Goal: Task Accomplishment & Management: Manage account settings

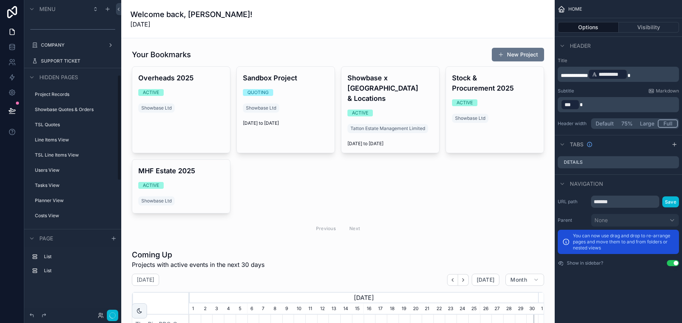
scroll to position [205, 0]
click at [76, 80] on div "SUPPORT TICKET" at bounding box center [73, 77] width 64 height 9
click at [70, 78] on label "SUPPORT TICKET" at bounding box center [71, 77] width 61 height 6
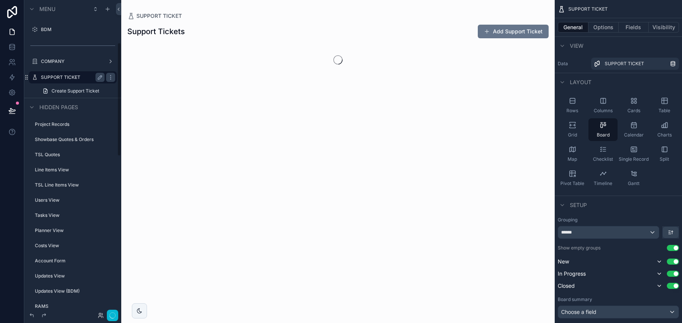
scroll to position [117, 0]
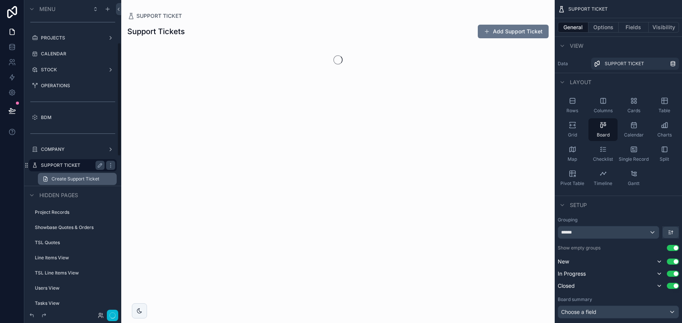
click at [65, 178] on span "Create Support Ticket" at bounding box center [76, 179] width 48 height 6
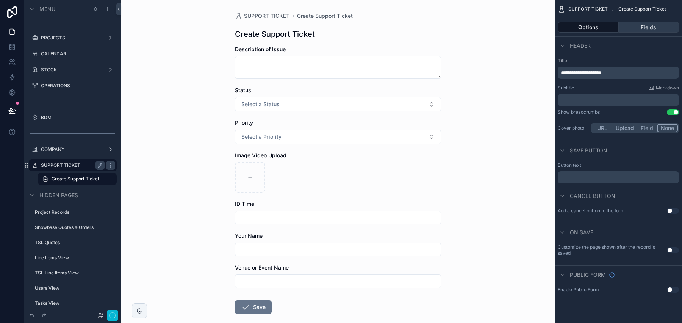
click at [563, 24] on button "Fields" at bounding box center [649, 27] width 61 height 11
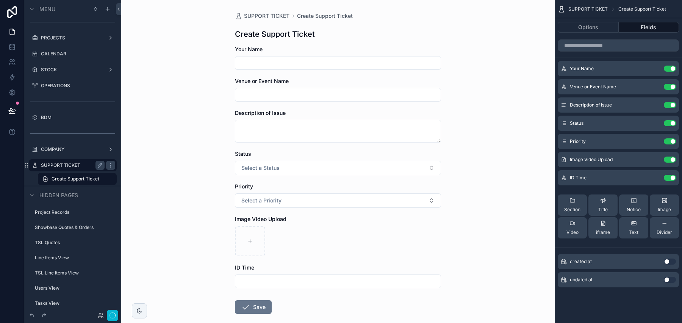
click at [348, 56] on div "Your Name" at bounding box center [338, 57] width 206 height 24
click at [348, 62] on input "scrollable content" at bounding box center [337, 63] width 205 height 11
click at [563, 124] on icon "scrollable content" at bounding box center [655, 123] width 6 height 6
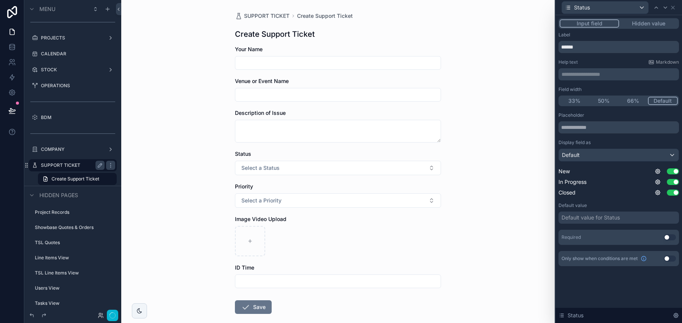
click at [563, 25] on button "Hidden value" at bounding box center [648, 23] width 59 height 8
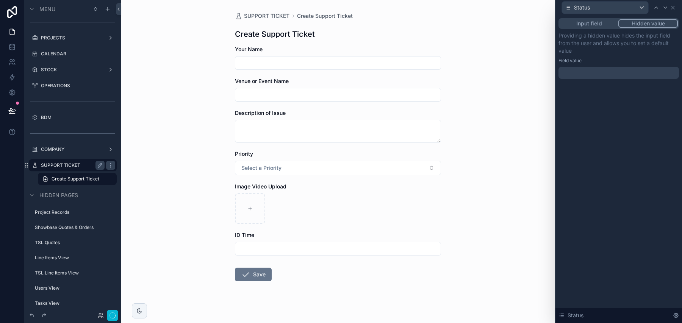
click at [563, 72] on div at bounding box center [618, 73] width 120 height 12
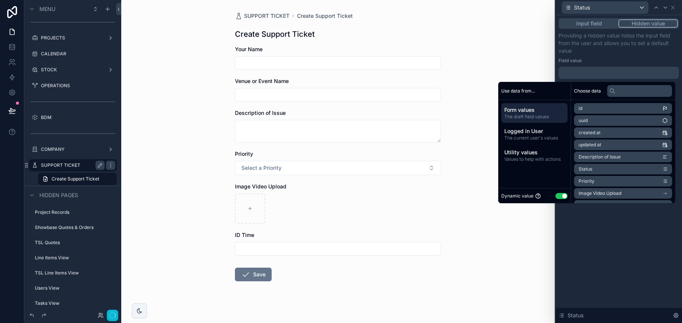
click at [561, 198] on button "Use setting" at bounding box center [561, 196] width 12 height 6
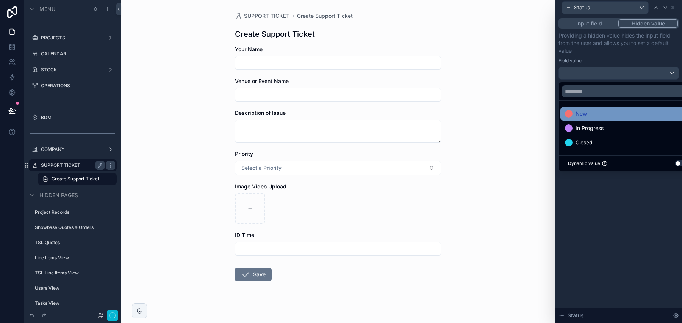
click at [563, 114] on div "New" at bounding box center [627, 113] width 125 height 9
click at [563, 60] on div "Field value" at bounding box center [618, 61] width 120 height 6
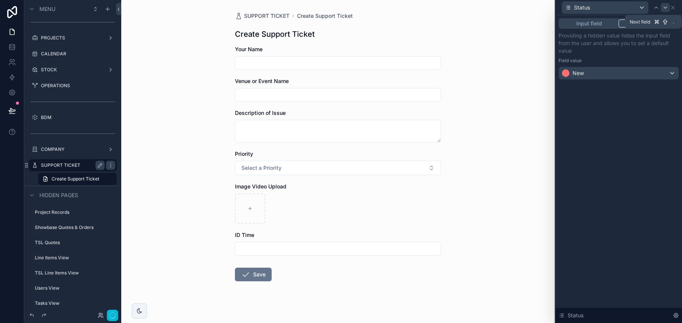
click at [563, 6] on icon at bounding box center [665, 8] width 6 height 6
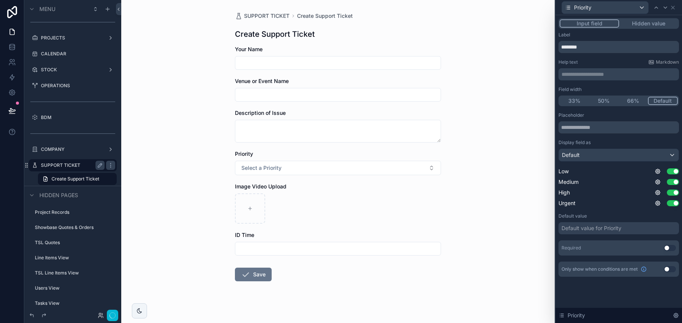
click at [563, 26] on button "Hidden value" at bounding box center [648, 23] width 59 height 8
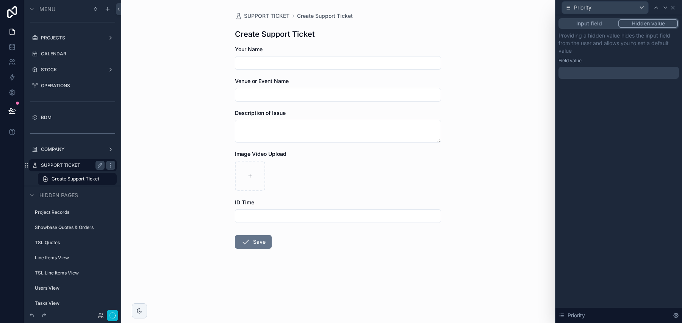
click at [563, 75] on div at bounding box center [618, 73] width 120 height 12
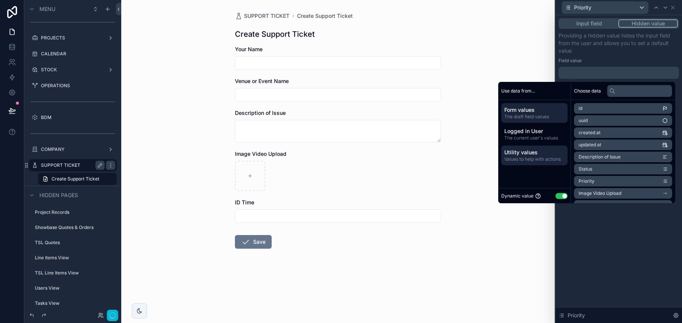
click at [525, 159] on span "Values to help with actions" at bounding box center [534, 159] width 60 height 6
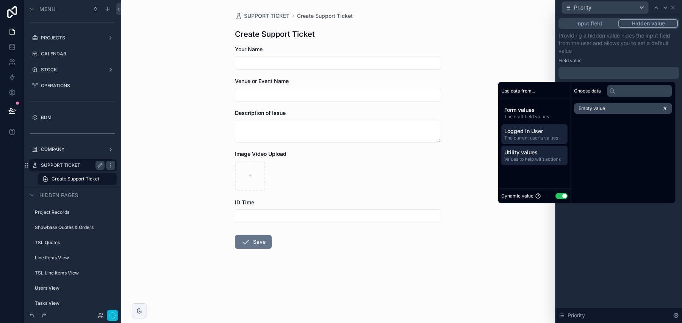
click at [529, 127] on div "Logged in User The current user's values" at bounding box center [534, 134] width 66 height 20
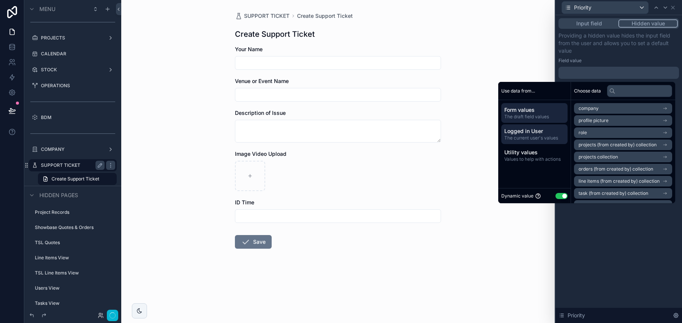
click at [529, 109] on span "Form values" at bounding box center [534, 110] width 60 height 8
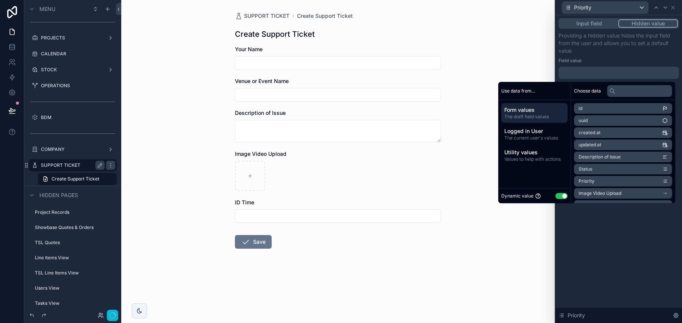
scroll to position [47, 0]
click at [559, 192] on div "Dynamic value Use setting" at bounding box center [534, 195] width 66 height 9
click at [560, 193] on button "Use setting" at bounding box center [561, 196] width 12 height 6
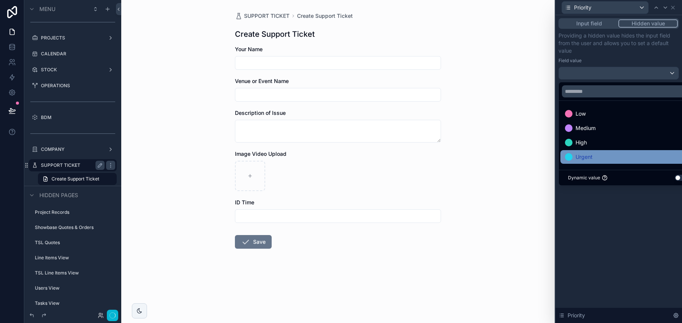
click at [563, 156] on span "Urgent" at bounding box center [583, 156] width 17 height 9
click at [563, 61] on div "Field value" at bounding box center [618, 61] width 120 height 6
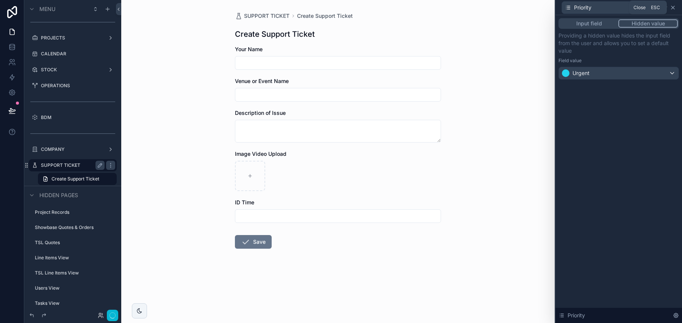
click at [563, 9] on icon at bounding box center [673, 8] width 6 height 6
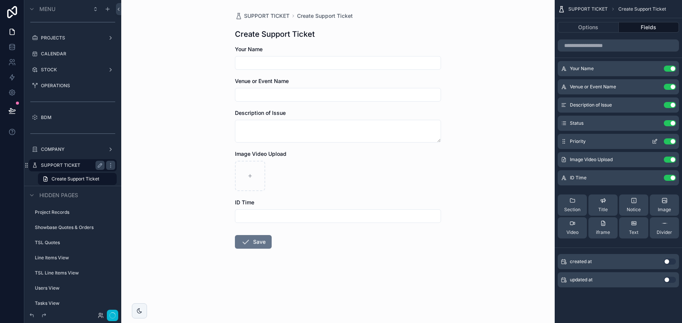
click at [563, 138] on div "Priority Use setting" at bounding box center [618, 141] width 121 height 15
click at [563, 142] on button "Use setting" at bounding box center [670, 141] width 12 height 6
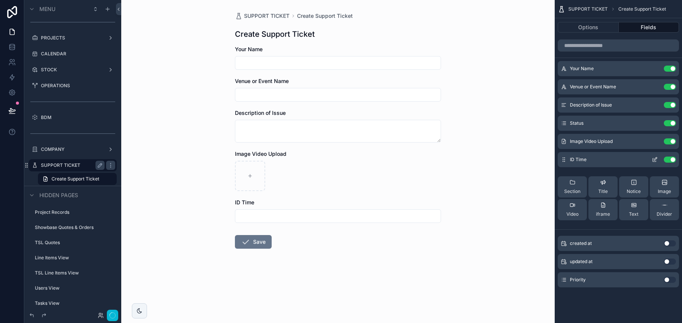
click at [563, 159] on icon "scrollable content" at bounding box center [655, 159] width 6 height 6
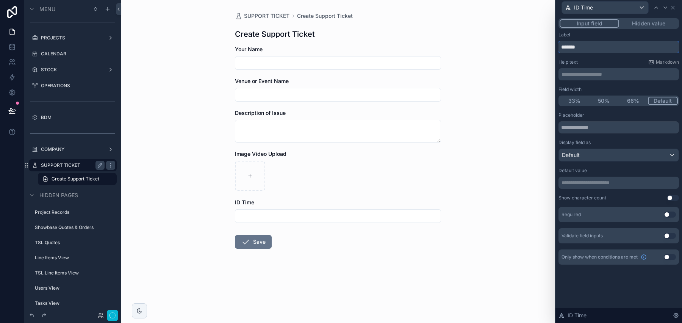
click at [563, 46] on input "*******" at bounding box center [618, 47] width 120 height 12
type input "**********"
click at [563, 10] on div "ID Time" at bounding box center [618, 7] width 120 height 15
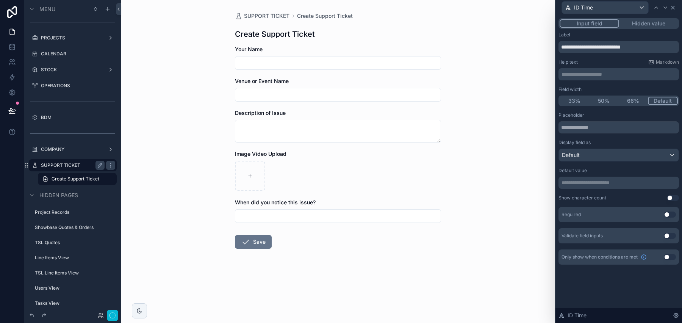
click at [563, 5] on icon at bounding box center [673, 8] width 6 height 6
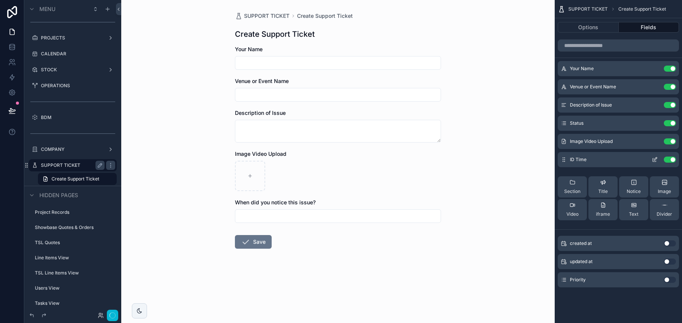
click at [563, 161] on icon "scrollable content" at bounding box center [655, 159] width 6 height 6
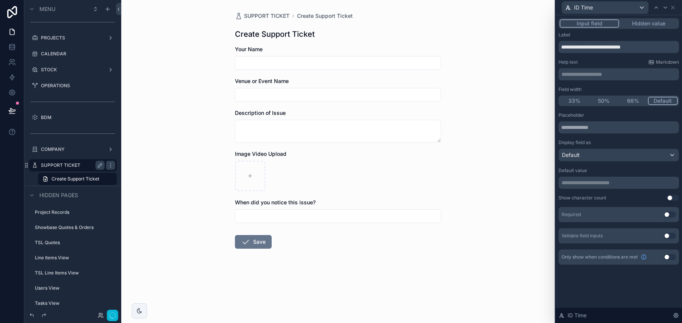
click at [563, 81] on div "**********" at bounding box center [618, 148] width 120 height 233
click at [563, 79] on div "**********" at bounding box center [618, 74] width 120 height 12
click at [563, 76] on p "**********" at bounding box center [619, 74] width 116 height 8
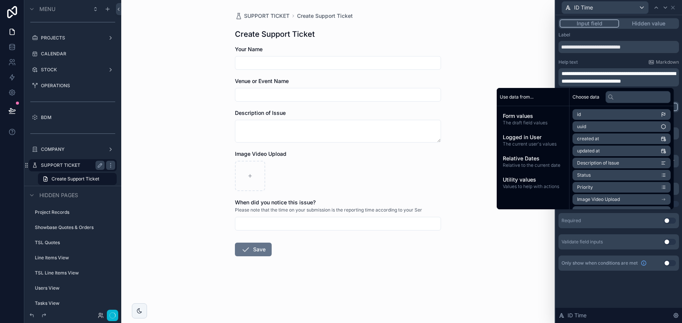
scroll to position [0, 0]
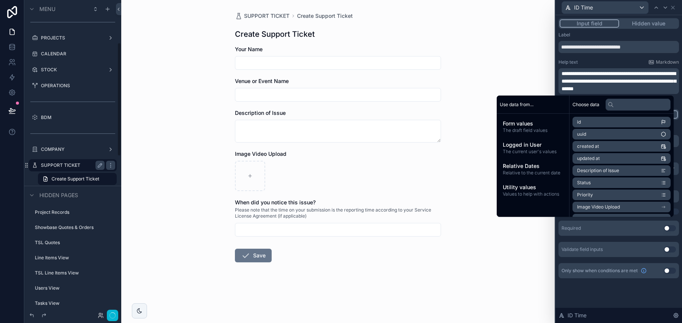
click at [401, 297] on form "Your Name Venue or Event Name Description of Issue Image Video Upload When did …" at bounding box center [338, 177] width 206 height 265
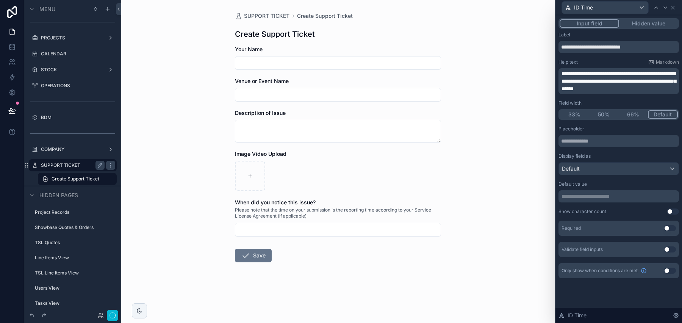
click at [563, 75] on span "**********" at bounding box center [618, 81] width 114 height 20
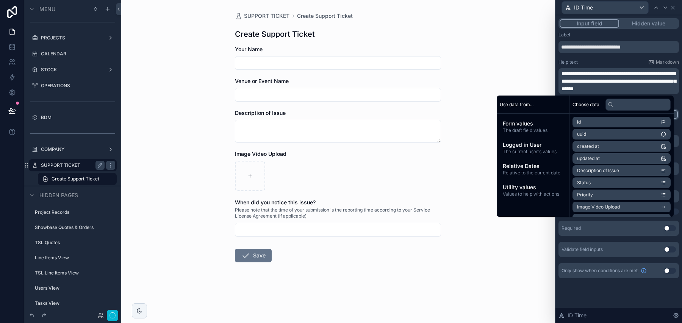
click at [561, 78] on div "**********" at bounding box center [618, 81] width 120 height 26
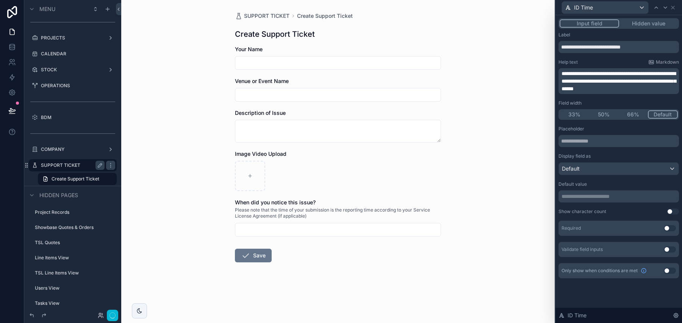
click at [563, 75] on span "**********" at bounding box center [618, 81] width 114 height 20
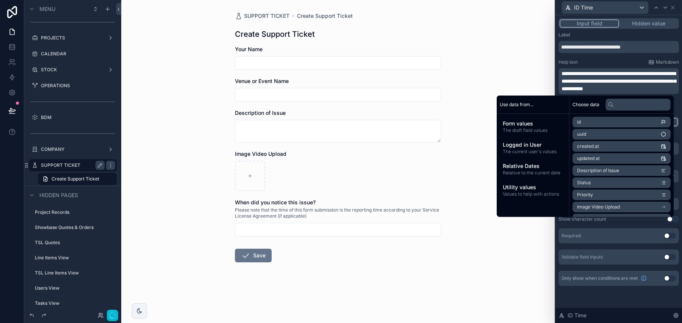
click at [563, 62] on div "Help text Markdown" at bounding box center [618, 62] width 120 height 6
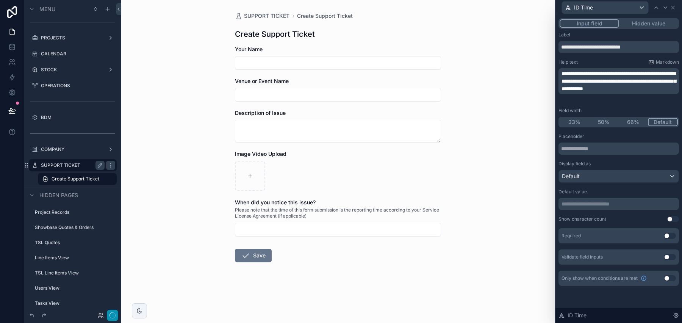
click at [112, 313] on icon "button" at bounding box center [112, 315] width 6 height 6
click at [563, 9] on icon at bounding box center [656, 8] width 6 height 6
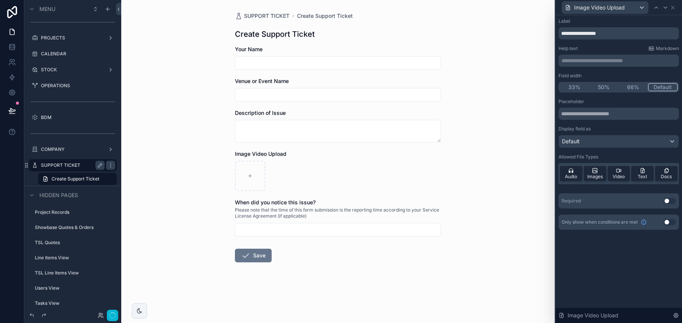
click at [563, 202] on button "Use setting" at bounding box center [670, 201] width 12 height 6
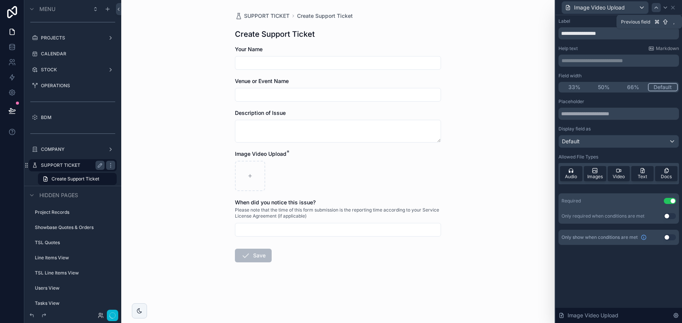
click at [563, 7] on icon at bounding box center [656, 8] width 6 height 6
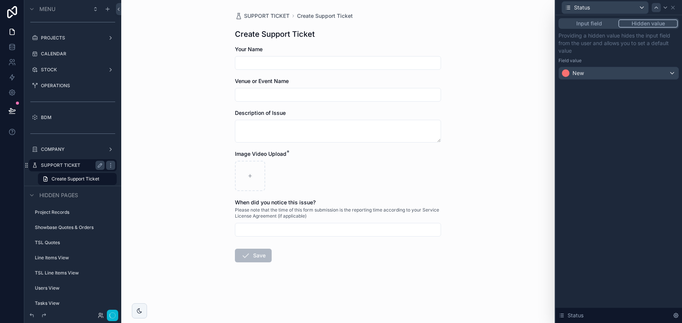
click at [563, 8] on div at bounding box center [656, 7] width 9 height 9
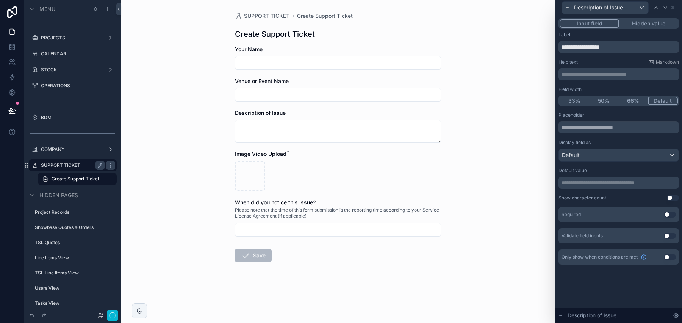
click at [563, 213] on button "Use setting" at bounding box center [670, 214] width 12 height 6
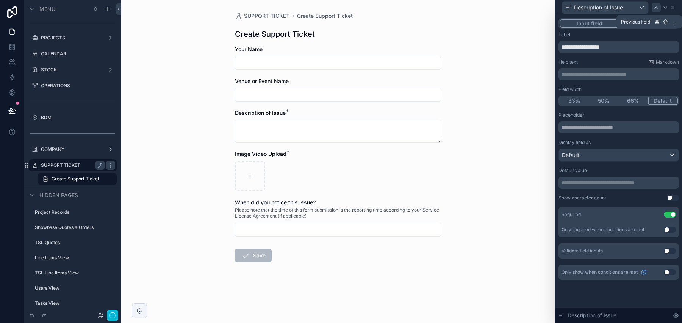
click at [563, 8] on icon at bounding box center [656, 8] width 6 height 6
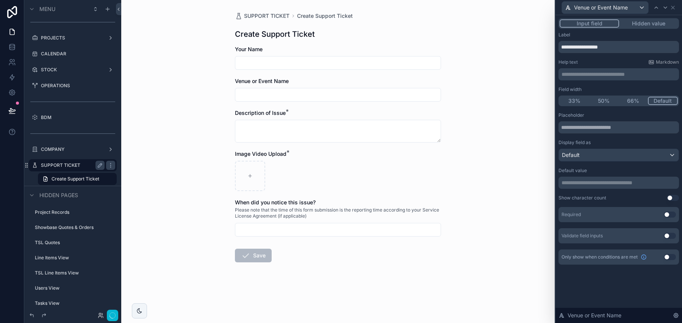
click at [563, 214] on button "Use setting" at bounding box center [670, 214] width 12 height 6
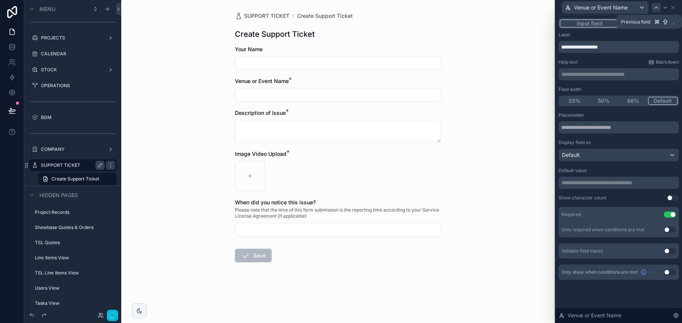
click at [563, 6] on icon at bounding box center [656, 8] width 6 height 6
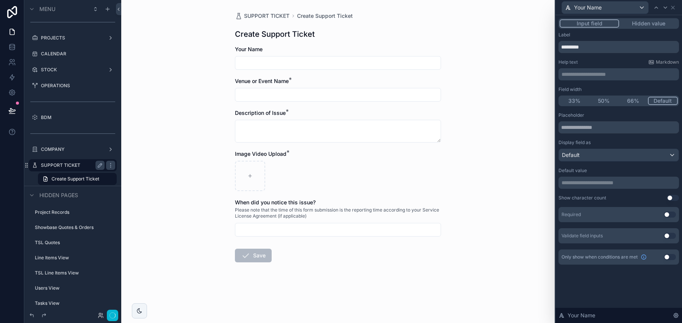
click at [563, 216] on button "Use setting" at bounding box center [670, 214] width 12 height 6
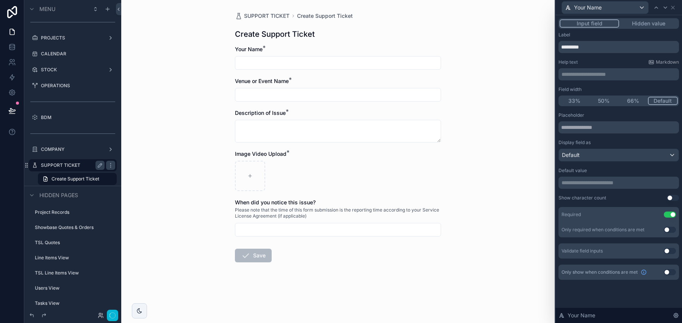
click at [563, 101] on button "50%" at bounding box center [604, 101] width 30 height 8
click at [563, 9] on icon at bounding box center [665, 8] width 6 height 6
click at [563, 103] on button "50%" at bounding box center [604, 101] width 30 height 8
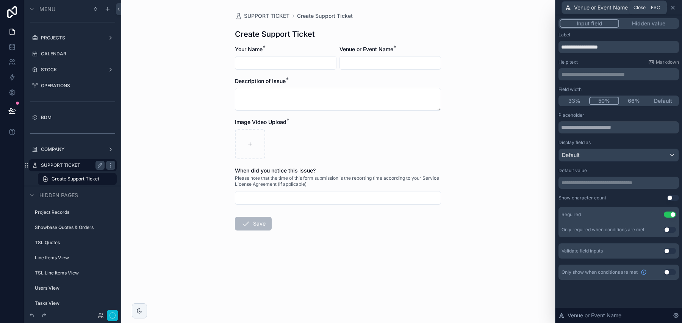
click at [563, 8] on icon at bounding box center [673, 8] width 6 height 6
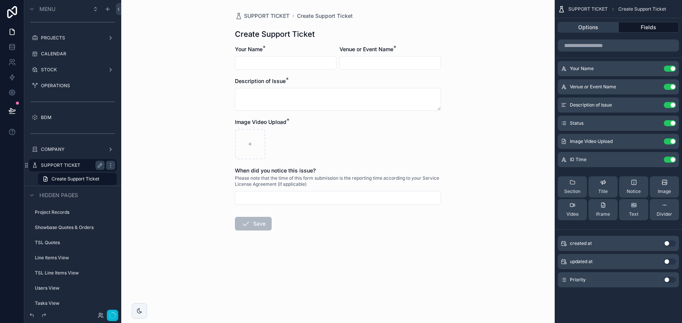
click at [563, 31] on button "Options" at bounding box center [588, 27] width 61 height 11
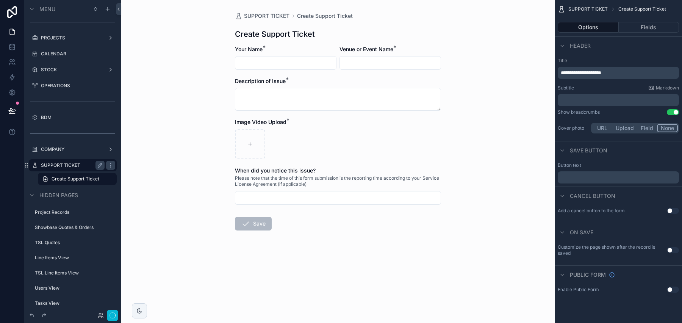
click at [563, 184] on div "Button text ﻿" at bounding box center [618, 172] width 127 height 27
click at [563, 176] on p "﻿" at bounding box center [619, 177] width 117 height 6
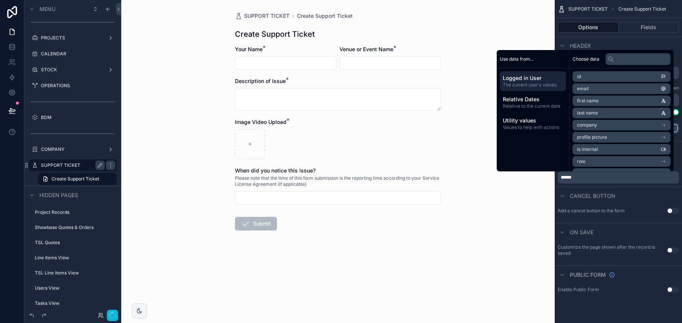
click at [539, 271] on div "SUPPORT TICKET Create Support Ticket Create Support Ticket Your Name * Venue or…" at bounding box center [337, 161] width 433 height 323
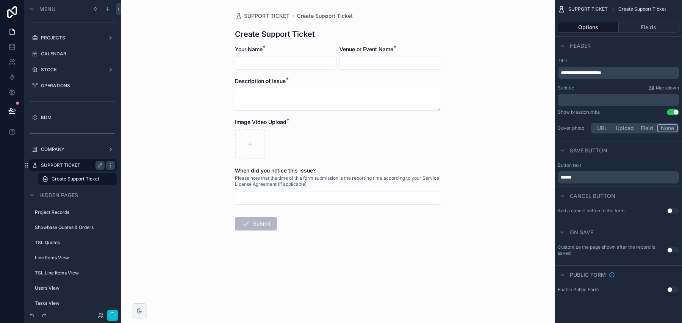
click at [563, 213] on div "Use setting" at bounding box center [673, 211] width 12 height 6
click at [563, 211] on button "Use setting" at bounding box center [673, 211] width 12 height 6
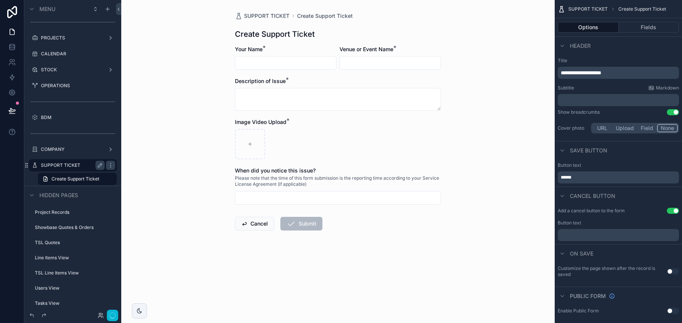
click at [563, 211] on button "Use setting" at bounding box center [673, 211] width 12 height 6
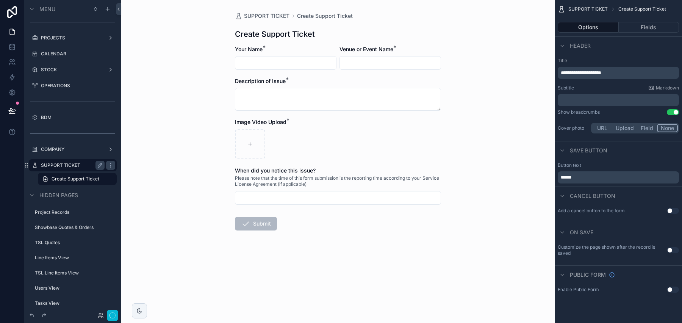
click at [563, 249] on button "Use setting" at bounding box center [673, 250] width 12 height 6
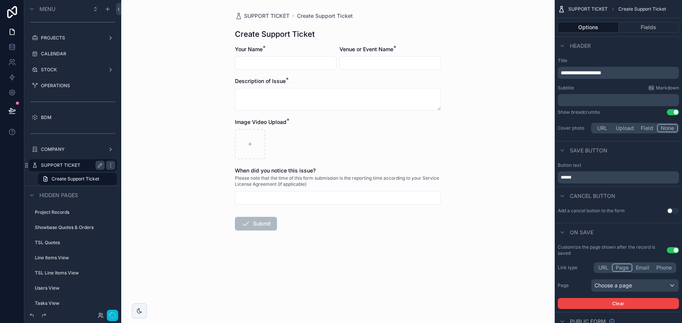
click at [563, 267] on button "URL" at bounding box center [603, 267] width 17 height 8
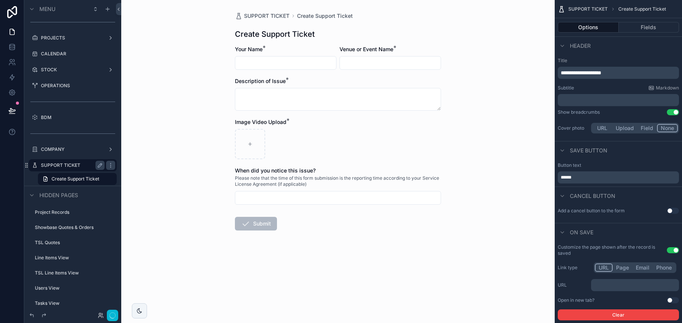
click at [563, 284] on p "﻿" at bounding box center [635, 285] width 83 height 6
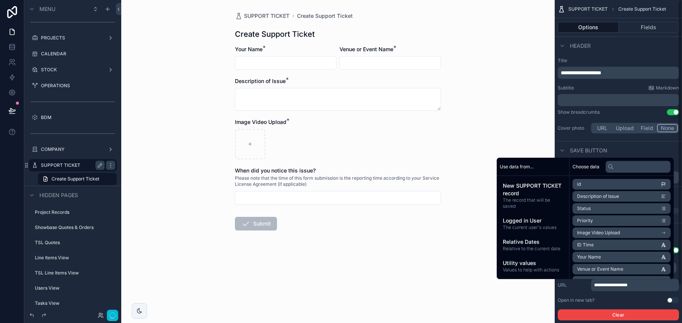
click at [519, 298] on div "SUPPORT TICKET Create Support Ticket Create Support Ticket Your Name * Venue or…" at bounding box center [337, 161] width 433 height 323
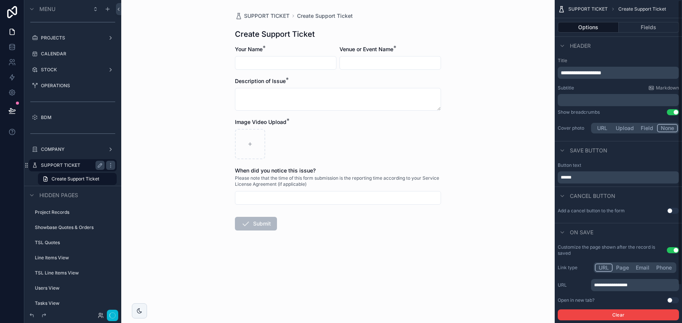
click at [563, 262] on div "URL Page Email Phone" at bounding box center [635, 267] width 83 height 11
click at [563, 269] on button "Page" at bounding box center [622, 267] width 20 height 8
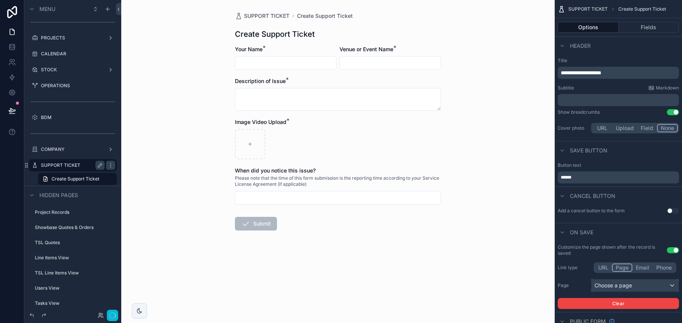
click at [563, 286] on div "Choose a page" at bounding box center [634, 285] width 87 height 12
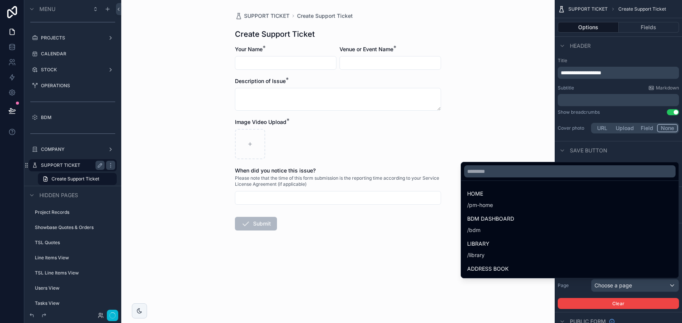
click at [563, 287] on div "scrollable content" at bounding box center [341, 161] width 682 height 323
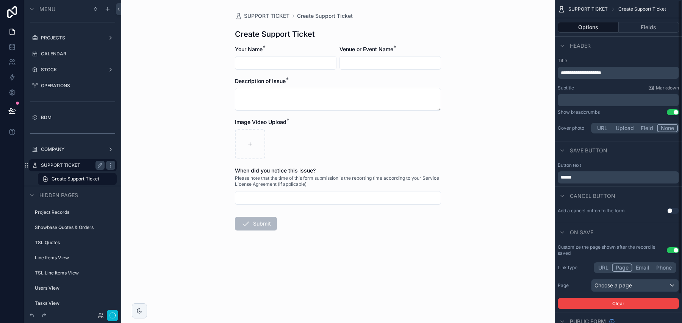
click at [563, 264] on button "Email" at bounding box center [642, 267] width 20 height 8
click at [563, 265] on button "URL" at bounding box center [603, 267] width 17 height 8
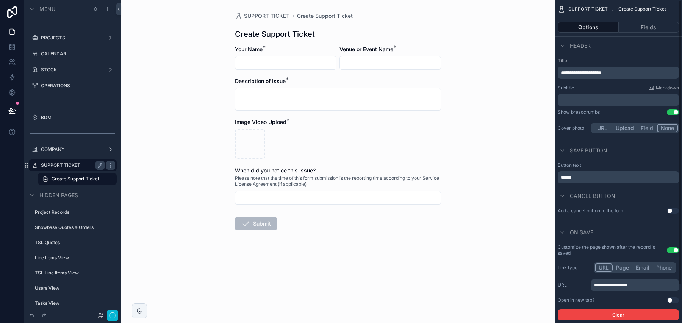
click at [563, 267] on button "Phone" at bounding box center [664, 267] width 22 height 8
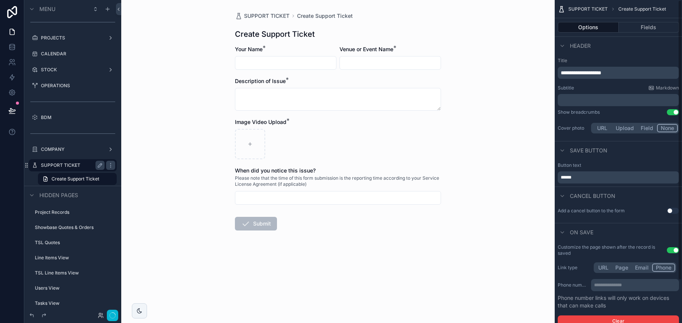
click at [563, 265] on button "URL" at bounding box center [603, 267] width 17 height 8
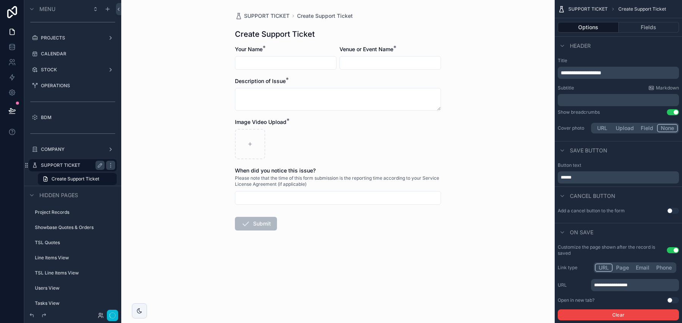
click at [563, 270] on button "Page" at bounding box center [622, 267] width 20 height 8
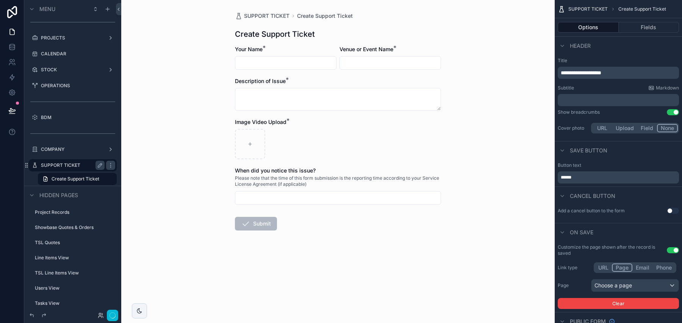
click at [563, 267] on button "URL" at bounding box center [603, 267] width 17 height 8
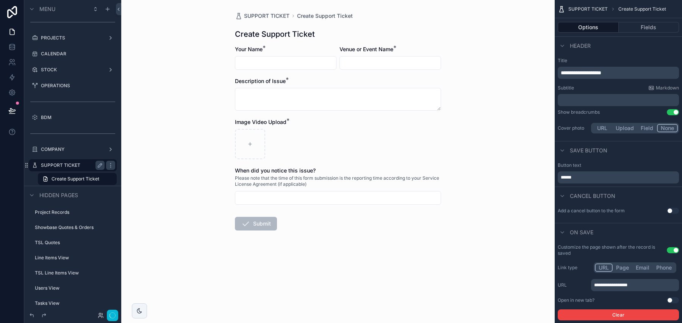
click at [563, 251] on button "Use setting" at bounding box center [673, 250] width 12 height 6
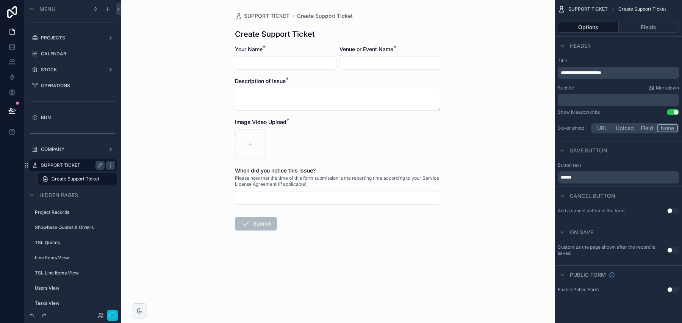
click at [563, 131] on button "Upload" at bounding box center [624, 128] width 25 height 8
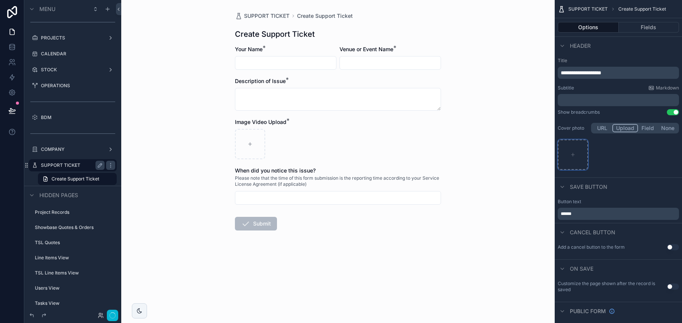
click at [563, 144] on div "scrollable content" at bounding box center [573, 154] width 30 height 30
type input "**********"
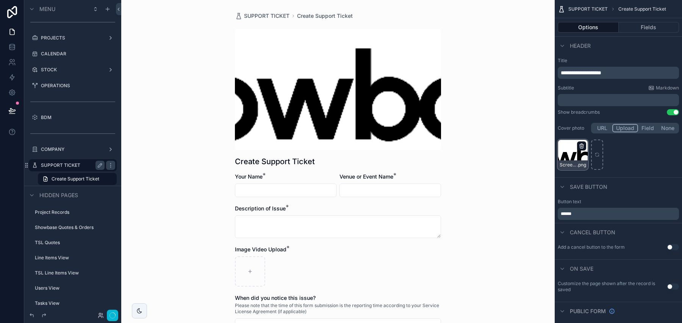
click at [563, 146] on icon "scrollable content" at bounding box center [581, 146] width 6 height 6
click at [563, 133] on div "Confirm delete?" at bounding box center [577, 132] width 61 height 9
click at [563, 133] on icon "button" at bounding box center [596, 132] width 3 height 3
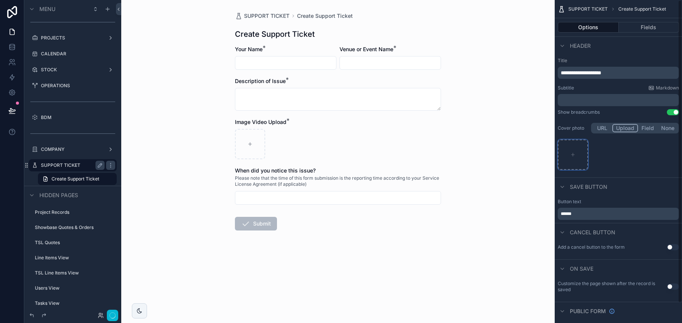
click at [563, 150] on div "scrollable content" at bounding box center [573, 154] width 30 height 30
type input "**********"
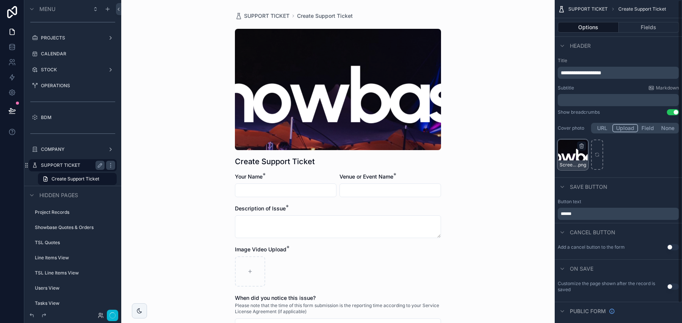
click at [563, 142] on div "scrollable content" at bounding box center [581, 145] width 9 height 9
click at [563, 145] on icon "scrollable content" at bounding box center [581, 146] width 6 height 6
click at [563, 134] on icon "button" at bounding box center [597, 132] width 6 height 6
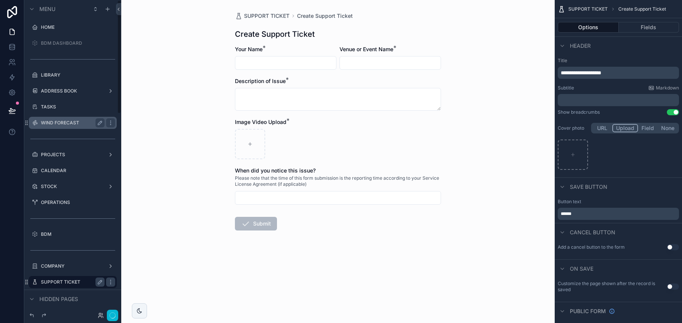
click at [77, 125] on label "WIND FORECAST" at bounding box center [71, 123] width 61 height 6
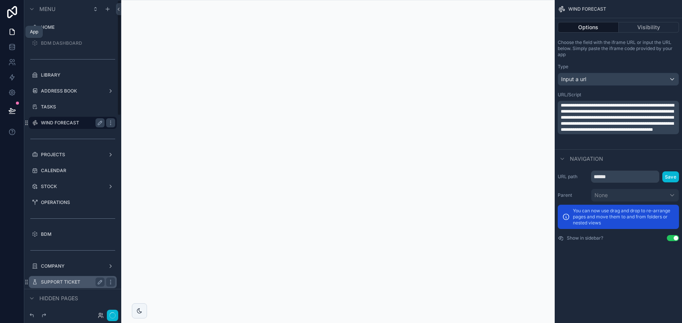
click at [17, 34] on link at bounding box center [12, 31] width 24 height 15
click at [105, 316] on div at bounding box center [103, 314] width 30 height 11
click at [109, 316] on button "button" at bounding box center [112, 314] width 11 height 11
click at [49, 30] on label "HOME" at bounding box center [71, 27] width 61 height 6
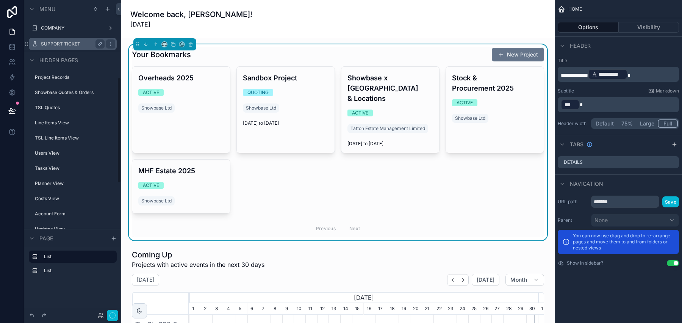
scroll to position [229, 0]
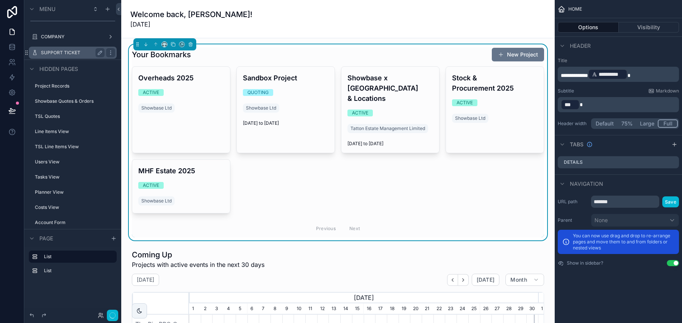
click at [77, 48] on div "SUPPORT TICKET" at bounding box center [73, 52] width 64 height 9
click at [75, 53] on label "SUPPORT TICKET" at bounding box center [71, 53] width 61 height 6
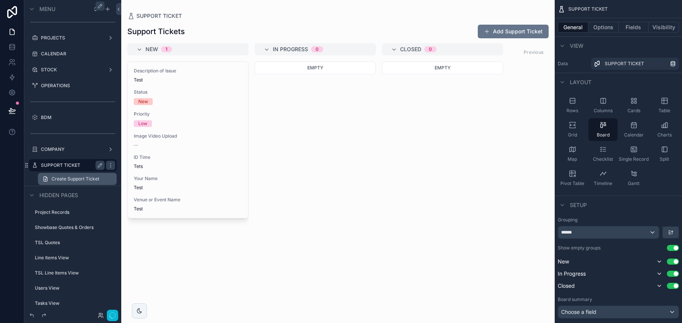
click at [69, 179] on span "Create Support Ticket" at bounding box center [76, 179] width 48 height 6
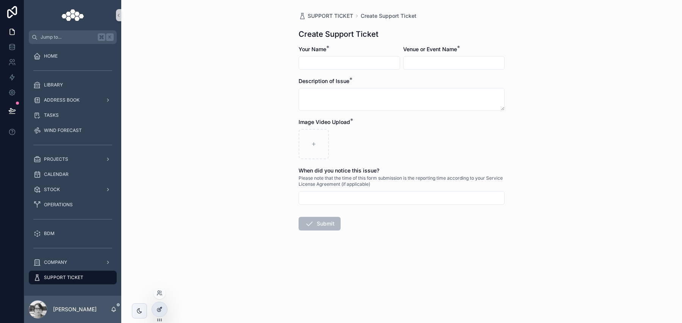
click at [156, 314] on div at bounding box center [159, 309] width 15 height 14
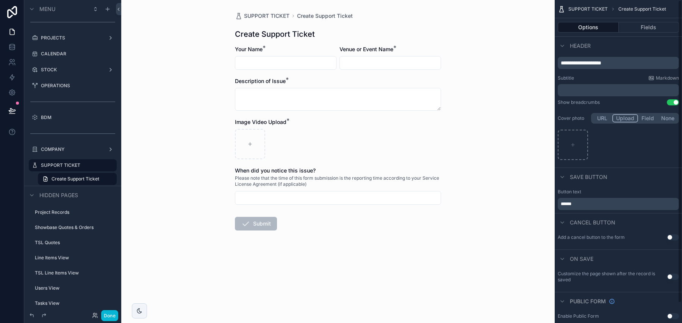
scroll to position [21, 0]
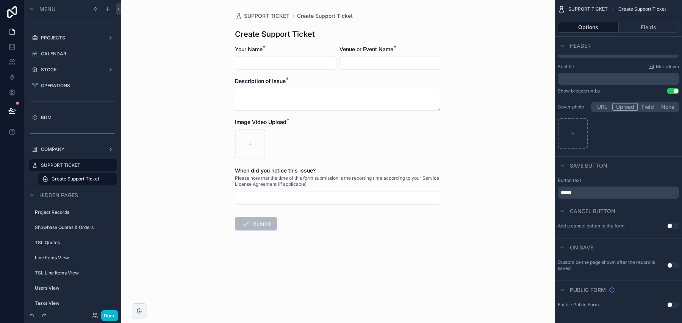
click at [672, 264] on button "Use setting" at bounding box center [673, 265] width 12 height 6
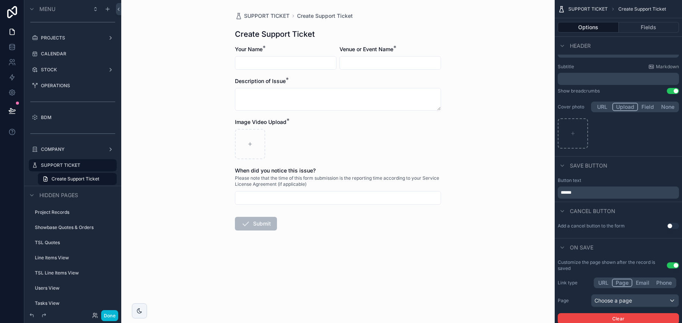
click at [673, 266] on button "Use setting" at bounding box center [673, 265] width 12 height 6
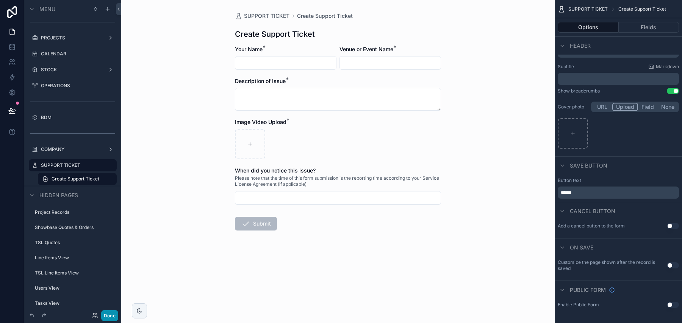
click at [114, 314] on button "Done" at bounding box center [109, 315] width 17 height 11
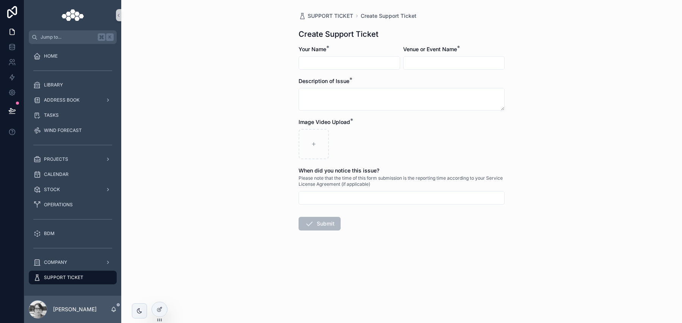
click at [89, 279] on div "SUPPORT TICKET" at bounding box center [72, 277] width 79 height 12
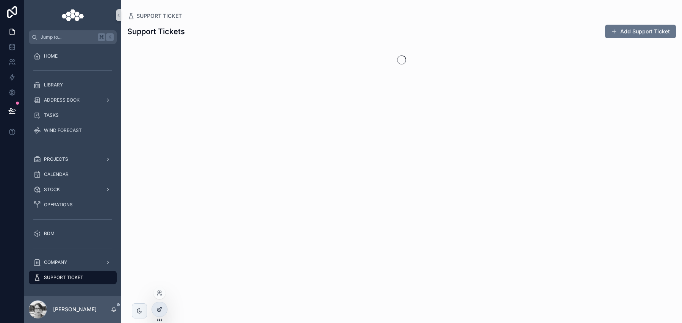
click at [164, 306] on div at bounding box center [159, 309] width 15 height 14
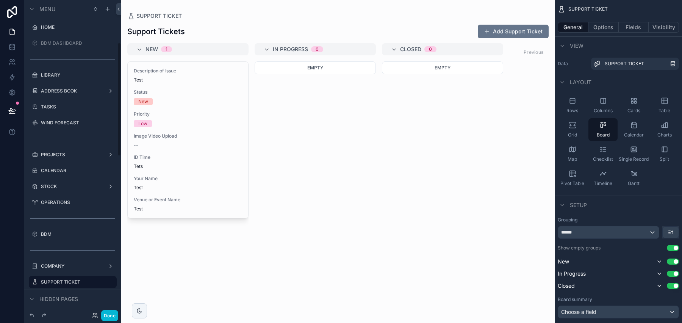
scroll to position [117, 0]
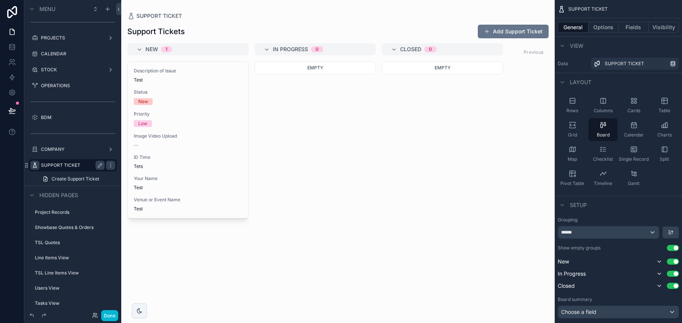
click at [35, 165] on icon "scrollable content" at bounding box center [35, 165] width 6 height 6
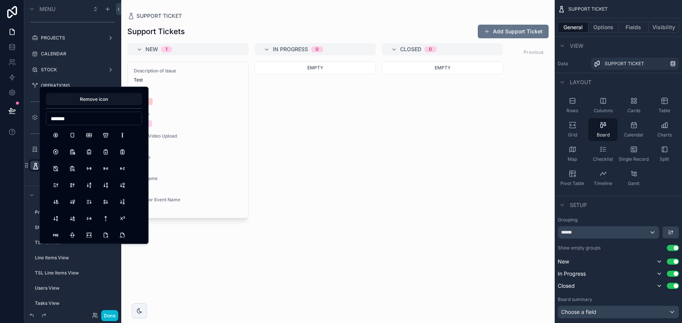
click at [75, 114] on input "*******" at bounding box center [93, 118] width 95 height 11
click at [77, 121] on input "*******" at bounding box center [93, 118] width 95 height 11
type input "*******"
click at [59, 138] on button "Headset" at bounding box center [56, 135] width 14 height 14
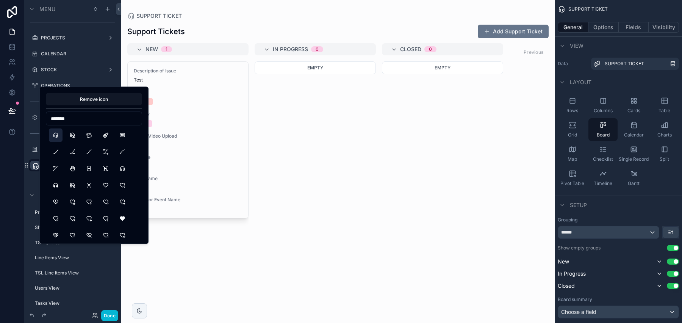
click at [267, 283] on div "scrollable content" at bounding box center [337, 161] width 433 height 323
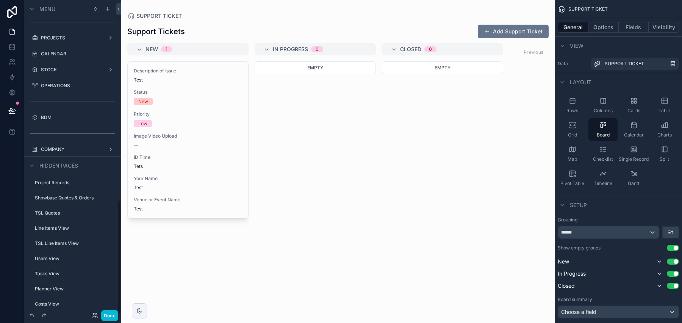
scroll to position [548, 0]
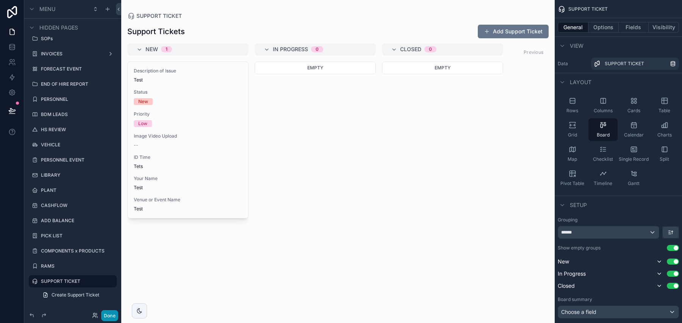
click at [114, 312] on button "Done" at bounding box center [109, 315] width 17 height 11
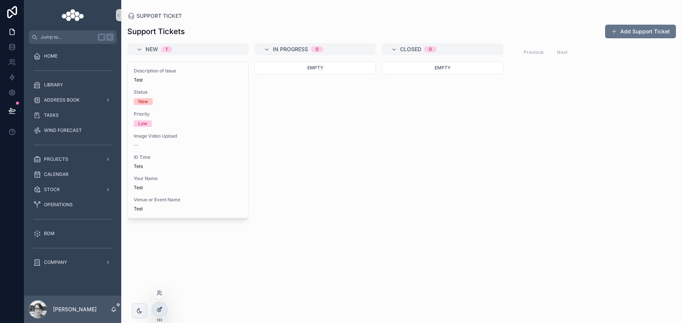
click at [166, 306] on div at bounding box center [159, 309] width 15 height 14
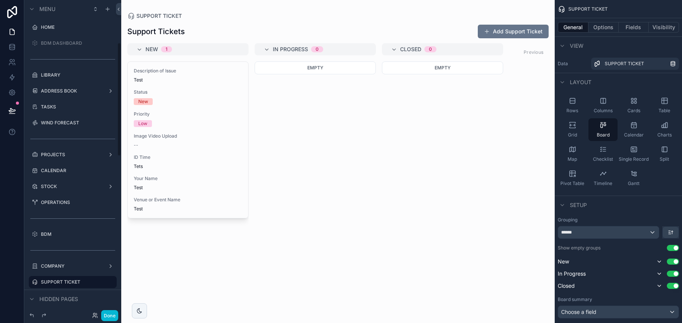
scroll to position [117, 0]
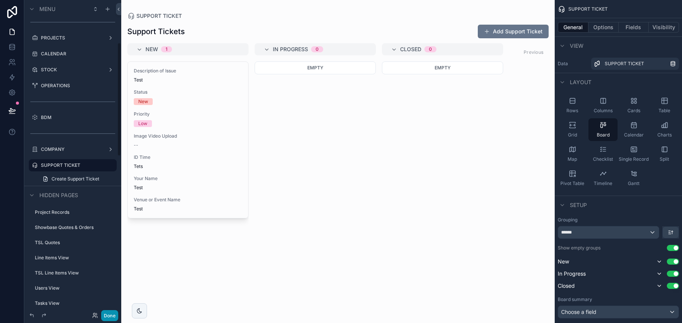
click at [113, 317] on button "Done" at bounding box center [109, 315] width 17 height 11
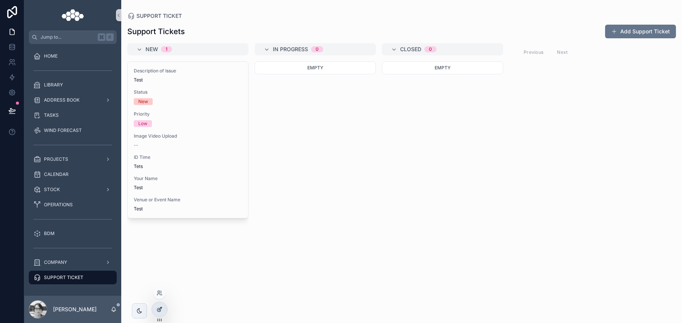
click at [163, 310] on div at bounding box center [159, 309] width 15 height 14
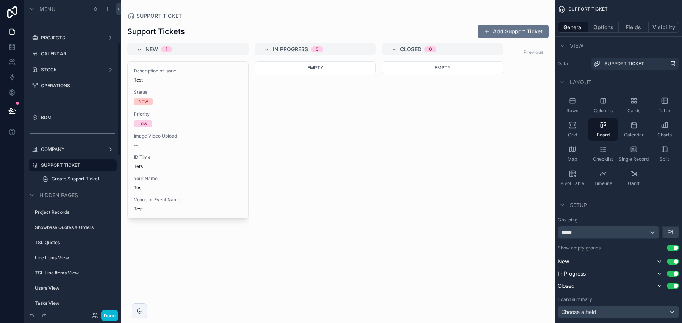
click at [202, 72] on div "scrollable content" at bounding box center [337, 161] width 433 height 323
click at [601, 27] on button "Options" at bounding box center [603, 27] width 30 height 11
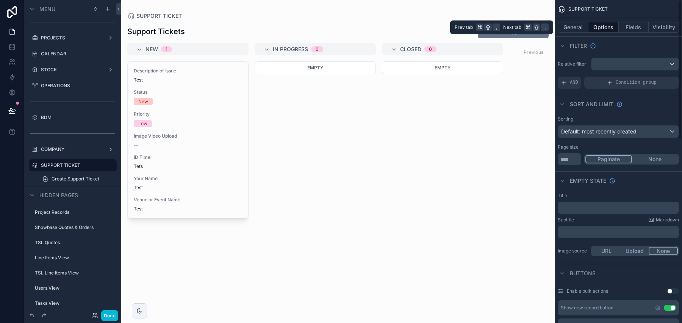
click at [640, 33] on div "General Options Fields Visibility" at bounding box center [618, 27] width 127 height 18
click at [639, 31] on button "Fields" at bounding box center [634, 27] width 30 height 11
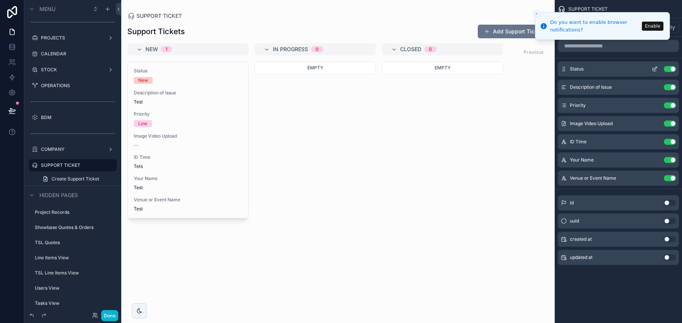
click at [654, 66] on icon "scrollable content" at bounding box center [655, 69] width 6 height 6
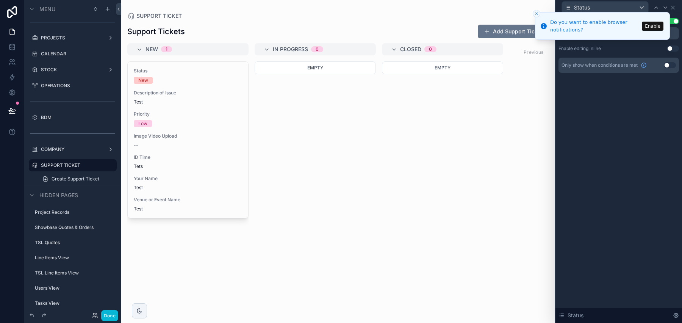
click at [657, 90] on div "Label Use setting ****** Enable editing inline Use setting Only show when condi…" at bounding box center [618, 53] width 127 height 76
click at [674, 21] on button "Use setting" at bounding box center [673, 21] width 12 height 6
click at [470, 114] on div "Empty" at bounding box center [442, 187] width 121 height 252
click at [539, 14] on button "Close toast" at bounding box center [537, 14] width 8 height 8
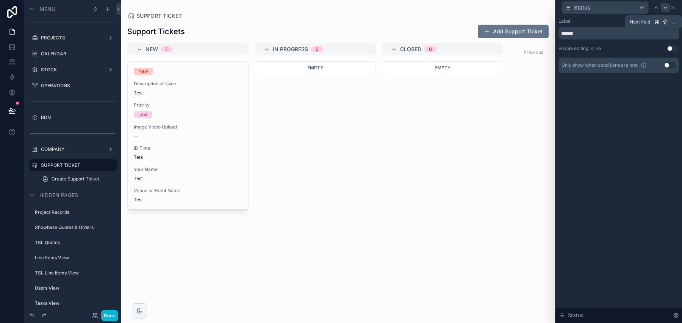
click at [666, 10] on div at bounding box center [665, 7] width 9 height 9
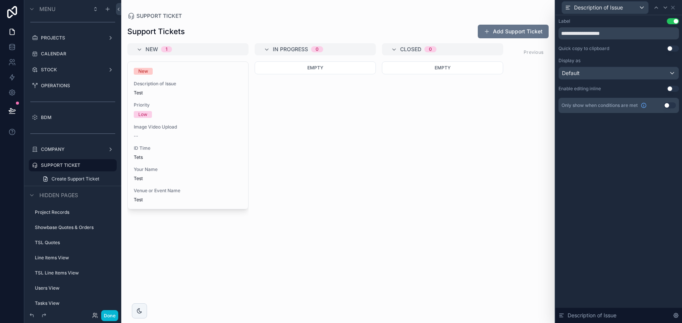
click at [675, 10] on div "Description of Issue" at bounding box center [618, 7] width 120 height 15
click at [676, 8] on div "Description of Issue" at bounding box center [618, 7] width 120 height 15
click at [673, 9] on icon at bounding box center [673, 8] width 6 height 6
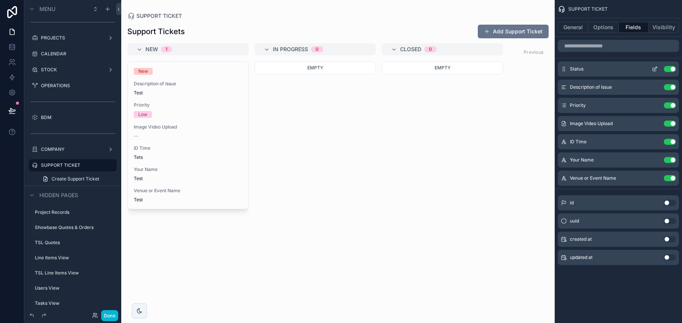
click at [672, 72] on div "Status Use setting" at bounding box center [618, 68] width 121 height 15
click at [672, 66] on button "Use setting" at bounding box center [670, 69] width 12 height 6
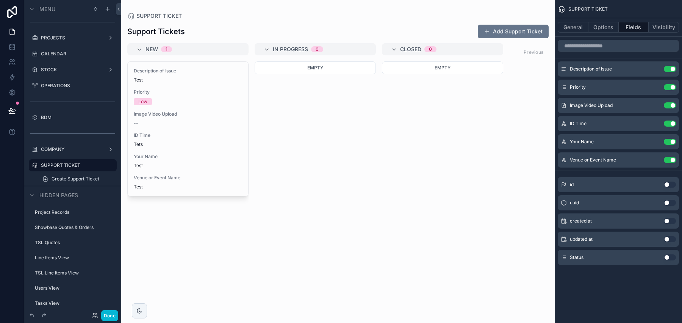
click at [668, 218] on button "Use setting" at bounding box center [670, 221] width 12 height 6
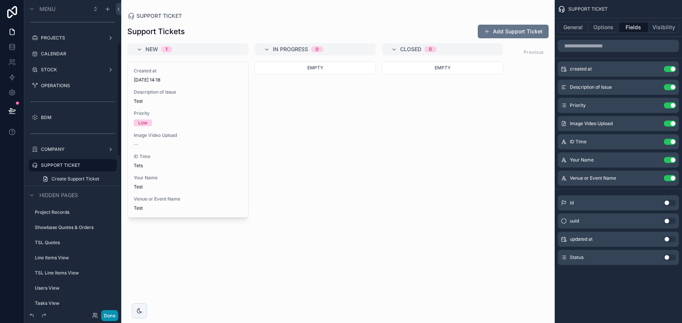
click at [111, 314] on button "Done" at bounding box center [109, 315] width 17 height 11
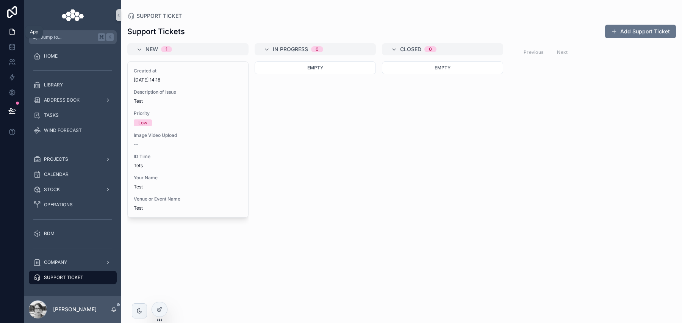
click at [12, 28] on icon at bounding box center [12, 32] width 8 height 8
click at [12, 45] on icon at bounding box center [12, 47] width 8 height 8
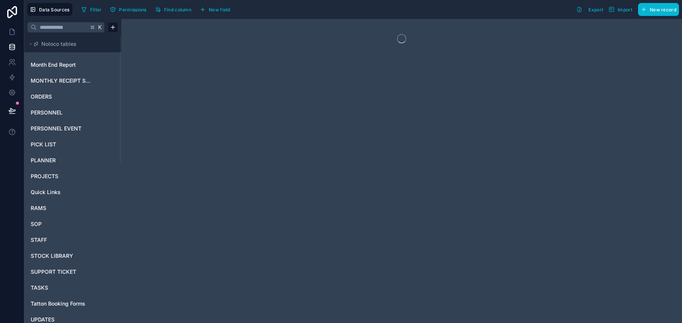
scroll to position [361, 0]
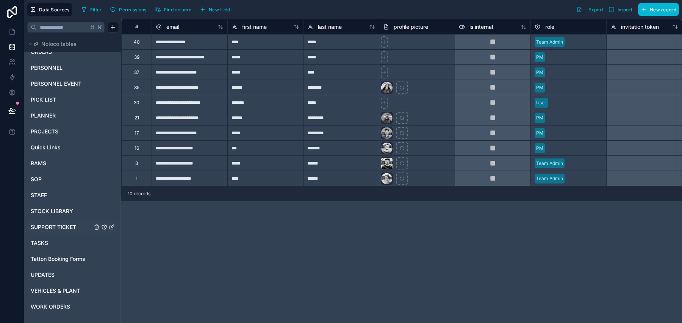
click at [73, 225] on span "SUPPORT TICKET" at bounding box center [53, 227] width 45 height 8
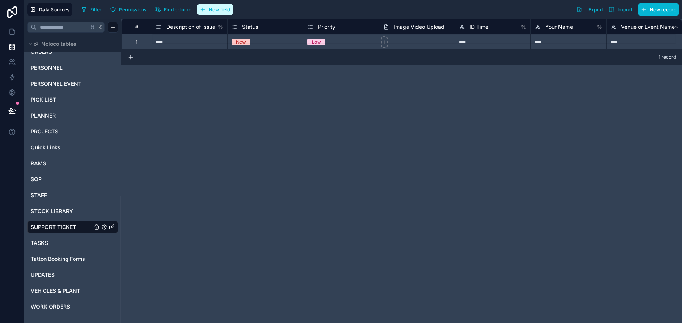
click at [221, 7] on span "New field" at bounding box center [220, 10] width 22 height 6
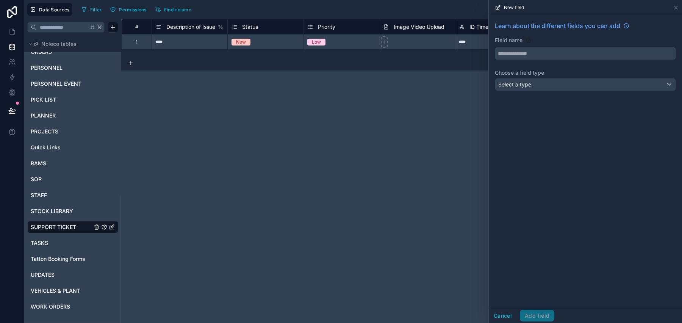
click at [534, 55] on input "text" at bounding box center [585, 53] width 180 height 12
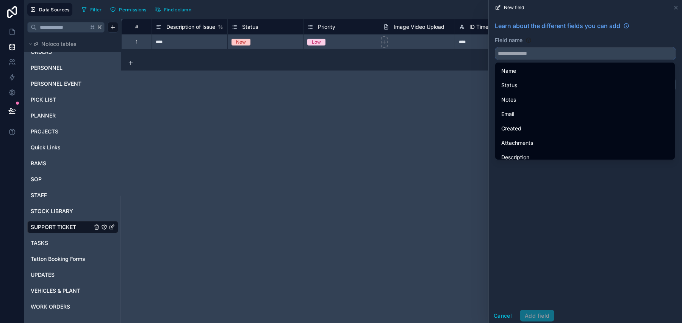
type input "*"
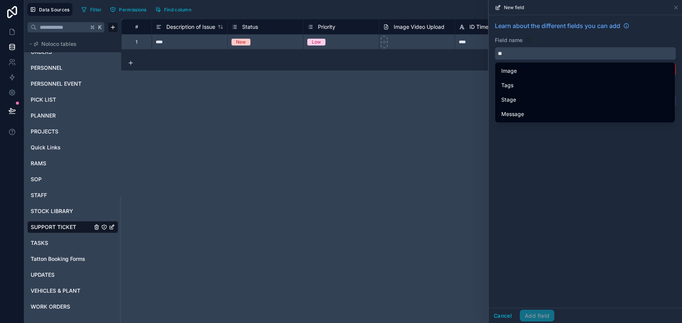
type input "*"
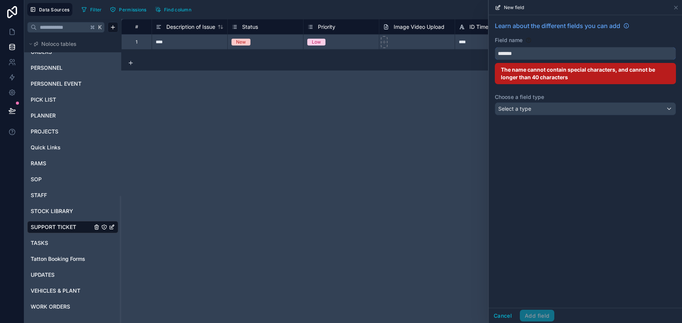
click at [495, 47] on button "******" at bounding box center [585, 53] width 181 height 13
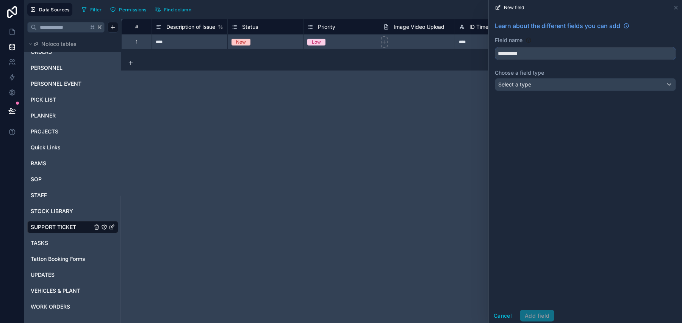
type input "**********"
click at [537, 87] on div "Select a type" at bounding box center [585, 84] width 180 height 12
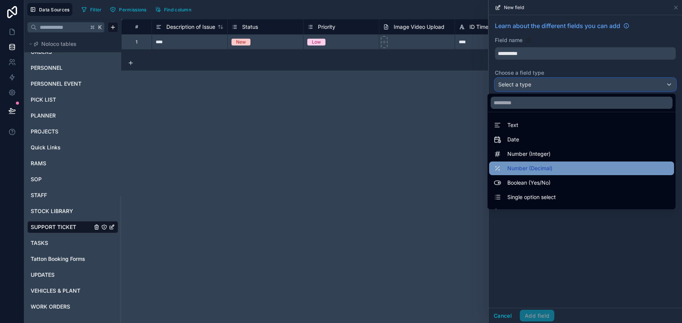
scroll to position [220, 0]
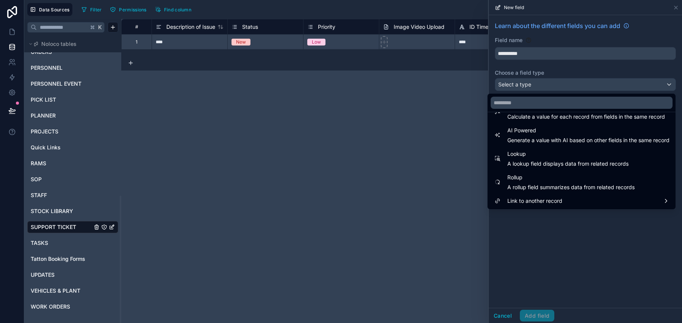
click at [616, 239] on div at bounding box center [585, 161] width 193 height 323
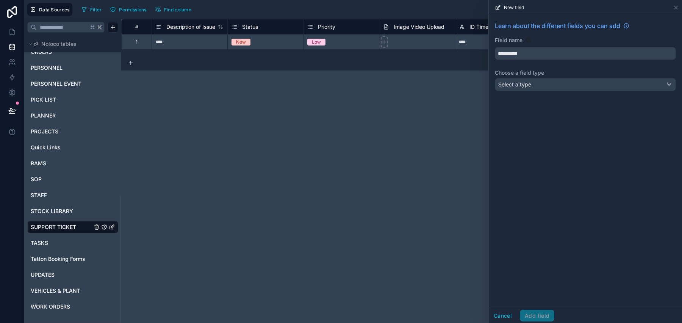
click at [562, 95] on div "**********" at bounding box center [585, 57] width 193 height 85
click at [564, 84] on div "Select a type" at bounding box center [585, 84] width 180 height 12
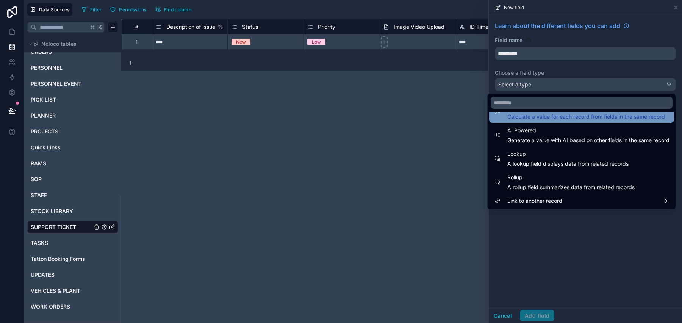
click at [543, 120] on span "Calculate a value for each record from fields in the same record" at bounding box center [586, 117] width 158 height 8
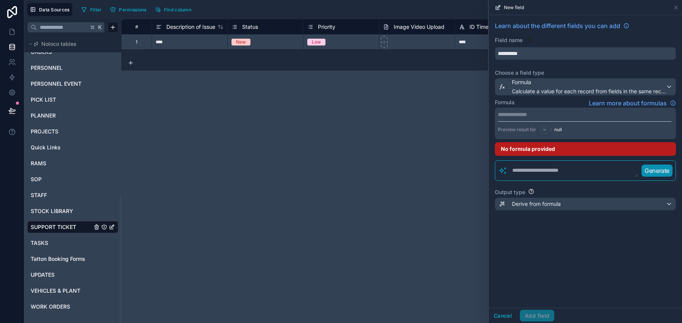
click at [573, 117] on p "**********" at bounding box center [584, 115] width 173 height 8
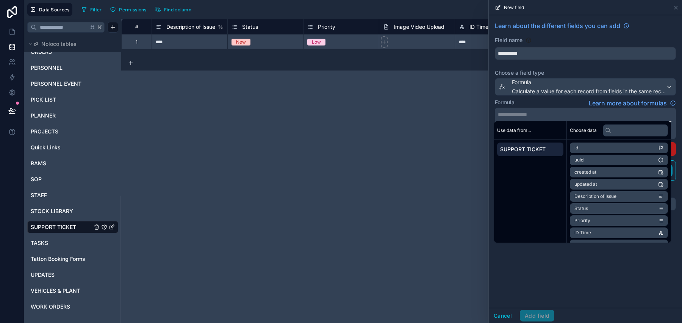
scroll to position [2, 0]
click at [599, 172] on li "created at" at bounding box center [619, 170] width 98 height 11
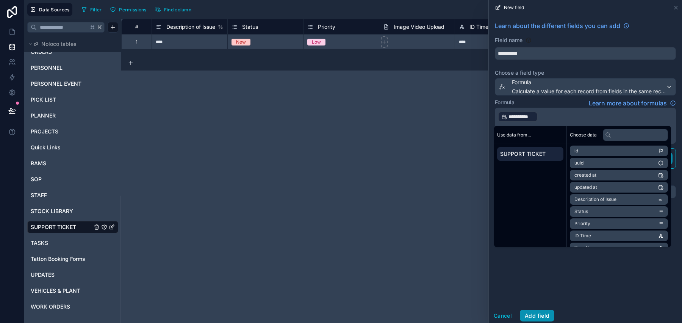
click at [538, 320] on button "Add field" at bounding box center [537, 315] width 34 height 12
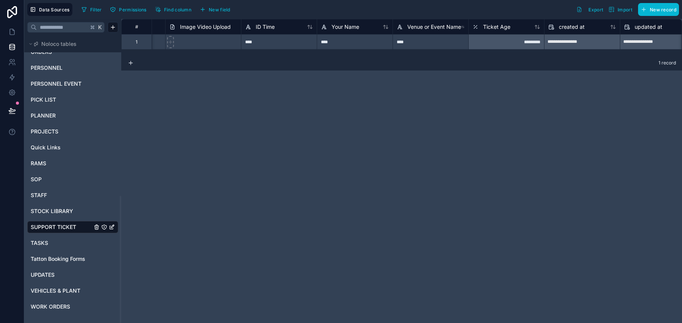
scroll to position [0, 303]
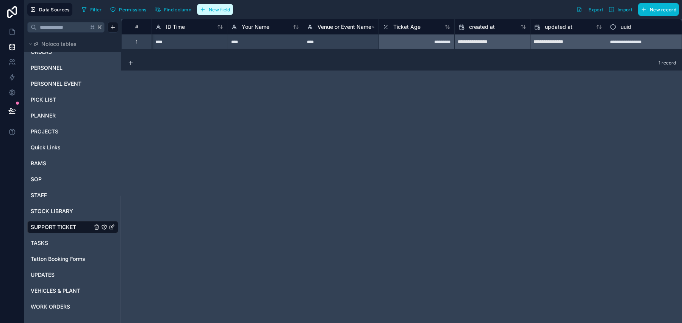
click at [230, 9] on span "New field" at bounding box center [220, 10] width 22 height 6
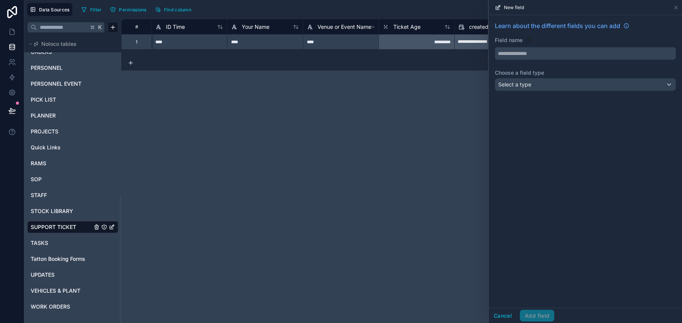
click at [527, 48] on input "text" at bounding box center [585, 53] width 180 height 12
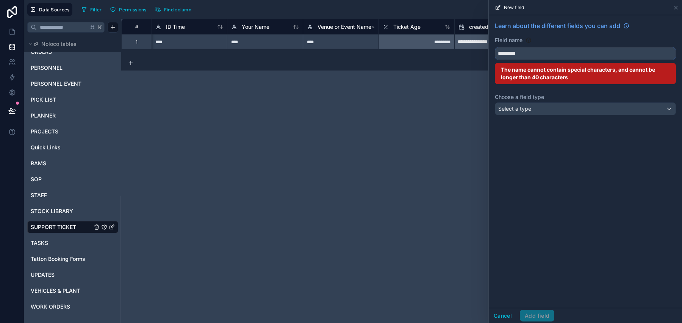
click at [495, 47] on button "********" at bounding box center [585, 53] width 181 height 13
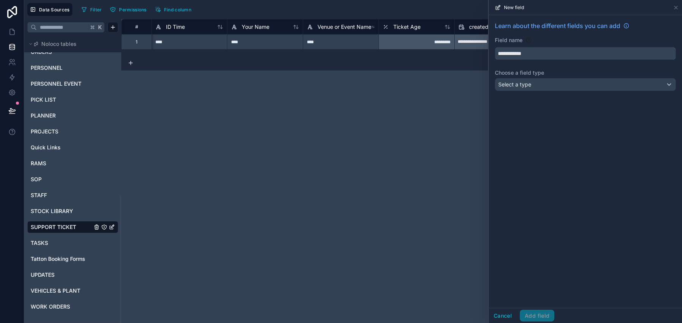
type input "**********"
click at [514, 95] on div "**********" at bounding box center [585, 57] width 193 height 85
click at [519, 89] on div "Select a type" at bounding box center [585, 84] width 180 height 12
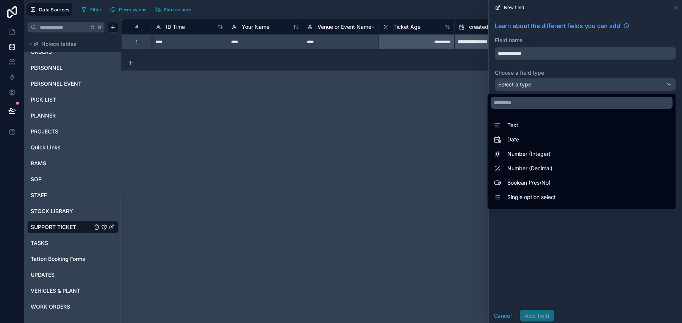
click at [550, 80] on div at bounding box center [585, 161] width 193 height 323
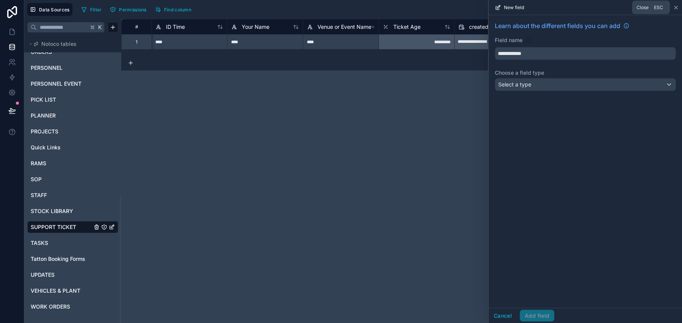
click at [677, 8] on icon at bounding box center [676, 8] width 6 height 6
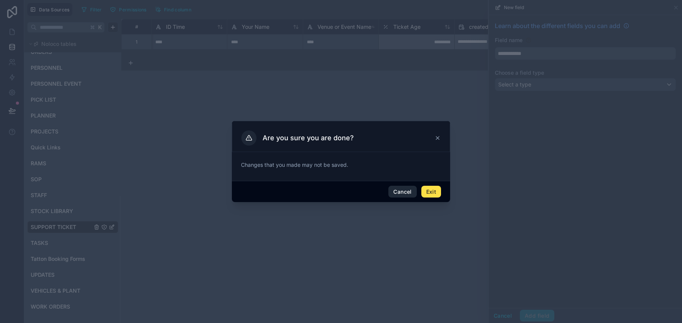
click at [403, 194] on button "Cancel" at bounding box center [402, 192] width 28 height 12
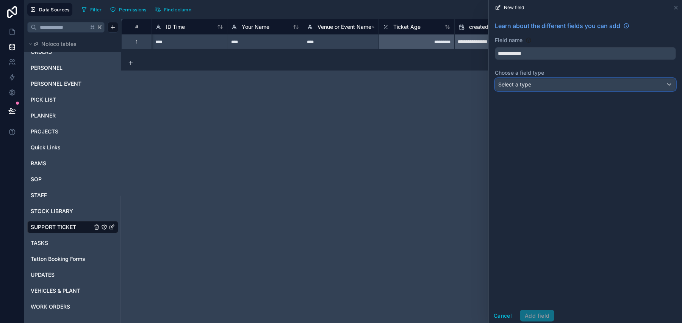
click at [557, 82] on div "Select a type" at bounding box center [585, 84] width 180 height 12
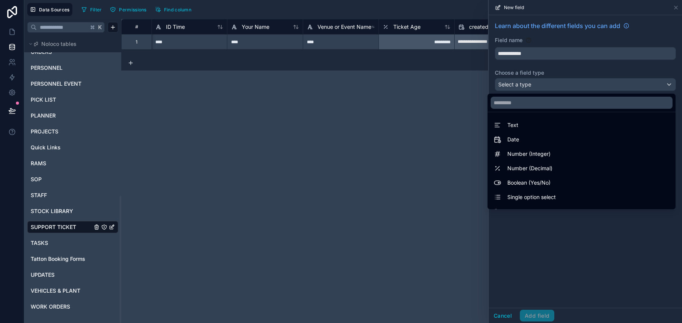
click at [568, 81] on div at bounding box center [585, 161] width 193 height 323
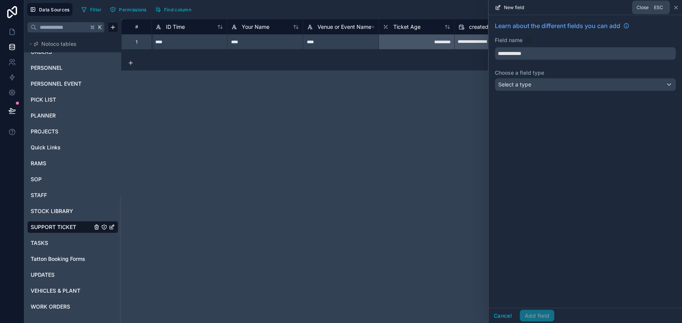
click at [676, 8] on icon at bounding box center [675, 7] width 3 height 3
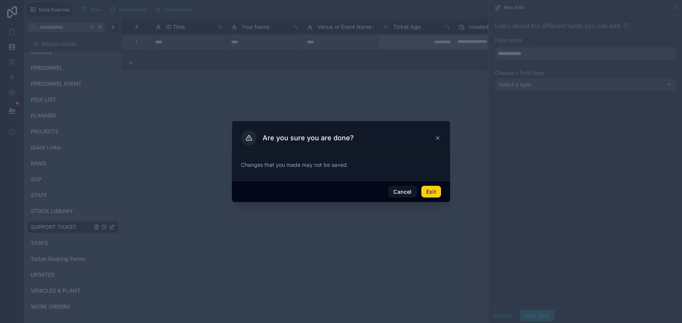
click at [437, 193] on button "Exit" at bounding box center [431, 192] width 20 height 12
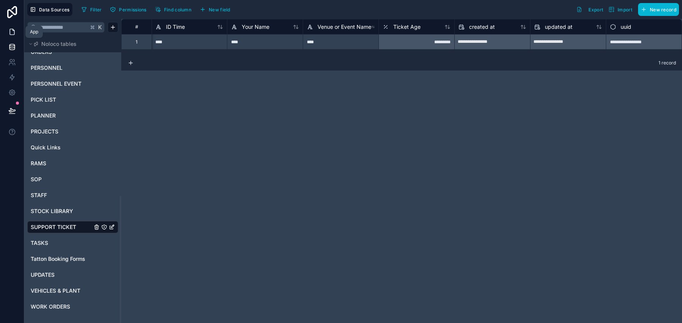
click at [3, 32] on link at bounding box center [12, 31] width 24 height 15
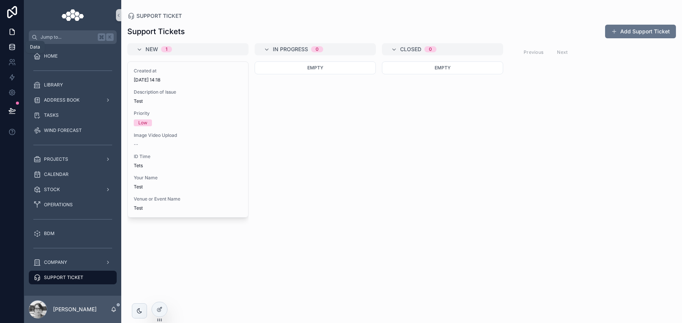
click at [8, 45] on link at bounding box center [12, 46] width 24 height 15
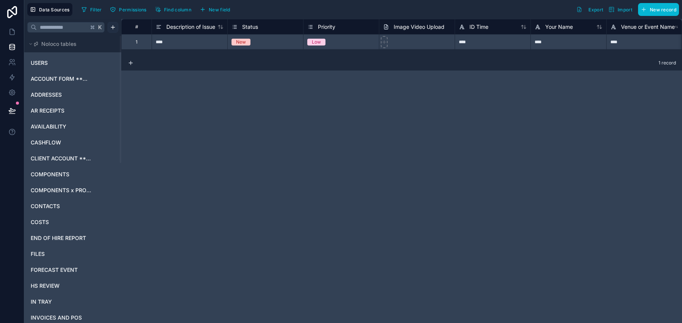
click at [111, 28] on html "Data Sources Filter Permissions Find column New field Export Import New record …" at bounding box center [341, 161] width 682 height 323
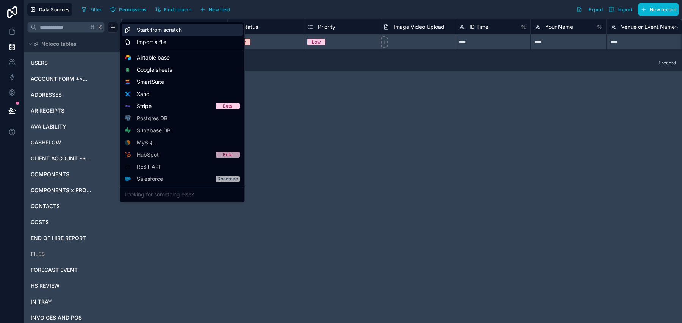
click at [175, 28] on span "Start from scratch" at bounding box center [159, 30] width 45 height 8
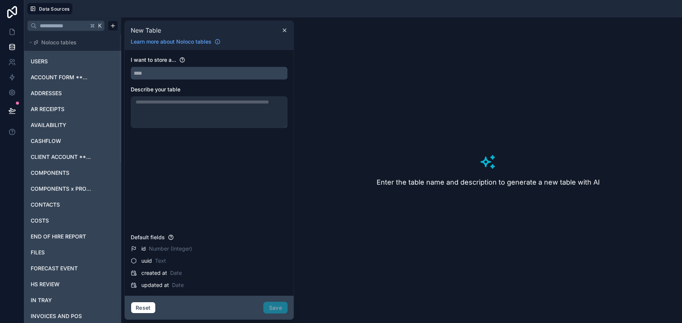
click at [191, 75] on input "text" at bounding box center [209, 73] width 156 height 12
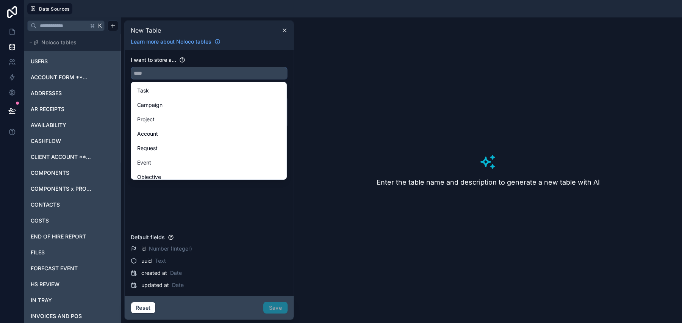
type input "*"
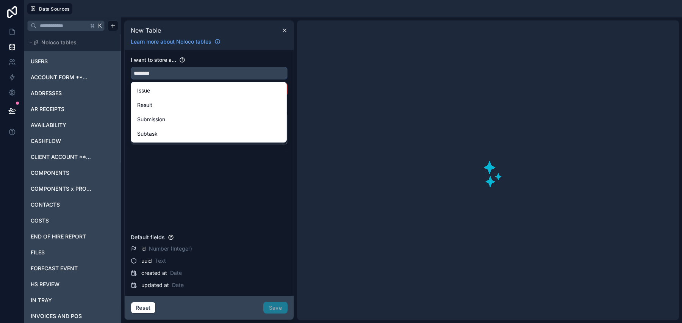
click at [131, 67] on button "*******" at bounding box center [209, 73] width 157 height 13
click at [131, 67] on button "**********" at bounding box center [209, 73] width 157 height 13
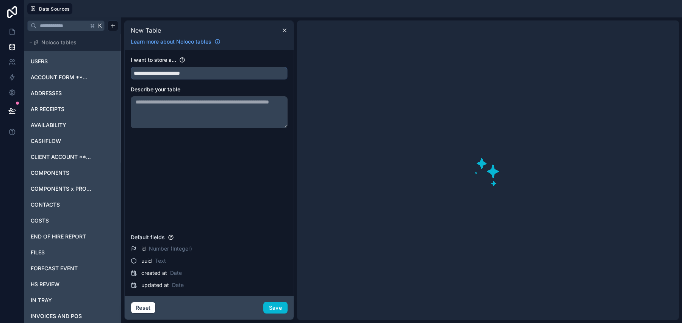
click at [131, 67] on button "**********" at bounding box center [209, 73] width 157 height 13
type input "**********"
click at [273, 305] on button "Save" at bounding box center [275, 308] width 24 height 12
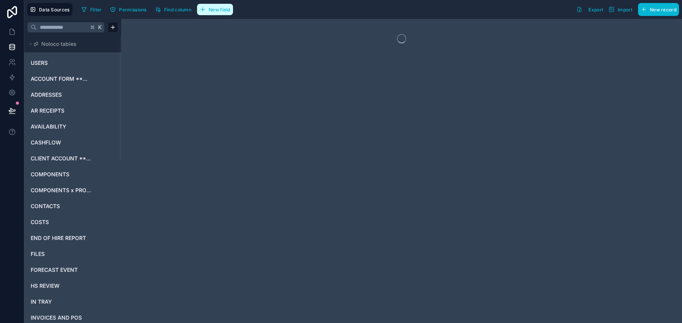
click at [219, 10] on span "New field" at bounding box center [220, 10] width 22 height 6
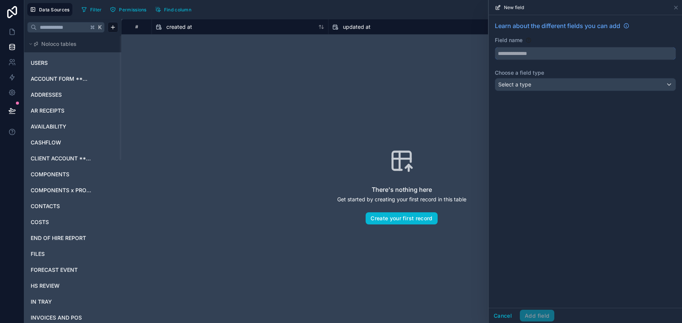
click at [521, 52] on input "text" at bounding box center [585, 53] width 180 height 12
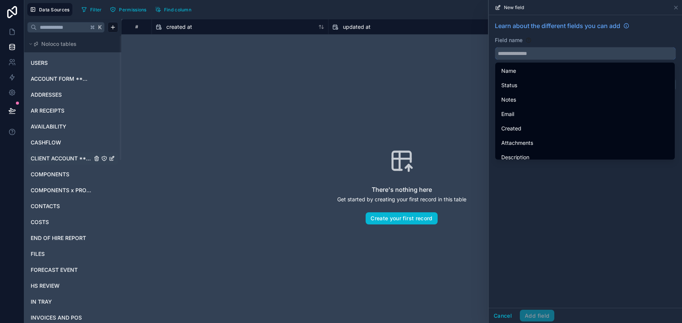
type input "*"
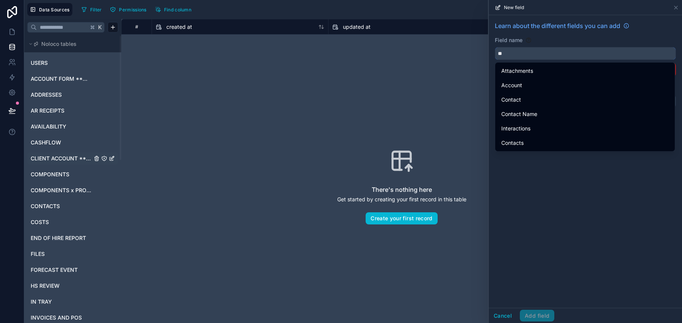
type input "*"
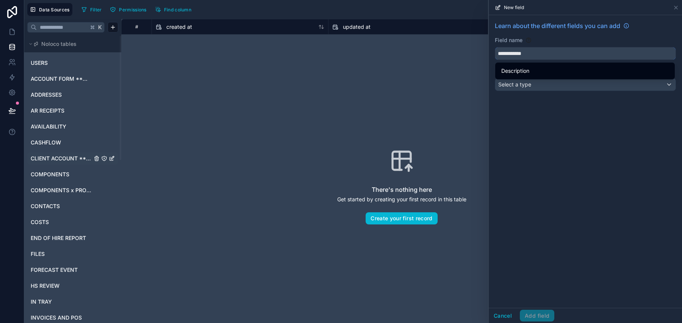
click at [495, 47] on button "**********" at bounding box center [585, 53] width 181 height 13
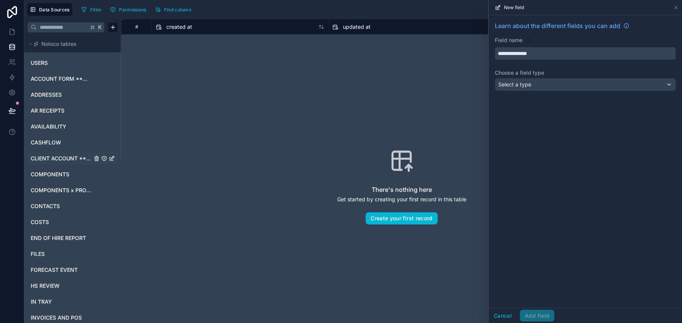
click at [495, 47] on button "**********" at bounding box center [585, 53] width 181 height 13
click at [604, 59] on input "**********" at bounding box center [585, 53] width 180 height 12
type input "**********"
click at [605, 78] on button "Select a type" at bounding box center [585, 84] width 181 height 13
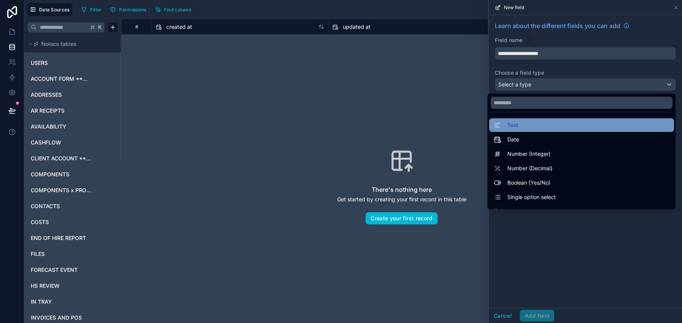
click at [586, 129] on div "Text" at bounding box center [582, 124] width 176 height 9
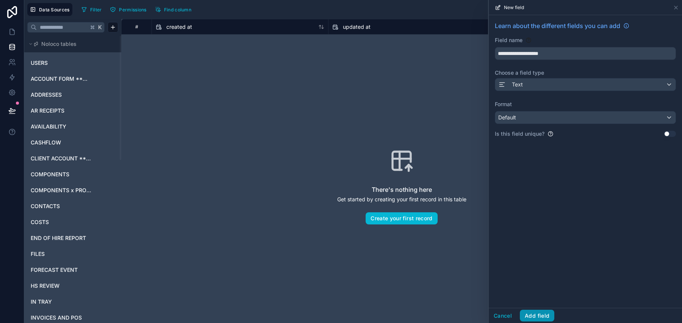
click at [553, 318] on button "Add field" at bounding box center [537, 315] width 34 height 12
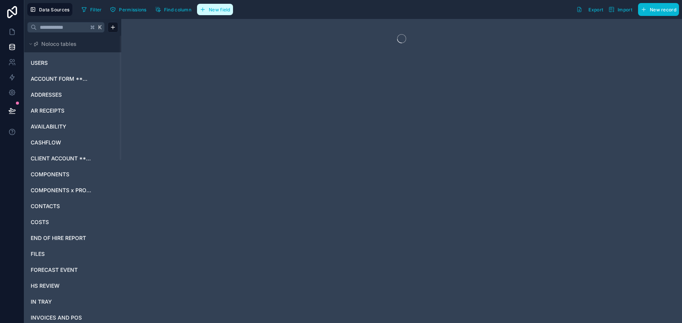
click at [210, 12] on button "New field" at bounding box center [215, 9] width 36 height 11
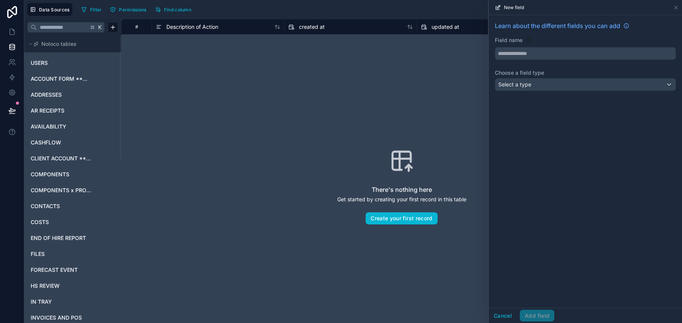
click at [535, 45] on div "Field name" at bounding box center [585, 47] width 181 height 23
click at [536, 53] on input "text" at bounding box center [585, 53] width 180 height 12
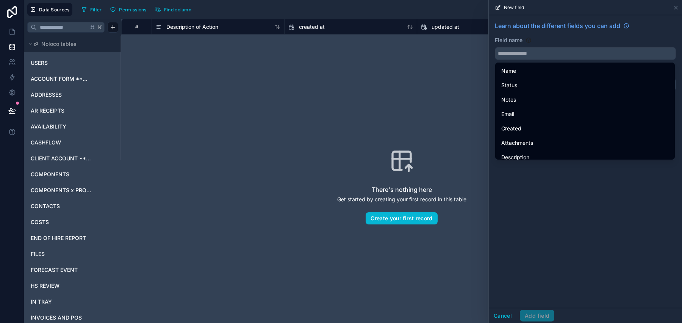
click at [533, 41] on div "Field name" at bounding box center [585, 40] width 181 height 8
click at [676, 4] on div "New field" at bounding box center [585, 7] width 187 height 15
click at [678, 11] on div "New field" at bounding box center [585, 7] width 187 height 15
click at [678, 9] on icon at bounding box center [676, 8] width 6 height 6
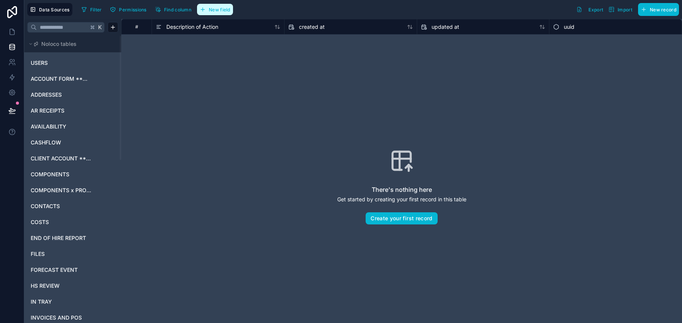
click at [223, 10] on span "New field" at bounding box center [220, 10] width 22 height 6
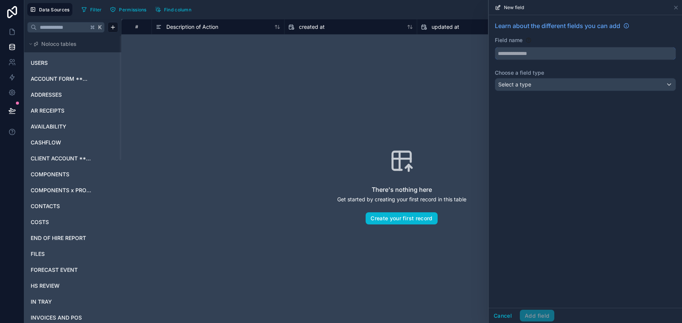
click at [559, 51] on input "text" at bounding box center [585, 53] width 180 height 12
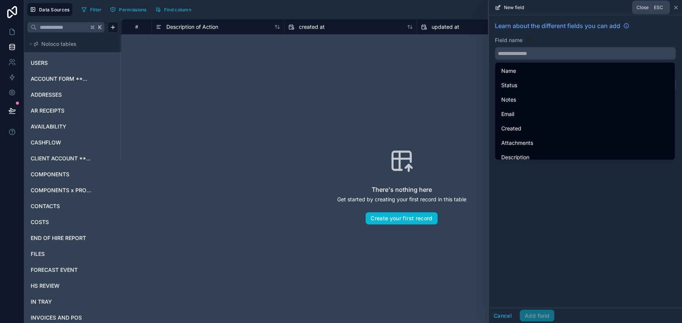
click at [675, 6] on icon at bounding box center [676, 8] width 6 height 6
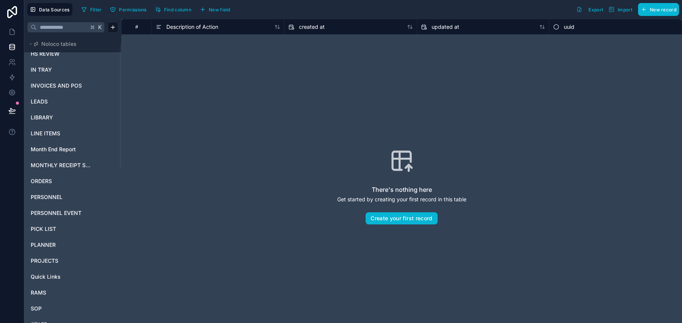
scroll to position [377, 0]
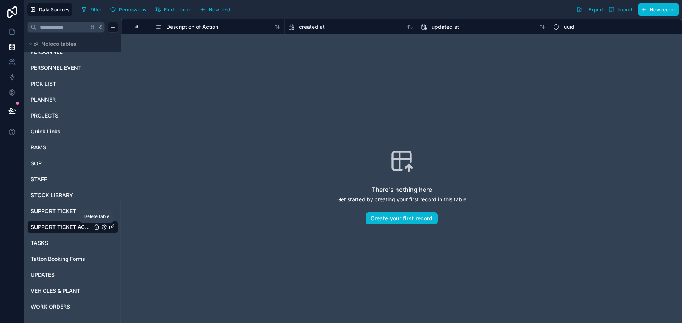
click at [96, 227] on icon "SUPPORT TICKET ACTIVITY LOG" at bounding box center [96, 228] width 0 height 2
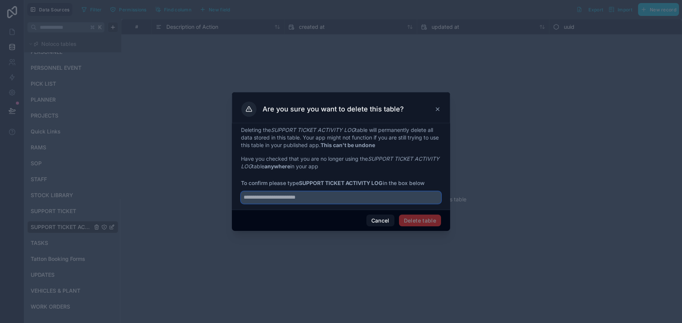
click at [343, 197] on input "text" at bounding box center [341, 197] width 200 height 12
type input "**********"
click at [429, 215] on button "Delete table" at bounding box center [420, 220] width 42 height 12
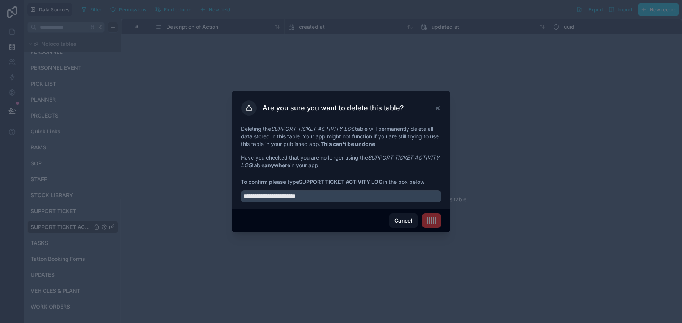
click at [430, 217] on span at bounding box center [431, 220] width 19 height 14
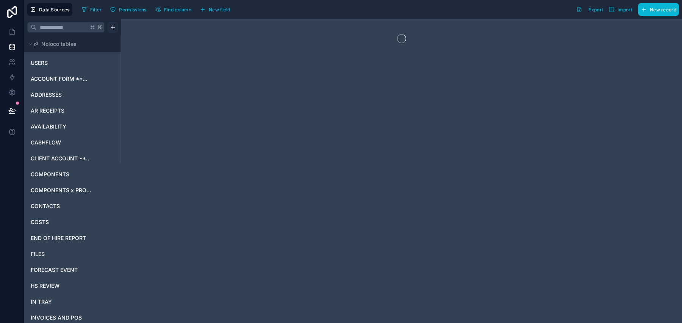
click at [112, 25] on html "Data Sources Filter Permissions Find column New field Export Import New record …" at bounding box center [341, 161] width 682 height 323
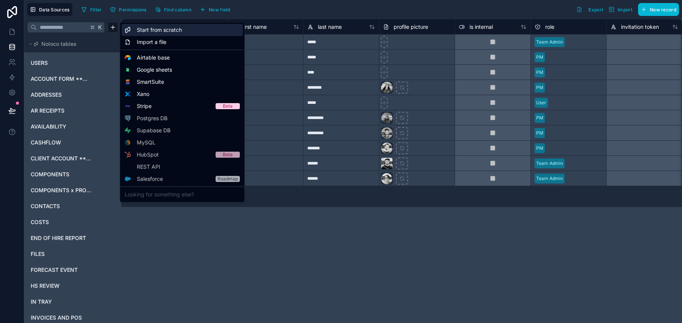
click at [178, 28] on span "Start from scratch" at bounding box center [159, 30] width 45 height 8
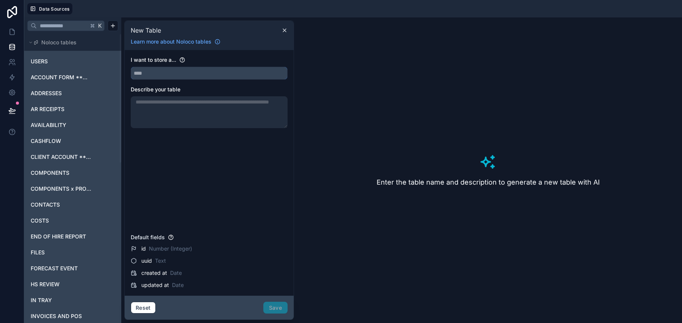
click at [162, 72] on input "text" at bounding box center [209, 73] width 156 height 12
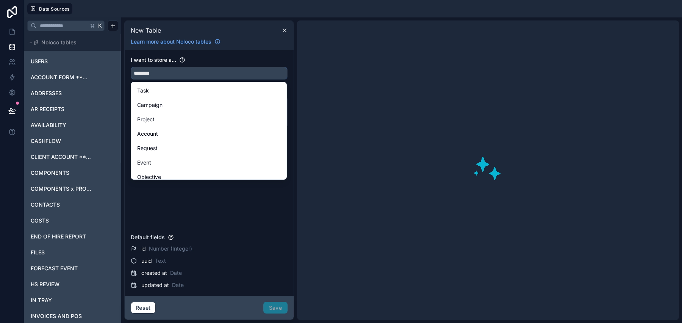
click at [131, 67] on button "*******" at bounding box center [209, 73] width 157 height 13
click at [131, 67] on button "**********" at bounding box center [209, 73] width 157 height 13
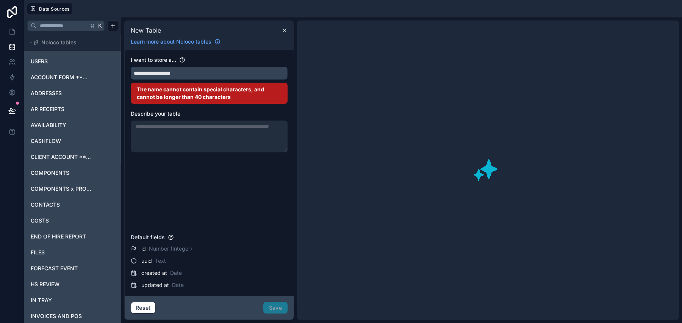
type input "**********"
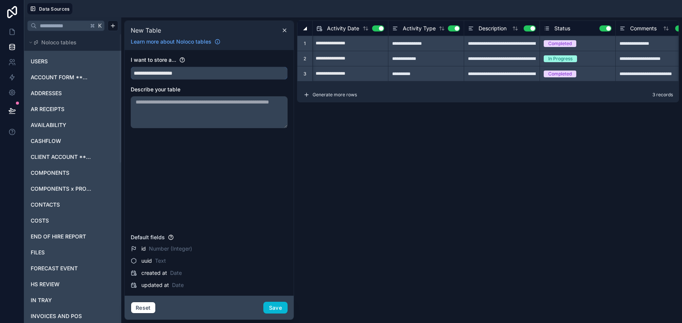
scroll to position [0, 88]
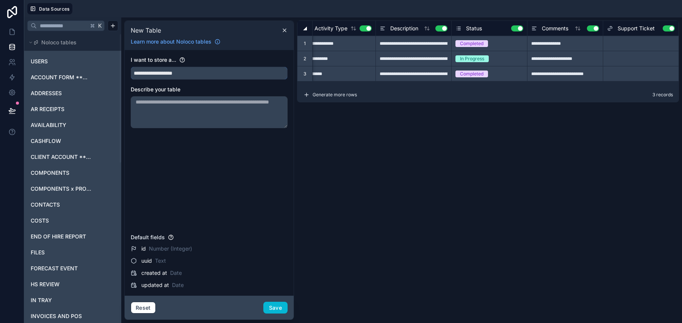
type input "**********"
type input "*******"
type input "**********"
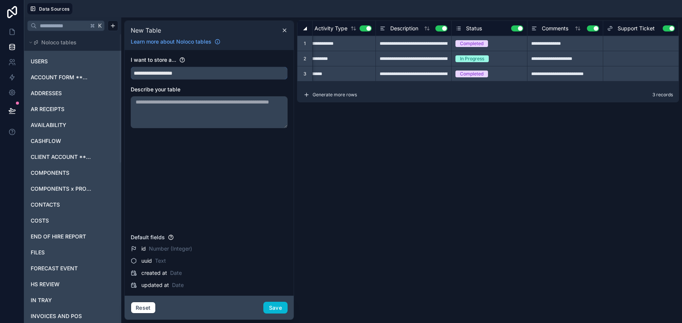
type input "**********"
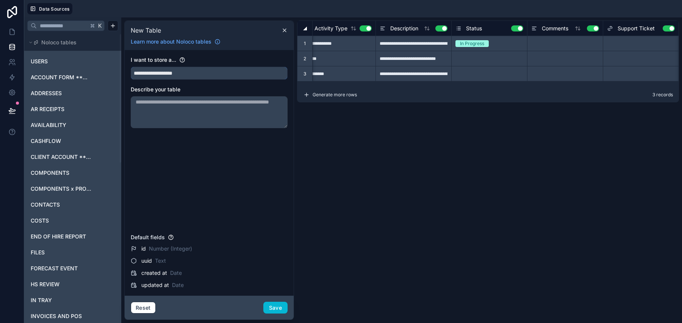
scroll to position [0, 0]
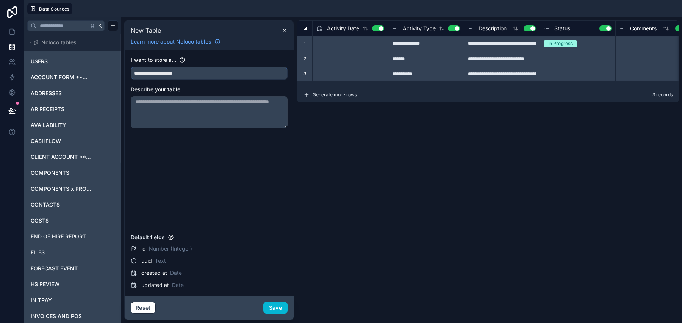
click at [158, 72] on input "**********" at bounding box center [209, 73] width 156 height 12
click at [131, 67] on button "**********" at bounding box center [209, 73] width 157 height 13
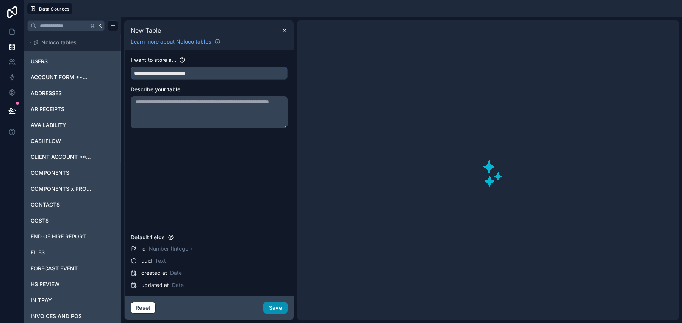
type input "**********"
click at [276, 306] on button "Save" at bounding box center [275, 308] width 24 height 12
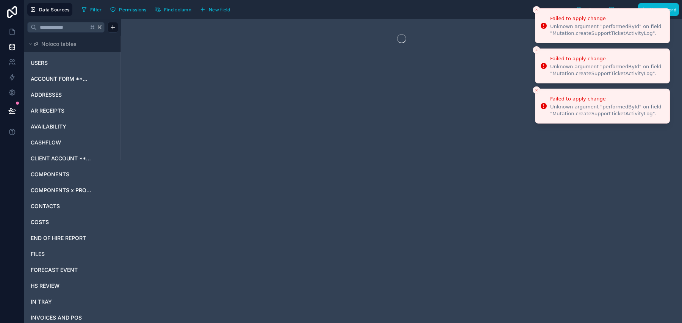
click at [534, 12] on icon "Close toast" at bounding box center [536, 10] width 5 height 5
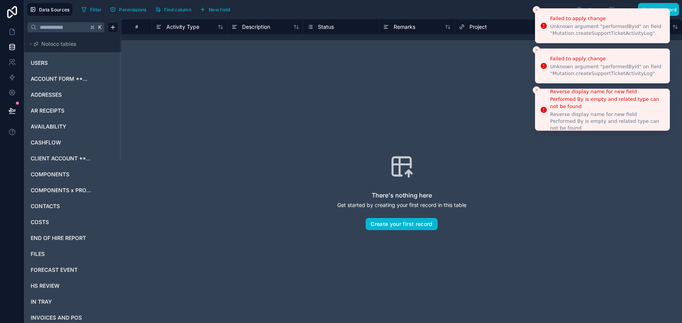
click at [535, 11] on icon "Close toast" at bounding box center [536, 10] width 5 height 5
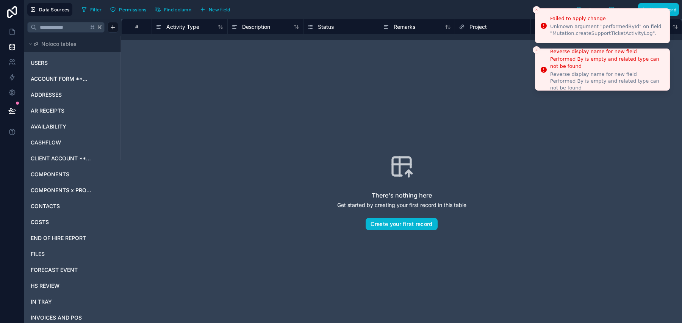
click at [535, 11] on icon "Close toast" at bounding box center [536, 10] width 5 height 5
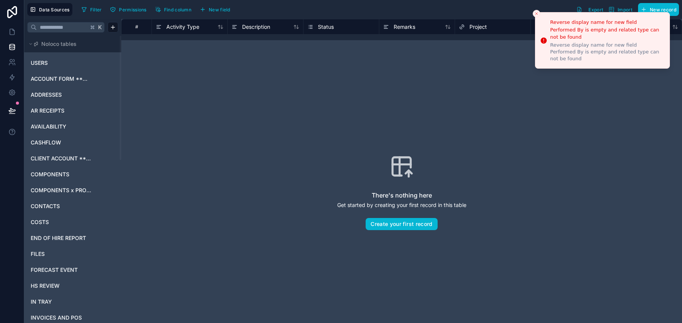
click at [535, 11] on icon "Close toast" at bounding box center [536, 13] width 5 height 5
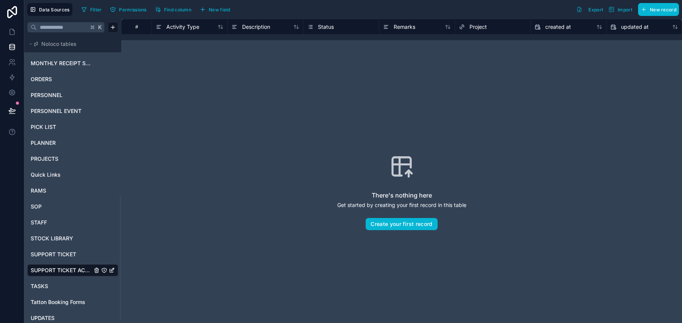
scroll to position [377, 0]
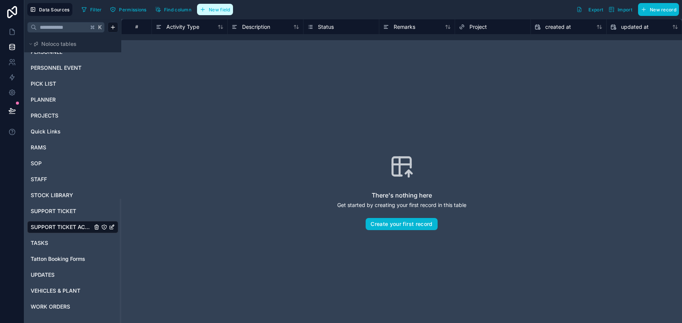
click at [227, 7] on span "New field" at bounding box center [220, 10] width 22 height 6
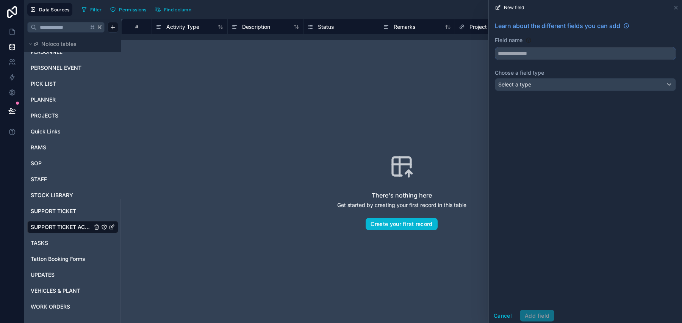
click at [505, 57] on input "text" at bounding box center [585, 53] width 180 height 12
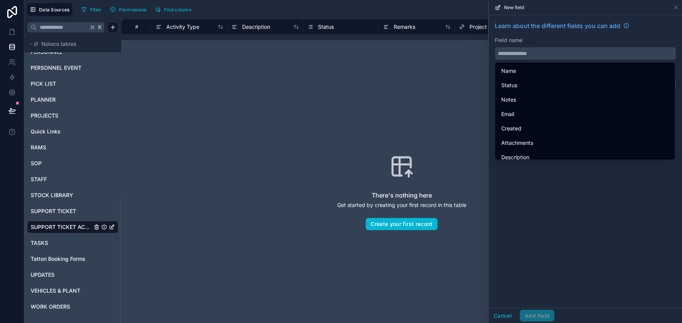
type input "*"
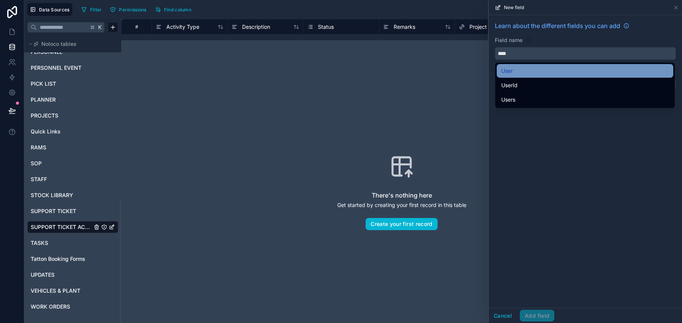
type input "****"
click at [537, 72] on div "User" at bounding box center [584, 70] width 167 height 9
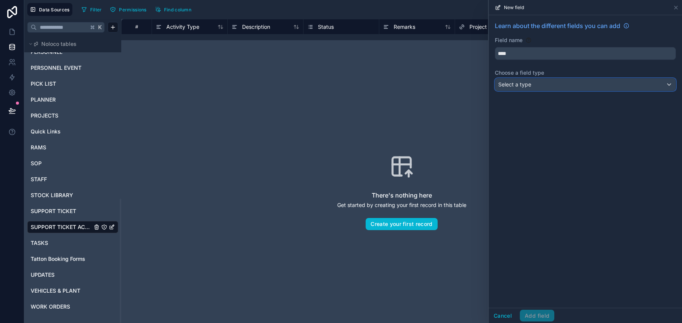
click at [539, 86] on div "Select a type" at bounding box center [585, 84] width 180 height 12
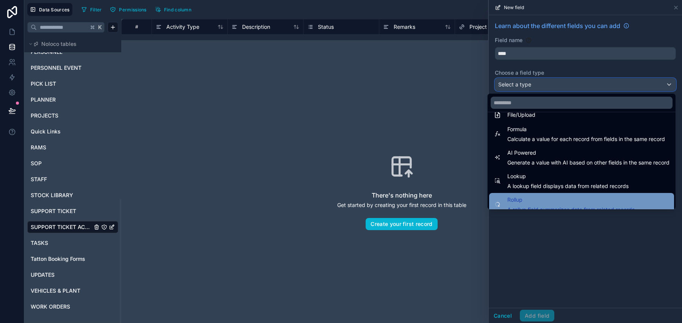
scroll to position [220, 0]
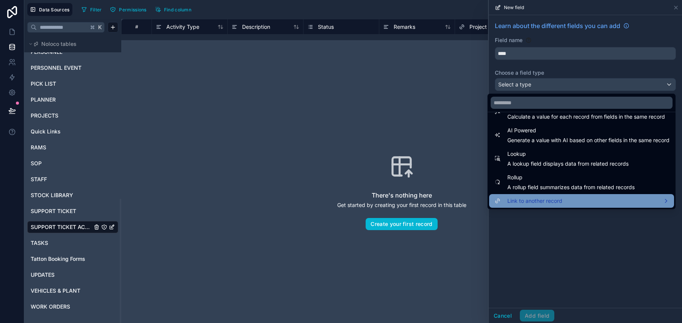
click at [575, 197] on div "Link to another record" at bounding box center [582, 200] width 176 height 9
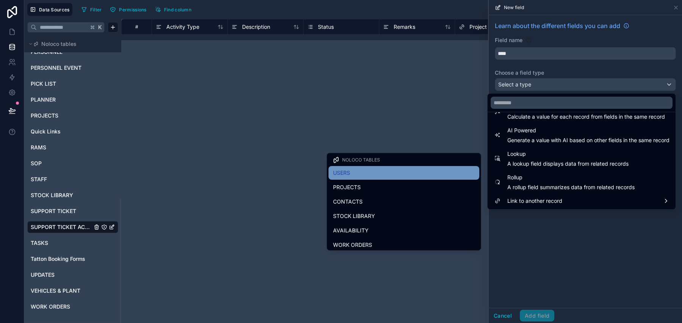
click at [396, 177] on div "USERS" at bounding box center [403, 173] width 151 height 14
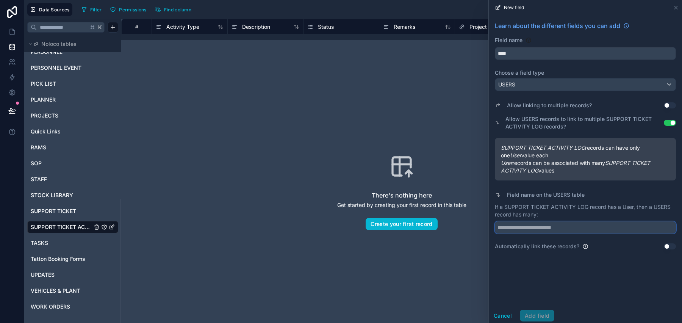
click at [550, 230] on input "text" at bounding box center [585, 227] width 181 height 12
type input "**********"
click at [529, 317] on button "Add field" at bounding box center [537, 315] width 34 height 12
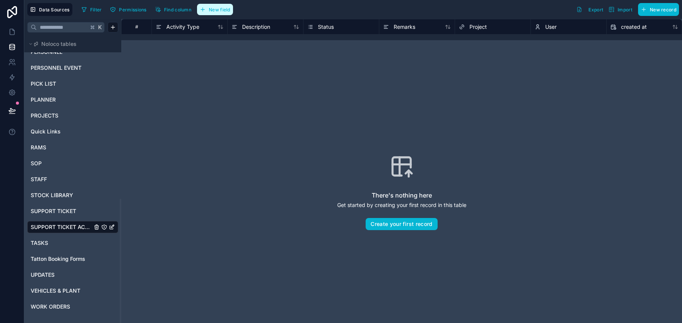
click at [231, 14] on button "New field" at bounding box center [215, 9] width 36 height 11
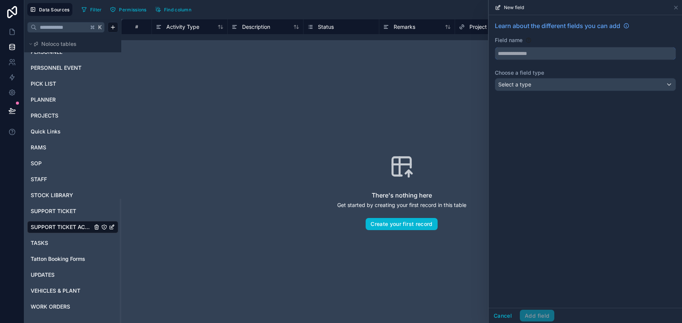
click at [547, 48] on input "text" at bounding box center [585, 53] width 180 height 12
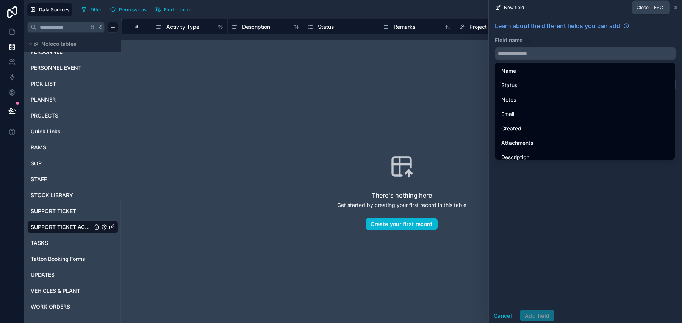
click at [678, 7] on icon at bounding box center [676, 8] width 6 height 6
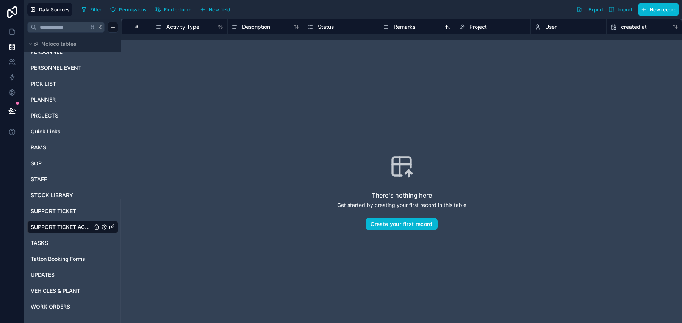
click at [405, 31] on div "Remarks" at bounding box center [399, 26] width 32 height 9
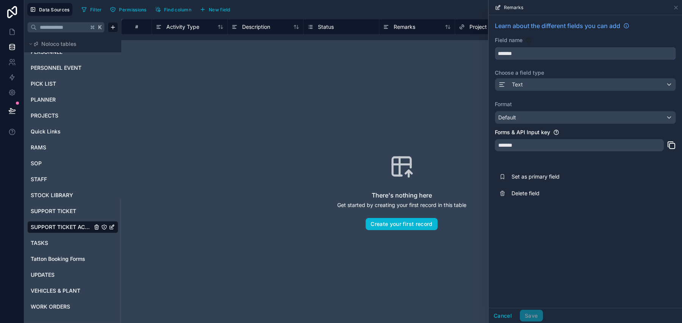
click at [531, 48] on input "*******" at bounding box center [585, 53] width 180 height 12
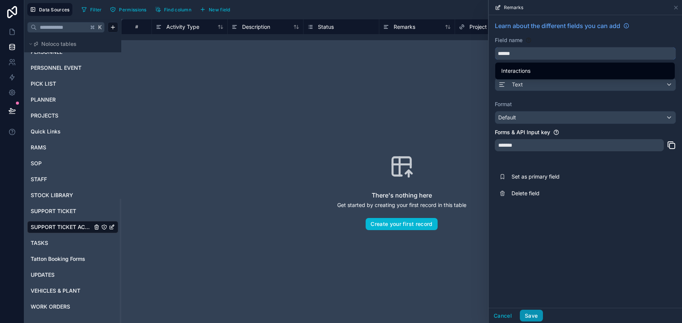
type input "******"
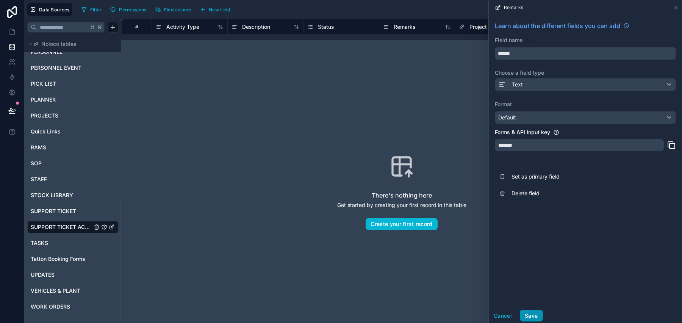
click at [534, 313] on button "Save" at bounding box center [531, 315] width 23 height 12
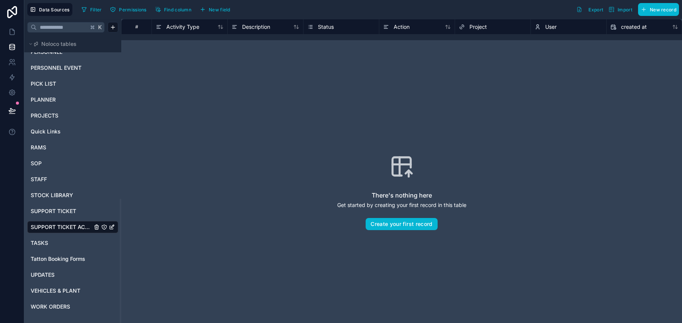
click at [333, 33] on div "Status" at bounding box center [341, 26] width 76 height 15
click at [330, 30] on span "Status" at bounding box center [326, 27] width 16 height 8
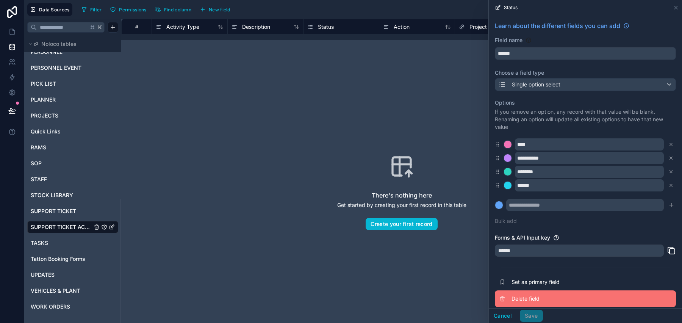
click at [535, 299] on span "Delete field" at bounding box center [565, 299] width 109 height 8
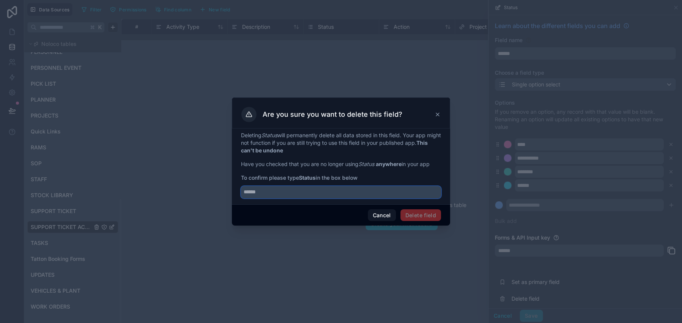
click at [358, 194] on input "text" at bounding box center [341, 192] width 200 height 12
type input "******"
click at [408, 216] on button "Delete field" at bounding box center [420, 215] width 41 height 12
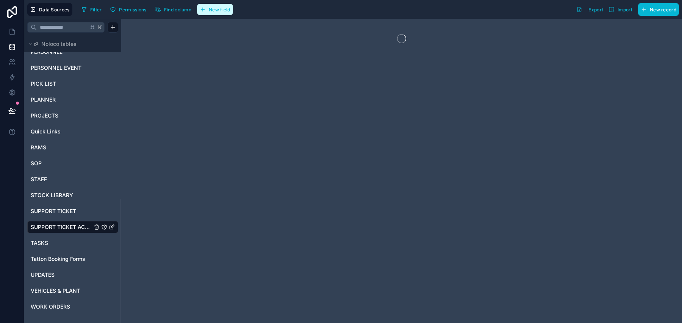
click at [219, 14] on button "New field" at bounding box center [215, 9] width 36 height 11
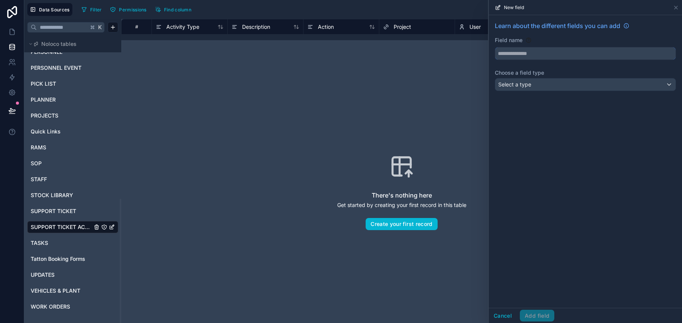
click at [516, 57] on input "text" at bounding box center [585, 53] width 180 height 12
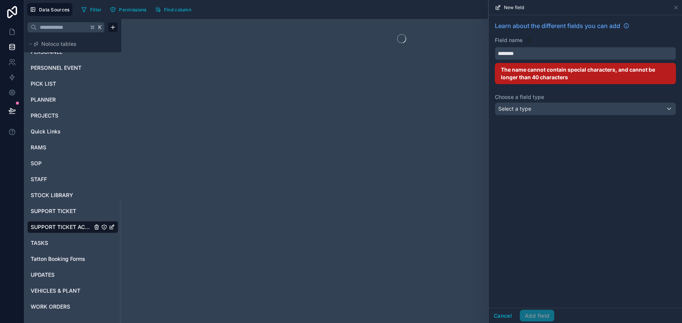
click at [495, 47] on button "*******" at bounding box center [585, 53] width 181 height 13
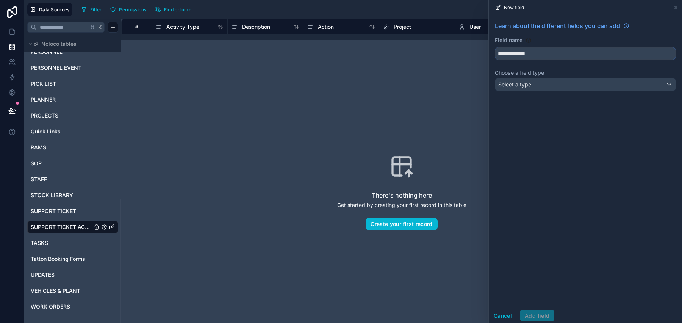
type input "**********"
click at [566, 89] on div "Select a type" at bounding box center [585, 84] width 180 height 12
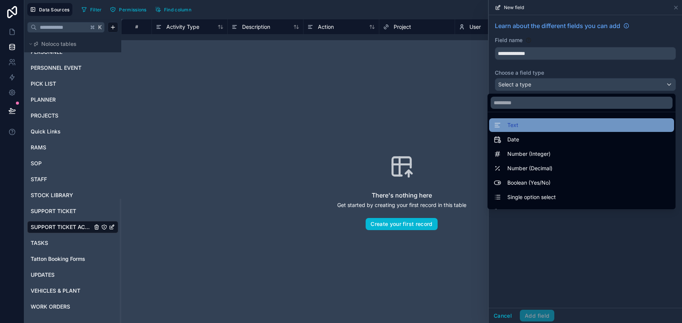
click at [563, 122] on div "Text" at bounding box center [582, 124] width 176 height 9
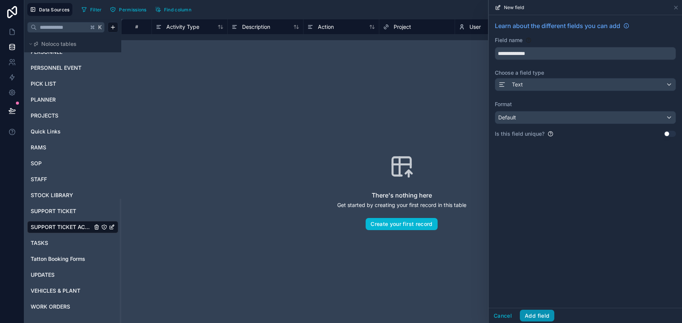
click at [549, 314] on button "Add field" at bounding box center [537, 315] width 34 height 12
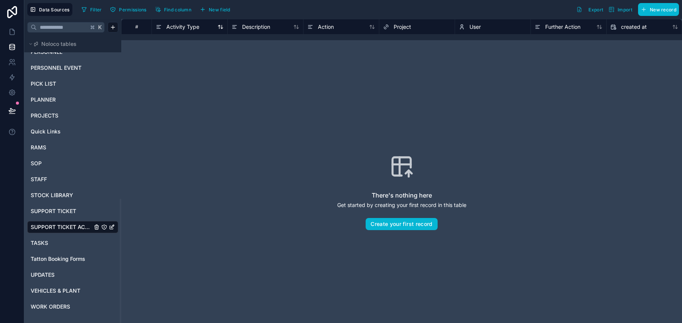
click at [182, 26] on span "Activity Type" at bounding box center [182, 27] width 33 height 8
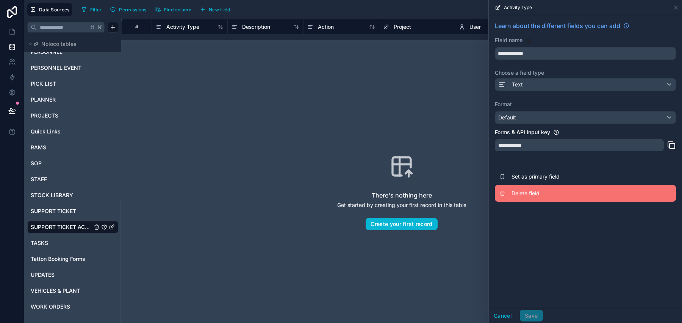
click at [518, 192] on span "Delete field" at bounding box center [565, 193] width 109 height 8
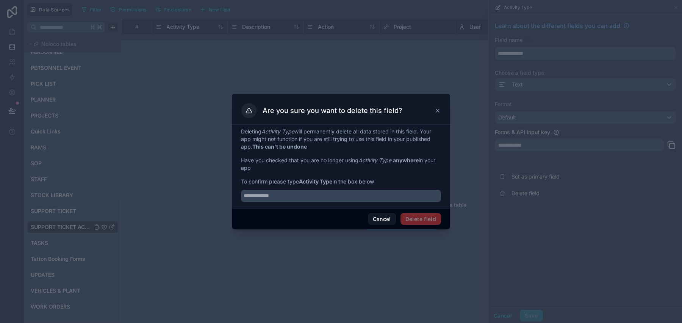
click at [352, 187] on div at bounding box center [341, 193] width 200 height 17
click at [350, 200] on input "text" at bounding box center [341, 196] width 200 height 12
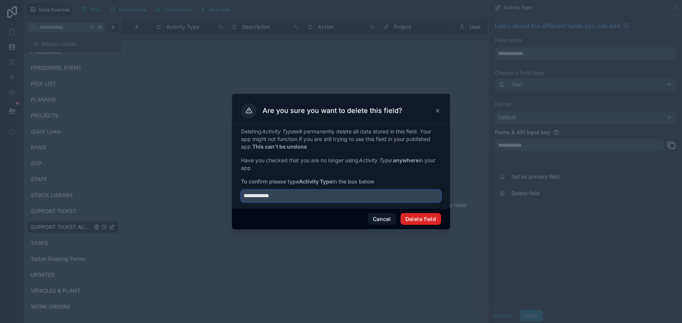
type input "**********"
click at [420, 220] on button "Delete field" at bounding box center [420, 219] width 41 height 12
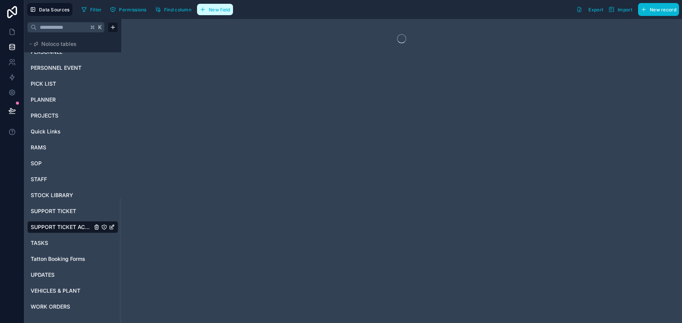
click at [231, 8] on button "New field" at bounding box center [215, 9] width 36 height 11
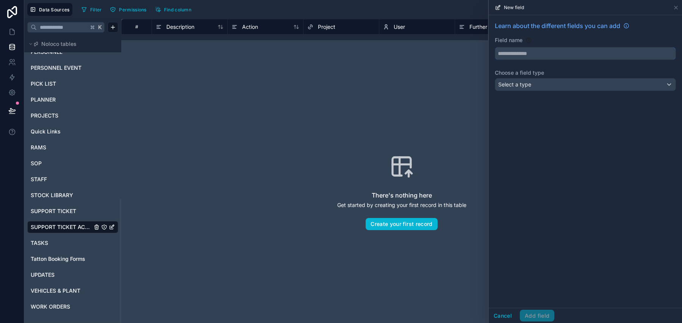
click at [545, 54] on input "text" at bounding box center [585, 53] width 180 height 12
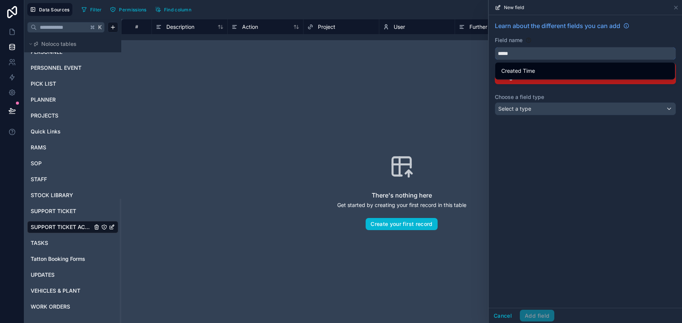
click at [495, 47] on button "****" at bounding box center [585, 53] width 181 height 13
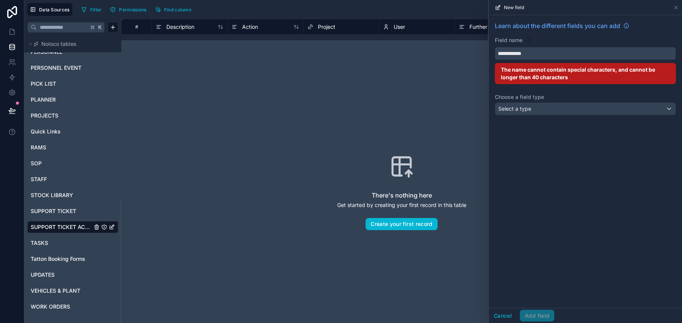
click at [495, 47] on button "**********" at bounding box center [585, 53] width 181 height 13
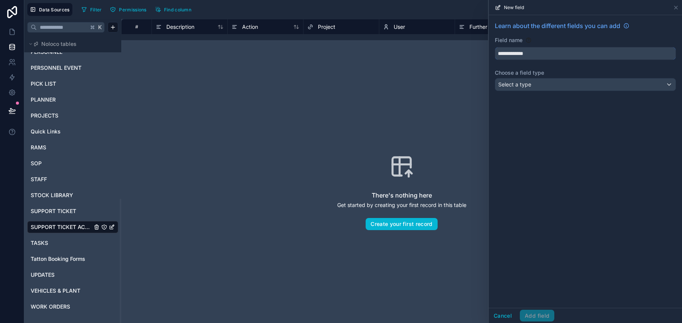
type input "**********"
click at [541, 75] on label "Choose a field type" at bounding box center [585, 73] width 181 height 8
click at [544, 81] on div "Select a type" at bounding box center [585, 84] width 180 height 12
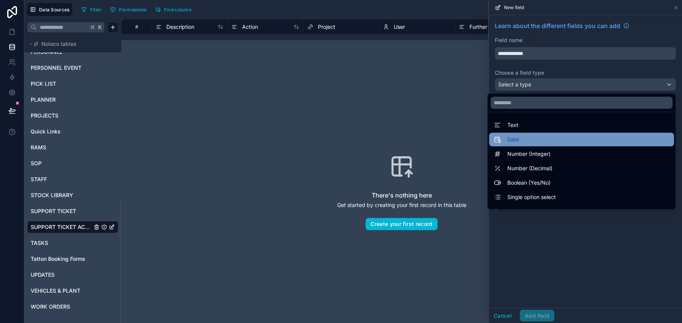
click at [544, 135] on div "Date" at bounding box center [582, 139] width 176 height 9
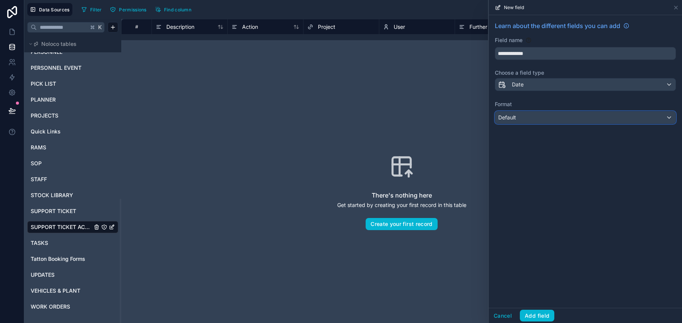
click at [545, 119] on div "Default" at bounding box center [585, 117] width 180 height 12
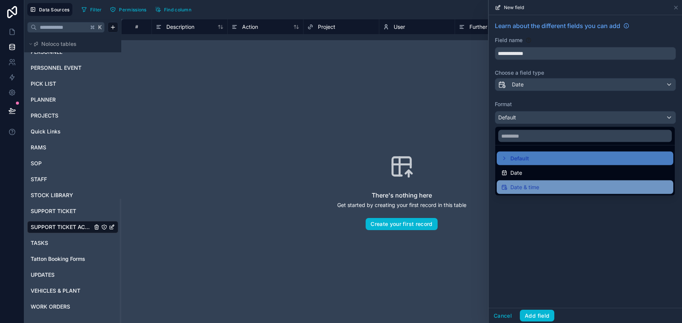
click at [535, 187] on span "Date & time" at bounding box center [524, 187] width 29 height 9
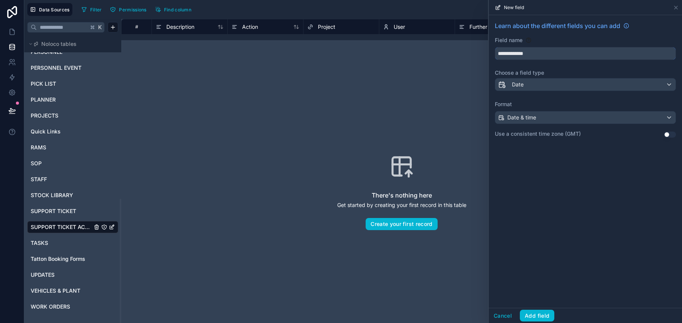
click at [546, 55] on input "**********" at bounding box center [585, 53] width 180 height 12
click at [548, 308] on div "Cancel Add field" at bounding box center [585, 315] width 193 height 15
click at [550, 316] on button "Add field" at bounding box center [537, 315] width 34 height 12
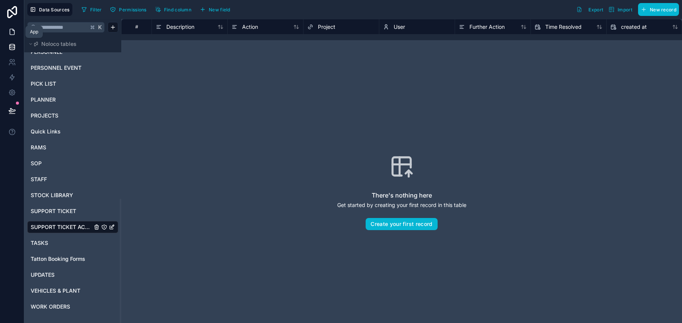
click at [9, 33] on icon at bounding box center [12, 32] width 8 height 8
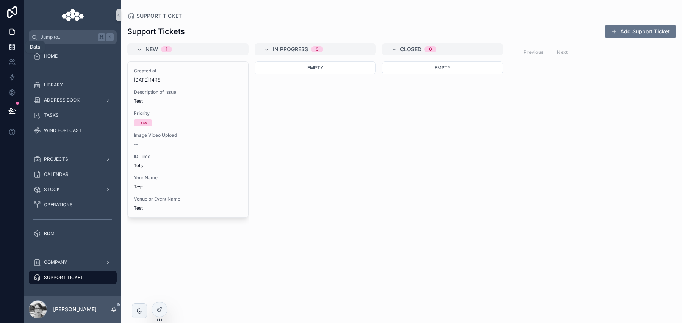
click at [16, 51] on link at bounding box center [12, 46] width 24 height 15
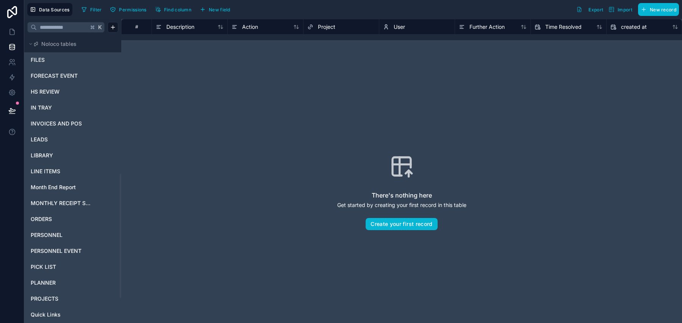
scroll to position [377, 0]
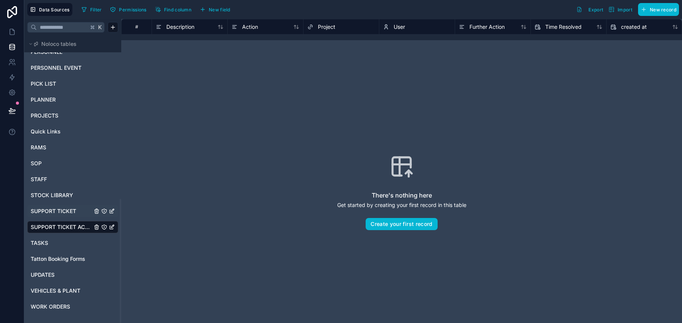
click at [61, 212] on span "SUPPORT TICKET" at bounding box center [53, 211] width 45 height 8
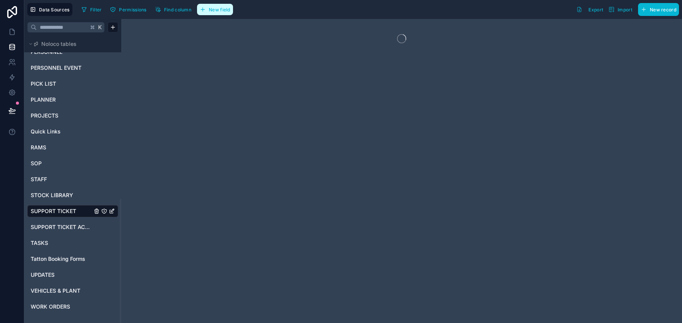
click at [219, 14] on button "New field" at bounding box center [215, 9] width 36 height 11
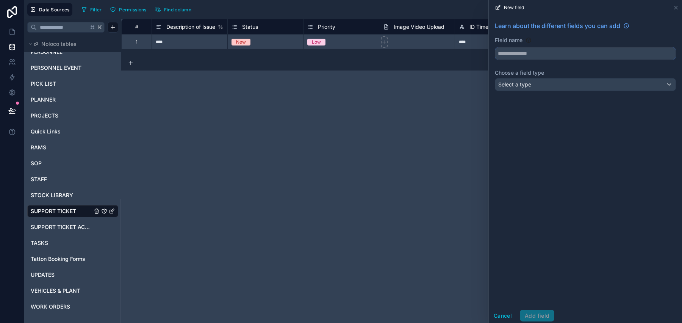
click at [533, 49] on input "text" at bounding box center [585, 53] width 180 height 12
click at [495, 47] on button "********" at bounding box center [585, 53] width 181 height 13
type input "**********"
click at [595, 79] on div "Select a type" at bounding box center [585, 84] width 180 height 12
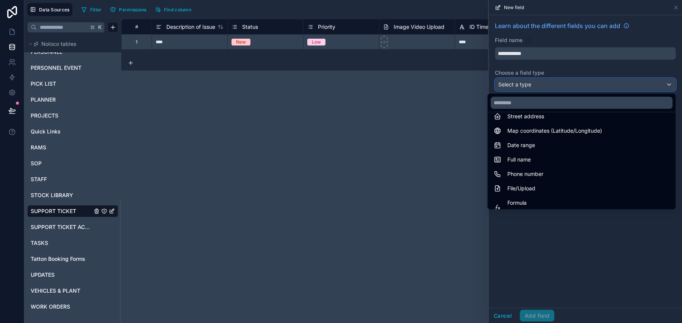
scroll to position [220, 0]
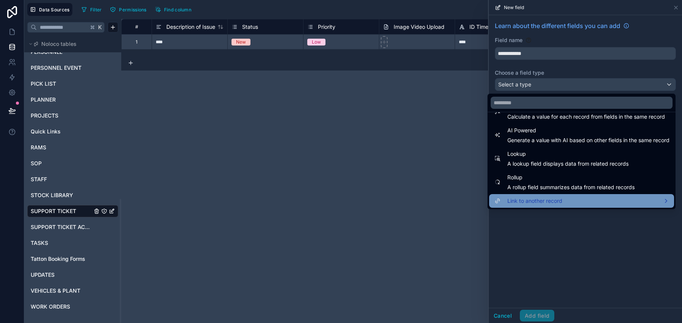
click at [572, 200] on div "Link to another record" at bounding box center [582, 200] width 176 height 9
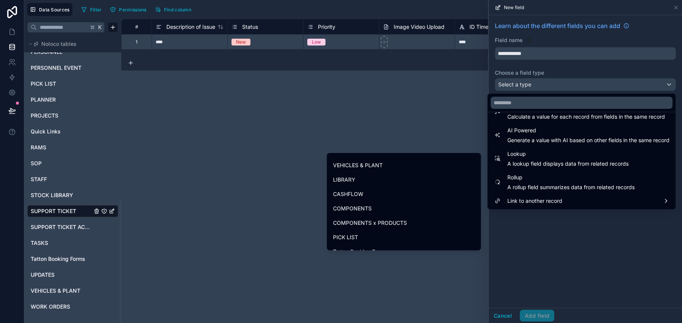
scroll to position [492, 0]
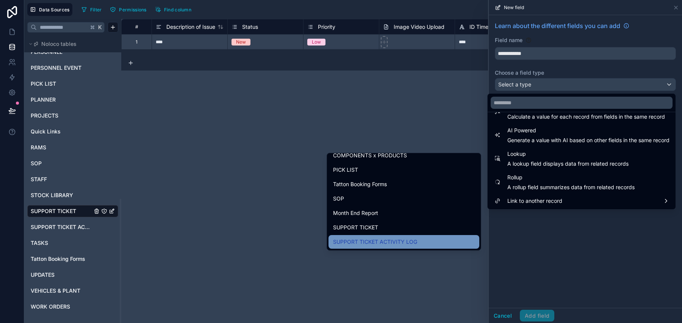
click at [414, 237] on div "SUPPORT TICKET ACTIVITY LOG" at bounding box center [404, 241] width 142 height 9
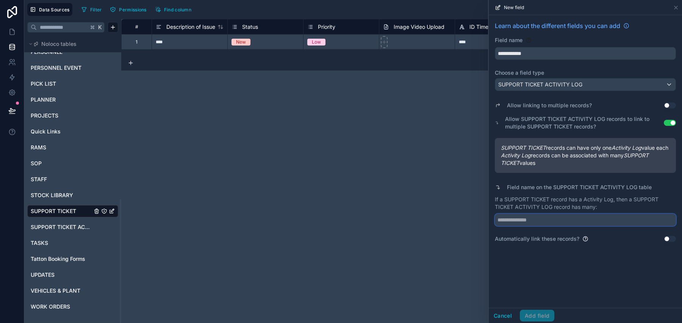
click at [548, 226] on input "text" at bounding box center [585, 220] width 181 height 12
type input "**********"
click at [663, 122] on label "Allow SUPPORT TICKET ACTIVITY LOG records to link to multiple SUPPORT TICKET re…" at bounding box center [584, 122] width 159 height 15
click at [668, 121] on button "Use setting" at bounding box center [670, 123] width 12 height 6
click at [669, 104] on button "Use setting" at bounding box center [670, 105] width 12 height 6
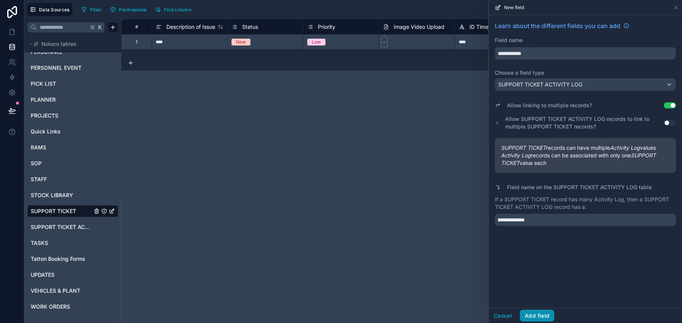
click at [544, 319] on button "Add field" at bounding box center [537, 315] width 34 height 12
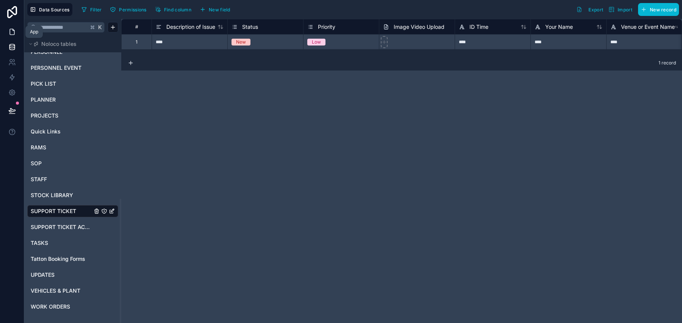
click at [12, 26] on link at bounding box center [12, 31] width 24 height 15
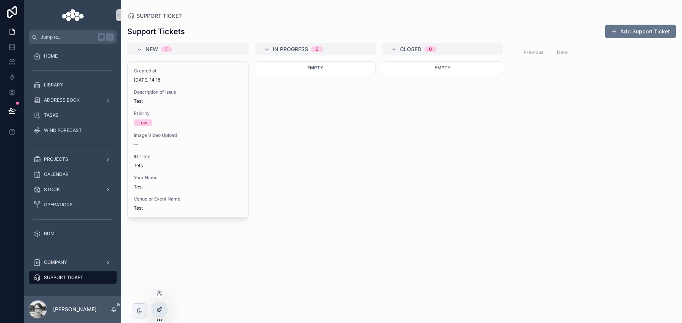
click at [158, 303] on div at bounding box center [159, 309] width 15 height 14
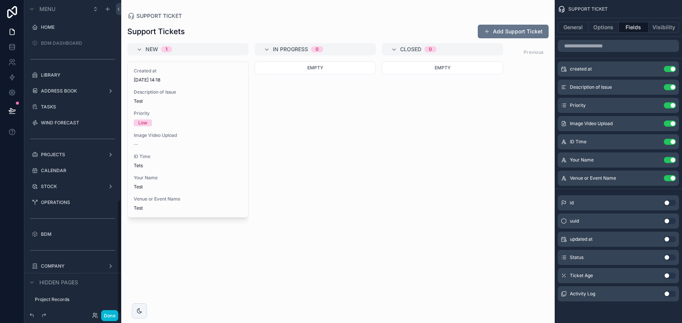
scroll to position [548, 0]
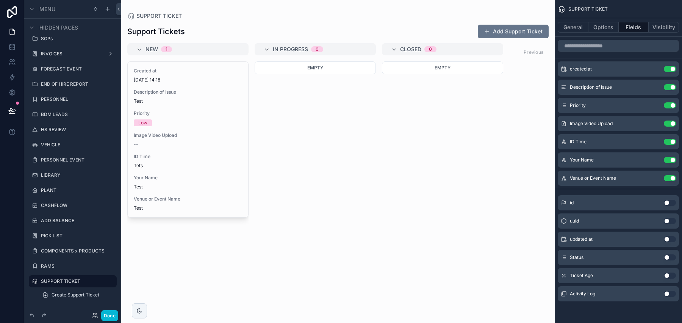
click at [671, 296] on button "Use setting" at bounding box center [670, 294] width 12 height 6
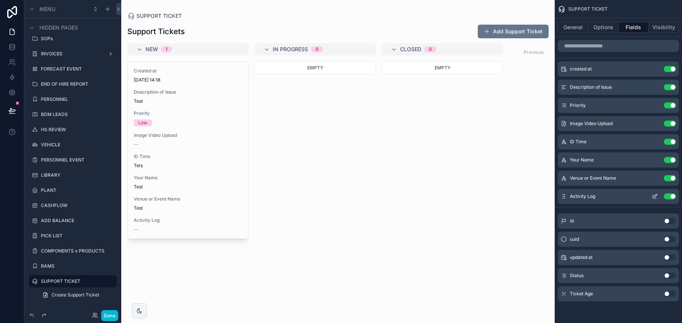
click at [669, 195] on button "Use setting" at bounding box center [670, 196] width 12 height 6
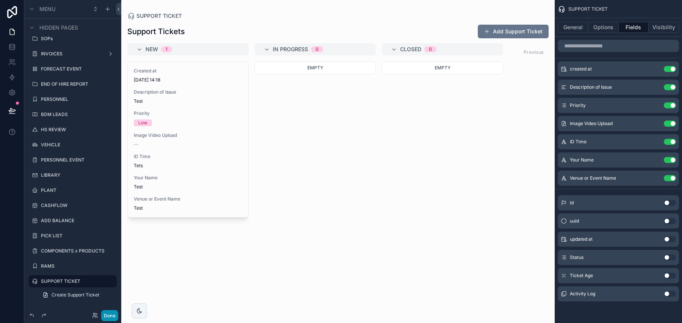
click at [108, 316] on button "Done" at bounding box center [109, 315] width 17 height 11
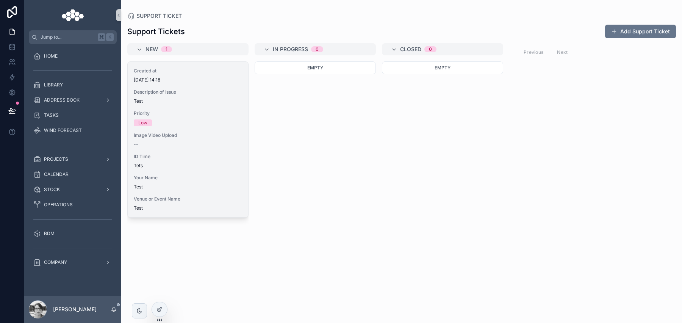
click at [211, 204] on div "Venue or Event Name Test" at bounding box center [188, 203] width 108 height 15
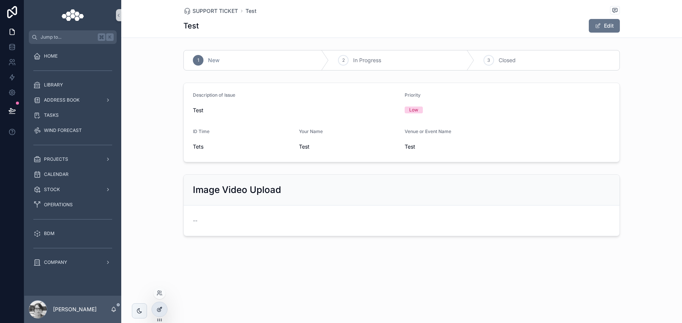
click at [156, 310] on icon at bounding box center [159, 309] width 6 height 6
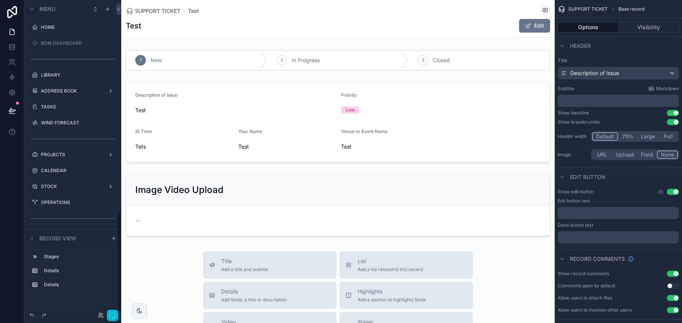
scroll to position [641, 0]
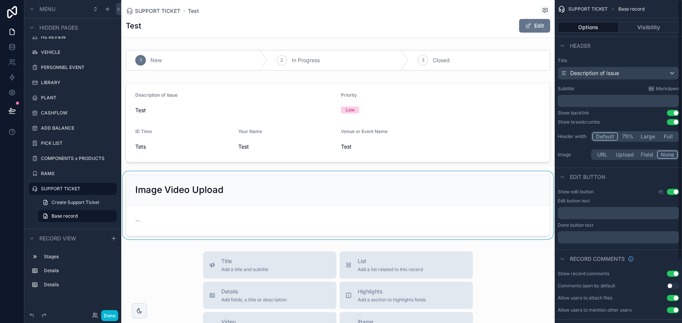
click at [498, 207] on div "scrollable content" at bounding box center [337, 205] width 433 height 68
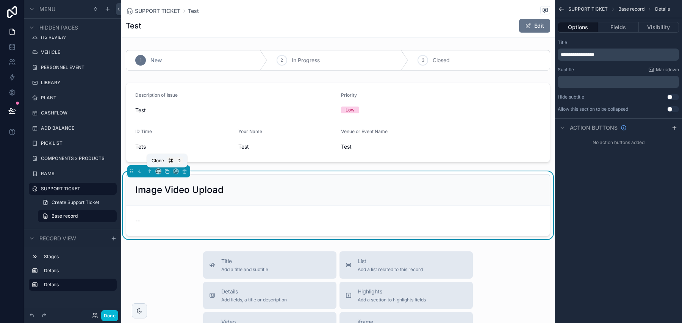
click at [168, 173] on icon "scrollable content" at bounding box center [166, 171] width 5 height 5
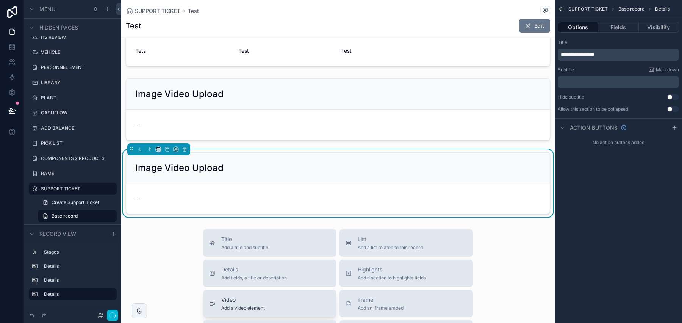
scroll to position [199, 0]
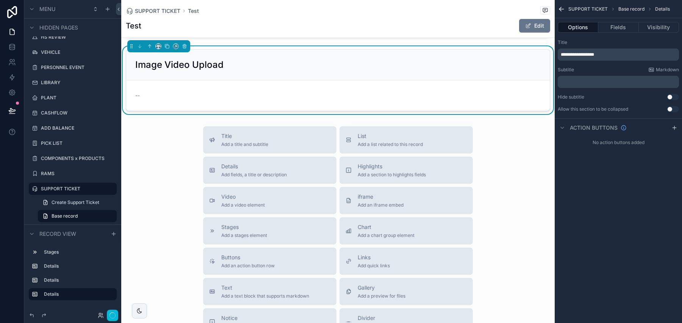
click at [598, 58] on div "**********" at bounding box center [618, 54] width 121 height 12
click at [594, 56] on span "**********" at bounding box center [577, 54] width 33 height 5
drag, startPoint x: 600, startPoint y: 56, endPoint x: 596, endPoint y: 58, distance: 4.4
click at [594, 56] on span "**********" at bounding box center [577, 54] width 33 height 5
click at [596, 58] on div "**********" at bounding box center [618, 54] width 121 height 12
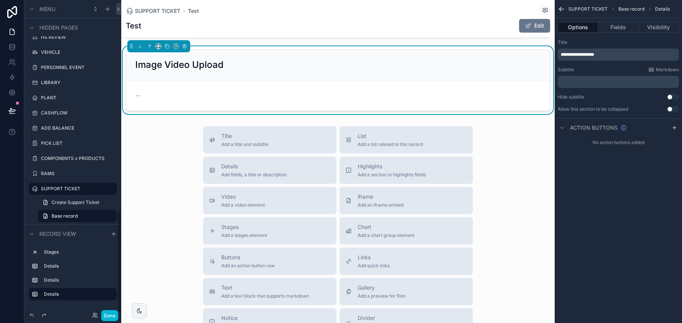
click at [594, 57] on span "**********" at bounding box center [577, 54] width 33 height 5
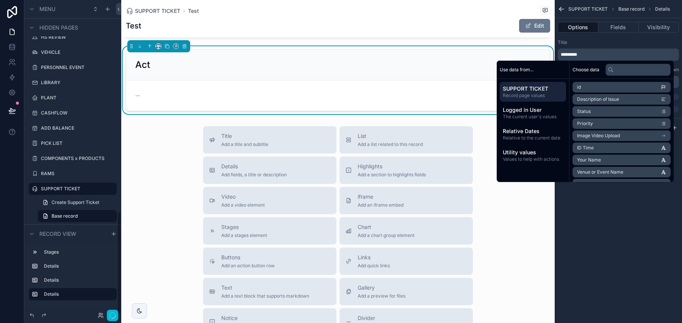
scroll to position [645, 0]
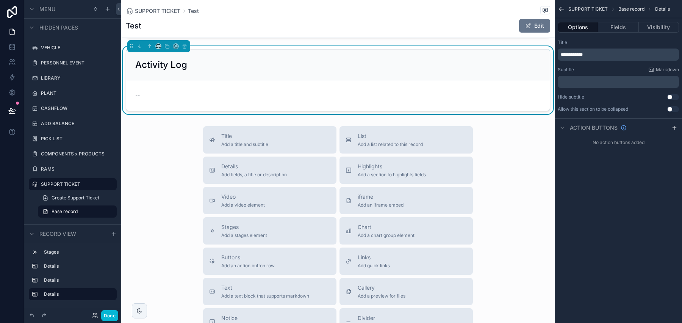
click at [644, 46] on div "**********" at bounding box center [618, 49] width 121 height 21
click at [627, 27] on button "Fields" at bounding box center [618, 27] width 40 height 11
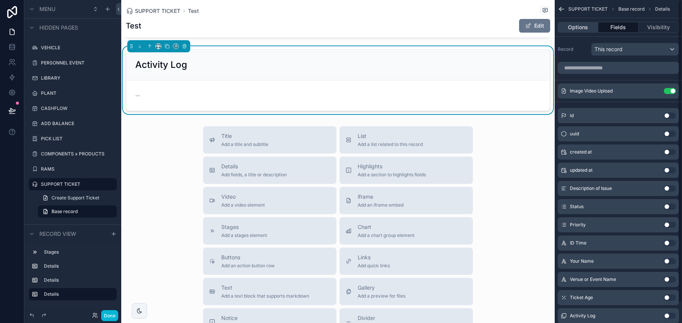
click at [577, 32] on button "Options" at bounding box center [578, 27] width 41 height 11
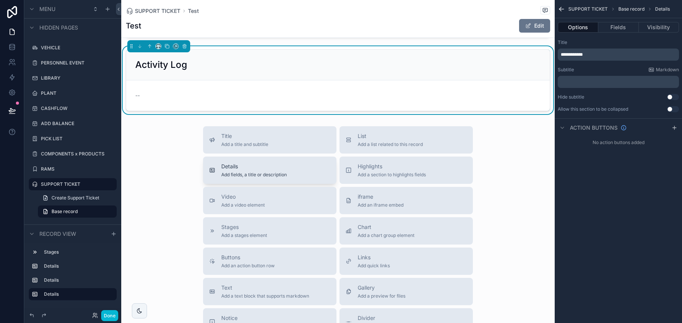
click at [275, 167] on span "Details" at bounding box center [254, 166] width 66 height 8
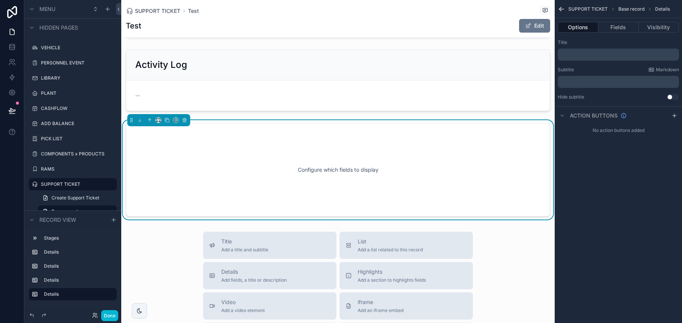
scroll to position [207, 0]
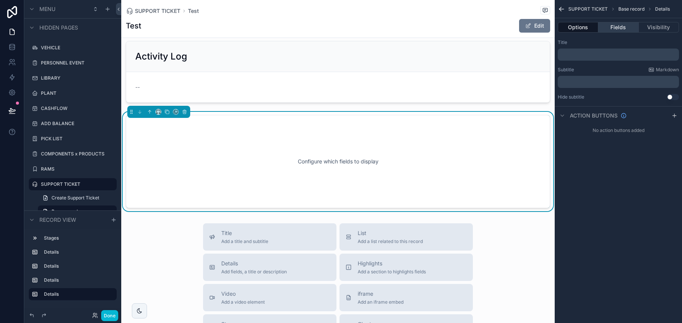
click at [635, 31] on button "Fields" at bounding box center [618, 27] width 40 height 11
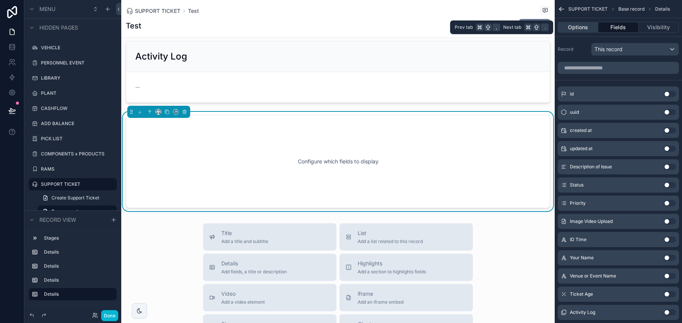
click at [580, 28] on button "Options" at bounding box center [578, 27] width 41 height 11
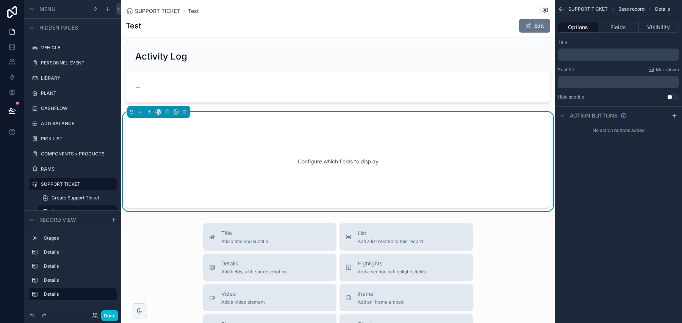
click at [592, 49] on div "﻿" at bounding box center [618, 54] width 121 height 12
click at [581, 54] on p "﻿" at bounding box center [619, 55] width 117 height 6
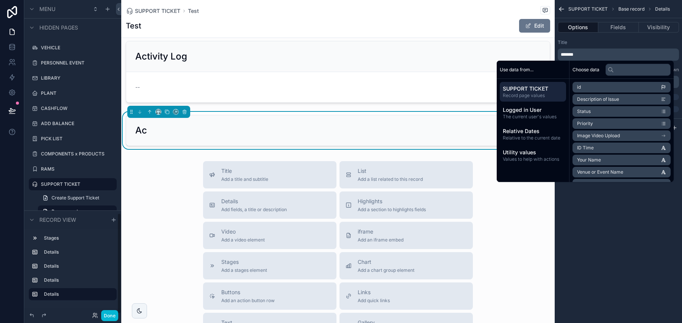
scroll to position [659, 0]
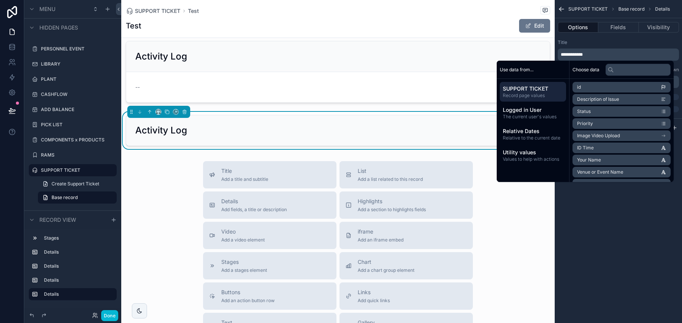
click at [641, 36] on div "Options Fields Visibility" at bounding box center [618, 27] width 127 height 18
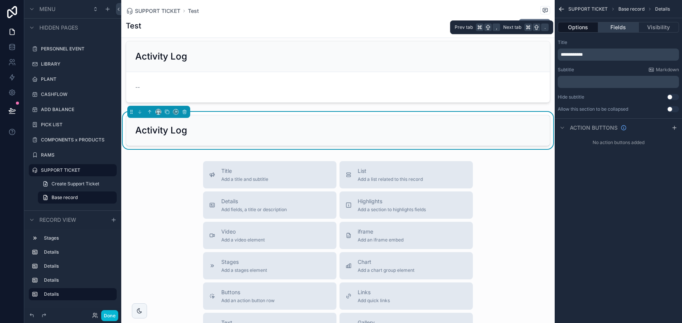
click at [618, 24] on button "Fields" at bounding box center [618, 27] width 40 height 11
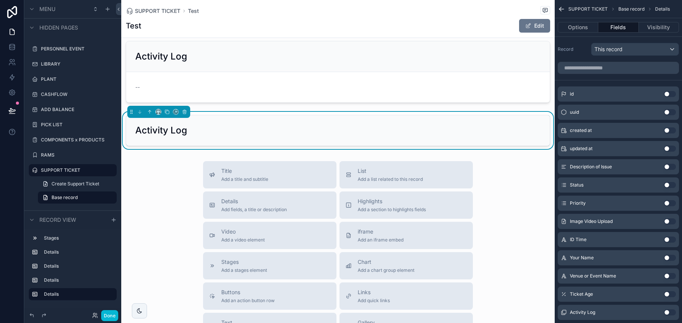
click at [670, 93] on button "Use setting" at bounding box center [670, 94] width 12 height 6
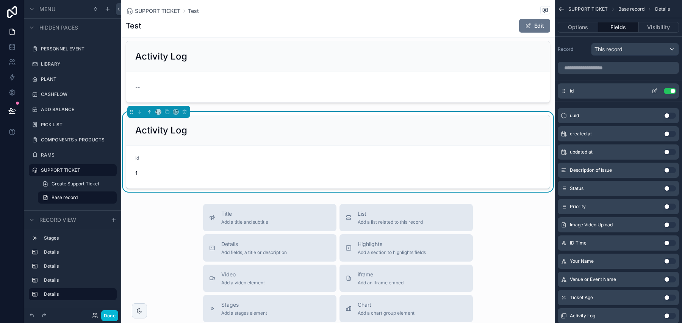
click at [671, 93] on button "Use setting" at bounding box center [670, 91] width 12 height 6
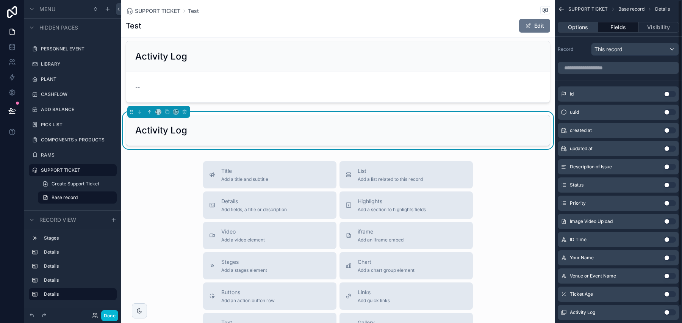
click at [594, 24] on button "Options" at bounding box center [578, 27] width 41 height 11
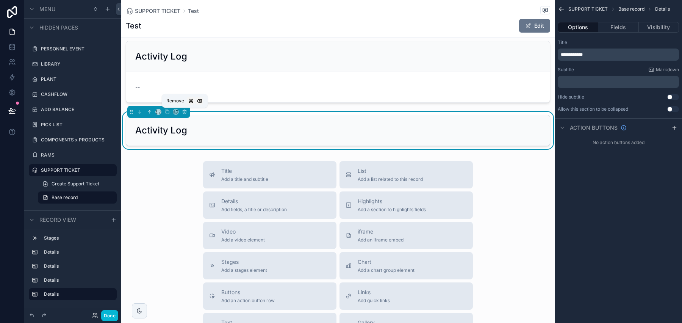
click at [182, 111] on icon "scrollable content" at bounding box center [184, 111] width 5 height 5
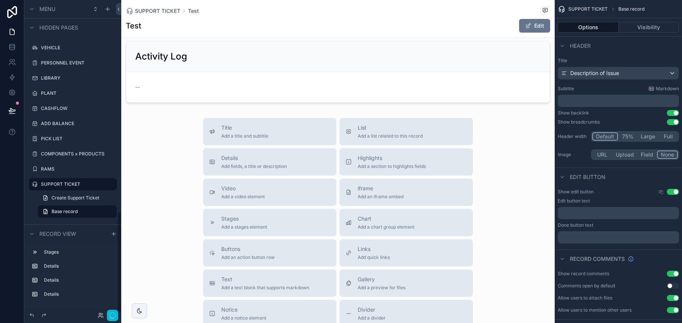
scroll to position [645, 0]
click at [289, 92] on div "scrollable content" at bounding box center [337, 72] width 433 height 68
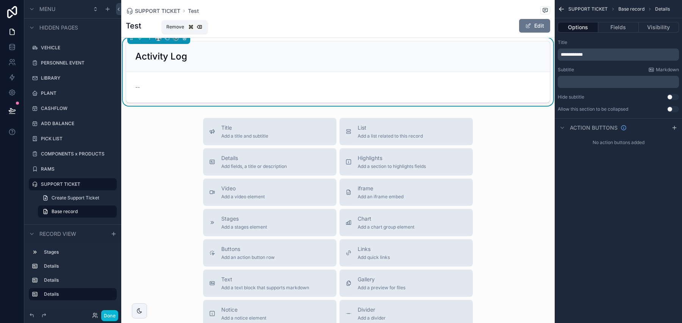
click at [186, 40] on icon "scrollable content" at bounding box center [184, 37] width 5 height 5
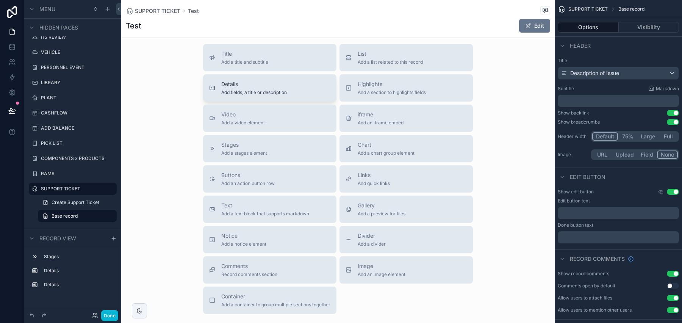
click at [262, 83] on span "Details" at bounding box center [254, 84] width 66 height 8
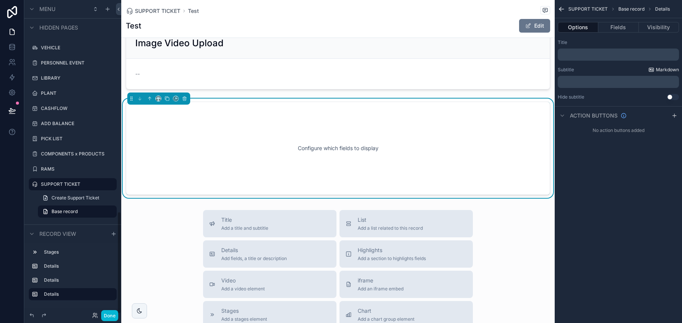
scroll to position [133, 0]
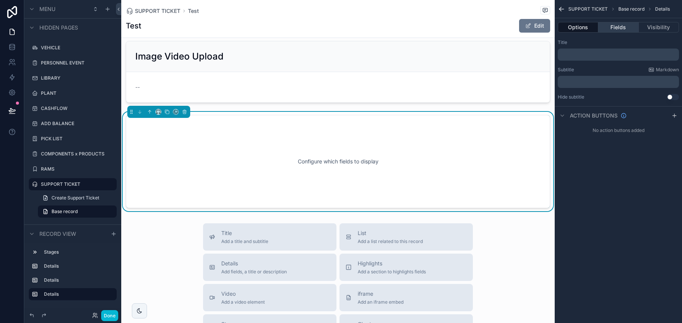
click at [625, 27] on button "Fields" at bounding box center [618, 27] width 40 height 11
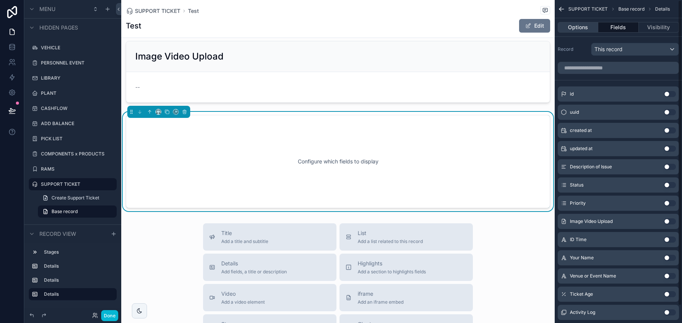
click at [583, 27] on button "Options" at bounding box center [578, 27] width 41 height 11
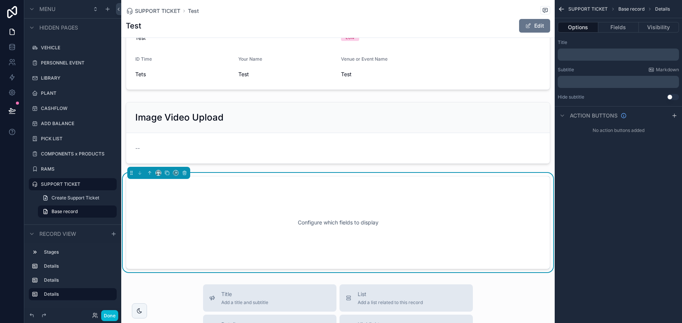
scroll to position [119, 0]
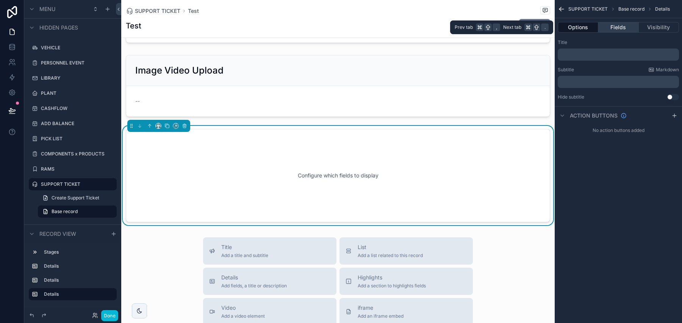
click at [622, 28] on button "Fields" at bounding box center [618, 27] width 40 height 11
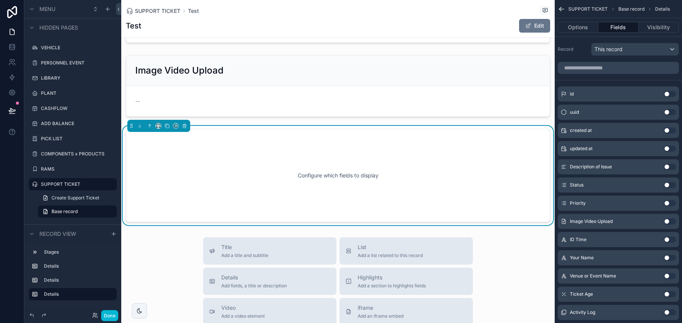
click at [672, 90] on div "id Use setting" at bounding box center [618, 93] width 121 height 15
click at [672, 93] on button "Use setting" at bounding box center [670, 94] width 12 height 6
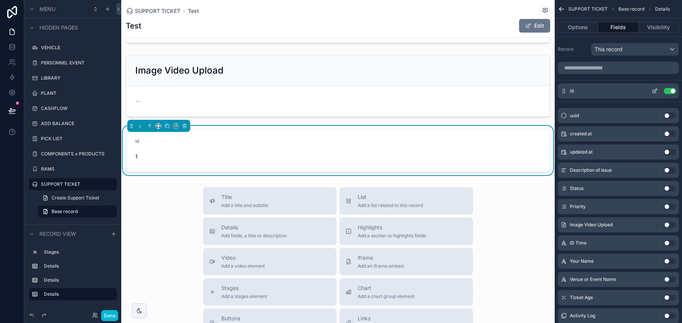
click at [673, 93] on button "Use setting" at bounding box center [670, 91] width 12 height 6
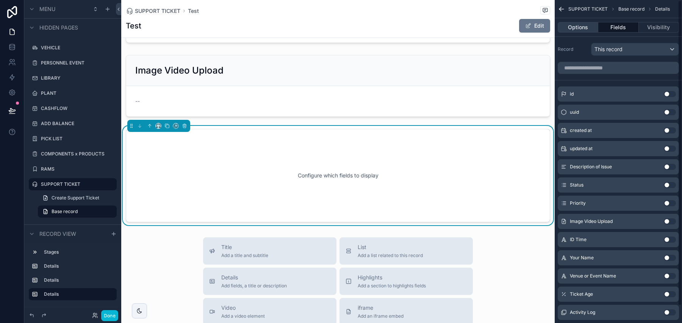
click at [583, 25] on button "Options" at bounding box center [578, 27] width 41 height 11
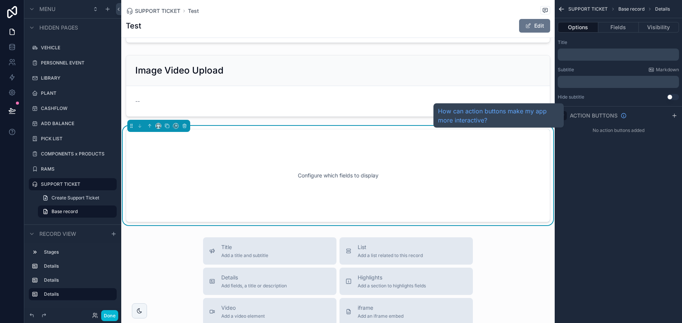
click at [561, 112] on div "How can action buttons make my app more interactive?" at bounding box center [498, 115] width 130 height 24
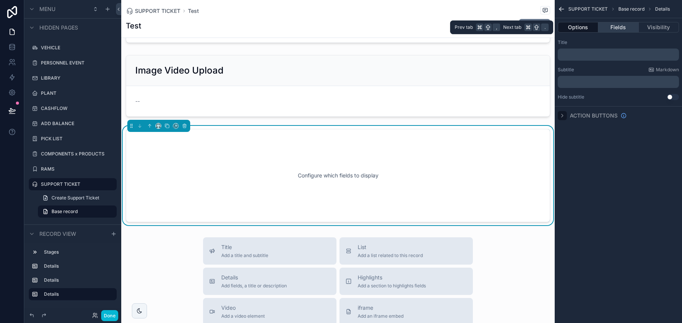
click at [608, 28] on button "Fields" at bounding box center [618, 27] width 40 height 11
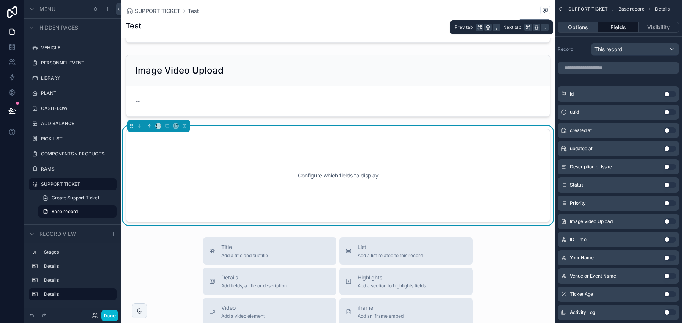
click at [586, 28] on button "Options" at bounding box center [578, 27] width 41 height 11
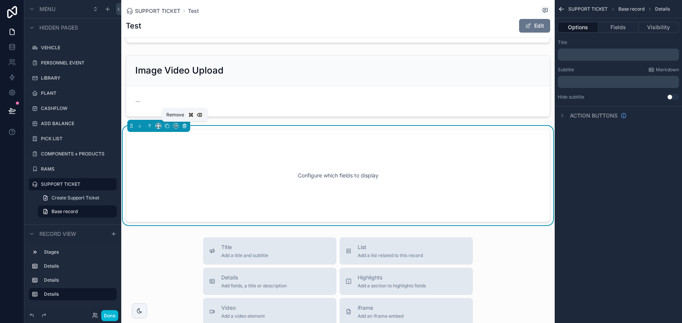
click at [186, 125] on icon "scrollable content" at bounding box center [184, 125] width 5 height 5
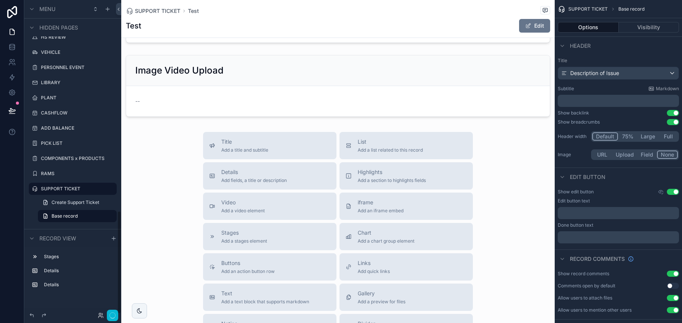
scroll to position [641, 0]
click at [384, 150] on span "Add a list related to this record" at bounding box center [390, 150] width 65 height 6
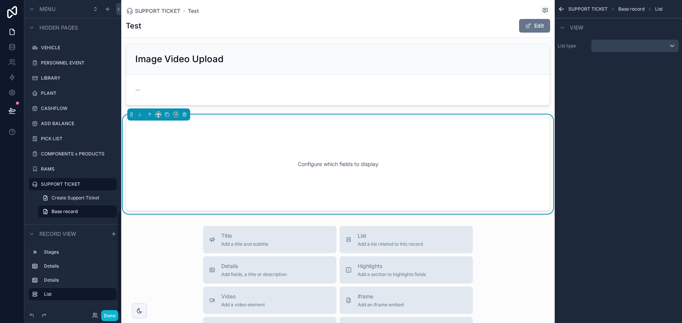
scroll to position [133, 0]
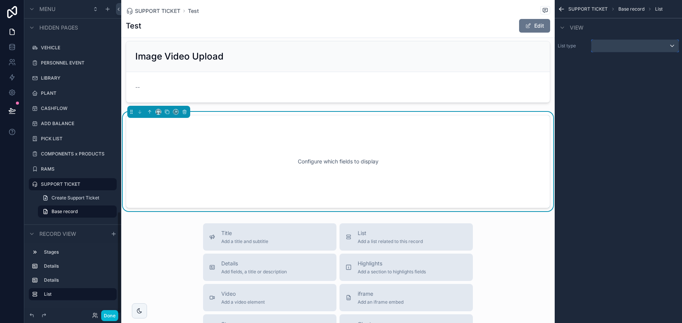
click at [613, 44] on div "scrollable content" at bounding box center [634, 46] width 87 height 12
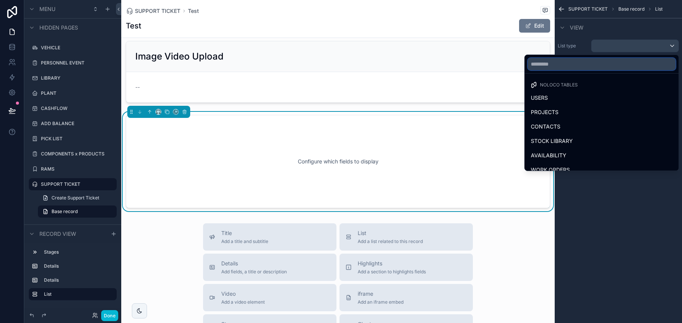
click at [598, 68] on input "text" at bounding box center [602, 64] width 148 height 12
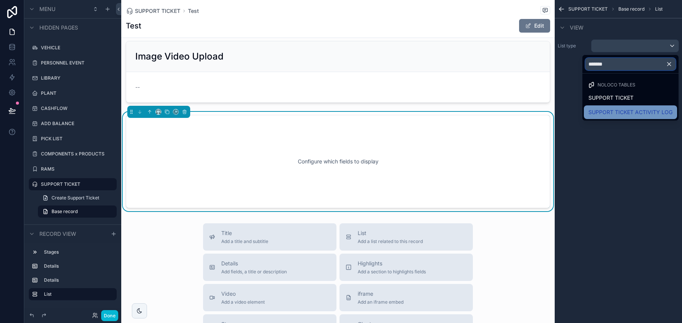
type input "*******"
click at [627, 116] on span "SUPPORT TICKET ACTIVITY LOG" at bounding box center [630, 112] width 84 height 9
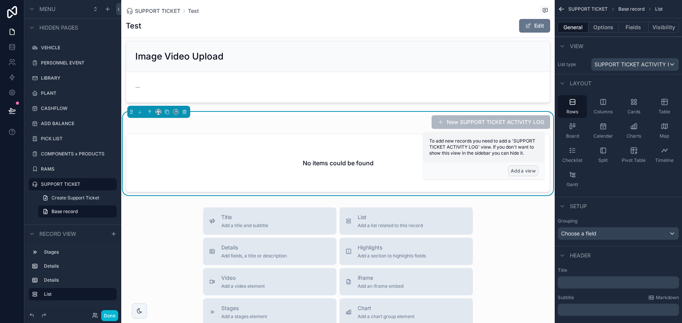
click at [529, 174] on button "Add a view" at bounding box center [523, 170] width 30 height 11
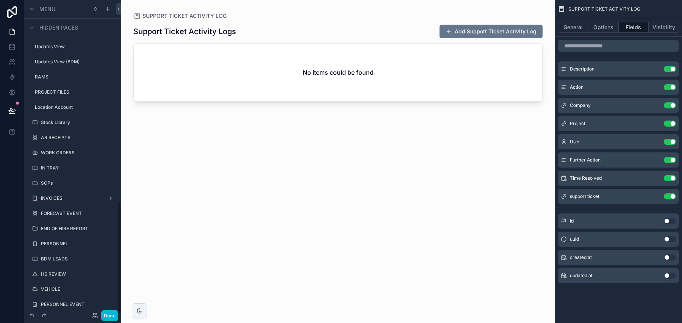
scroll to position [564, 0]
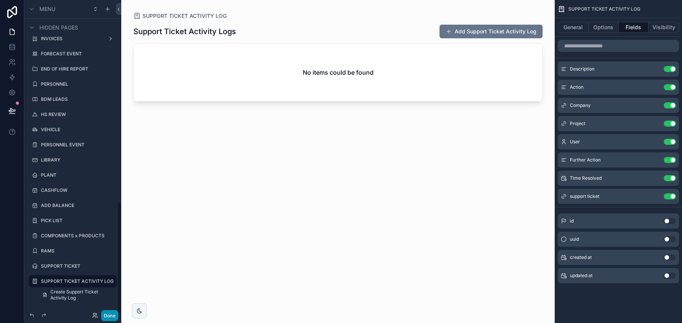
click at [112, 319] on button "Done" at bounding box center [109, 315] width 17 height 11
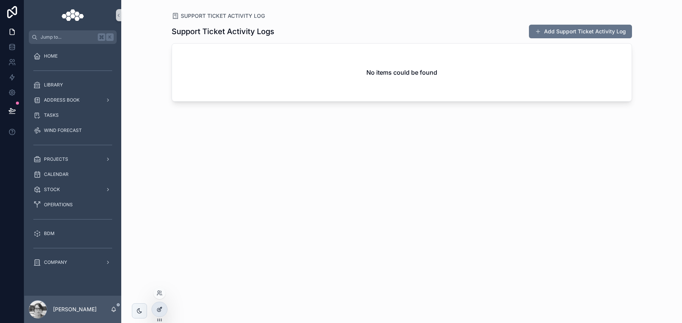
click at [155, 311] on div at bounding box center [159, 309] width 15 height 14
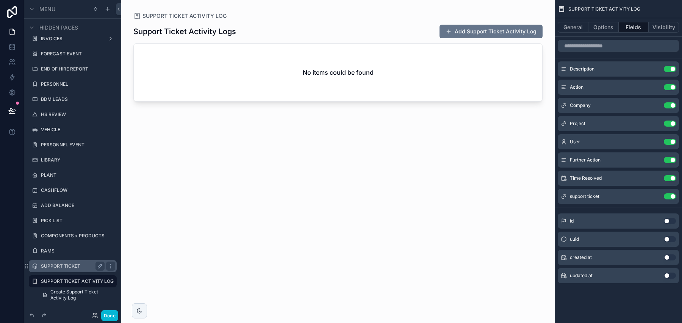
click at [74, 263] on label "SUPPORT TICKET" at bounding box center [71, 266] width 61 height 6
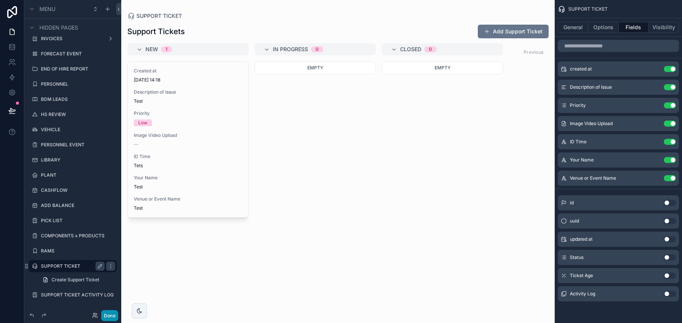
click at [104, 319] on button "Done" at bounding box center [109, 315] width 17 height 11
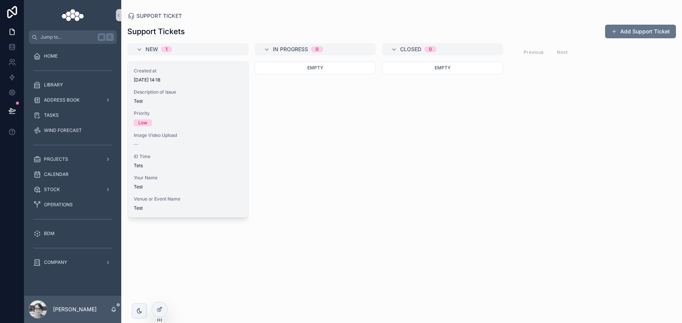
click at [225, 174] on div "Created at 30/09/2025 14:18 Description of Issue Test Priority Low Image Video …" at bounding box center [188, 139] width 120 height 155
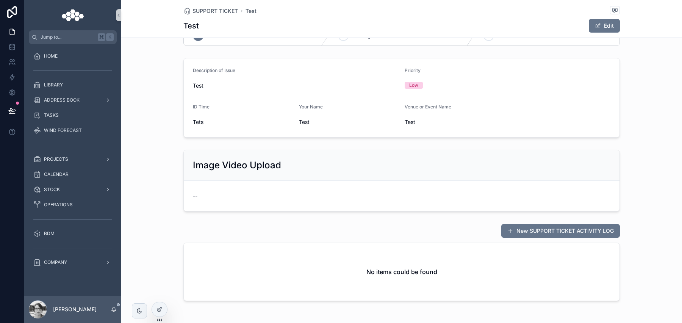
scroll to position [54, 0]
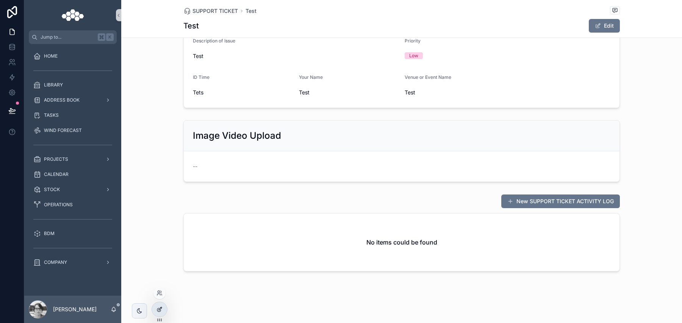
click at [154, 310] on div at bounding box center [159, 309] width 15 height 14
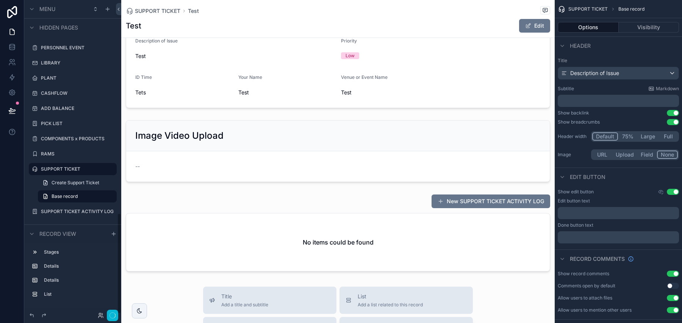
scroll to position [182, 0]
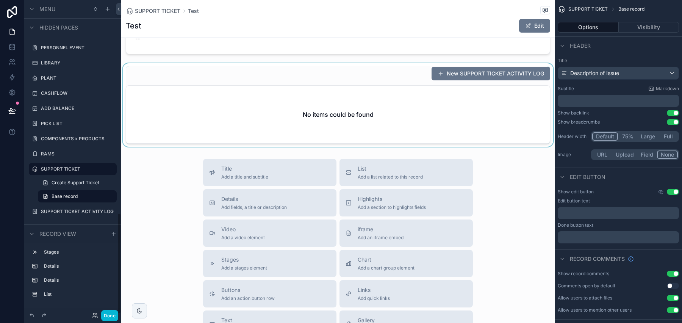
click at [375, 78] on div "scrollable content" at bounding box center [337, 104] width 433 height 83
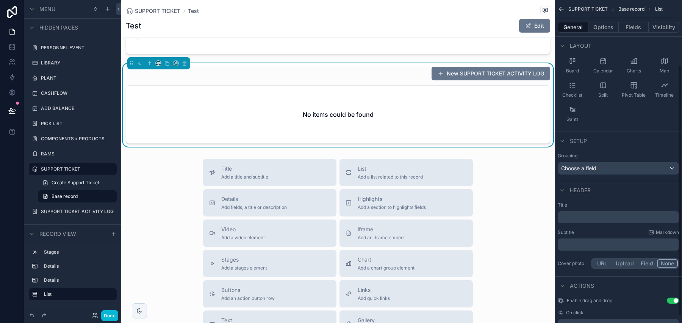
scroll to position [92, 0]
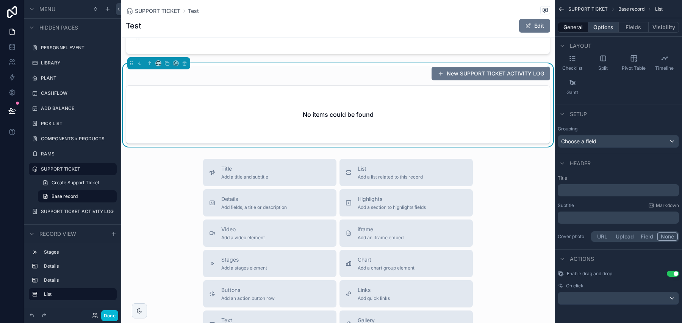
click at [591, 30] on button "Options" at bounding box center [603, 27] width 30 height 11
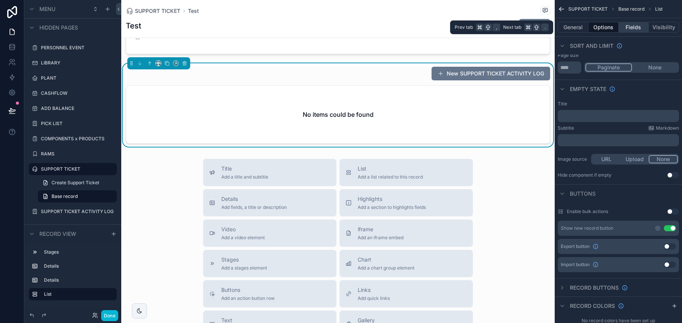
click at [632, 28] on button "Fields" at bounding box center [634, 27] width 30 height 11
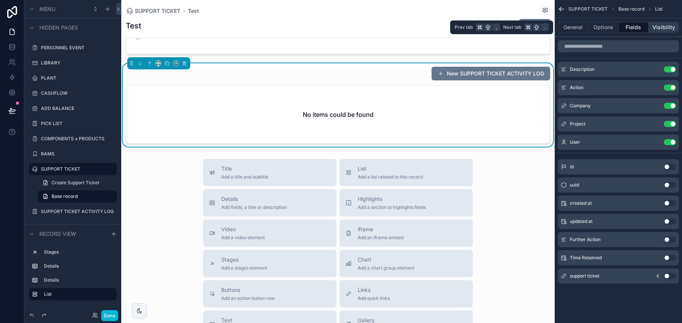
click at [659, 27] on button "Visibility" at bounding box center [663, 27] width 30 height 11
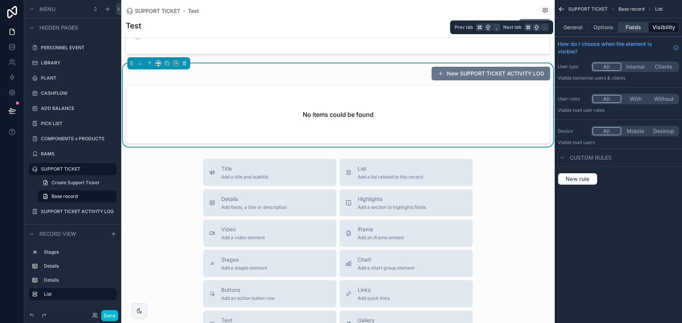
click at [629, 29] on button "Fields" at bounding box center [634, 27] width 30 height 11
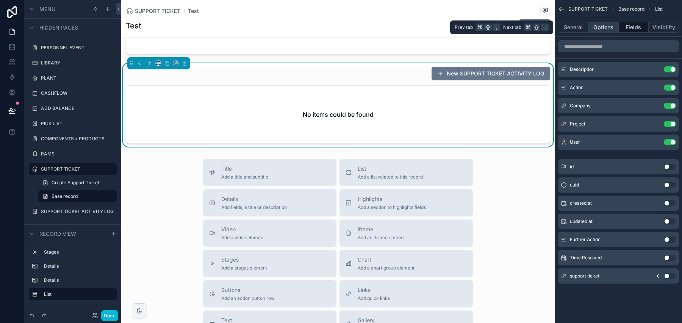
click at [613, 28] on button "Options" at bounding box center [603, 27] width 30 height 11
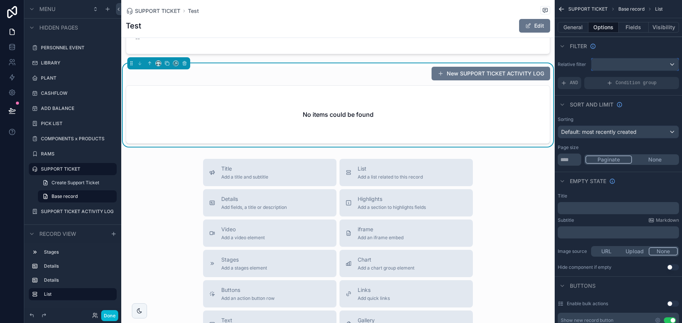
click at [627, 69] on div "scrollable content" at bounding box center [634, 64] width 87 height 12
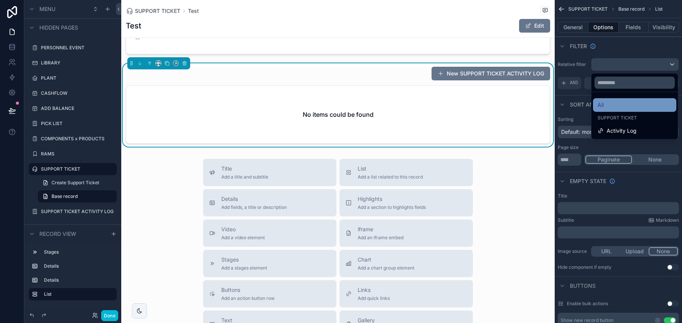
click at [615, 106] on div "All" at bounding box center [634, 104] width 74 height 9
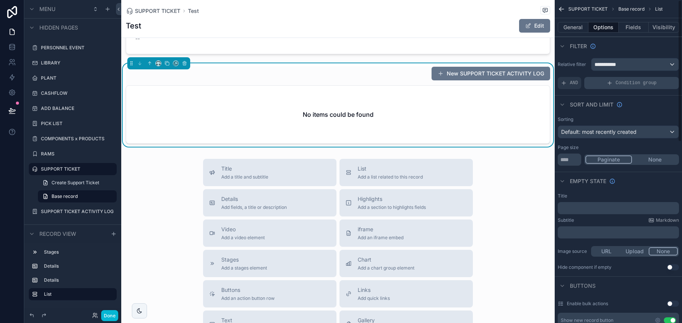
click at [617, 80] on span "Condition group" at bounding box center [636, 83] width 41 height 6
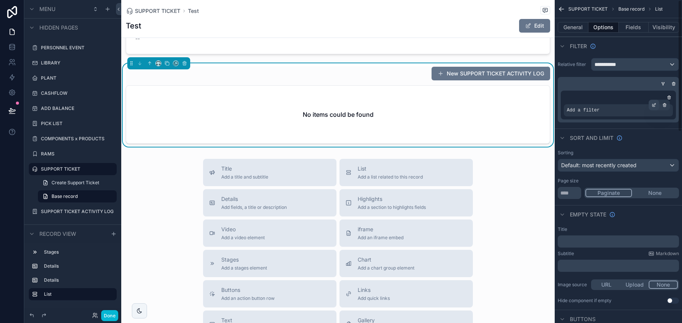
click at [652, 104] on icon "scrollable content" at bounding box center [653, 105] width 3 height 3
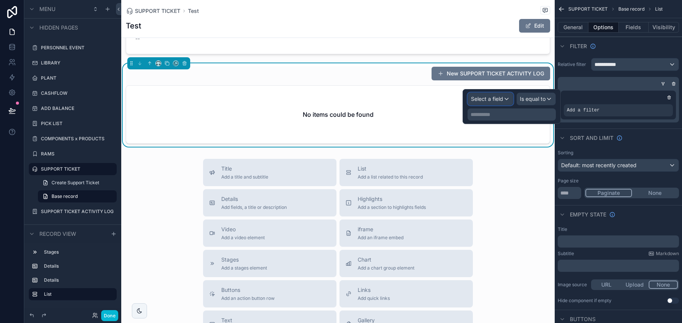
click at [497, 95] on span "Select a field" at bounding box center [487, 99] width 32 height 8
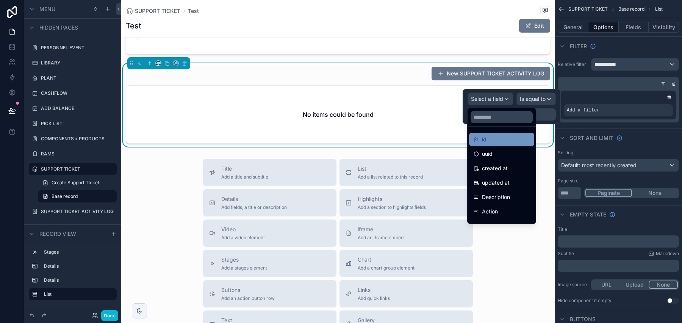
click at [497, 141] on div "id" at bounding box center [501, 139] width 56 height 9
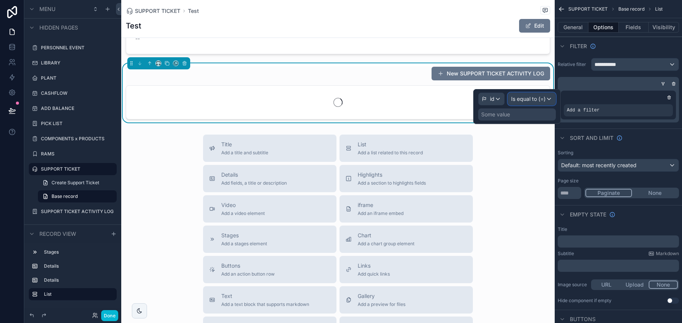
click at [522, 103] on div "Is equal to (=)" at bounding box center [531, 99] width 47 height 12
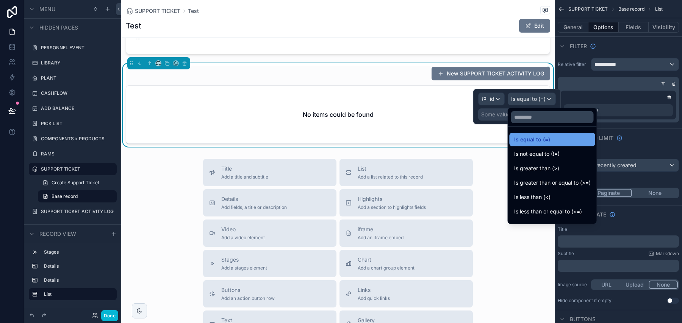
click at [534, 137] on span "Is equal to (=)" at bounding box center [532, 139] width 36 height 9
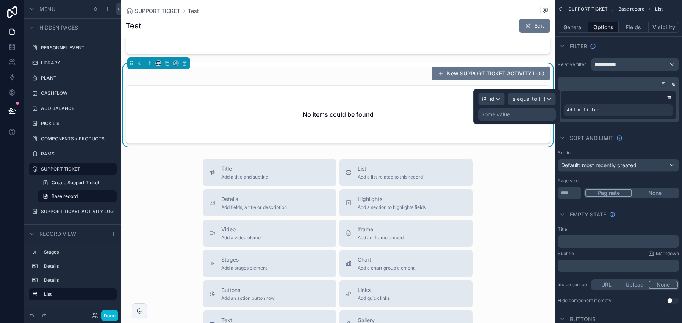
click at [522, 112] on div "Some value" at bounding box center [517, 114] width 78 height 12
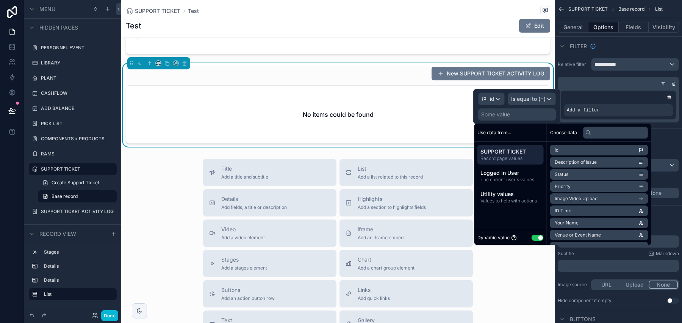
click at [564, 148] on li "id" at bounding box center [599, 150] width 98 height 11
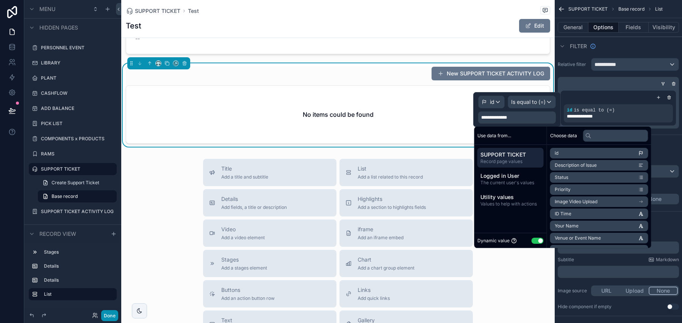
click at [111, 316] on button "Done" at bounding box center [109, 315] width 17 height 11
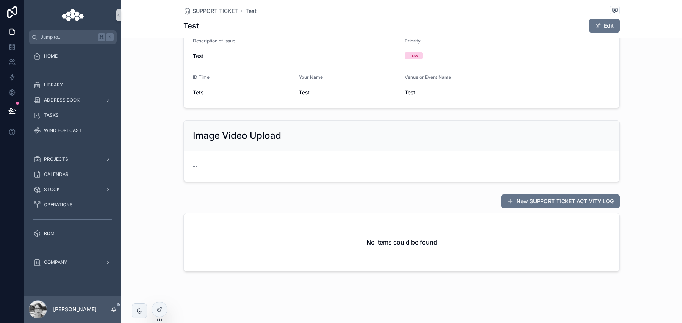
scroll to position [54, 0]
click at [159, 309] on icon at bounding box center [160, 308] width 3 height 3
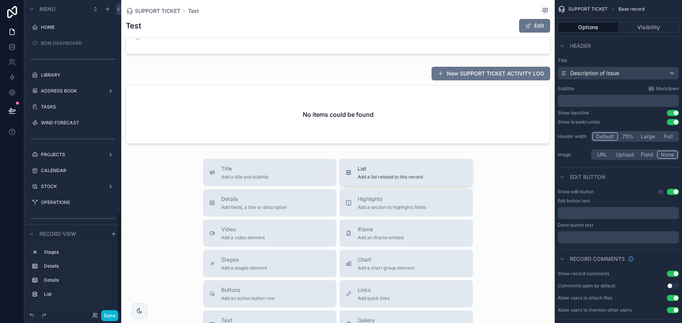
scroll to position [661, 0]
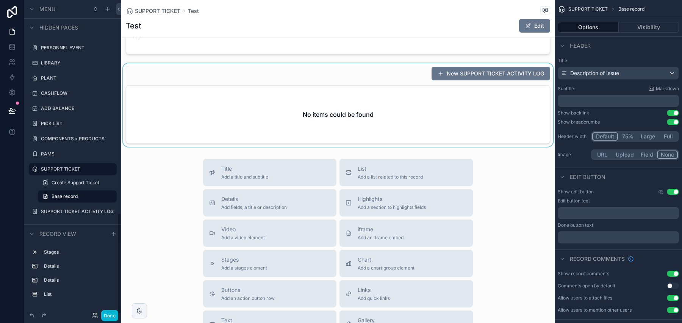
click at [347, 118] on div "scrollable content" at bounding box center [337, 104] width 433 height 83
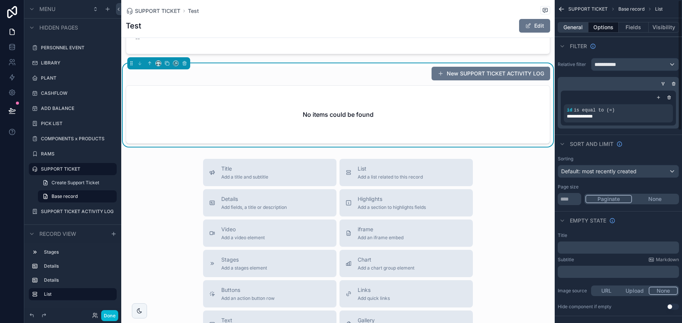
click at [579, 28] on button "General" at bounding box center [573, 27] width 31 height 11
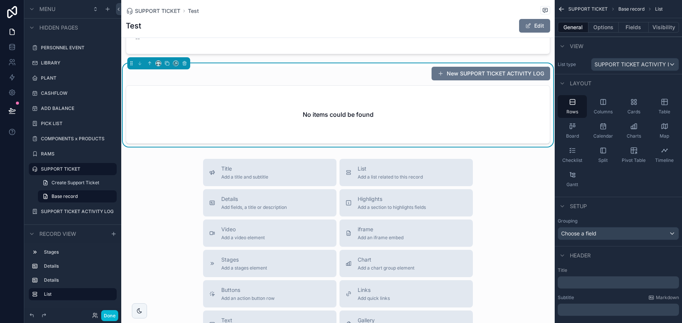
click at [591, 283] on p "﻿" at bounding box center [619, 282] width 117 height 8
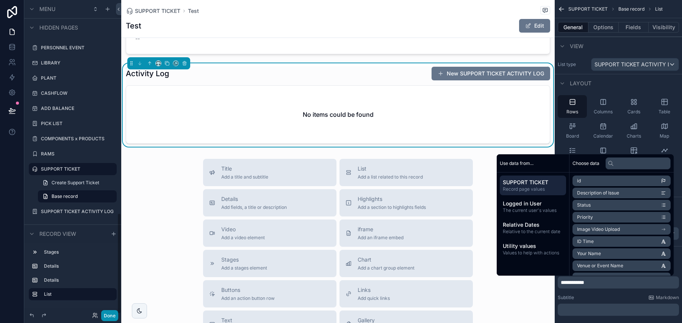
click at [116, 314] on button "Done" at bounding box center [109, 315] width 17 height 11
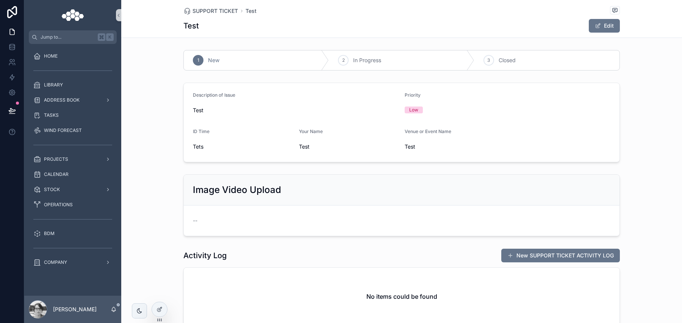
scroll to position [53, 0]
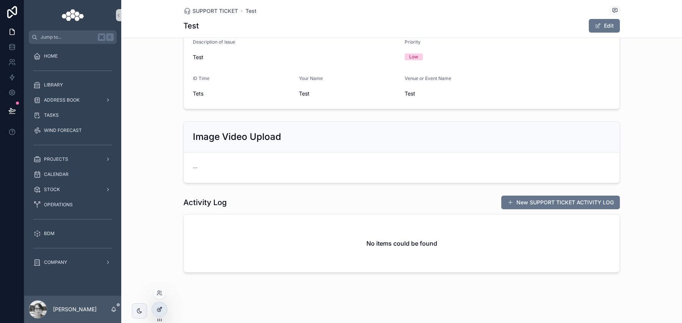
click at [161, 312] on icon at bounding box center [159, 309] width 6 height 6
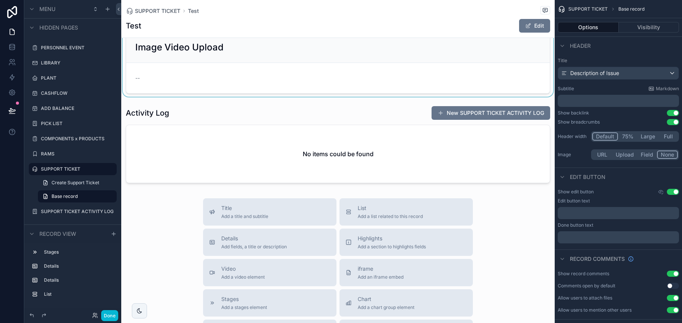
scroll to position [111, 0]
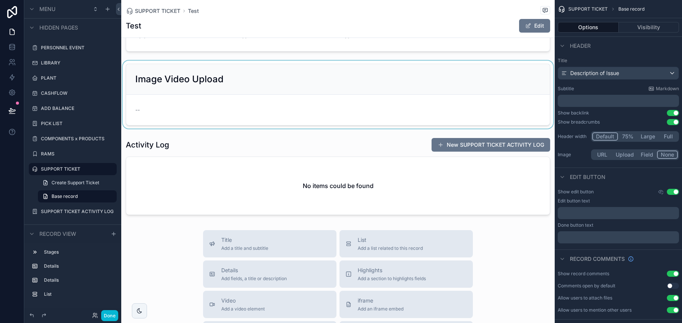
click at [219, 107] on div "scrollable content" at bounding box center [337, 95] width 433 height 68
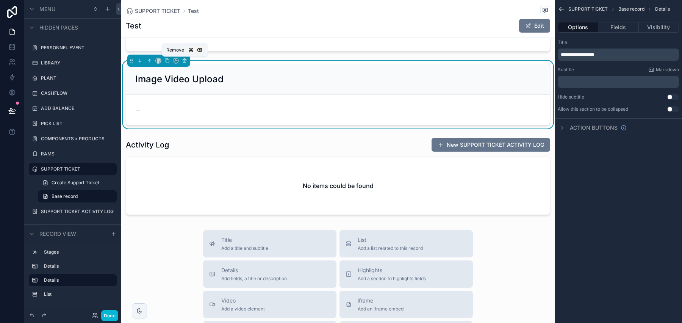
click at [186, 58] on button "scrollable content" at bounding box center [184, 60] width 8 height 8
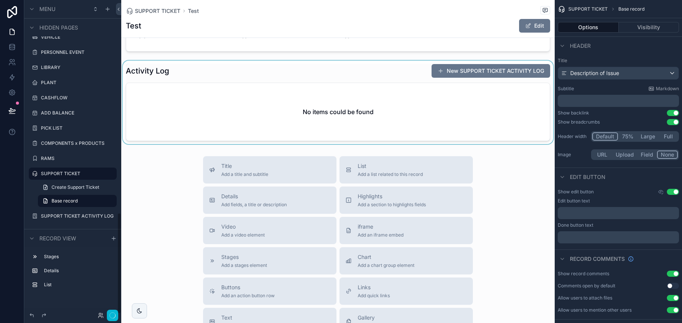
scroll to position [0, 0]
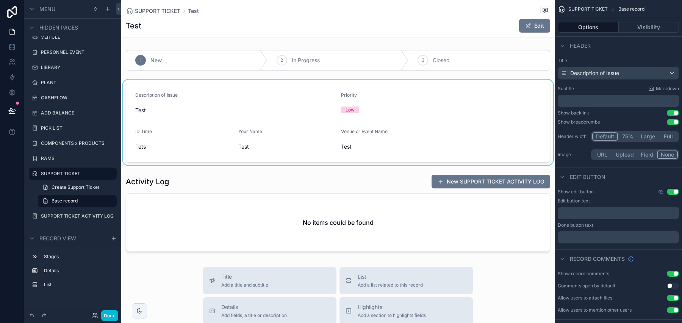
click at [333, 127] on div "scrollable content" at bounding box center [337, 123] width 433 height 86
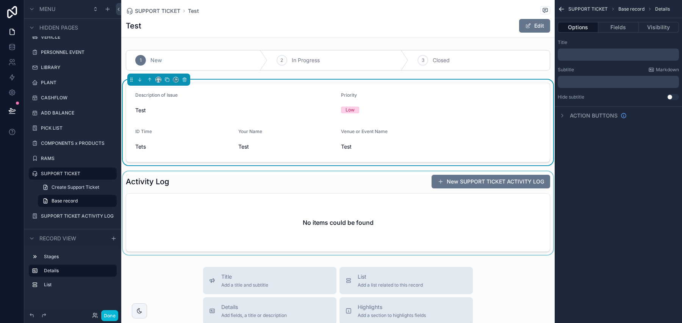
click at [283, 187] on div "scrollable content" at bounding box center [337, 212] width 433 height 83
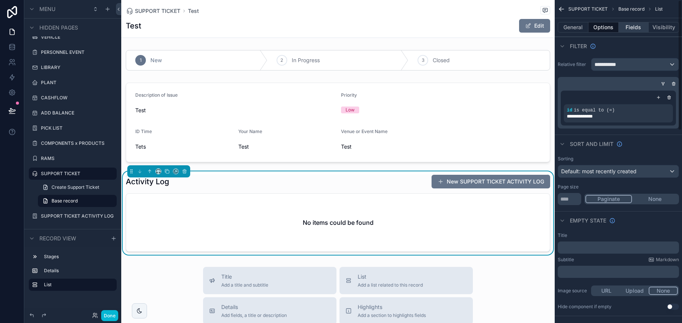
click at [637, 29] on button "Fields" at bounding box center [634, 27] width 30 height 11
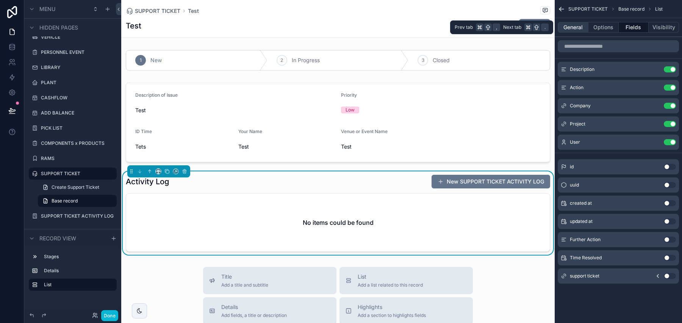
click at [581, 29] on button "General" at bounding box center [573, 27] width 31 height 11
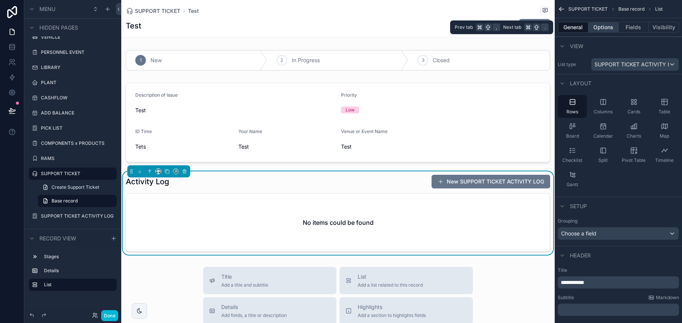
click at [606, 25] on button "Options" at bounding box center [603, 27] width 30 height 11
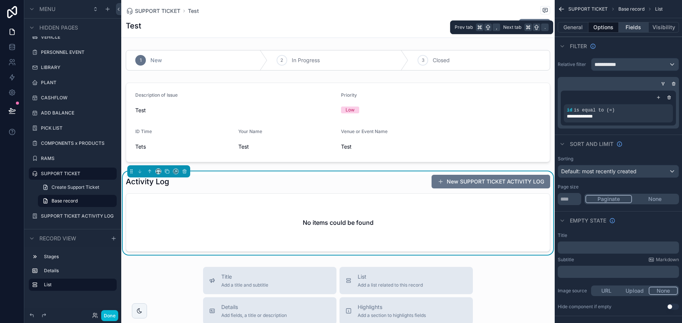
click at [637, 24] on button "Fields" at bounding box center [634, 27] width 30 height 11
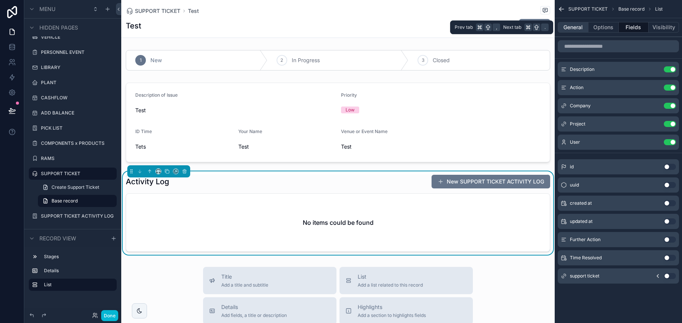
click at [583, 27] on button "General" at bounding box center [573, 27] width 31 height 11
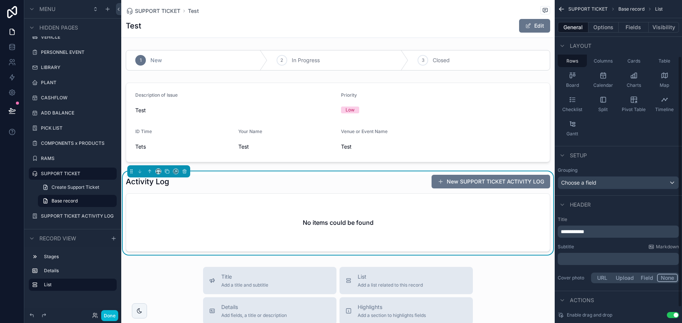
scroll to position [92, 0]
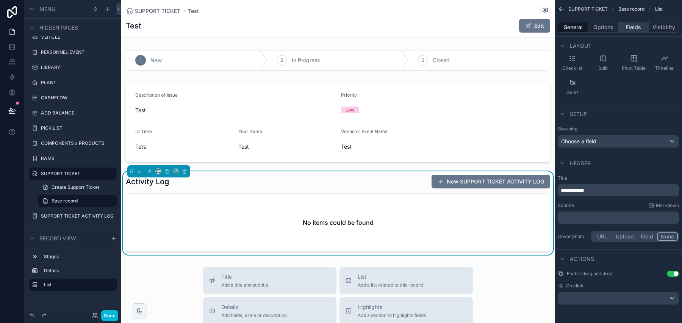
click at [629, 28] on button "Fields" at bounding box center [634, 27] width 30 height 11
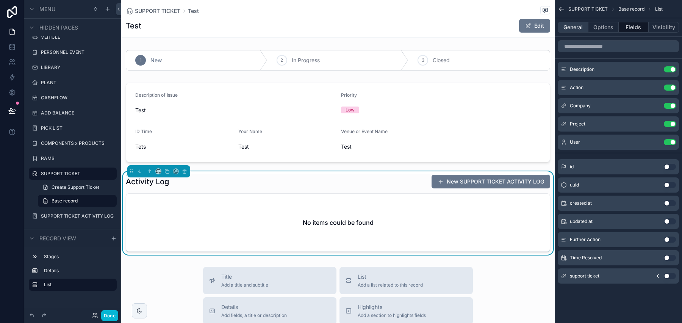
click at [579, 31] on button "General" at bounding box center [573, 27] width 31 height 11
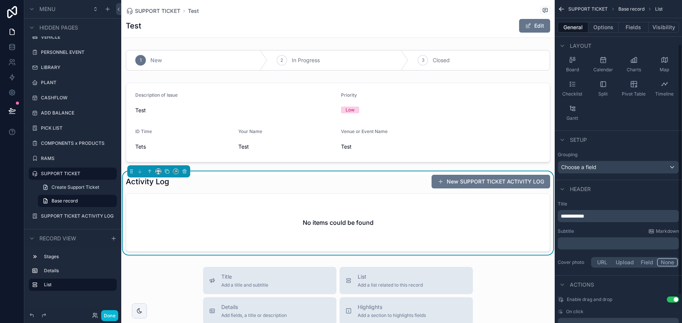
scroll to position [92, 0]
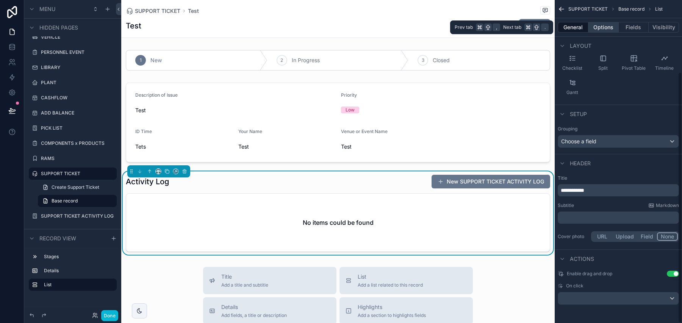
click at [593, 26] on button "Options" at bounding box center [603, 27] width 30 height 11
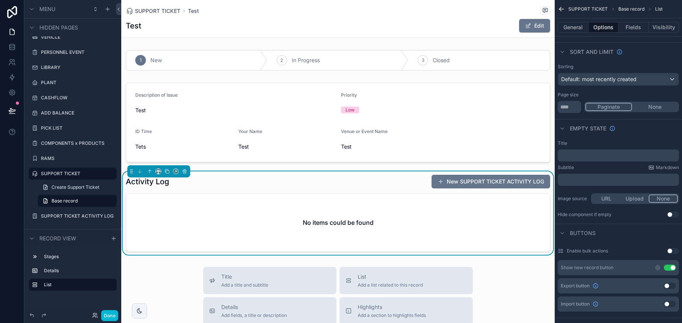
click at [658, 271] on div "Show new record button Use setting" at bounding box center [618, 267] width 121 height 15
click at [657, 268] on icon "scrollable content" at bounding box center [658, 267] width 6 height 6
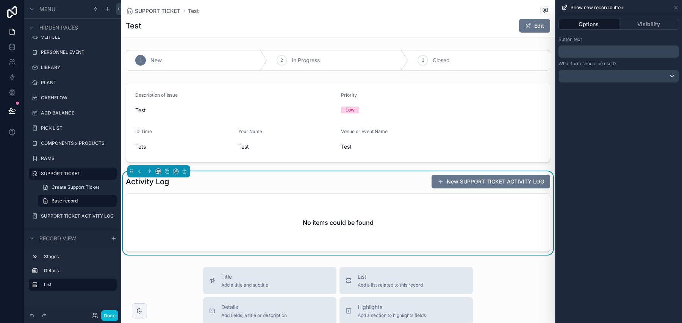
click at [589, 31] on div "Options Visibility" at bounding box center [618, 24] width 127 height 18
click at [602, 55] on p "﻿" at bounding box center [619, 51] width 116 height 9
click at [571, 56] on p "**********" at bounding box center [619, 51] width 116 height 9
click at [571, 55] on p "**********" at bounding box center [619, 51] width 116 height 9
click at [108, 318] on button "Done" at bounding box center [109, 315] width 17 height 11
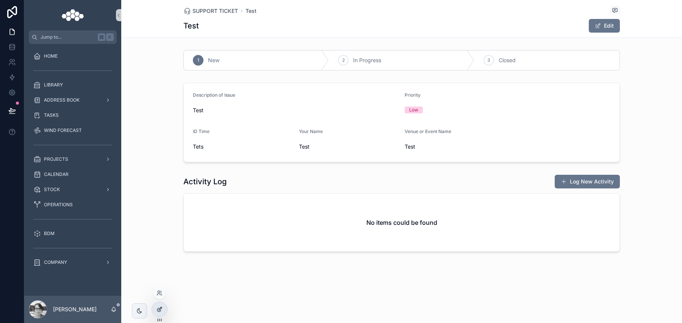
click at [163, 306] on div at bounding box center [159, 309] width 15 height 14
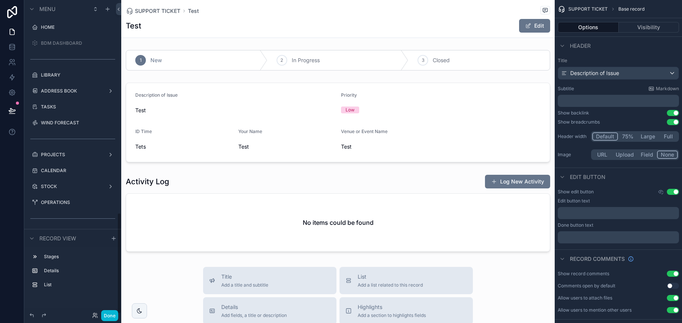
scroll to position [656, 0]
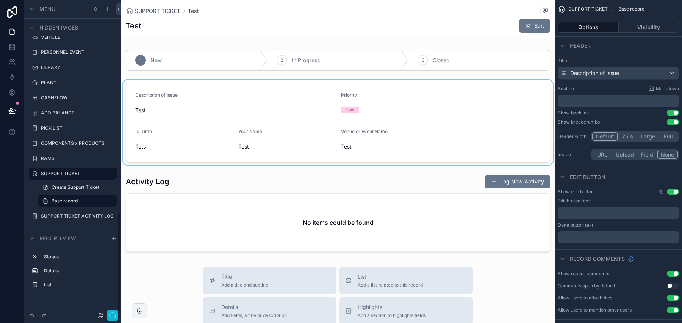
click at [285, 102] on div "scrollable content" at bounding box center [337, 123] width 433 height 86
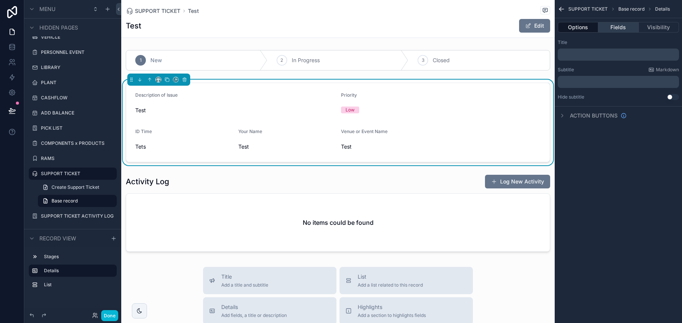
click at [609, 23] on button "Fields" at bounding box center [618, 27] width 40 height 11
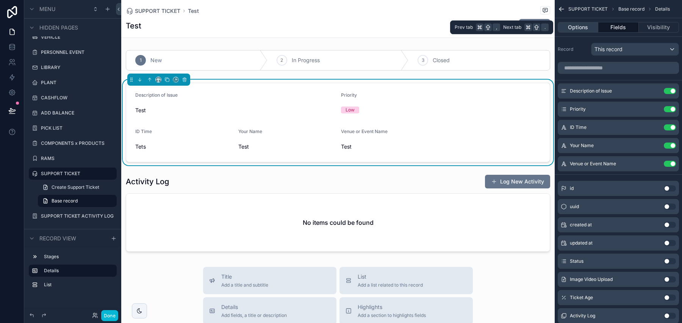
click at [586, 25] on button "Options" at bounding box center [578, 27] width 41 height 11
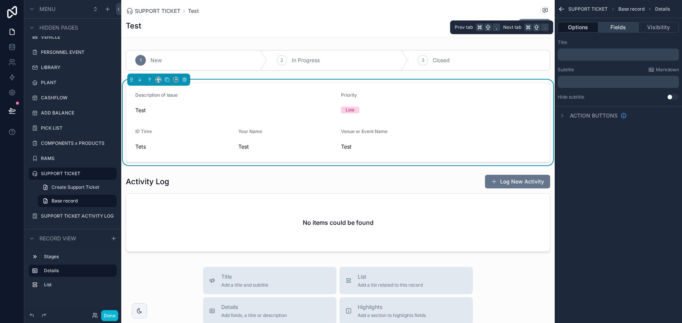
click at [609, 27] on button "Fields" at bounding box center [618, 27] width 40 height 11
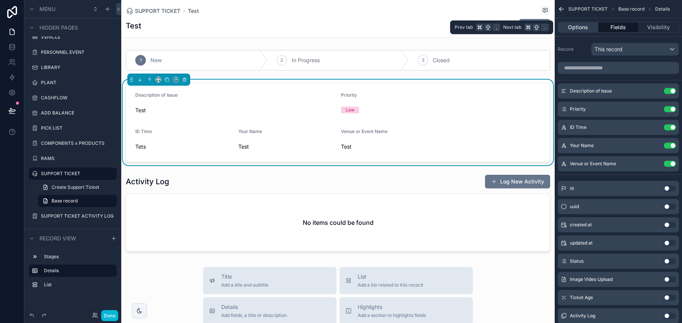
click at [580, 26] on button "Options" at bounding box center [578, 27] width 41 height 11
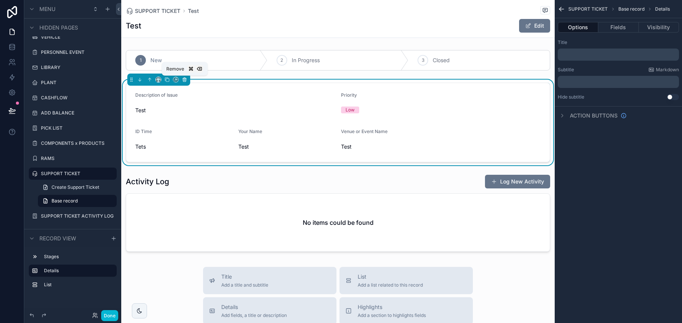
click at [186, 80] on icon "scrollable content" at bounding box center [184, 79] width 5 height 5
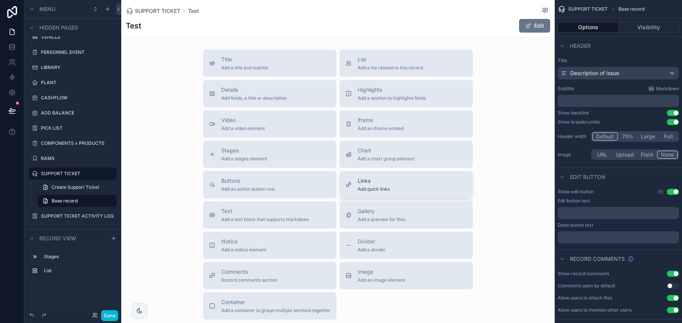
scroll to position [125, 0]
click at [254, 92] on span "Details" at bounding box center [254, 90] width 66 height 8
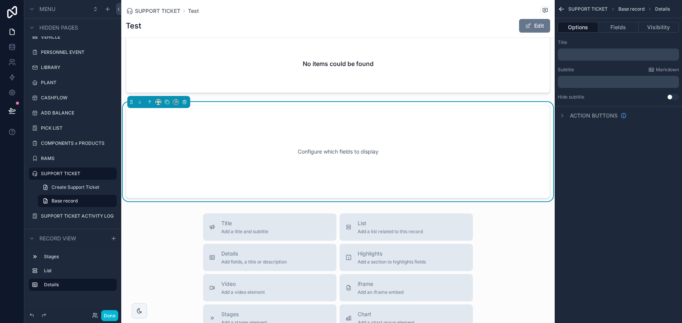
scroll to position [57, 0]
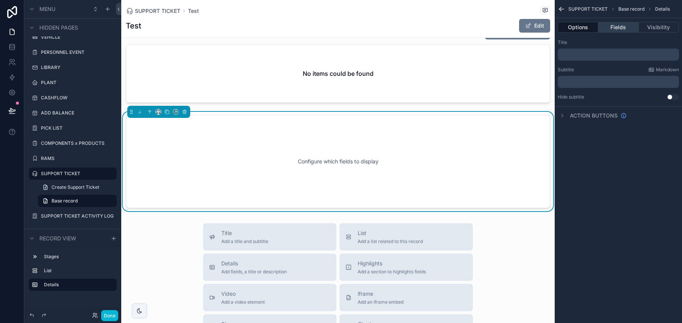
click at [613, 29] on button "Fields" at bounding box center [618, 27] width 40 height 11
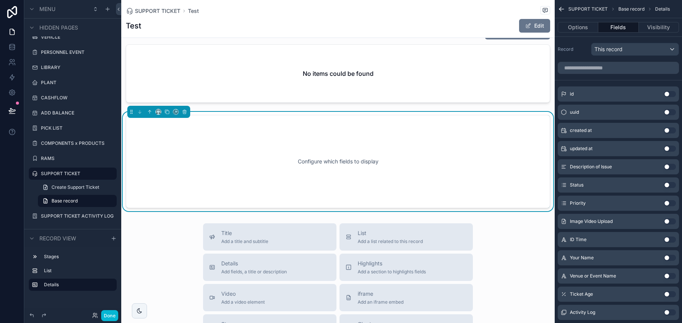
click at [672, 91] on button "Use setting" at bounding box center [670, 94] width 12 height 6
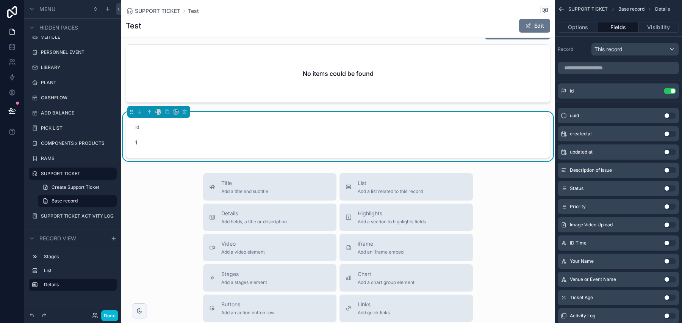
click at [670, 132] on button "Use setting" at bounding box center [670, 134] width 12 height 6
click at [671, 171] on button "Use setting" at bounding box center [670, 170] width 12 height 6
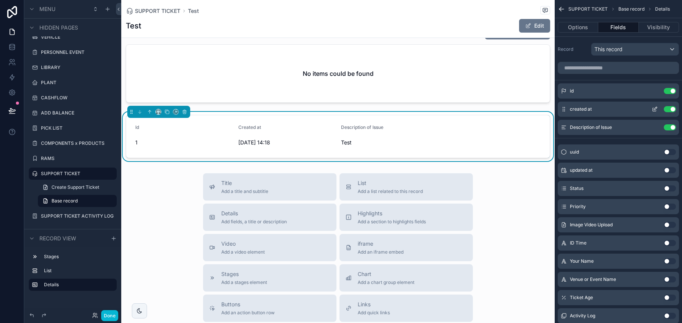
click at [657, 109] on icon "scrollable content" at bounding box center [655, 109] width 6 height 6
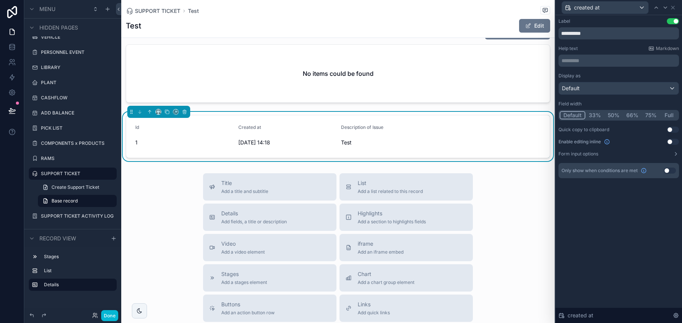
click at [644, 116] on button "75%" at bounding box center [651, 115] width 18 height 8
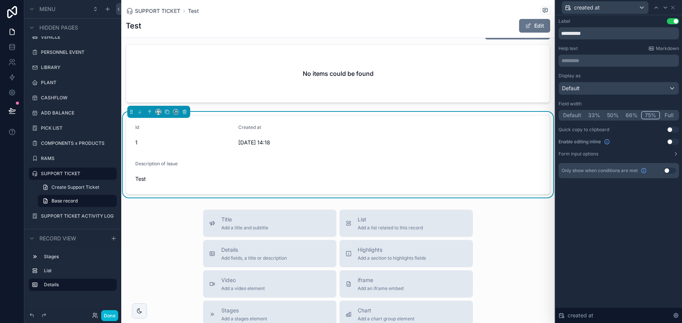
scroll to position [0, 0]
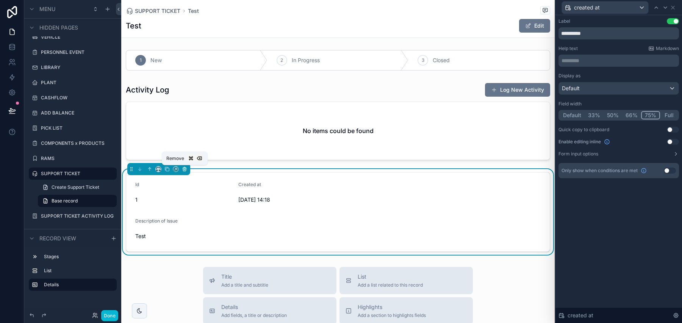
click at [186, 170] on icon "scrollable content" at bounding box center [184, 169] width 3 height 3
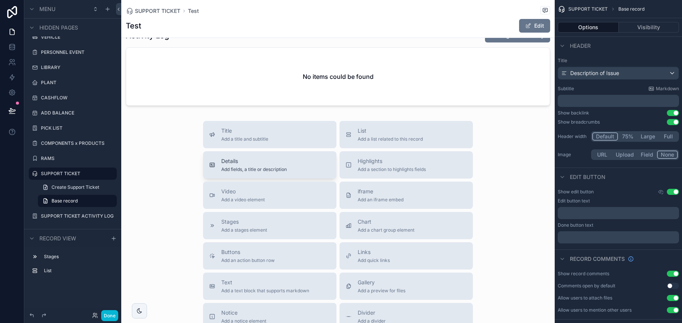
click at [259, 165] on div "Details Add fields, a title or description" at bounding box center [254, 164] width 66 height 15
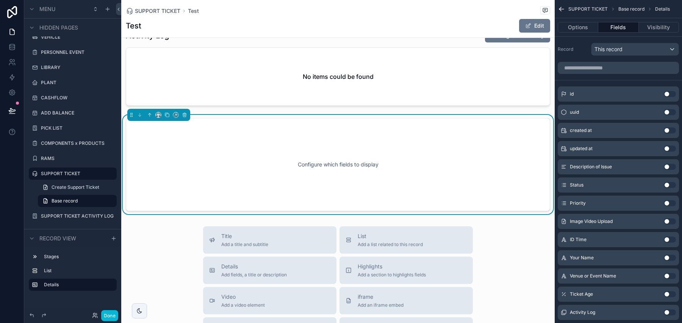
scroll to position [57, 0]
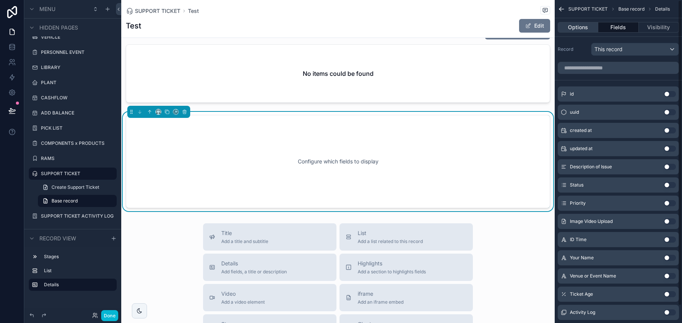
click at [573, 26] on button "Options" at bounding box center [578, 27] width 41 height 11
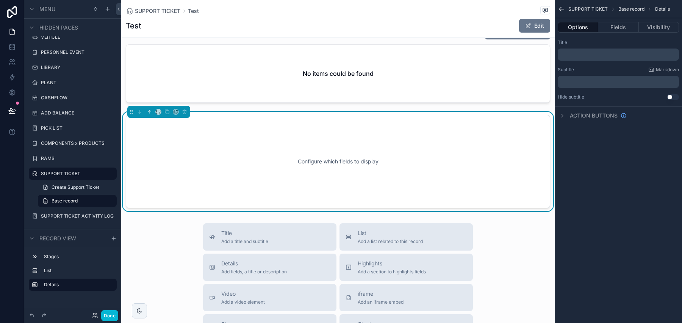
click at [618, 60] on div "﻿" at bounding box center [618, 54] width 121 height 12
click at [618, 52] on p "﻿" at bounding box center [619, 55] width 117 height 6
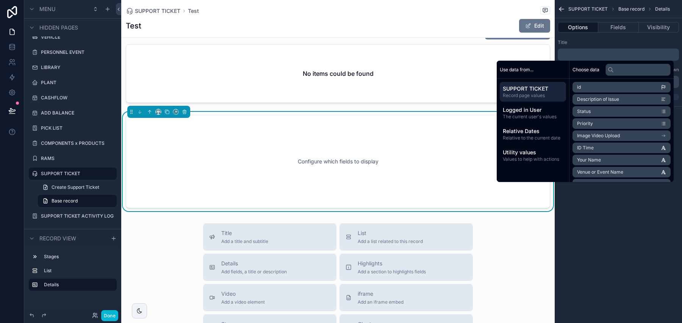
click at [591, 43] on div "Title" at bounding box center [618, 42] width 121 height 6
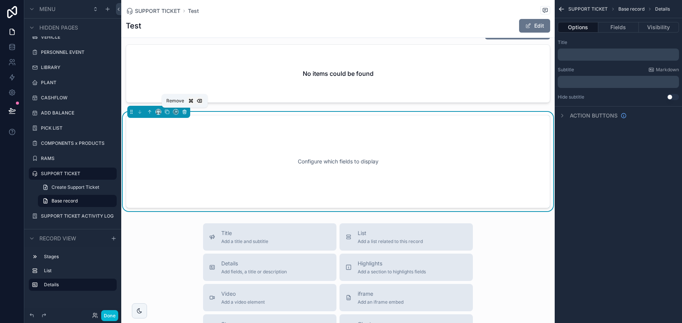
click at [184, 112] on icon "scrollable content" at bounding box center [184, 112] width 0 height 2
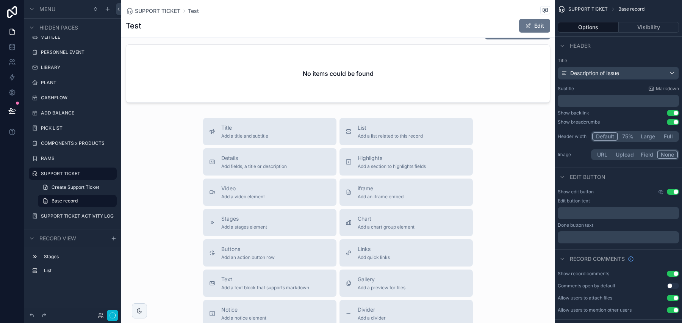
scroll to position [0, 0]
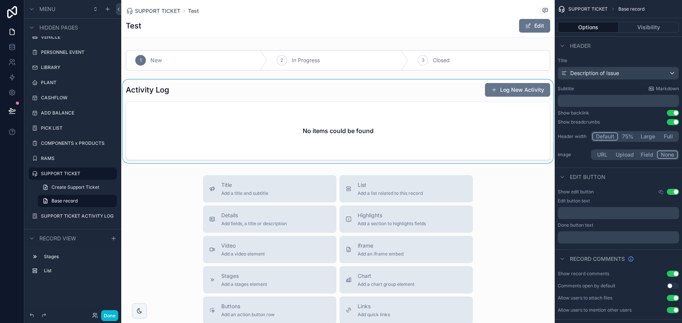
click at [214, 91] on div "scrollable content" at bounding box center [337, 121] width 433 height 83
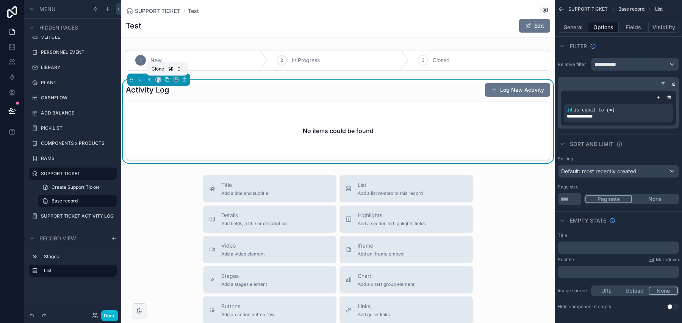
click at [168, 79] on icon "scrollable content" at bounding box center [166, 79] width 5 height 5
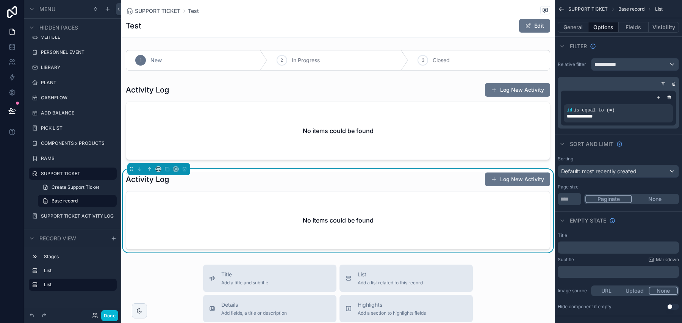
scroll to position [117, 0]
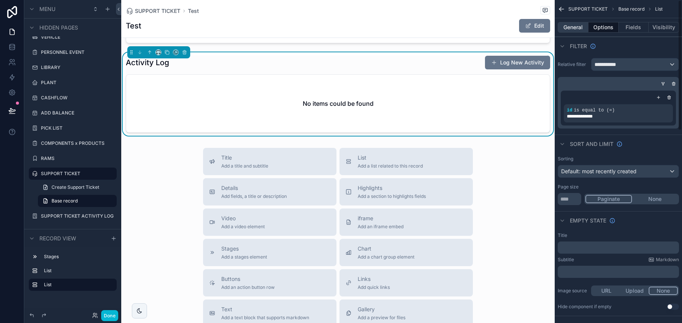
click at [565, 28] on button "General" at bounding box center [573, 27] width 31 height 11
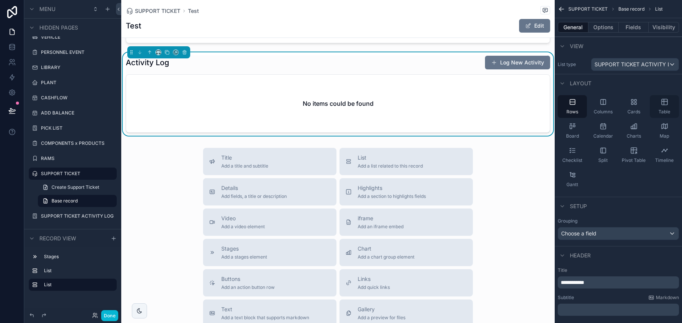
click at [659, 108] on div "Table" at bounding box center [664, 106] width 29 height 23
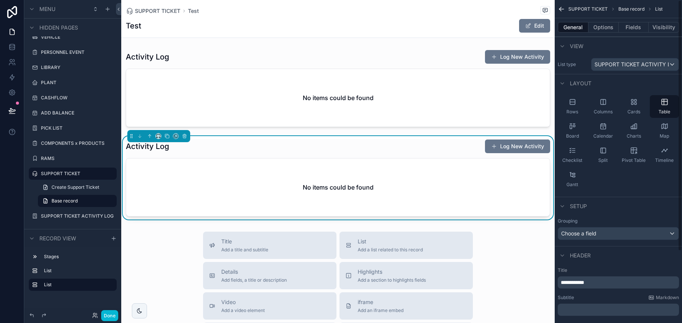
scroll to position [3, 0]
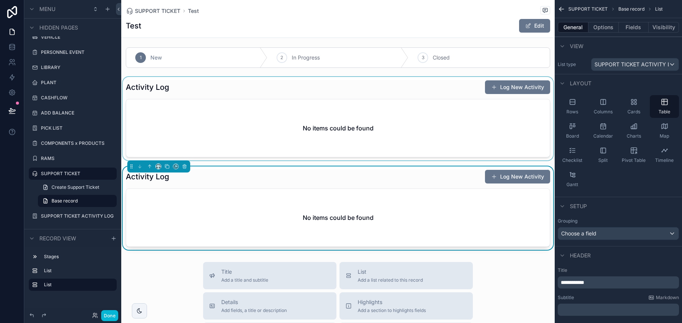
click at [368, 109] on div "scrollable content" at bounding box center [337, 118] width 433 height 83
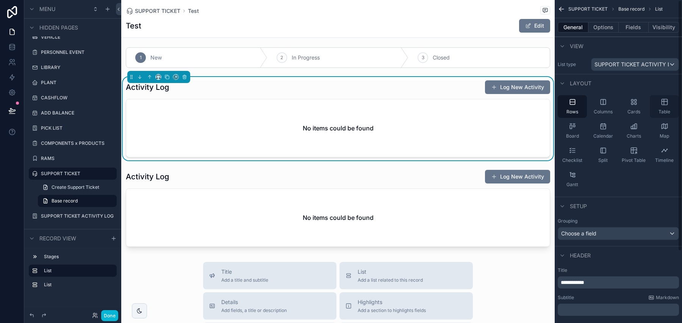
click at [665, 103] on icon "scrollable content" at bounding box center [665, 102] width 8 height 8
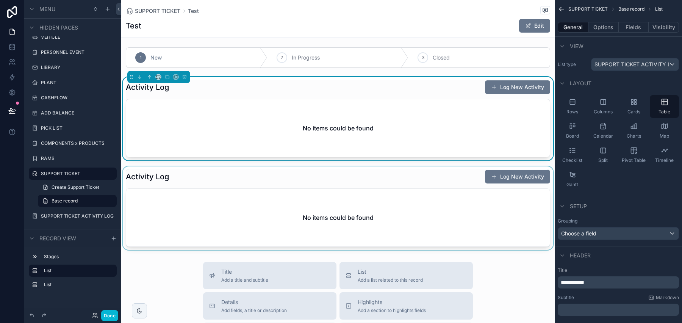
click at [374, 175] on div "scrollable content" at bounding box center [337, 207] width 433 height 83
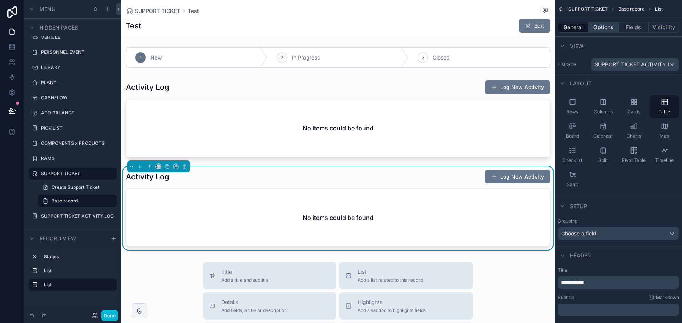
click at [606, 31] on button "Options" at bounding box center [603, 27] width 30 height 11
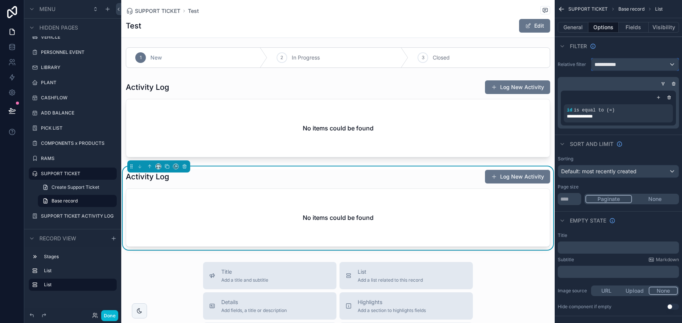
click at [625, 67] on div "**********" at bounding box center [634, 64] width 87 height 12
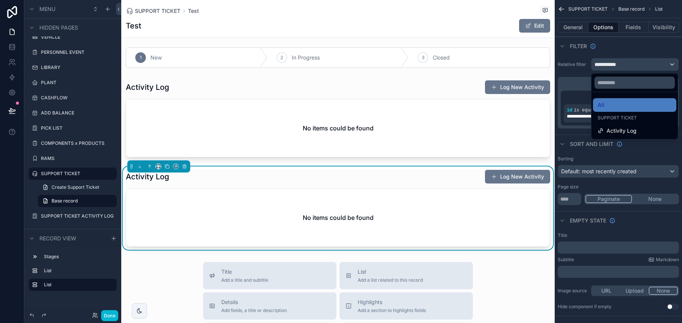
click at [625, 67] on div "scrollable content" at bounding box center [341, 161] width 682 height 323
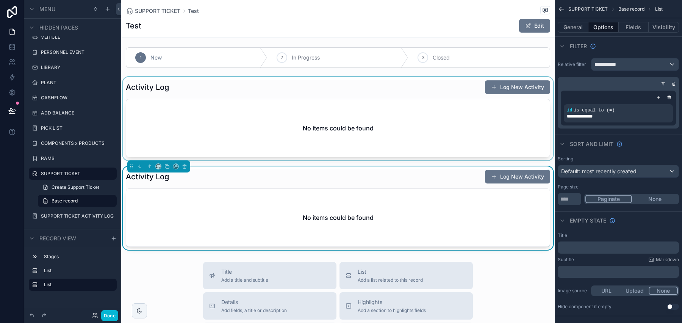
click at [377, 114] on div "scrollable content" at bounding box center [337, 118] width 433 height 83
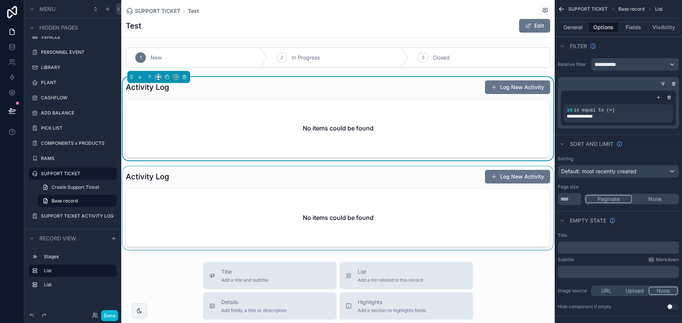
click at [414, 200] on div "scrollable content" at bounding box center [337, 207] width 433 height 83
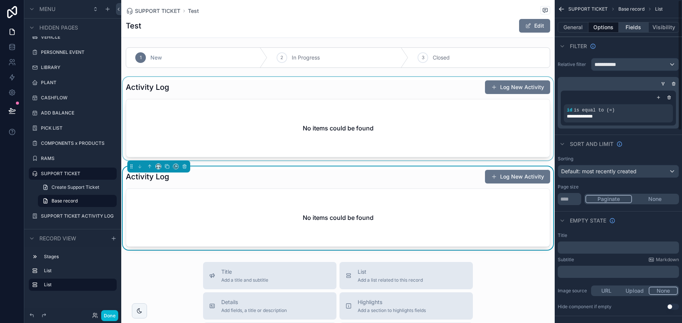
click at [636, 22] on button "Fields" at bounding box center [634, 27] width 30 height 11
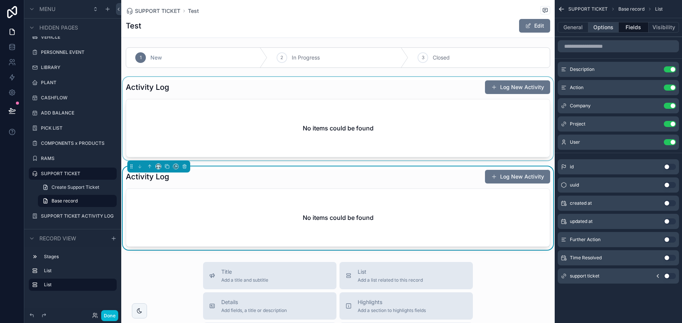
click at [617, 27] on button "Options" at bounding box center [603, 27] width 30 height 11
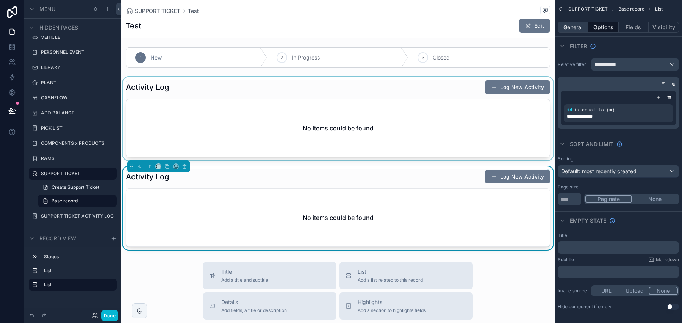
click at [585, 25] on button "General" at bounding box center [573, 27] width 31 height 11
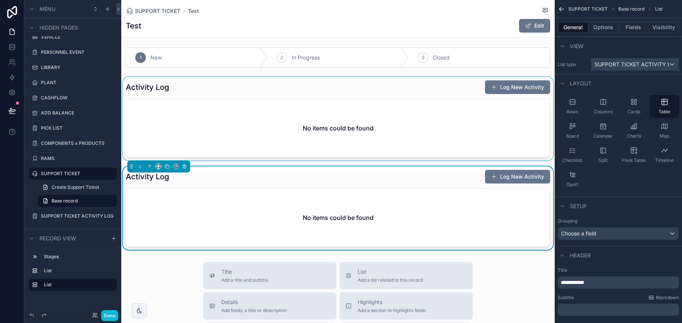
click at [617, 58] on div "SUPPORT TICKET ACTIVITY LOG" at bounding box center [634, 64] width 87 height 12
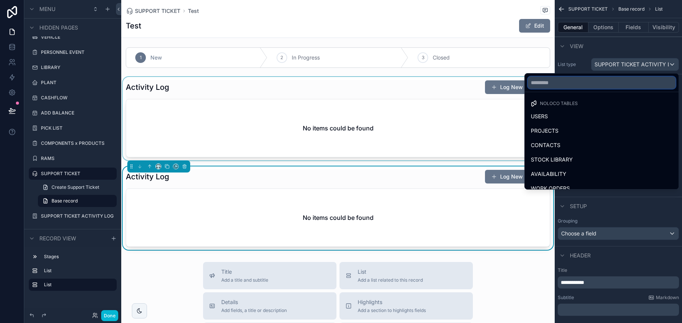
click at [578, 84] on input "text" at bounding box center [602, 83] width 148 height 12
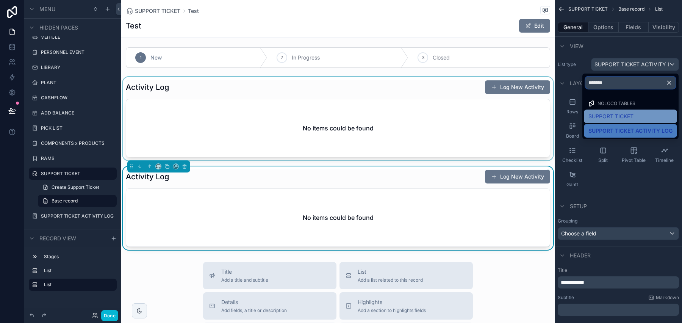
type input "*******"
click at [610, 117] on span "SUPPORT TICKET" at bounding box center [610, 116] width 45 height 9
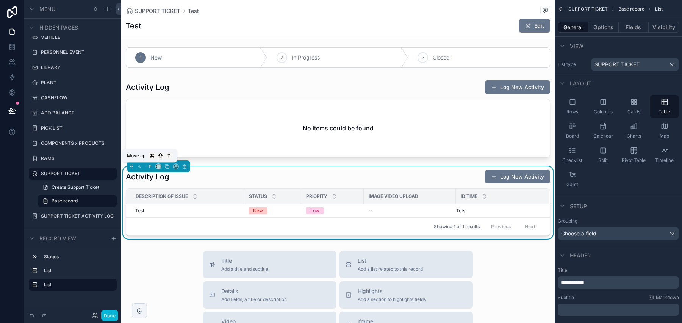
click at [150, 166] on icon "scrollable content" at bounding box center [150, 166] width 0 height 3
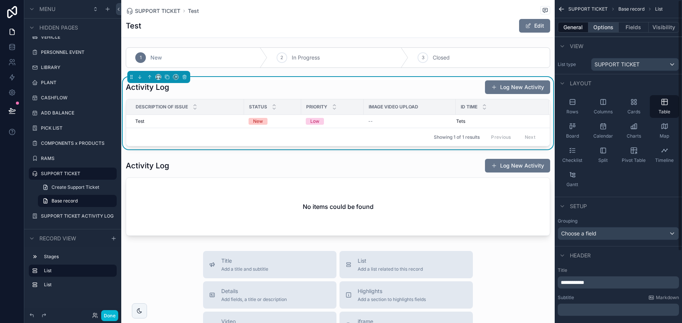
click at [597, 23] on button "Options" at bounding box center [603, 27] width 30 height 11
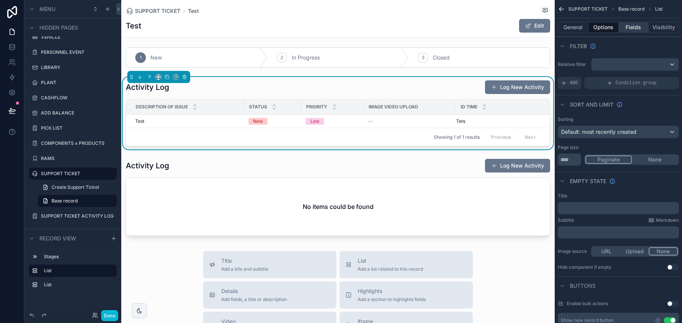
click at [623, 29] on button "Fields" at bounding box center [634, 27] width 30 height 11
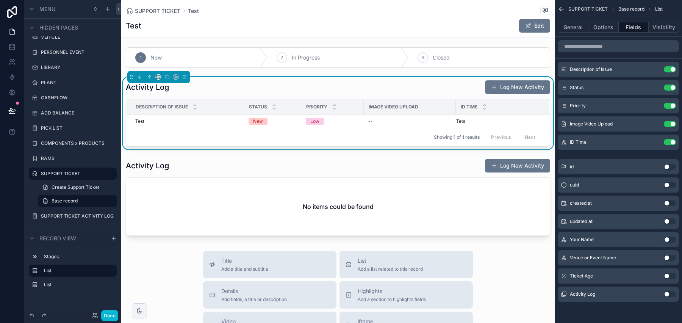
click at [569, 21] on div "General Options Fields Visibility" at bounding box center [618, 27] width 127 height 18
click at [570, 25] on button "General" at bounding box center [573, 27] width 31 height 11
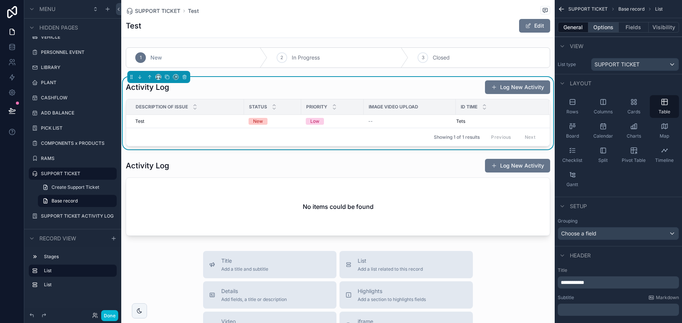
click at [603, 30] on button "Options" at bounding box center [603, 27] width 30 height 11
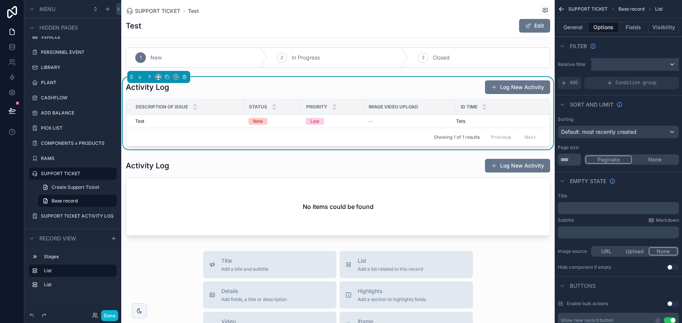
click at [629, 59] on div "scrollable content" at bounding box center [634, 64] width 87 height 12
click at [628, 65] on div "scrollable content" at bounding box center [341, 161] width 682 height 323
click at [616, 87] on div "Condition group" at bounding box center [631, 83] width 95 height 12
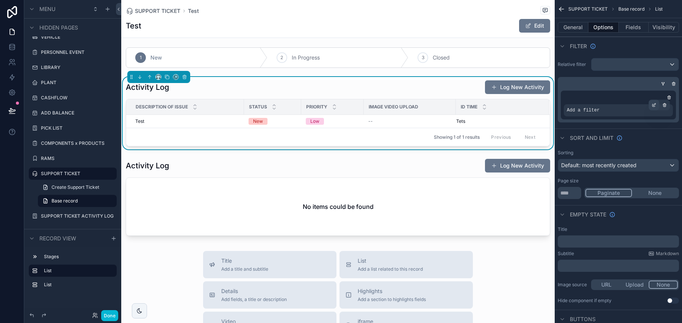
click at [657, 106] on div "scrollable content" at bounding box center [653, 105] width 11 height 11
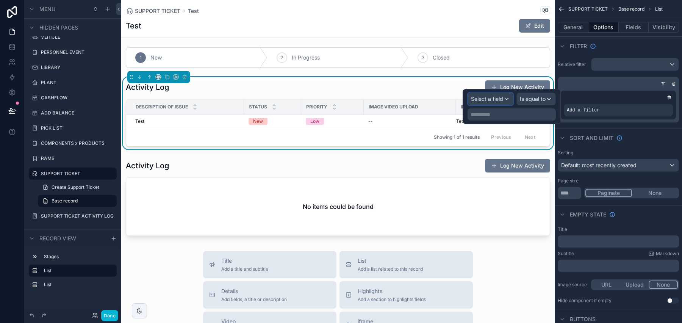
click at [500, 98] on span "Select a field" at bounding box center [487, 98] width 32 height 6
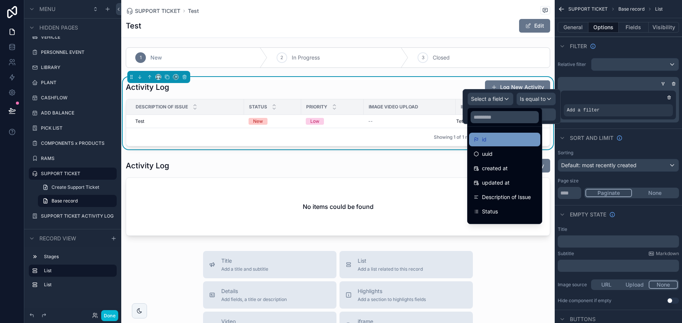
click at [503, 139] on div "id" at bounding box center [504, 139] width 62 height 9
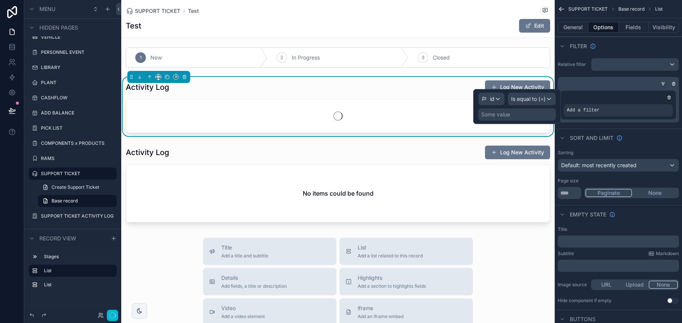
click at [526, 116] on div "Some value" at bounding box center [517, 114] width 78 height 12
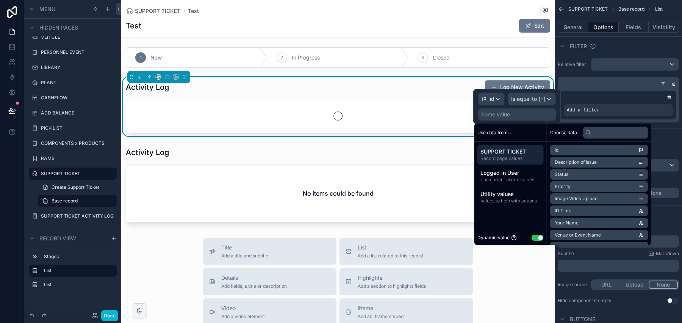
click at [579, 150] on li "id" at bounding box center [599, 150] width 98 height 11
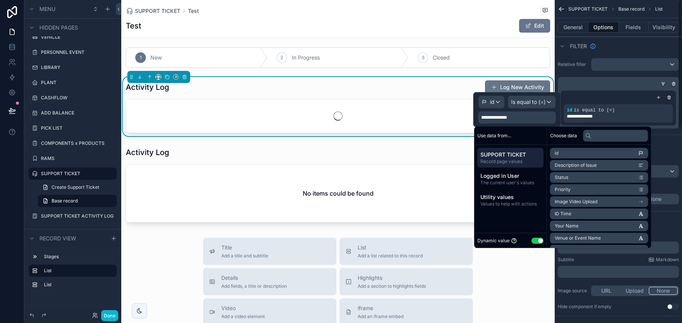
click at [614, 45] on div "Filter" at bounding box center [618, 46] width 127 height 18
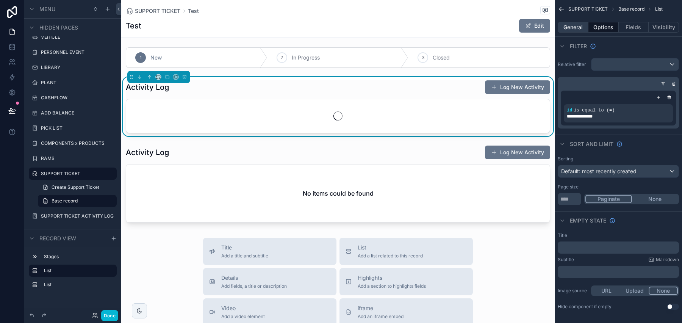
click at [575, 26] on button "General" at bounding box center [573, 27] width 31 height 11
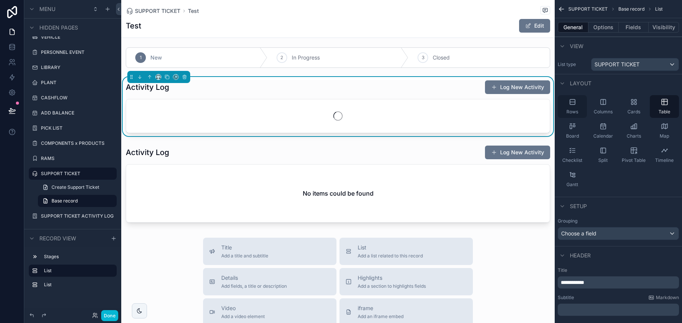
click at [576, 106] on div "Rows" at bounding box center [572, 106] width 29 height 23
click at [597, 29] on button "Options" at bounding box center [603, 27] width 30 height 11
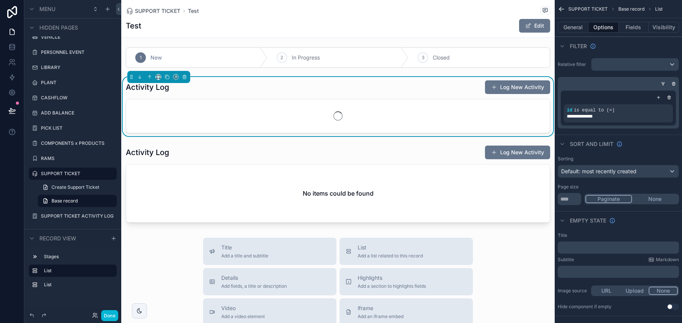
click at [597, 28] on button "Options" at bounding box center [603, 27] width 30 height 11
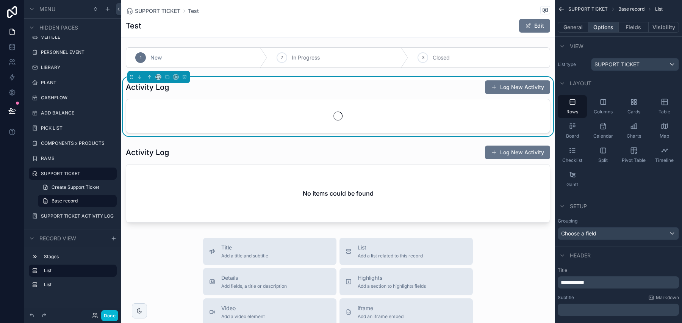
click at [588, 28] on button "Options" at bounding box center [603, 27] width 30 height 11
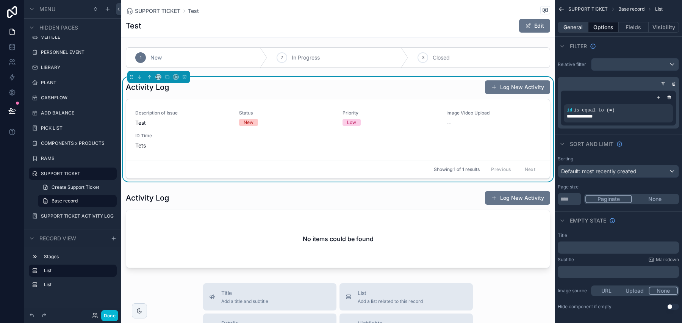
click at [577, 29] on button "General" at bounding box center [573, 27] width 31 height 11
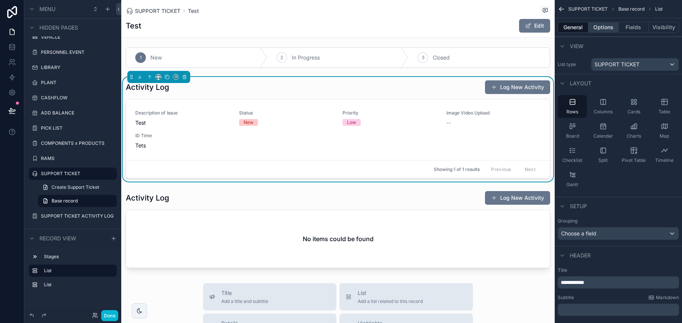
click at [596, 28] on button "Options" at bounding box center [603, 27] width 30 height 11
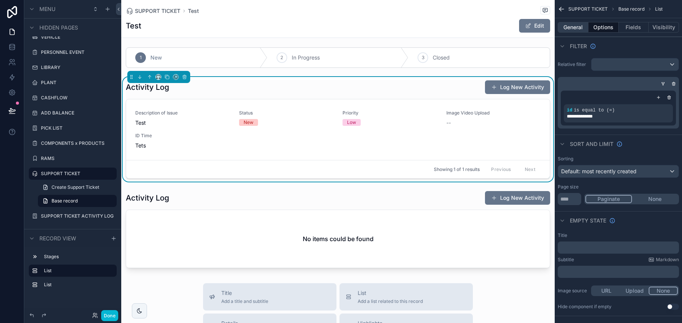
click at [572, 25] on button "General" at bounding box center [573, 27] width 31 height 11
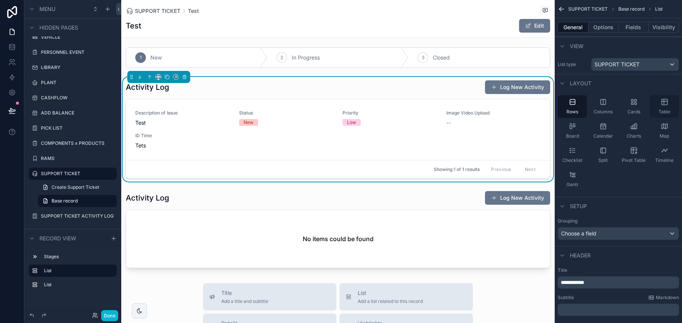
click at [661, 103] on icon "scrollable content" at bounding box center [665, 102] width 8 height 8
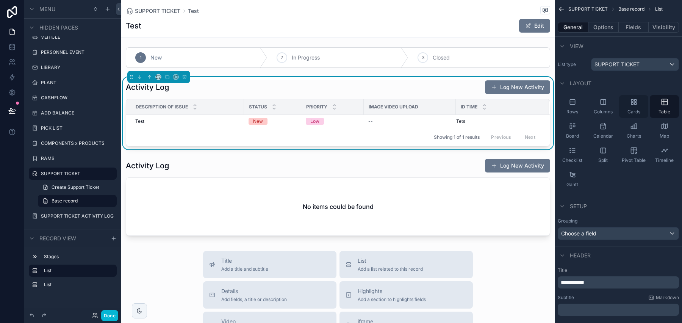
click at [634, 102] on icon "scrollable content" at bounding box center [634, 102] width 8 height 8
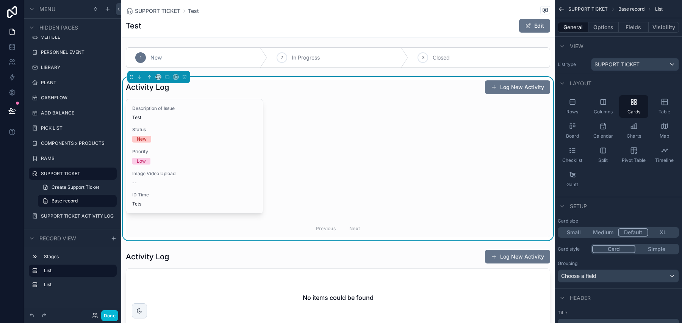
scroll to position [0, 0]
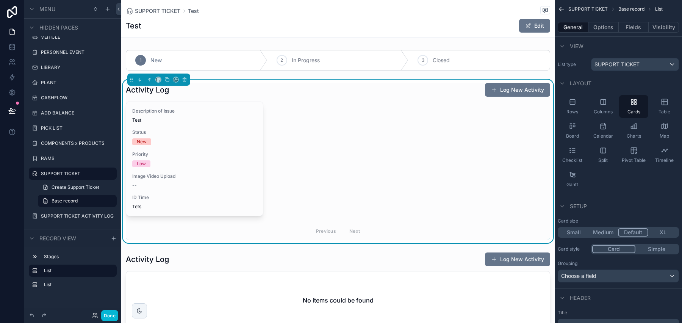
click at [162, 81] on div "scrollable content" at bounding box center [158, 79] width 63 height 12
click at [161, 81] on div "scrollable content" at bounding box center [158, 80] width 6 height 6
click at [159, 81] on icon "scrollable content" at bounding box center [160, 81] width 2 height 0
click at [159, 81] on div "scrollable content" at bounding box center [341, 161] width 682 height 323
click at [159, 81] on icon "scrollable content" at bounding box center [160, 81] width 2 height 0
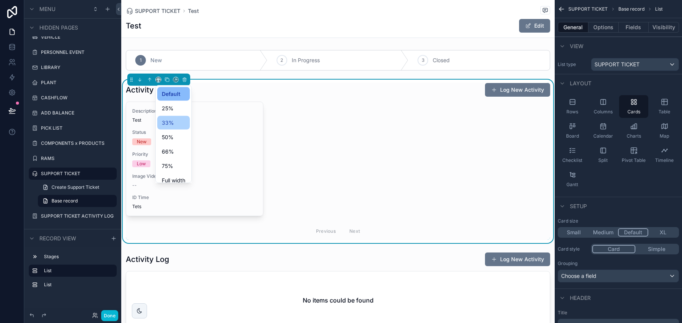
click at [161, 122] on div "33%" at bounding box center [173, 123] width 33 height 14
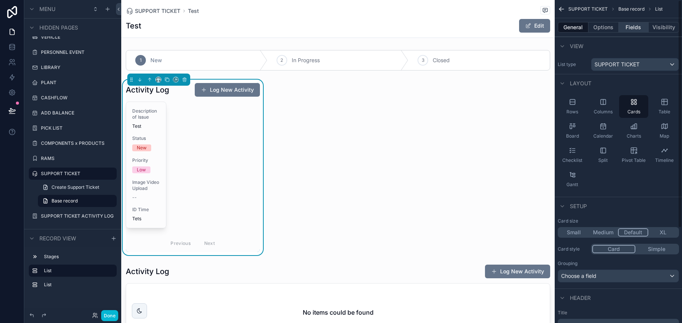
click at [628, 27] on button "Fields" at bounding box center [634, 27] width 30 height 11
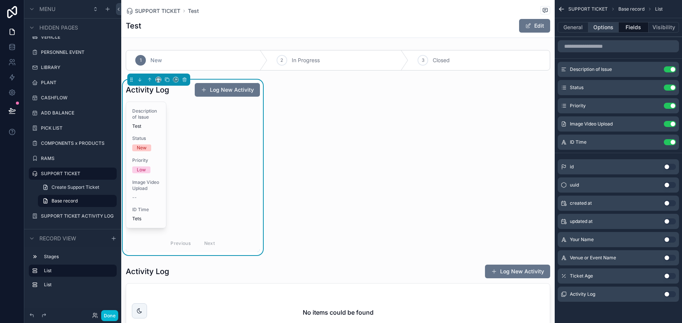
click at [605, 29] on button "Options" at bounding box center [603, 27] width 30 height 11
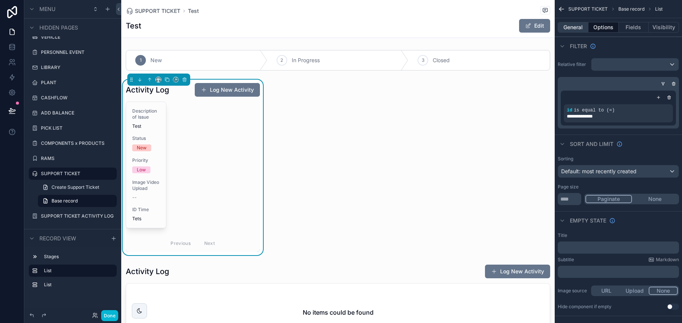
click at [573, 30] on button "General" at bounding box center [573, 27] width 31 height 11
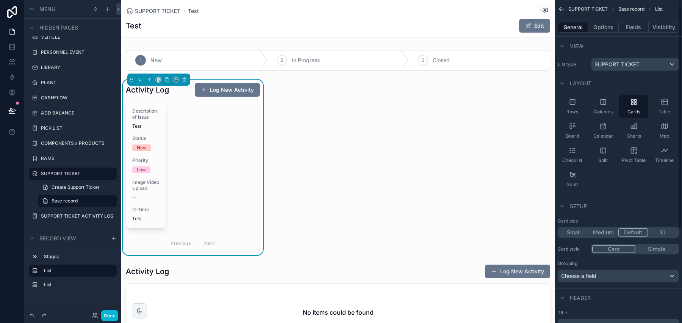
scroll to position [2, 0]
click at [664, 231] on button "XL" at bounding box center [663, 231] width 30 height 8
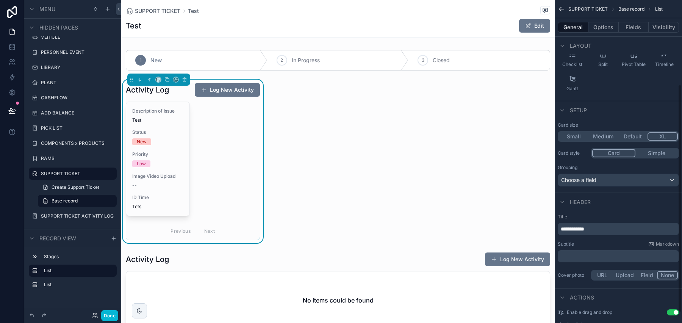
scroll to position [134, 0]
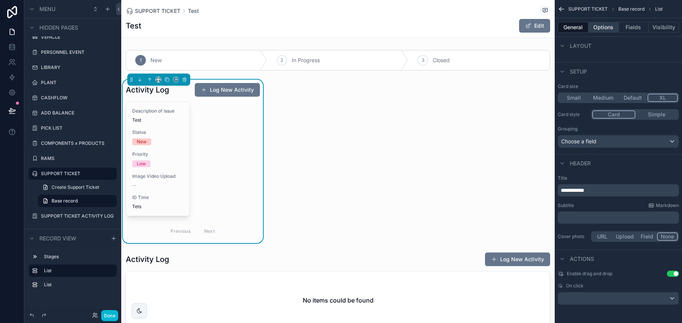
click at [594, 27] on button "Options" at bounding box center [603, 27] width 30 height 11
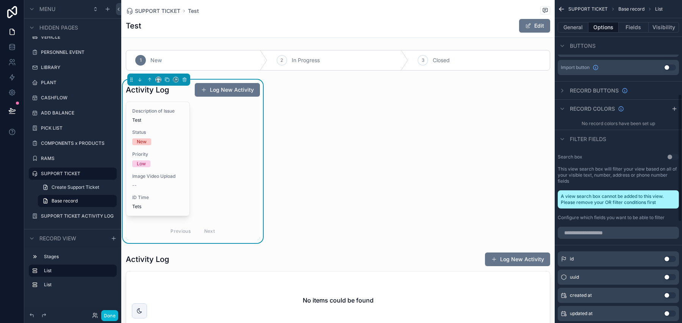
scroll to position [127, 0]
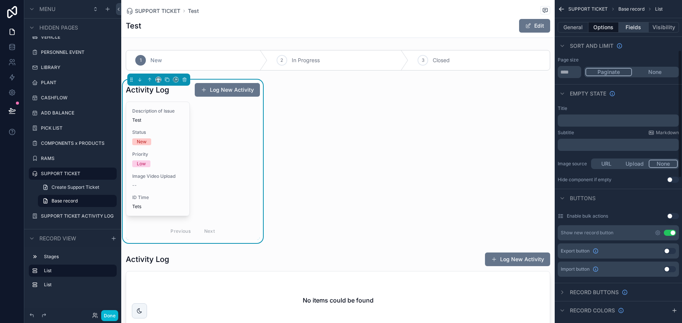
click at [637, 31] on button "Fields" at bounding box center [634, 27] width 30 height 11
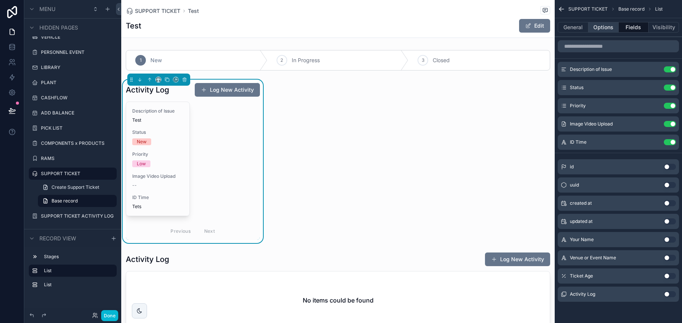
click at [611, 30] on button "Options" at bounding box center [603, 27] width 30 height 11
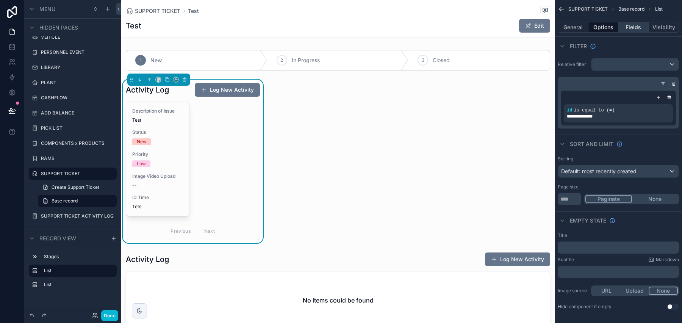
click at [630, 27] on button "Fields" at bounding box center [634, 27] width 30 height 11
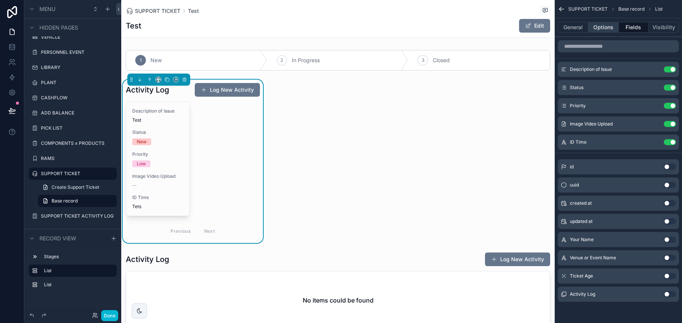
click at [611, 26] on button "Options" at bounding box center [603, 27] width 30 height 11
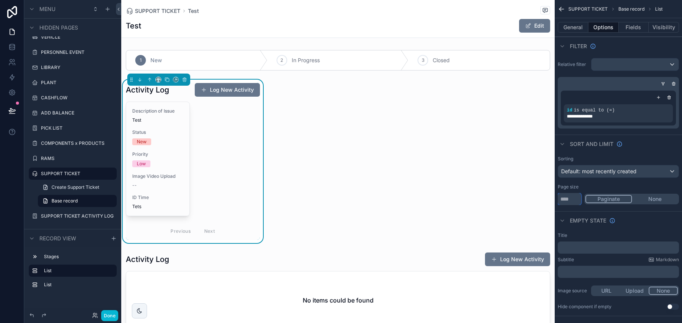
click at [567, 197] on input "**" at bounding box center [569, 199] width 23 height 12
type input "*"
click at [655, 200] on button "None" at bounding box center [655, 199] width 46 height 8
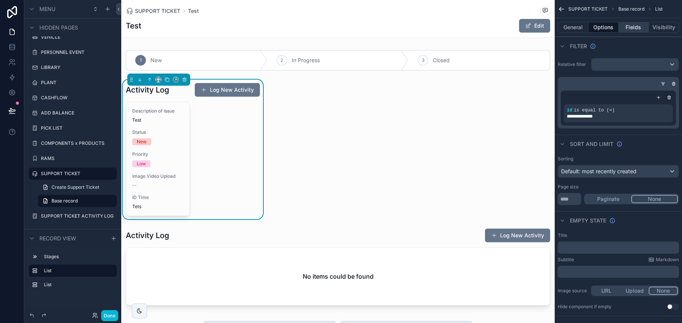
click at [645, 28] on button "Fields" at bounding box center [634, 27] width 30 height 11
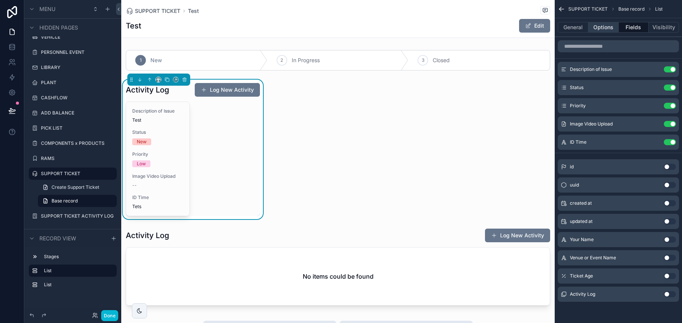
click at [605, 24] on button "Options" at bounding box center [603, 27] width 30 height 11
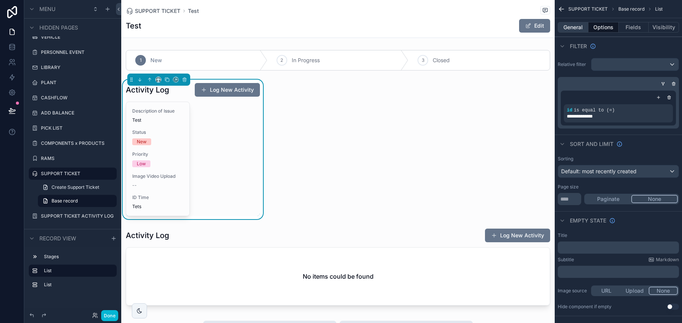
click at [576, 28] on button "General" at bounding box center [573, 27] width 31 height 11
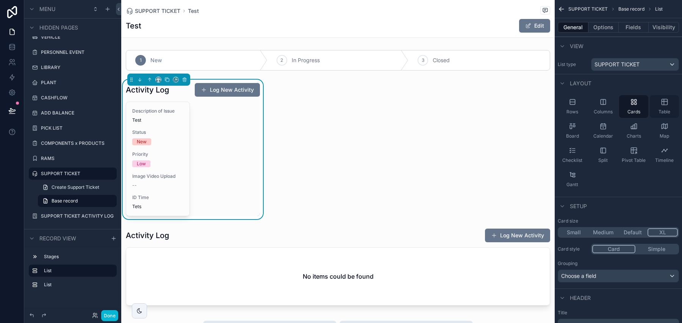
click at [661, 109] on span "Table" at bounding box center [664, 112] width 12 height 6
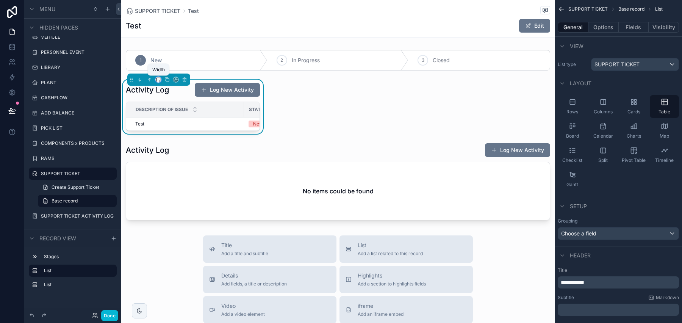
click at [156, 78] on icon "scrollable content" at bounding box center [158, 79] width 5 height 5
click at [184, 173] on div "Full width" at bounding box center [173, 180] width 33 height 14
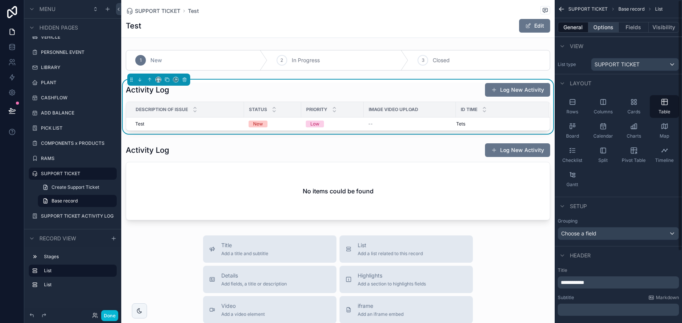
click at [599, 23] on button "Options" at bounding box center [603, 27] width 30 height 11
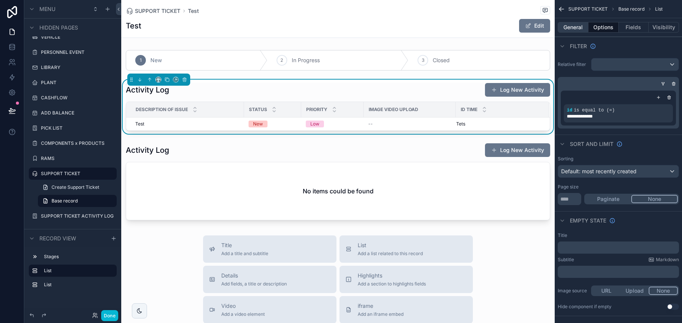
click at [572, 27] on button "General" at bounding box center [573, 27] width 31 height 11
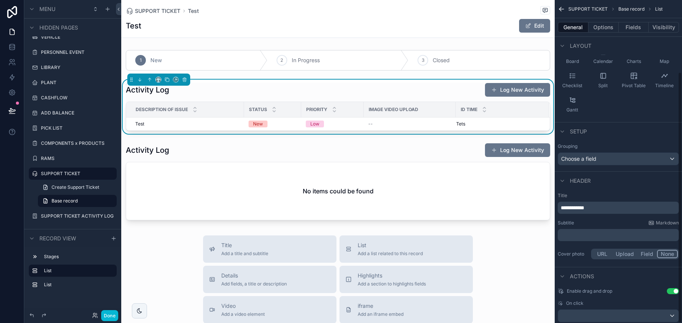
scroll to position [92, 0]
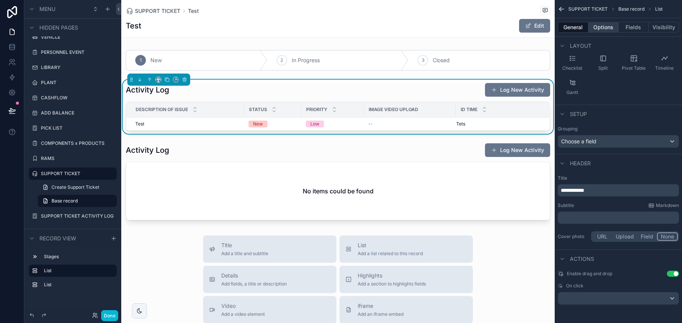
click at [606, 29] on button "Options" at bounding box center [603, 27] width 30 height 11
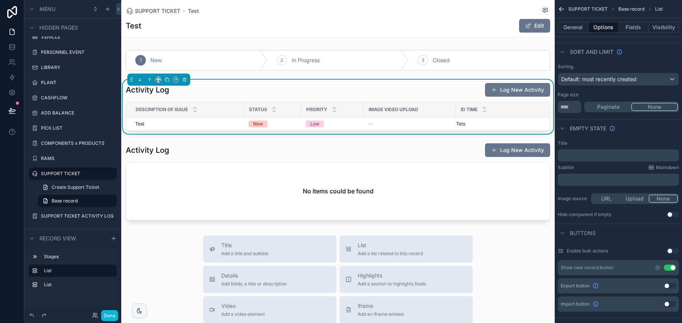
click at [670, 266] on button "Use setting" at bounding box center [670, 267] width 12 height 6
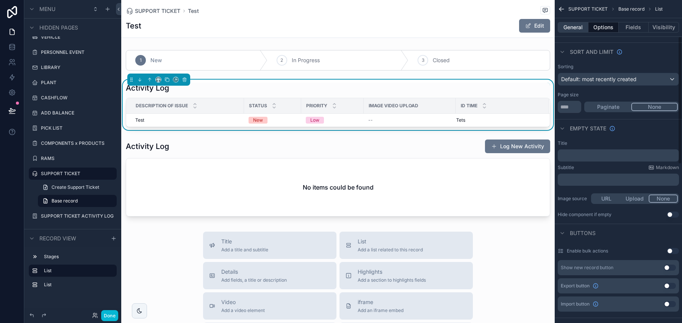
click at [582, 26] on button "General" at bounding box center [573, 27] width 31 height 11
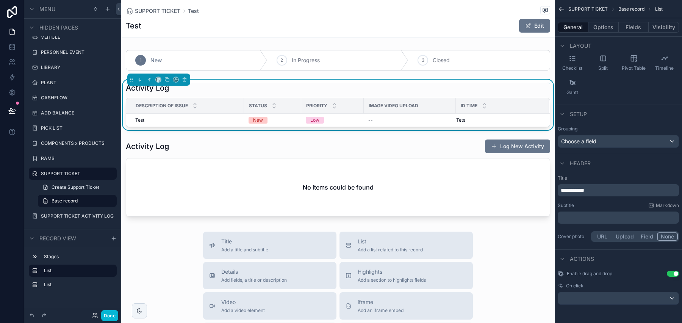
click at [598, 186] on p "**********" at bounding box center [619, 190] width 117 height 8
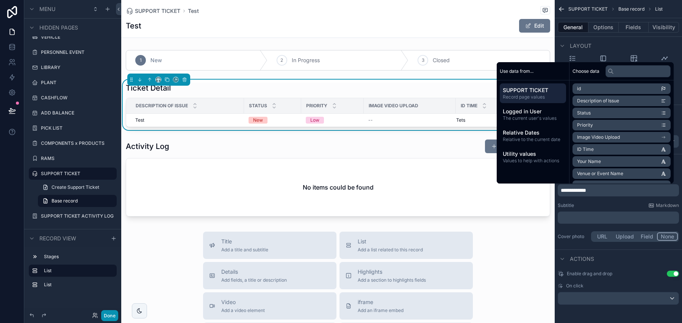
click at [107, 314] on button "Done" at bounding box center [109, 315] width 17 height 11
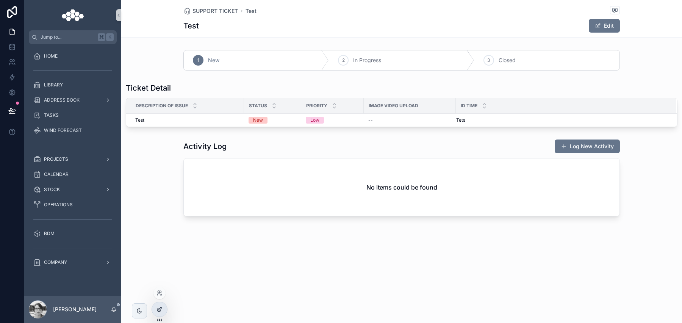
click at [153, 309] on div at bounding box center [159, 309] width 15 height 14
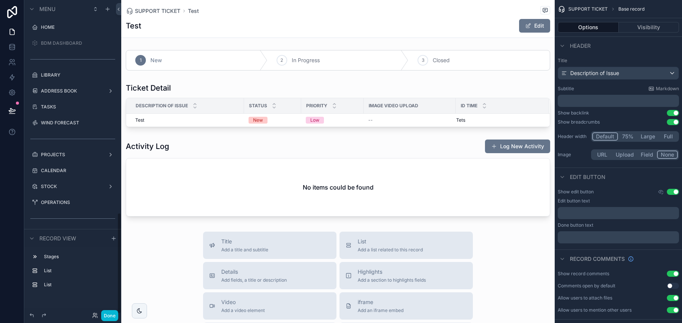
scroll to position [656, 0]
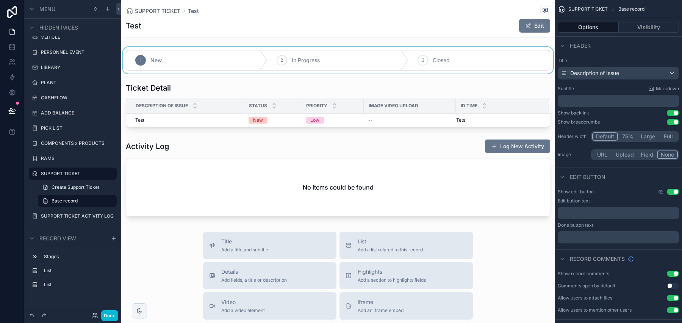
click at [298, 67] on div "scrollable content" at bounding box center [337, 60] width 433 height 27
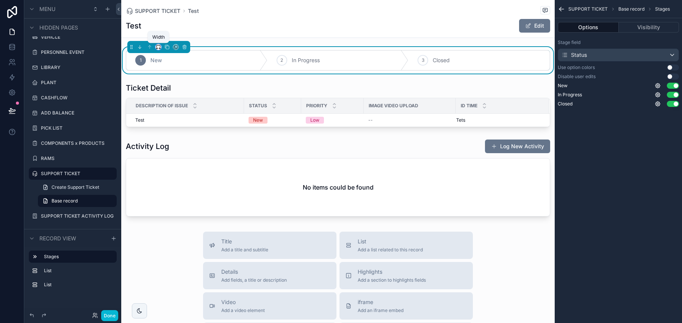
click at [158, 49] on icon "scrollable content" at bounding box center [158, 46] width 5 height 5
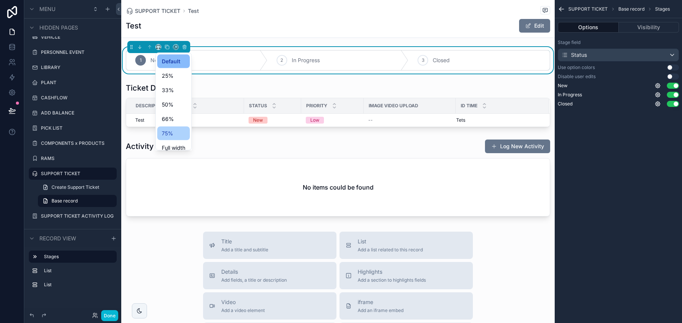
click at [174, 134] on div "75%" at bounding box center [173, 133] width 23 height 9
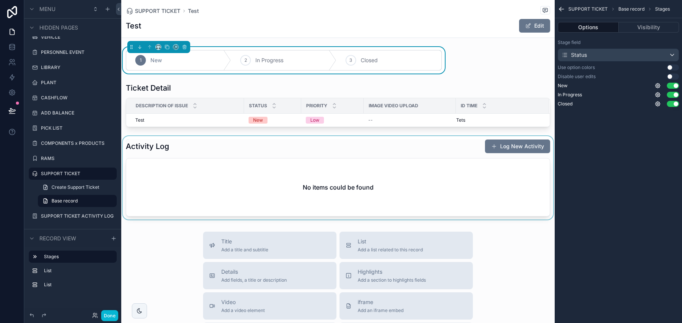
click at [178, 155] on div "scrollable content" at bounding box center [337, 177] width 433 height 83
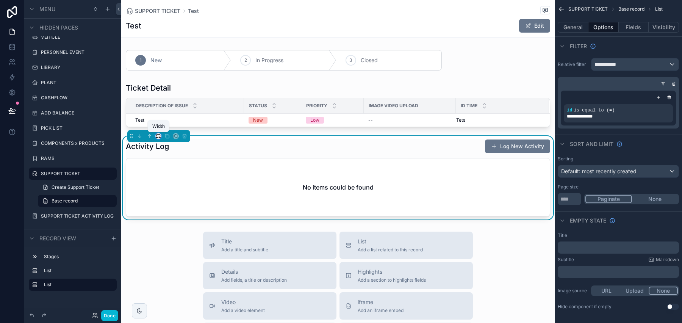
click at [157, 134] on icon "scrollable content" at bounding box center [158, 135] width 5 height 5
click at [178, 230] on div "Full width" at bounding box center [173, 237] width 33 height 14
click at [117, 313] on button "Done" at bounding box center [109, 315] width 17 height 11
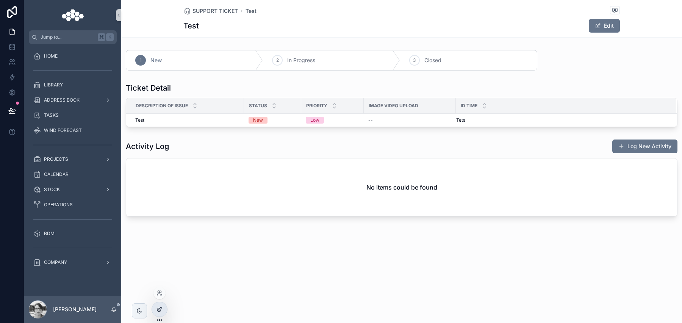
click at [157, 310] on icon at bounding box center [158, 309] width 3 height 3
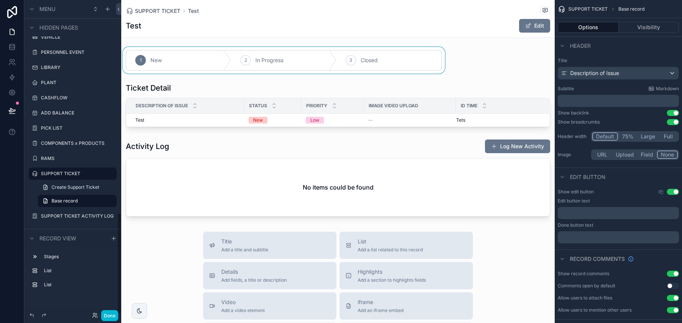
click at [205, 62] on div "scrollable content" at bounding box center [283, 60] width 325 height 27
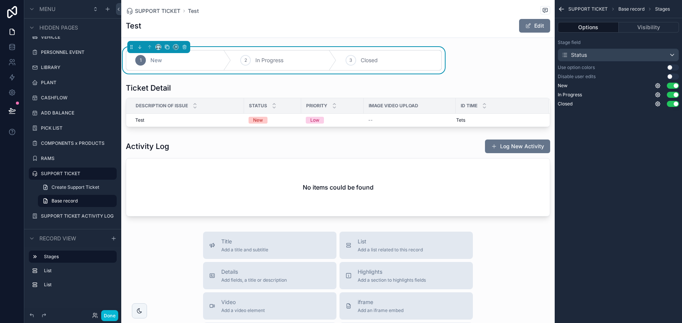
click at [163, 45] on button "scrollable content" at bounding box center [167, 47] width 8 height 8
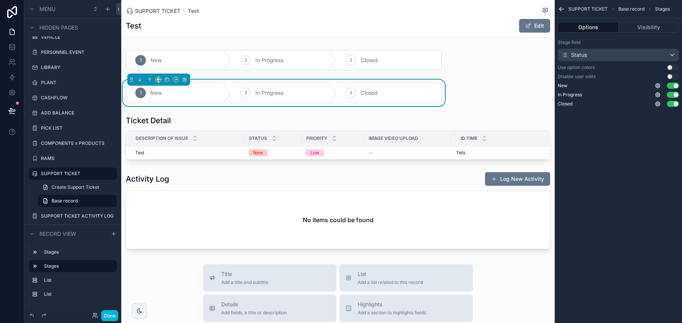
click at [159, 45] on div "SUPPORT TICKET Test Test Edit 1 New 2 In Progress 3 Closed 1 New 2 In Progress …" at bounding box center [337, 297] width 433 height 594
click at [186, 78] on icon "scrollable content" at bounding box center [184, 79] width 5 height 5
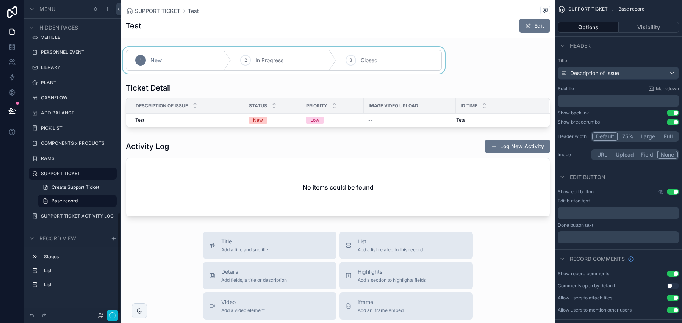
click at [181, 58] on div "scrollable content" at bounding box center [283, 60] width 325 height 27
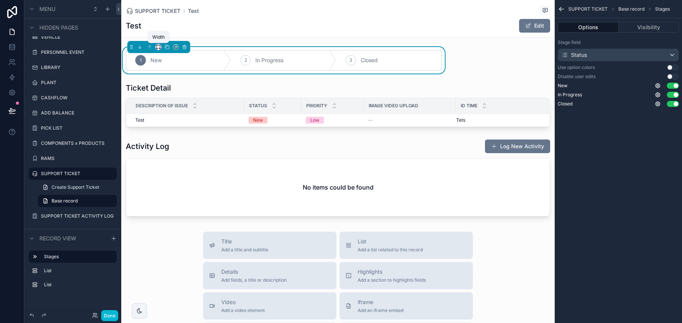
click at [159, 44] on icon "scrollable content" at bounding box center [158, 46] width 5 height 5
click at [178, 144] on span "Full width" at bounding box center [173, 147] width 23 height 9
click at [117, 313] on button "Done" at bounding box center [109, 315] width 17 height 11
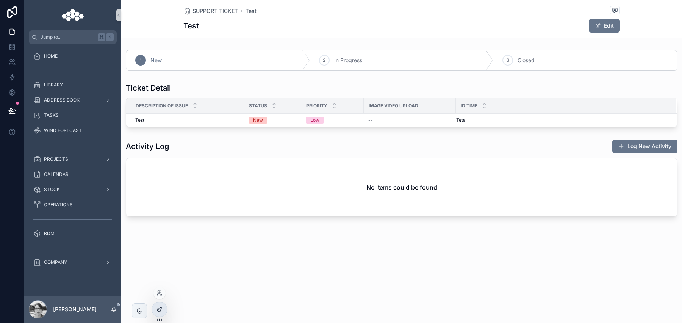
click at [162, 308] on icon at bounding box center [159, 309] width 6 height 6
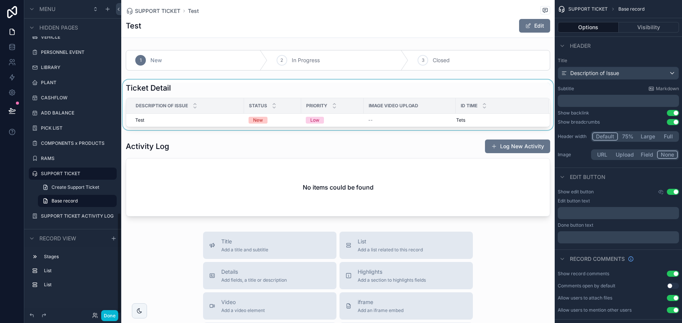
click at [407, 98] on th "Image Video Upload" at bounding box center [410, 106] width 92 height 16
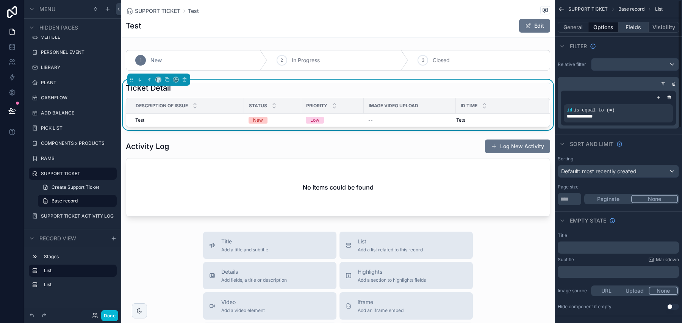
click at [631, 27] on button "Fields" at bounding box center [634, 27] width 30 height 11
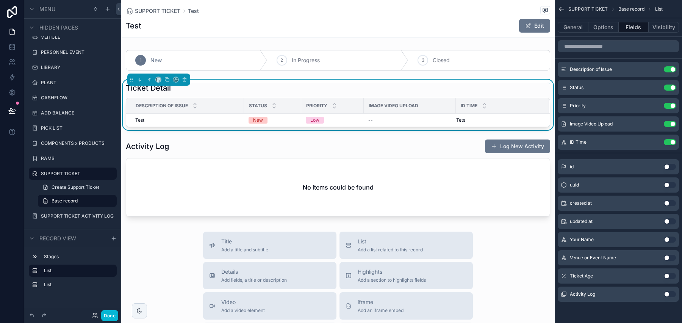
click at [669, 240] on button "Use setting" at bounding box center [670, 239] width 12 height 6
click at [666, 222] on button "Use setting" at bounding box center [670, 221] width 12 height 6
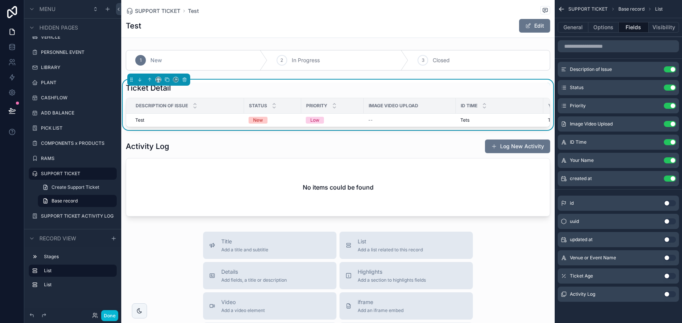
click at [668, 255] on button "Use setting" at bounding box center [670, 258] width 12 height 6
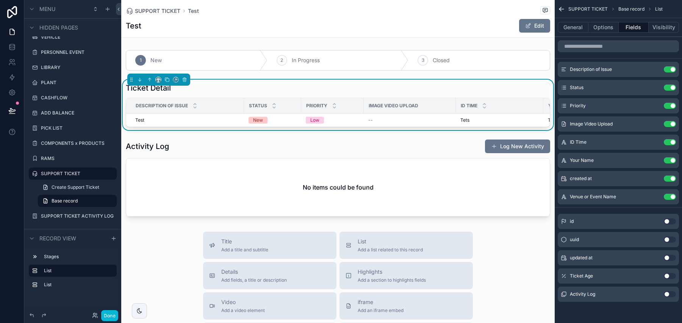
click at [669, 277] on button "Use setting" at bounding box center [670, 276] width 12 height 6
click at [167, 83] on button "scrollable content" at bounding box center [167, 79] width 8 height 8
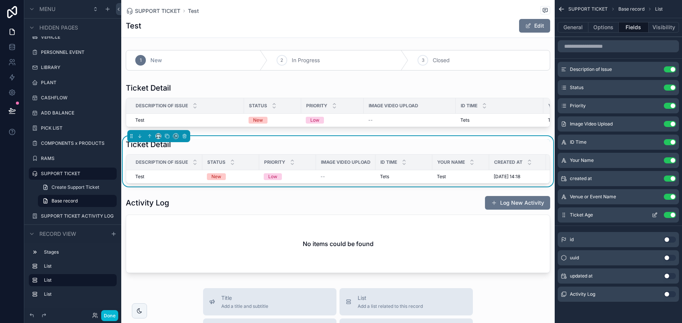
click at [670, 215] on button "Use setting" at bounding box center [670, 215] width 12 height 6
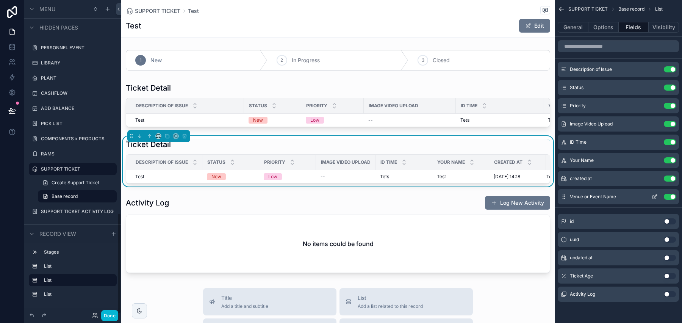
click at [669, 196] on button "Use setting" at bounding box center [670, 197] width 12 height 6
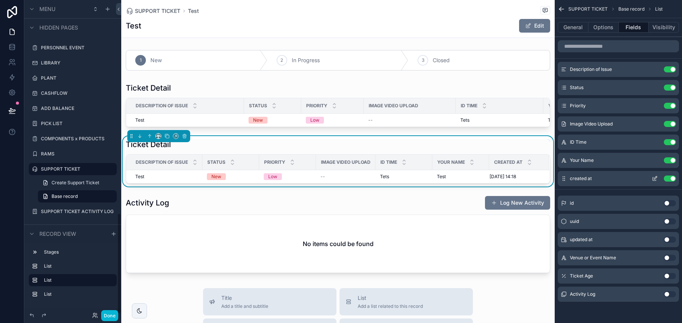
click at [669, 182] on div "created at Use setting" at bounding box center [618, 178] width 121 height 15
click at [670, 161] on button "Use setting" at bounding box center [670, 160] width 12 height 6
click at [670, 173] on div "Description of Issue Use setting Status Use setting Priority Use setting Image …" at bounding box center [618, 173] width 127 height 273
click at [670, 161] on button "Use setting" at bounding box center [670, 160] width 12 height 6
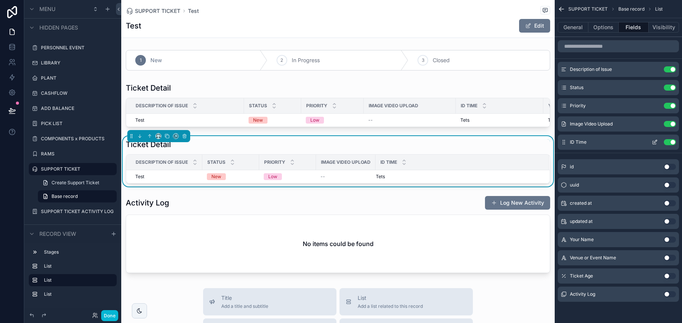
click at [670, 140] on button "Use setting" at bounding box center [670, 142] width 12 height 6
click at [669, 103] on button "Use setting" at bounding box center [670, 106] width 12 height 6
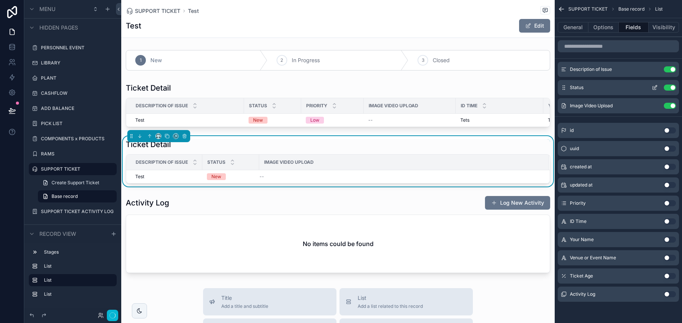
click at [671, 87] on button "Use setting" at bounding box center [670, 87] width 12 height 6
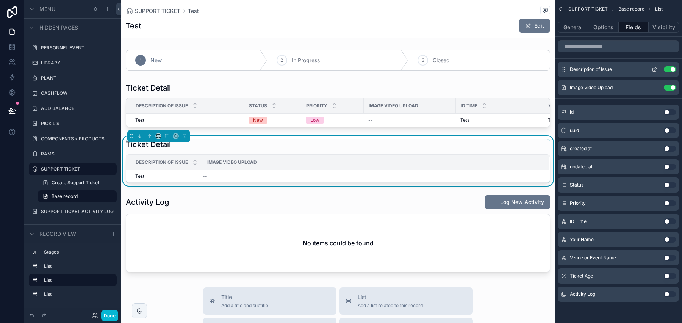
click at [671, 69] on button "Use setting" at bounding box center [670, 69] width 12 height 6
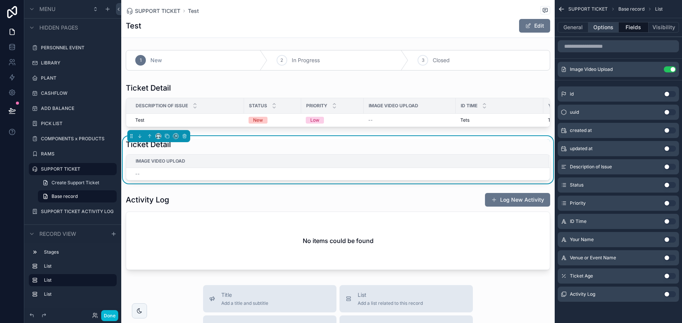
click at [609, 28] on button "Options" at bounding box center [603, 27] width 30 height 11
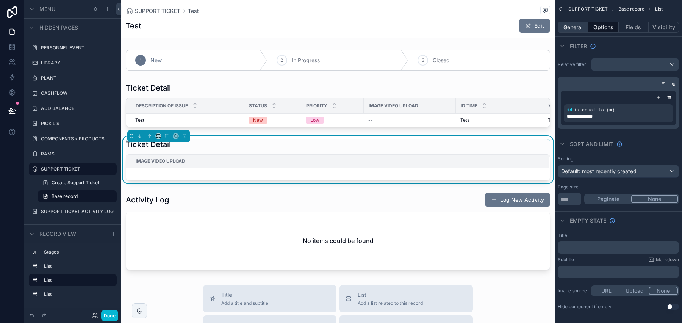
click at [576, 27] on button "General" at bounding box center [573, 27] width 31 height 11
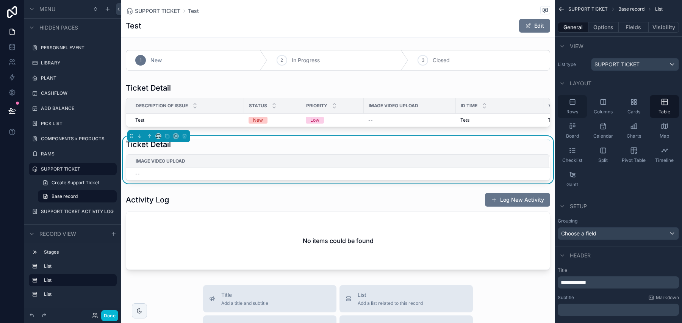
click at [571, 109] on span "Rows" at bounding box center [572, 112] width 12 height 6
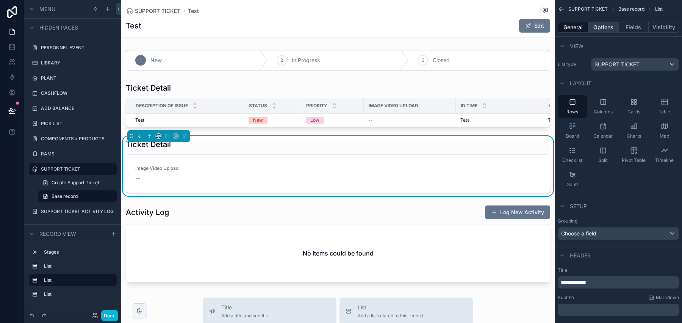
click at [612, 27] on button "Options" at bounding box center [603, 27] width 30 height 11
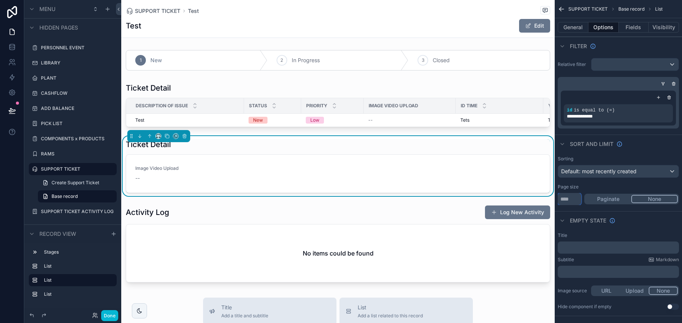
click at [571, 193] on input "*" at bounding box center [569, 199] width 23 height 12
click at [571, 195] on input "*" at bounding box center [569, 199] width 23 height 12
type input "**"
click at [626, 166] on div "Default: most recently created" at bounding box center [618, 171] width 120 height 12
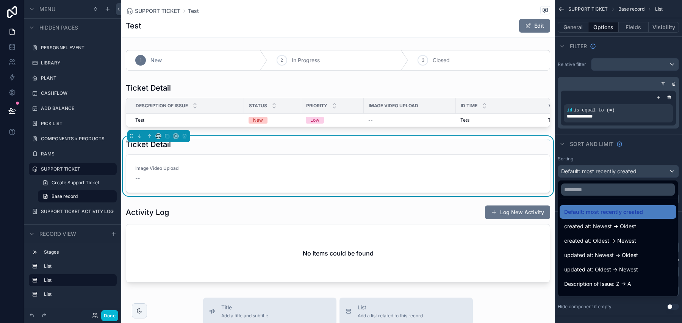
click at [636, 161] on div "scrollable content" at bounding box center [341, 161] width 682 height 323
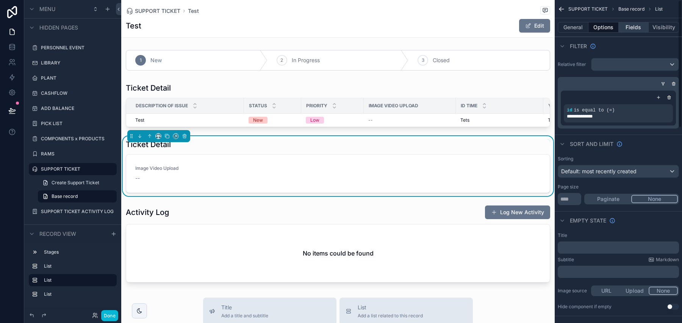
click at [633, 25] on button "Fields" at bounding box center [634, 27] width 30 height 11
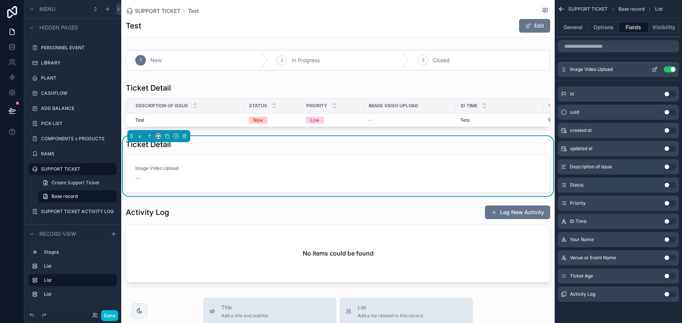
click at [655, 70] on icon "scrollable content" at bounding box center [655, 69] width 6 height 6
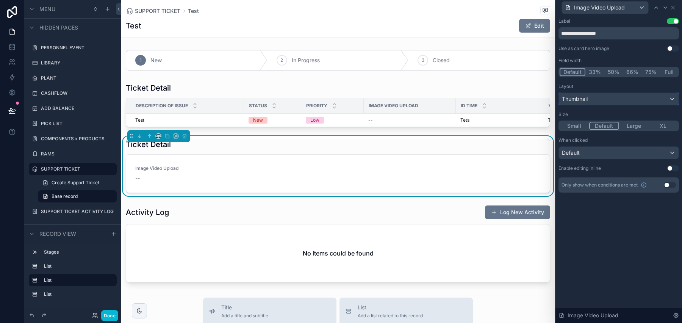
click at [609, 93] on div "Thumbnail" at bounding box center [619, 99] width 120 height 12
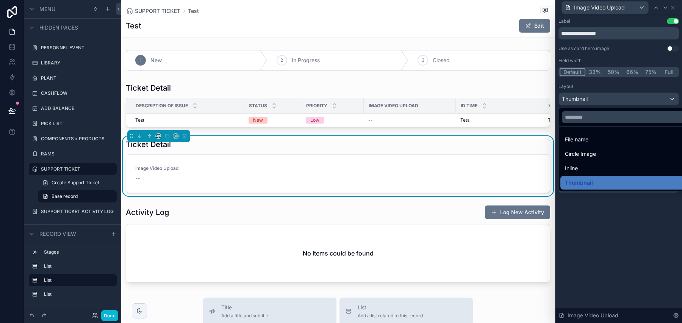
click at [609, 95] on div at bounding box center [618, 161] width 127 height 323
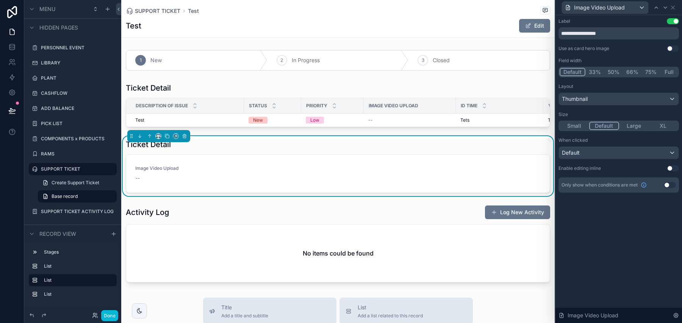
click at [636, 124] on button "Large" at bounding box center [634, 126] width 30 height 8
click at [110, 318] on button "Done" at bounding box center [109, 315] width 17 height 11
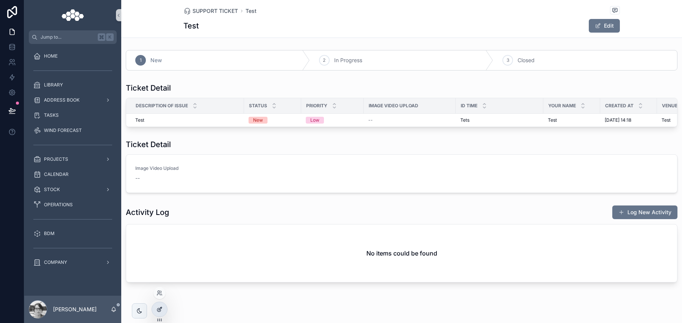
click at [158, 306] on icon at bounding box center [159, 309] width 6 height 6
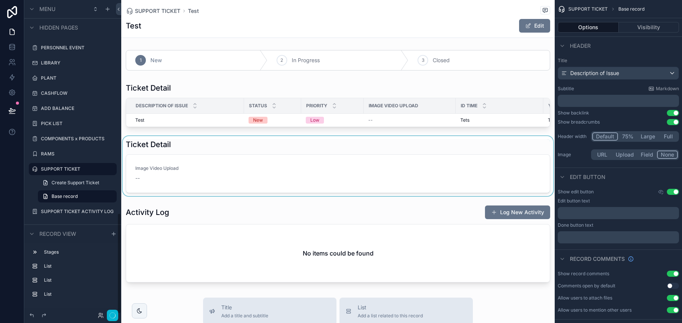
click at [206, 152] on div "scrollable content" at bounding box center [337, 166] width 433 height 60
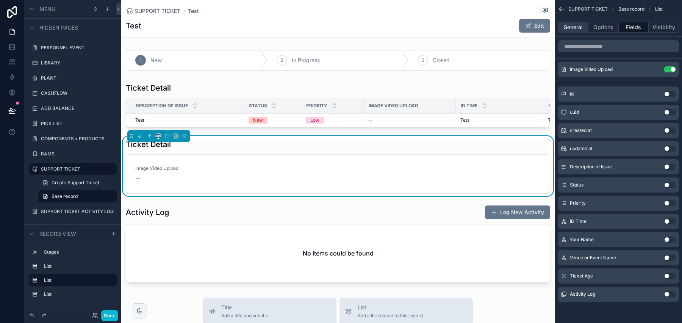
click at [578, 27] on button "General" at bounding box center [573, 27] width 31 height 11
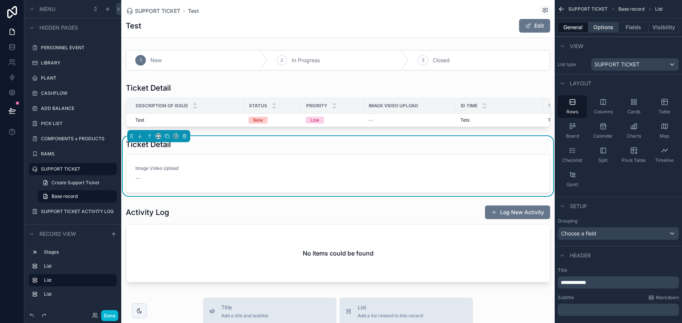
click at [606, 25] on button "Options" at bounding box center [603, 27] width 30 height 11
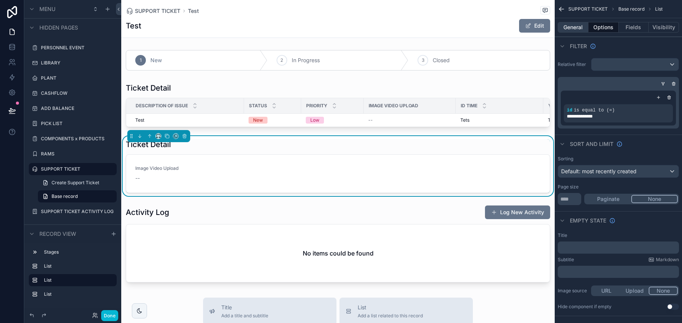
click at [577, 28] on button "General" at bounding box center [573, 27] width 31 height 11
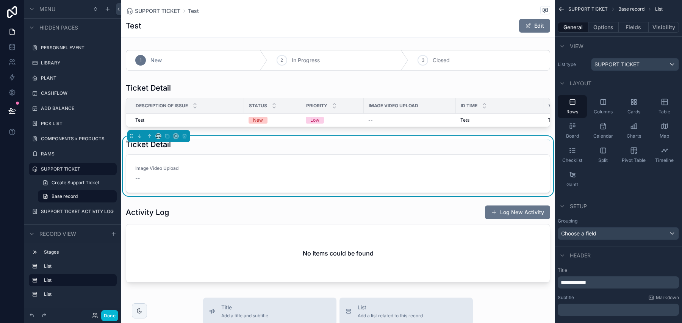
click at [594, 287] on div "**********" at bounding box center [618, 282] width 121 height 12
click at [593, 287] on div "**********" at bounding box center [618, 282] width 121 height 12
click at [592, 283] on p "**********" at bounding box center [619, 282] width 117 height 8
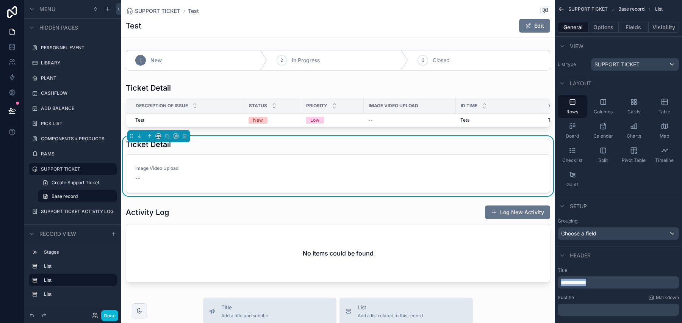
click at [592, 283] on p "**********" at bounding box center [619, 282] width 117 height 8
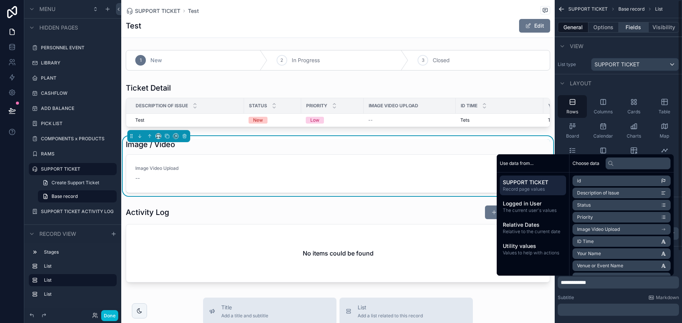
click at [633, 28] on button "Fields" at bounding box center [634, 27] width 30 height 11
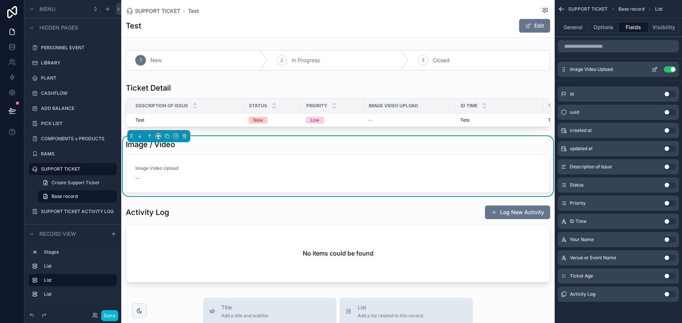
click at [655, 67] on icon "scrollable content" at bounding box center [655, 69] width 6 height 6
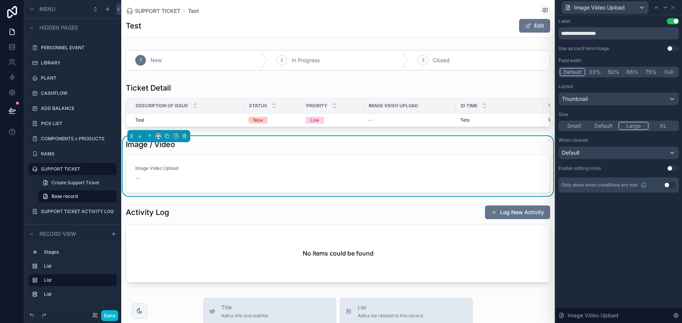
click at [670, 21] on button "Use setting" at bounding box center [673, 21] width 12 height 6
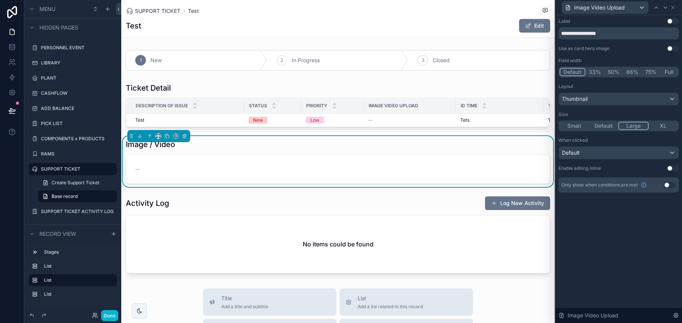
click at [670, 20] on button "Use setting" at bounding box center [673, 21] width 12 height 6
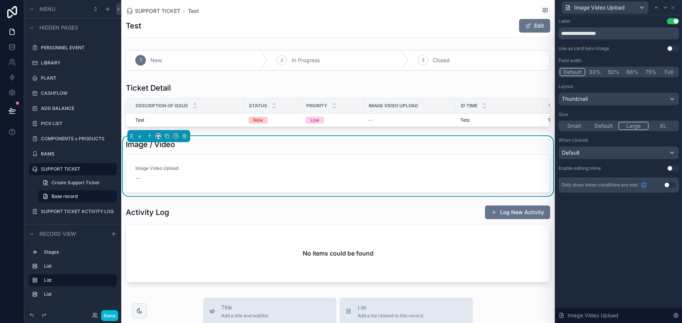
click at [670, 20] on button "Use setting" at bounding box center [673, 21] width 12 height 6
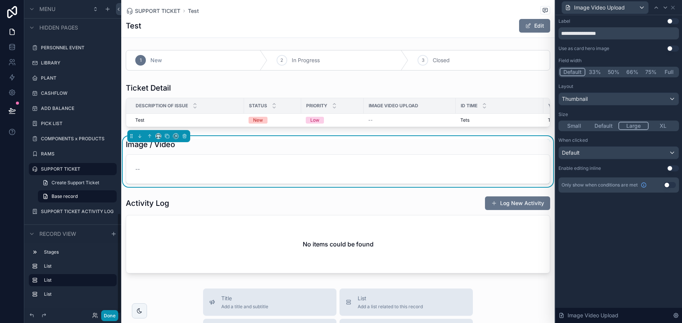
click at [112, 317] on button "Done" at bounding box center [109, 315] width 17 height 11
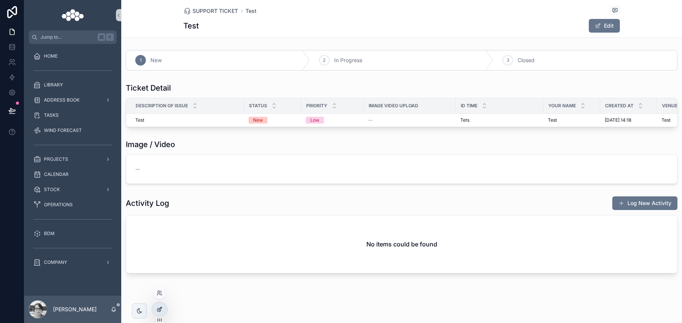
click at [163, 311] on div at bounding box center [159, 309] width 15 height 14
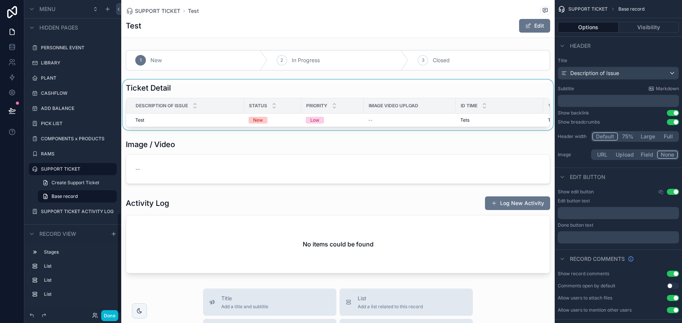
click at [316, 95] on div "scrollable content" at bounding box center [337, 105] width 433 height 50
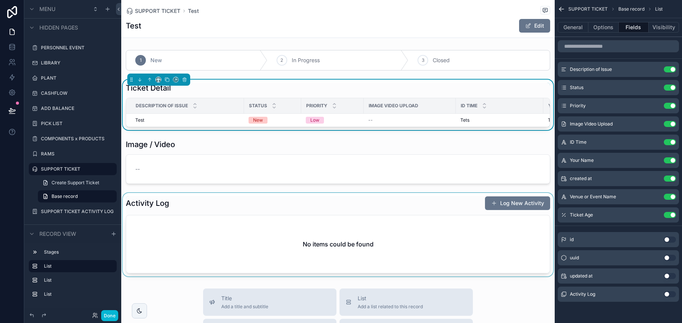
click at [472, 200] on div "scrollable content" at bounding box center [337, 234] width 433 height 83
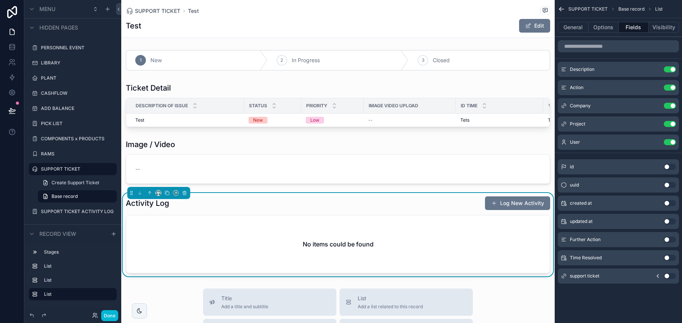
click at [667, 257] on button "Use setting" at bounding box center [670, 258] width 12 height 6
click at [669, 234] on div "updated at Use setting" at bounding box center [618, 239] width 121 height 15
click at [669, 258] on button "Use setting" at bounding box center [670, 258] width 12 height 6
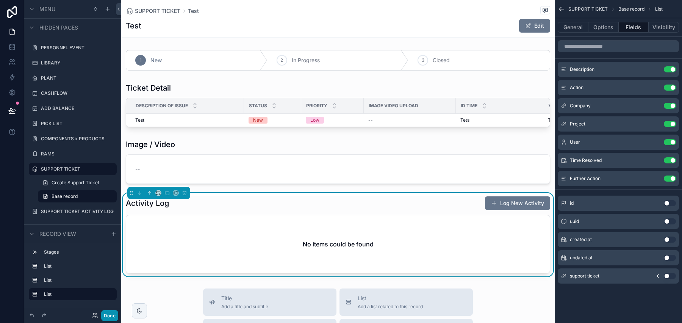
click at [110, 311] on button "Done" at bounding box center [109, 315] width 17 height 11
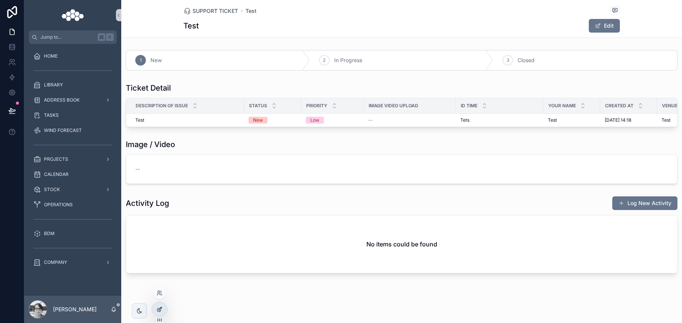
click at [158, 308] on icon at bounding box center [159, 309] width 6 height 6
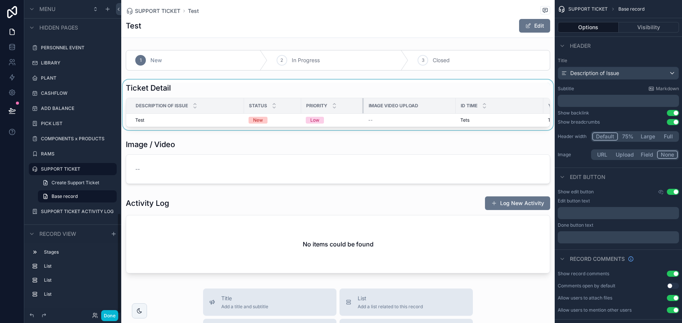
click at [362, 108] on div "scrollable content" at bounding box center [363, 105] width 3 height 15
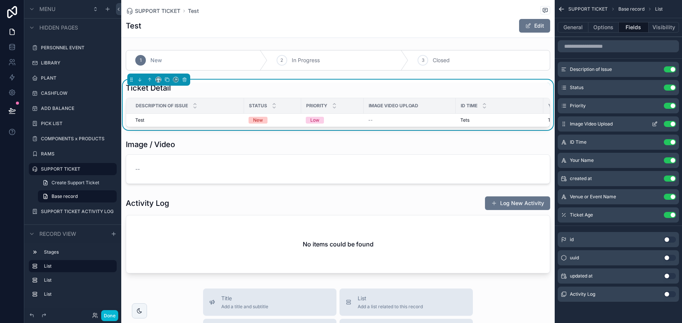
click at [670, 123] on button "Use setting" at bounding box center [670, 124] width 12 height 6
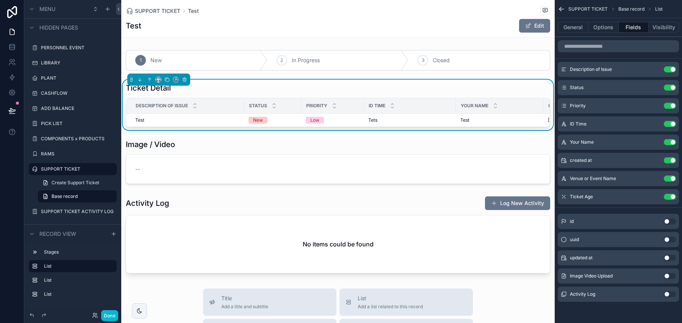
click at [671, 222] on button "Use setting" at bounding box center [670, 221] width 12 height 6
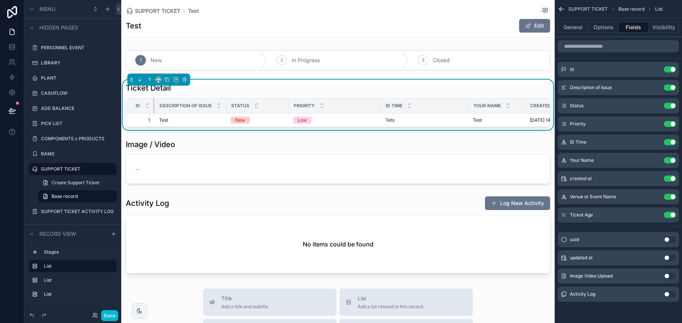
drag, startPoint x: 242, startPoint y: 106, endPoint x: 131, endPoint y: 111, distance: 111.1
click at [131, 111] on th "Id" at bounding box center [140, 106] width 28 height 16
click at [672, 124] on button "Use setting" at bounding box center [670, 124] width 12 height 6
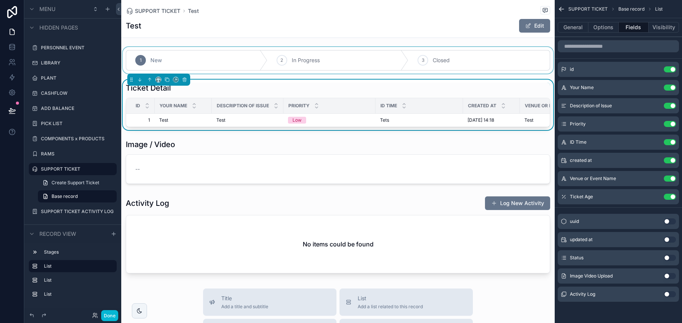
click at [490, 58] on div "scrollable content" at bounding box center [337, 60] width 433 height 27
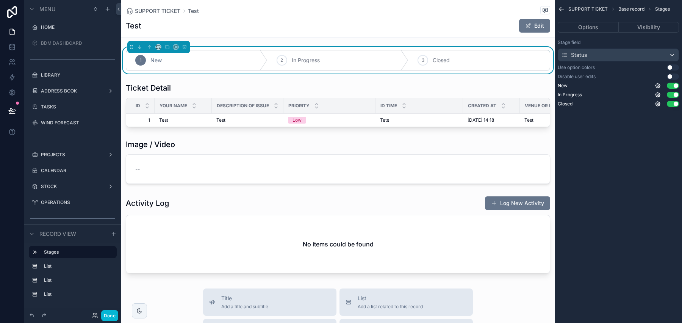
scroll to position [661, 0]
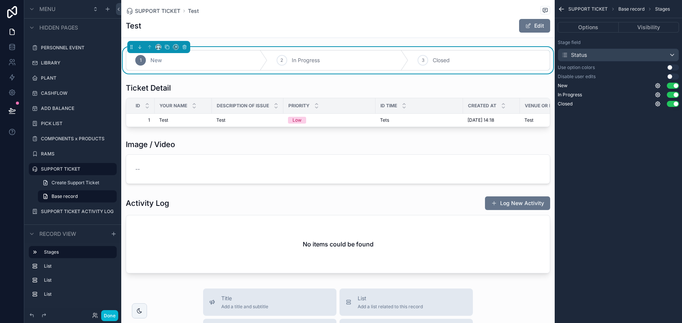
click at [673, 68] on button "Use setting" at bounding box center [673, 67] width 12 height 6
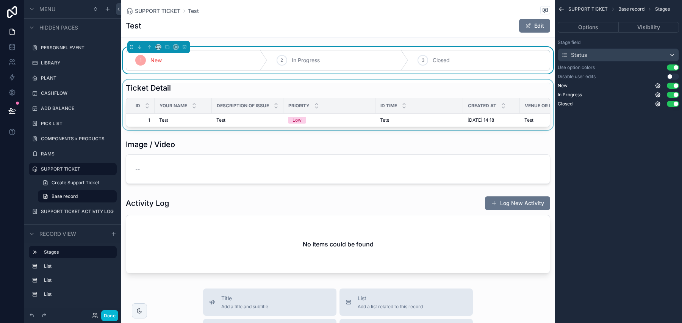
click at [385, 95] on div "scrollable content" at bounding box center [337, 105] width 433 height 50
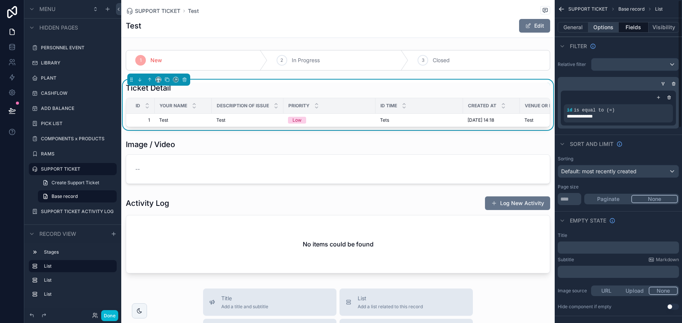
click at [601, 27] on button "Options" at bounding box center [603, 27] width 30 height 11
click at [622, 28] on button "Fields" at bounding box center [634, 27] width 30 height 11
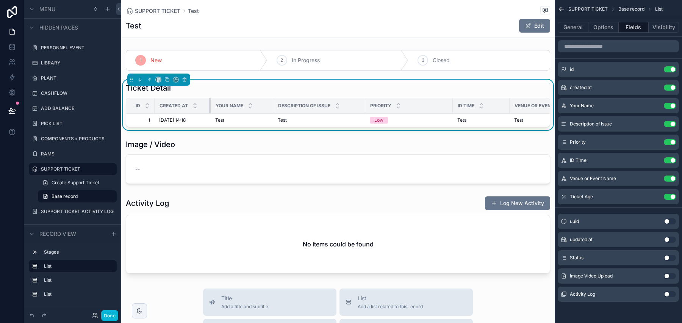
click at [209, 105] on div "scrollable content" at bounding box center [210, 105] width 3 height 15
click at [271, 104] on div "scrollable content" at bounding box center [272, 105] width 3 height 15
click at [654, 102] on div "Your Name Use setting" at bounding box center [618, 105] width 121 height 15
click at [657, 109] on div "Your Name Use setting" at bounding box center [618, 105] width 121 height 15
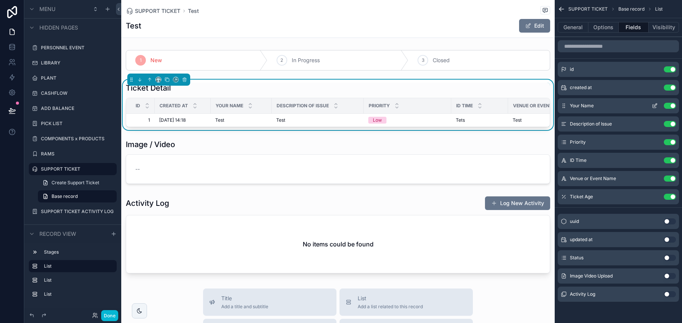
click at [655, 104] on icon "scrollable content" at bounding box center [655, 106] width 6 height 6
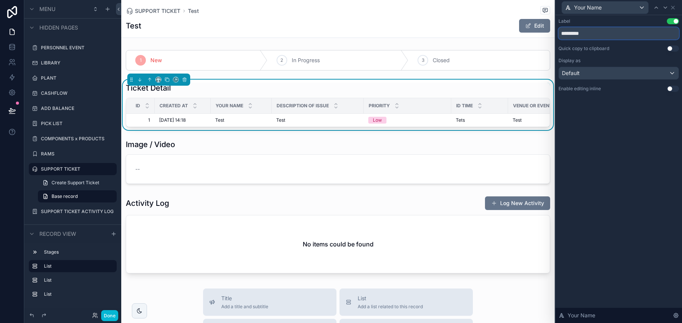
click at [618, 35] on input "*********" at bounding box center [618, 33] width 120 height 12
type input "*"
click at [269, 105] on div "scrollable content" at bounding box center [270, 105] width 3 height 15
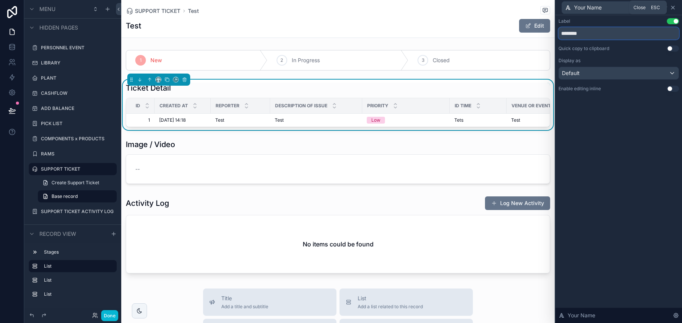
type input "********"
click at [672, 8] on icon at bounding box center [672, 7] width 3 height 3
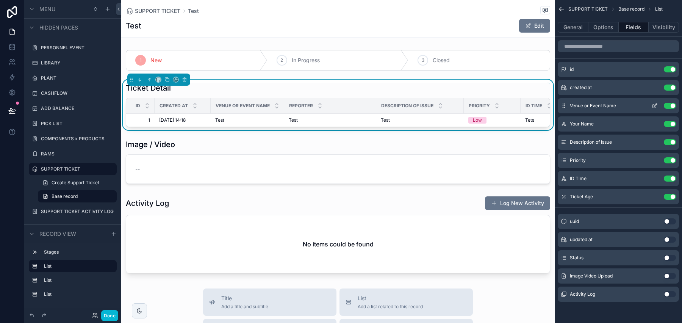
click at [656, 105] on icon "scrollable content" at bounding box center [656, 104] width 1 height 1
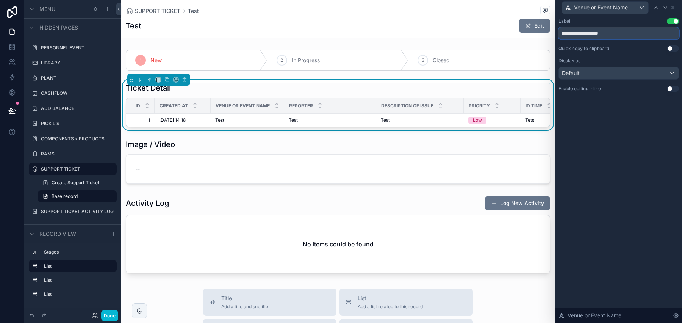
click at [615, 34] on input "**********" at bounding box center [618, 33] width 120 height 12
click at [614, 34] on input "**********" at bounding box center [618, 33] width 120 height 12
drag, startPoint x: 269, startPoint y: 106, endPoint x: 275, endPoint y: 105, distance: 5.4
click at [275, 105] on div "scrollable content" at bounding box center [275, 105] width 3 height 15
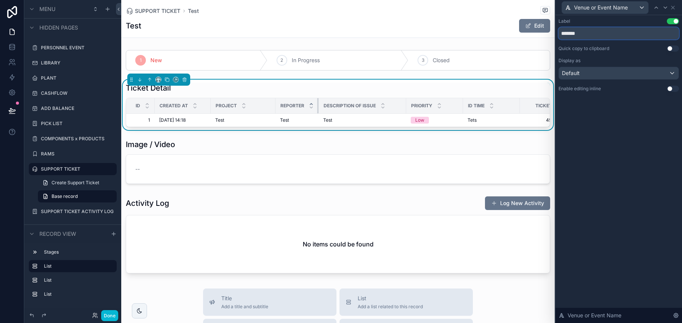
drag, startPoint x: 366, startPoint y: 102, endPoint x: 313, endPoint y: 102, distance: 53.0
click at [313, 102] on th "Reporter" at bounding box center [296, 106] width 43 height 16
type input "*******"
click at [313, 102] on icon "scrollable content" at bounding box center [311, 104] width 5 height 5
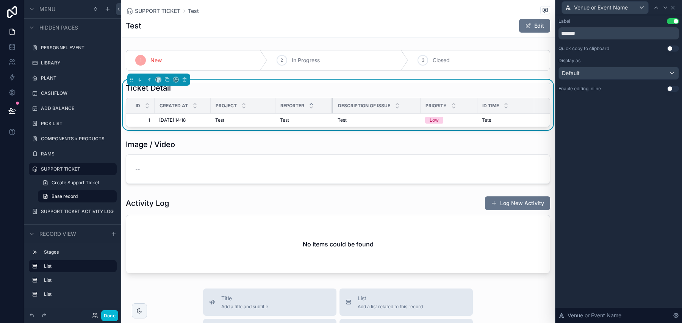
drag, startPoint x: 318, startPoint y: 102, endPoint x: 336, endPoint y: 100, distance: 18.6
click at [336, 100] on tr "Id Created at Project Reporter Description of Issue Priority ID Time Ticket Age" at bounding box center [359, 106] width 466 height 16
drag, startPoint x: 419, startPoint y: 102, endPoint x: 441, endPoint y: 102, distance: 21.2
click at [441, 102] on div "scrollable content" at bounding box center [441, 105] width 3 height 15
click at [676, 6] on div "Venue or Event Name" at bounding box center [618, 7] width 120 height 15
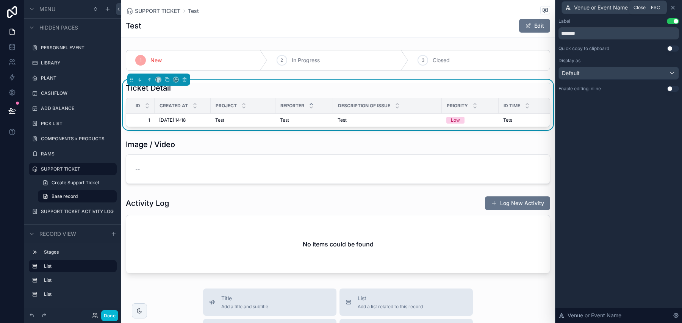
click at [674, 6] on icon at bounding box center [673, 8] width 6 height 6
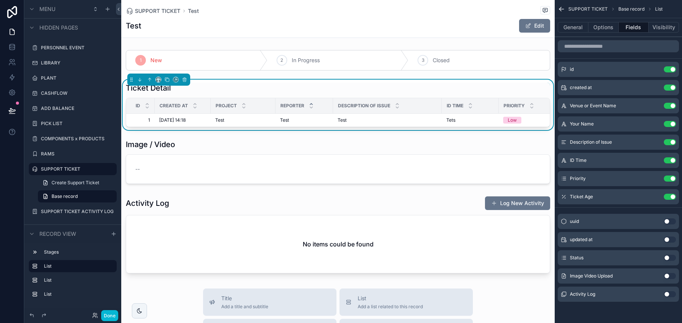
click at [442, 108] on div "ID Time" at bounding box center [470, 105] width 56 height 14
drag, startPoint x: 497, startPoint y: 105, endPoint x: 492, endPoint y: 104, distance: 5.0
click at [495, 104] on div "scrollable content" at bounding box center [496, 105] width 3 height 15
click at [497, 125] on td "Low" at bounding box center [522, 120] width 57 height 13
click at [500, 127] on td "Low" at bounding box center [522, 120] width 57 height 13
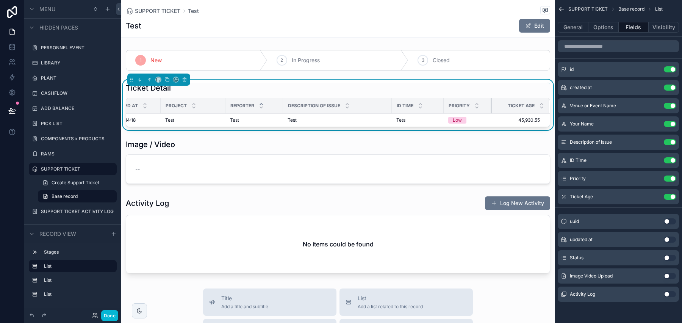
scroll to position [0, 56]
drag, startPoint x: 486, startPoint y: 106, endPoint x: 477, endPoint y: 106, distance: 8.3
click at [477, 106] on th "Priority" at bounding box center [468, 106] width 48 height 16
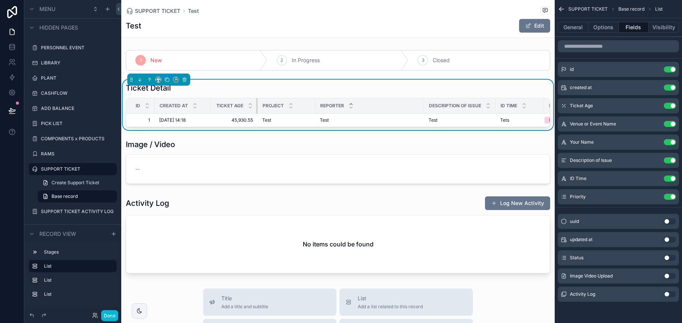
drag, startPoint x: 274, startPoint y: 107, endPoint x: 256, endPoint y: 107, distance: 17.4
click at [256, 107] on div "scrollable content" at bounding box center [257, 105] width 3 height 15
click at [670, 195] on button "Use setting" at bounding box center [670, 197] width 12 height 6
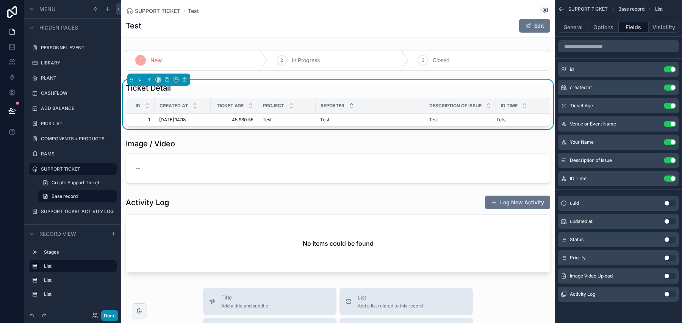
click at [103, 316] on button "Done" at bounding box center [109, 315] width 17 height 11
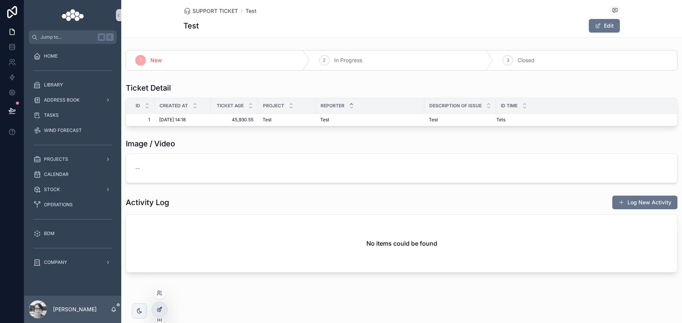
click at [161, 309] on icon at bounding box center [159, 309] width 6 height 6
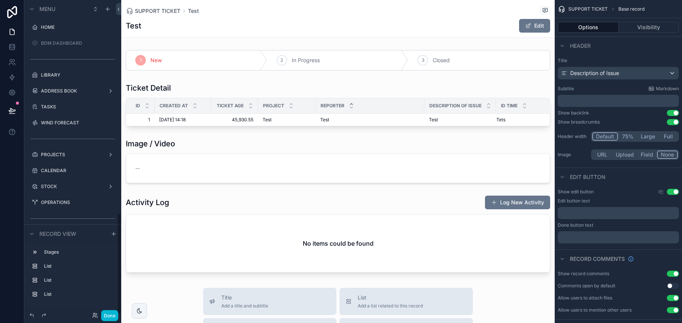
scroll to position [661, 0]
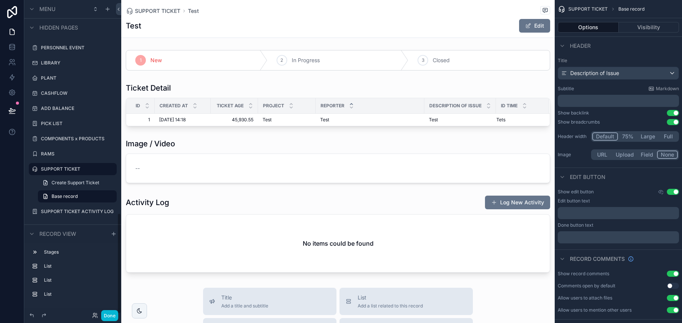
click at [246, 25] on div "Test Edit" at bounding box center [338, 26] width 424 height 14
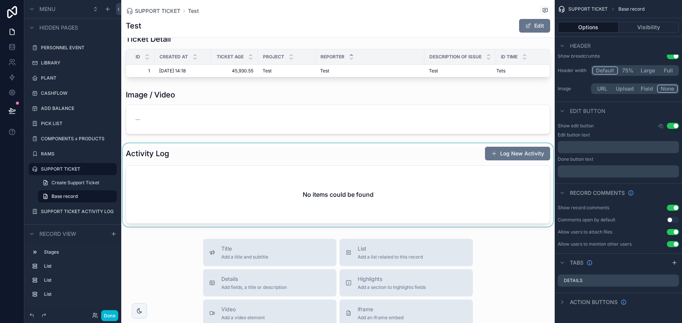
scroll to position [58, 0]
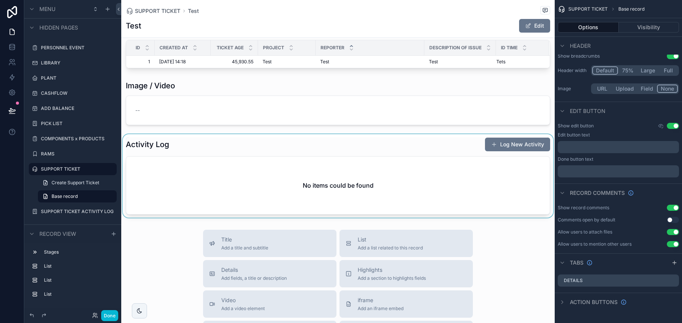
click at [395, 155] on div "scrollable content" at bounding box center [337, 175] width 433 height 83
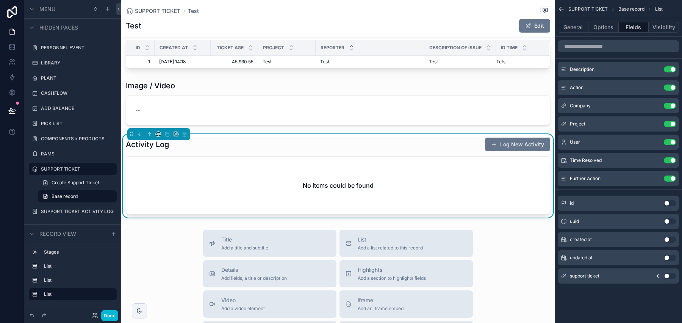
scroll to position [0, 0]
click at [10, 51] on link at bounding box center [12, 46] width 24 height 15
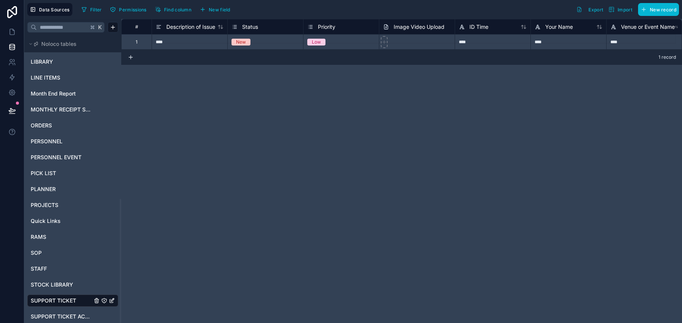
scroll to position [377, 0]
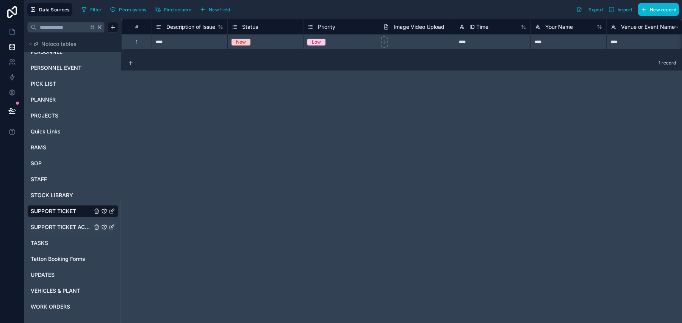
click at [69, 224] on span "SUPPORT TICKET ACTIVITY LOG" at bounding box center [61, 227] width 61 height 8
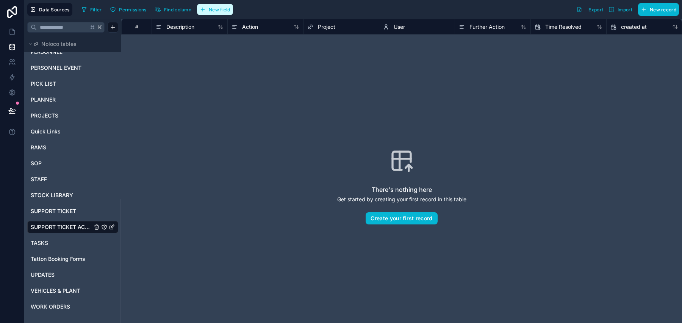
click at [220, 14] on button "New field" at bounding box center [215, 9] width 36 height 11
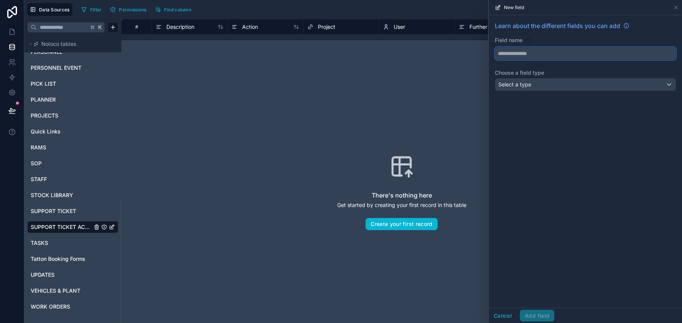
click at [539, 47] on button at bounding box center [585, 53] width 181 height 13
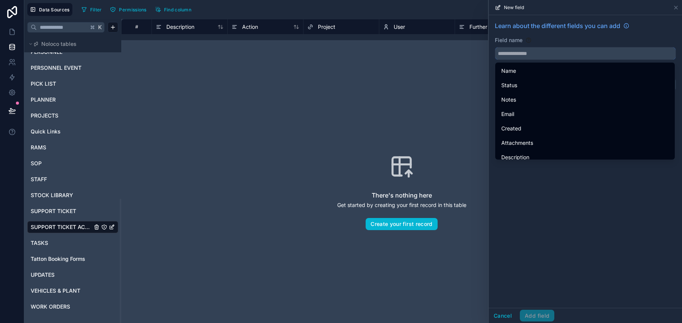
click at [620, 55] on input "text" at bounding box center [585, 53] width 180 height 12
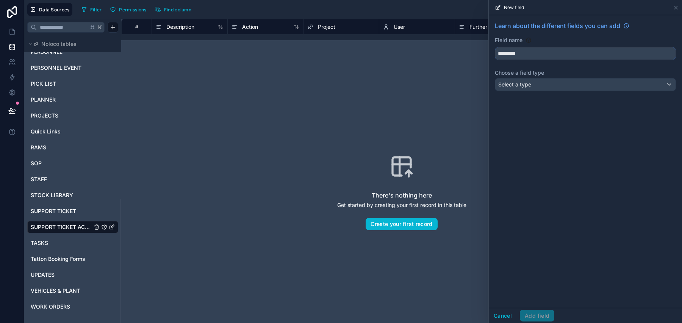
click at [495, 47] on button "********" at bounding box center [585, 53] width 181 height 13
click at [495, 47] on button "**********" at bounding box center [585, 53] width 181 height 13
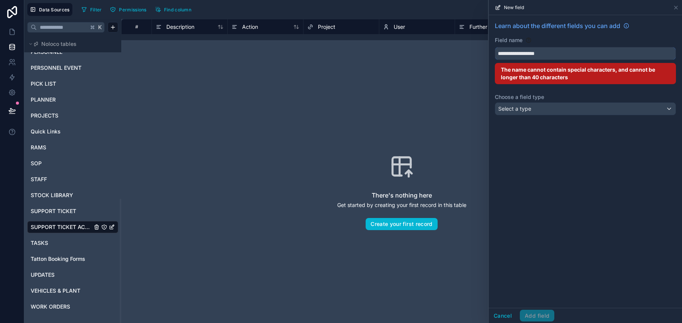
click at [495, 47] on button "**********" at bounding box center [585, 53] width 181 height 13
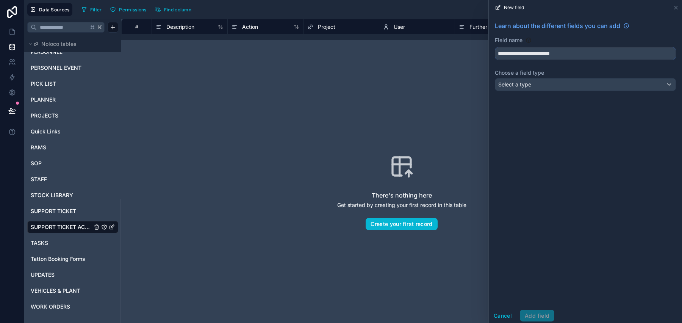
type input "**********"
click at [609, 80] on div "Select a type" at bounding box center [585, 84] width 180 height 12
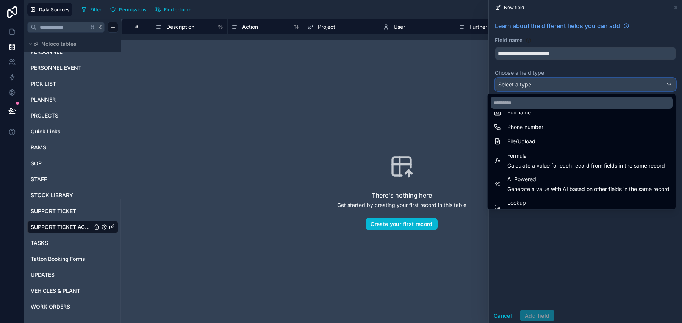
scroll to position [171, 0]
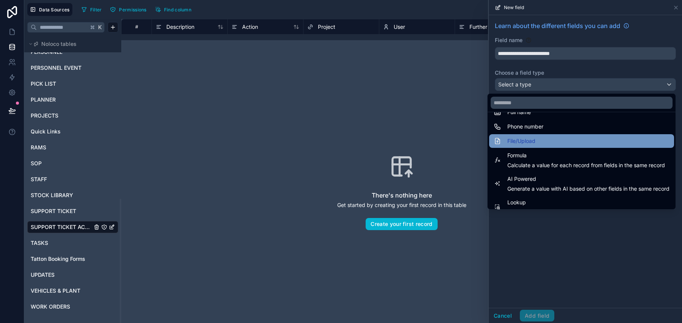
click at [574, 140] on div "File/Upload" at bounding box center [582, 140] width 176 height 9
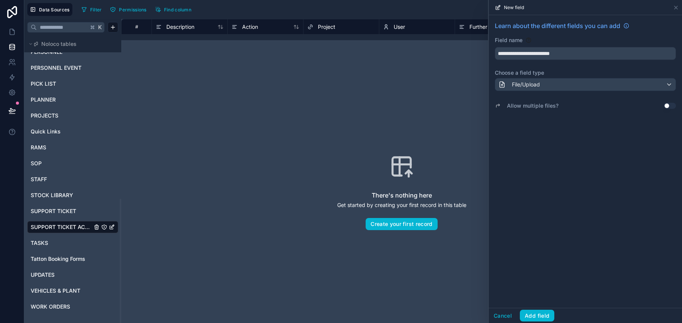
click at [670, 107] on button "Use setting" at bounding box center [670, 106] width 12 height 6
click at [549, 311] on button "Add field" at bounding box center [537, 315] width 34 height 12
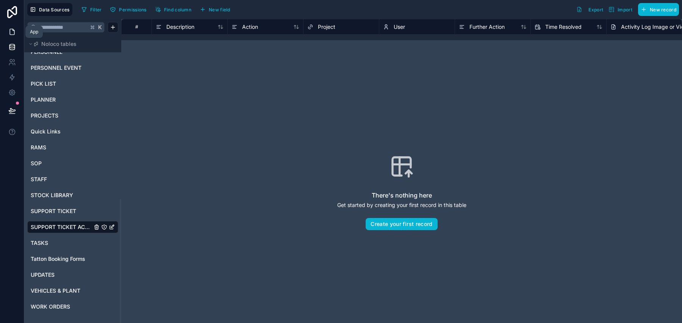
click at [18, 33] on link at bounding box center [12, 31] width 24 height 15
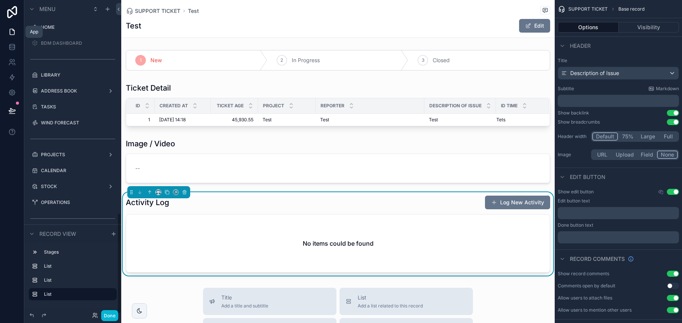
scroll to position [661, 0]
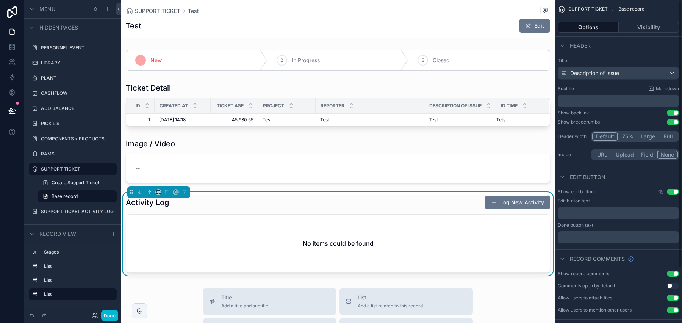
click at [428, 226] on div "No items could be found" at bounding box center [337, 243] width 423 height 58
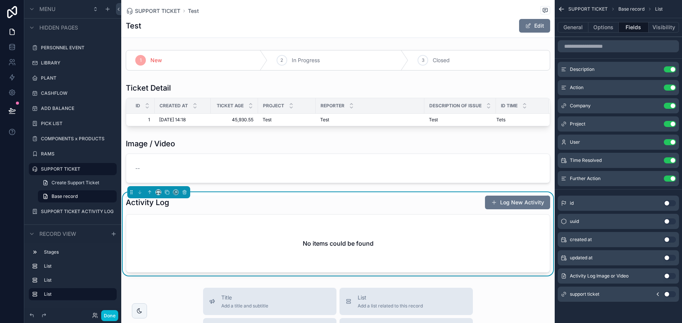
click at [667, 277] on button "Use setting" at bounding box center [670, 276] width 12 height 6
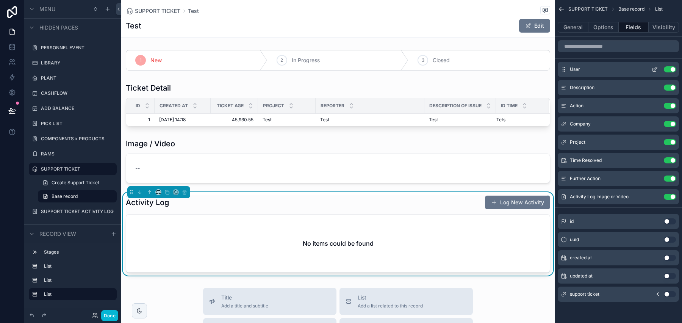
click at [653, 73] on div "User Use setting" at bounding box center [618, 69] width 121 height 15
click at [655, 69] on icon "scrollable content" at bounding box center [655, 69] width 6 height 6
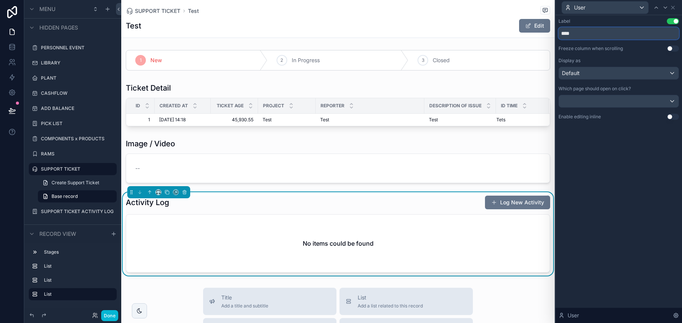
click at [583, 33] on input "****" at bounding box center [618, 33] width 120 height 12
type input "*********"
click at [669, 8] on div at bounding box center [665, 7] width 9 height 9
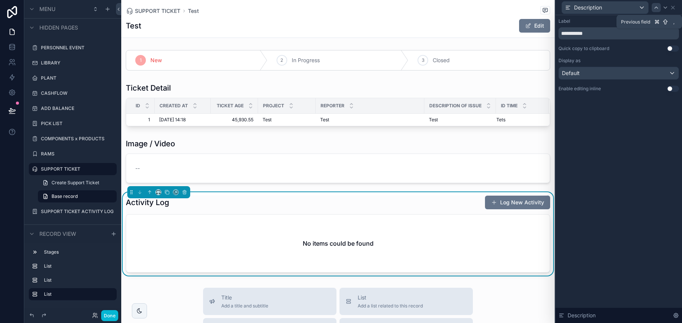
click at [655, 8] on icon at bounding box center [656, 8] width 3 height 2
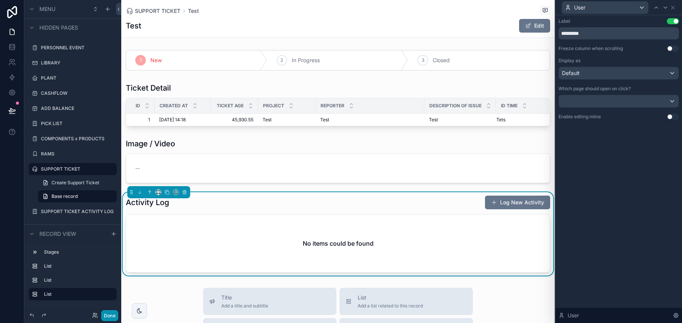
click at [104, 316] on button "Done" at bounding box center [109, 315] width 17 height 11
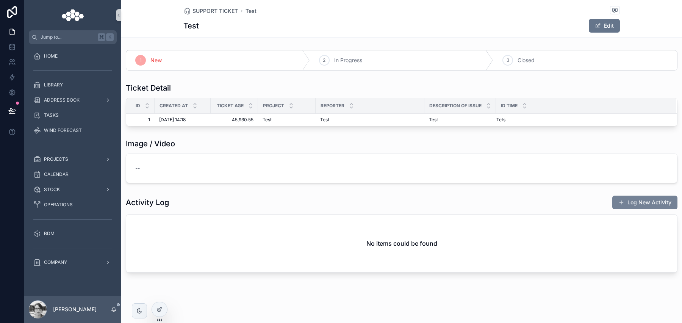
click at [631, 206] on button "Log New Activity" at bounding box center [644, 202] width 65 height 14
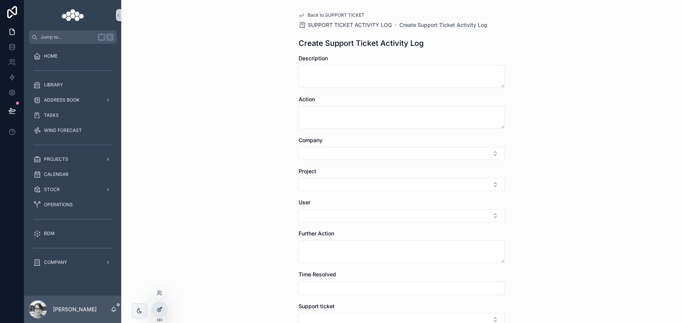
click at [160, 312] on div at bounding box center [159, 309] width 15 height 14
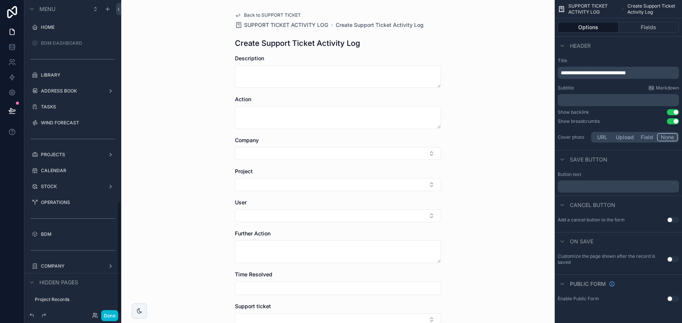
scroll to position [564, 0]
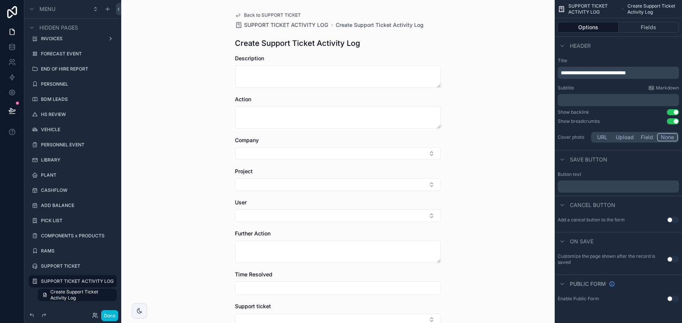
click at [590, 25] on button "Options" at bounding box center [588, 27] width 61 height 11
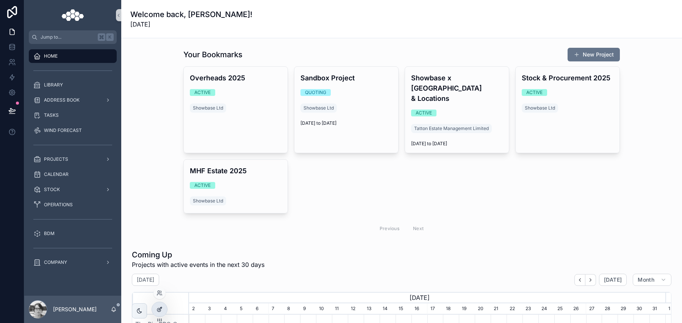
scroll to position [0, 476]
click at [9, 109] on icon at bounding box center [12, 111] width 8 height 8
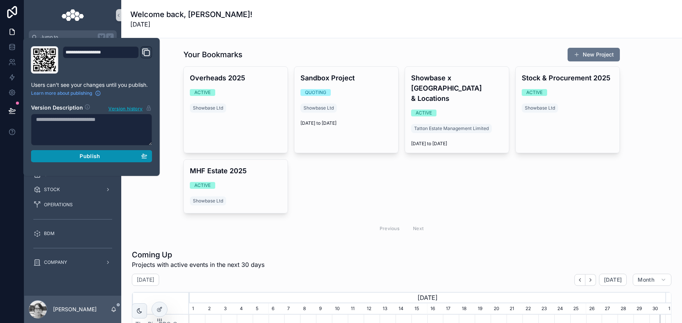
click at [71, 161] on button "Publish" at bounding box center [91, 156] width 121 height 12
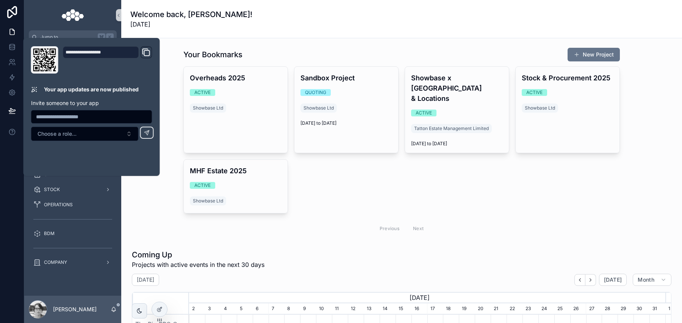
scroll to position [0, 476]
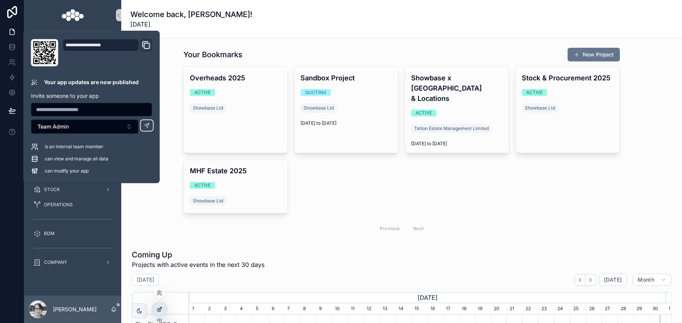
click at [164, 310] on div at bounding box center [159, 309] width 15 height 14
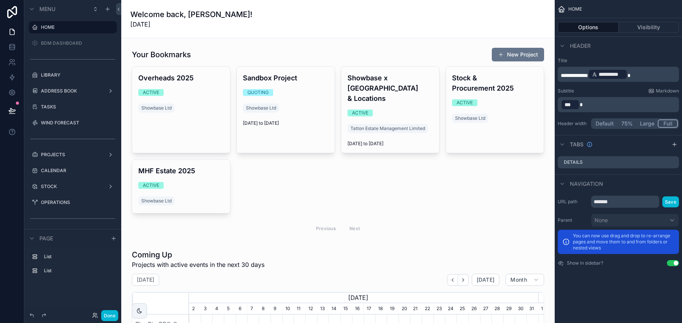
scroll to position [0, 349]
click at [109, 316] on button "Done" at bounding box center [109, 315] width 17 height 11
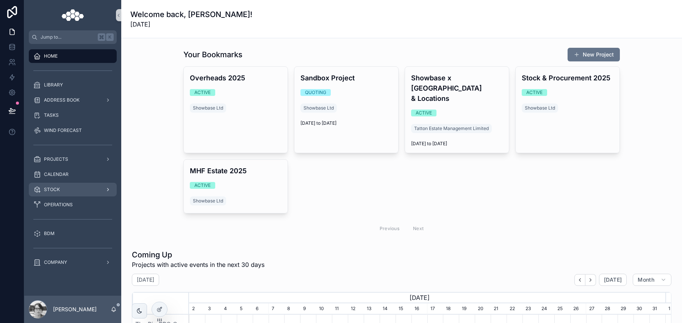
scroll to position [0, 476]
click at [77, 255] on div "COMPANY" at bounding box center [72, 262] width 97 height 15
click at [74, 266] on div "COMPANY" at bounding box center [72, 262] width 79 height 12
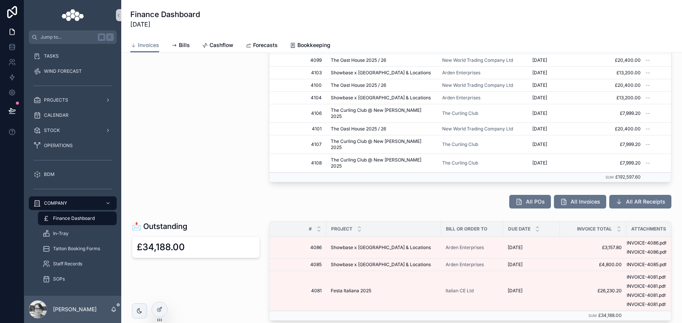
scroll to position [254, 0]
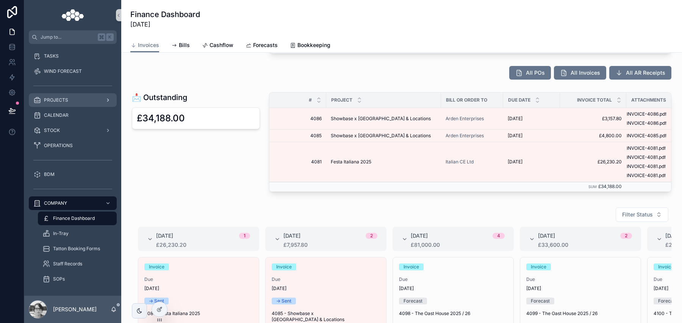
click at [73, 100] on div "PROJECTS" at bounding box center [72, 100] width 79 height 12
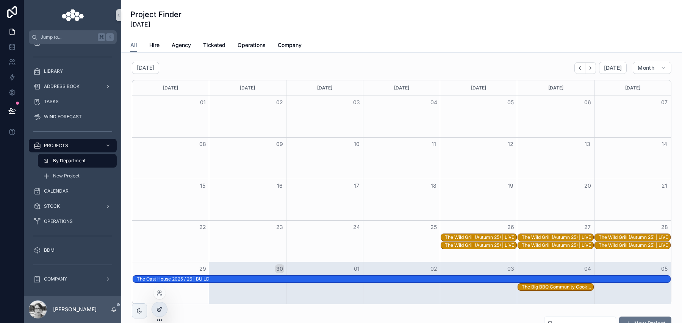
click at [163, 313] on div at bounding box center [159, 309] width 15 height 14
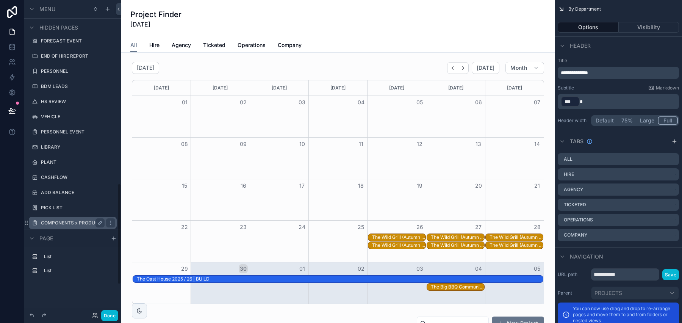
scroll to position [661, 0]
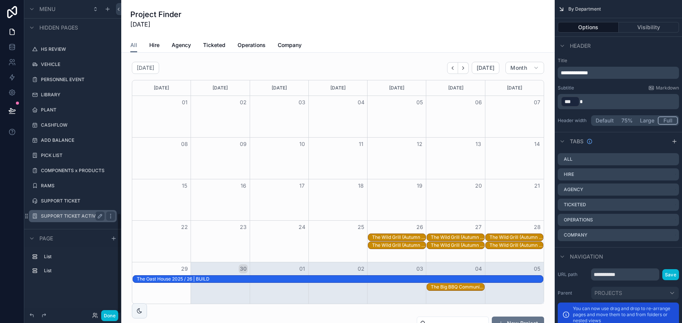
click at [81, 218] on label "SUPPORT TICKET ACTIVITY LOG" at bounding box center [73, 216] width 64 height 6
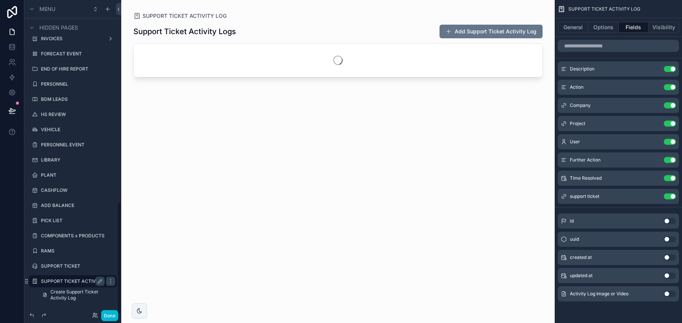
scroll to position [564, 0]
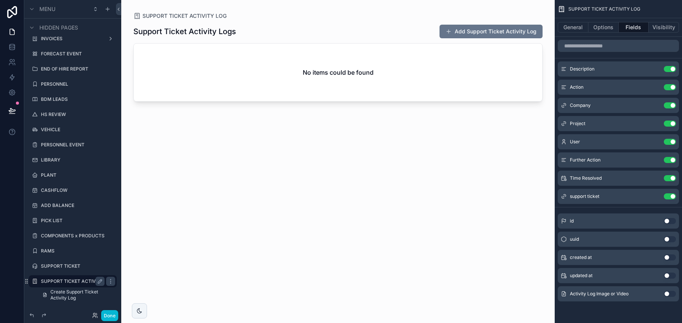
click at [480, 37] on div "scrollable content" at bounding box center [337, 157] width 433 height 314
click at [483, 33] on button "Add Support Ticket Activity Log" at bounding box center [490, 32] width 103 height 14
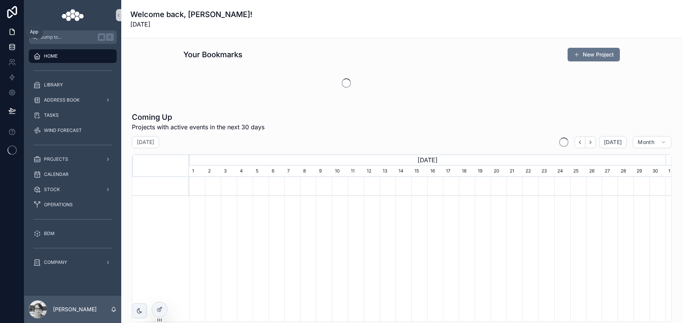
scroll to position [0, 476]
click at [14, 49] on icon at bounding box center [11, 48] width 5 height 3
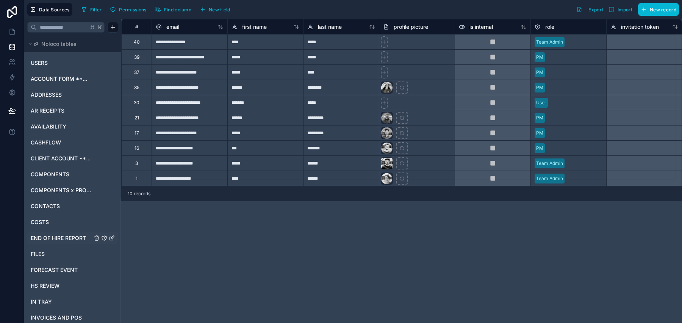
scroll to position [377, 0]
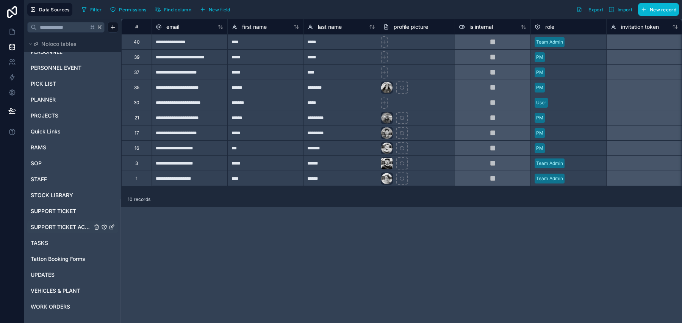
click at [70, 225] on span "SUPPORT TICKET ACTIVITY LOG" at bounding box center [61, 227] width 61 height 8
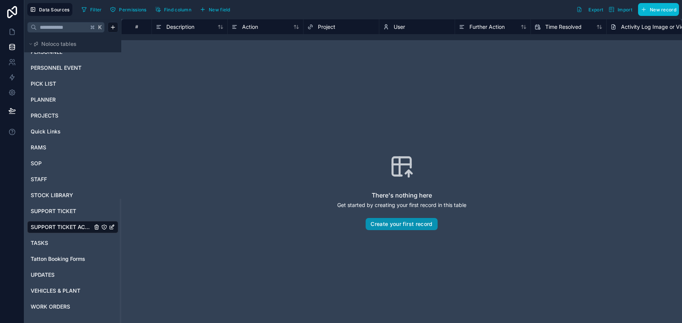
click at [427, 220] on button "Create your first record" at bounding box center [402, 224] width 72 height 12
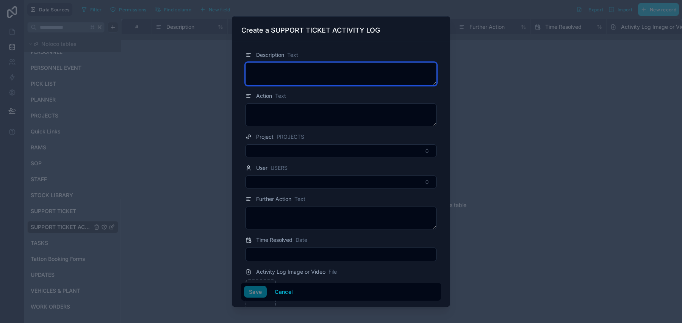
click at [296, 76] on textarea at bounding box center [340, 73] width 191 height 23
type textarea "****"
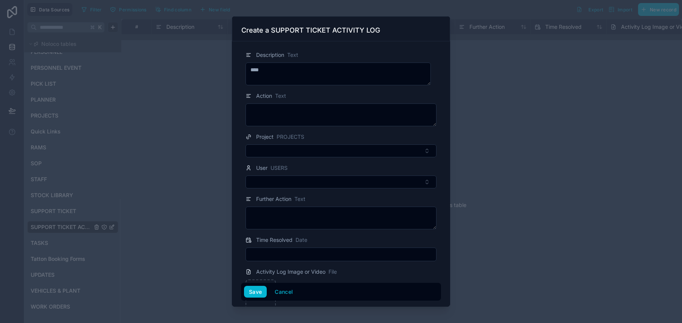
click at [302, 102] on div "Action Text" at bounding box center [341, 108] width 200 height 35
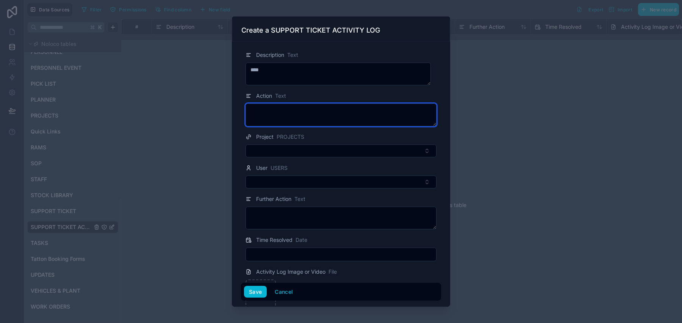
click at [305, 121] on textarea at bounding box center [340, 114] width 191 height 23
type textarea "****"
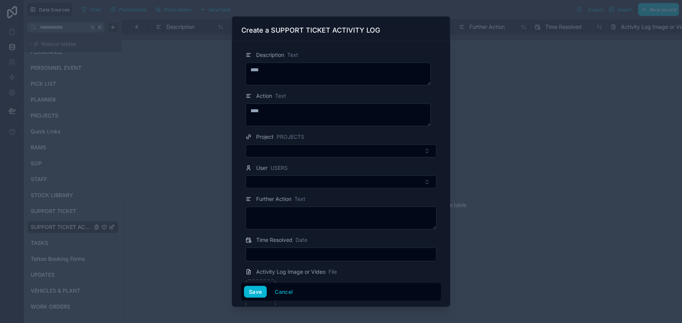
click at [276, 164] on div "User USERS" at bounding box center [266, 167] width 42 height 9
click at [280, 149] on button "Select Button" at bounding box center [340, 150] width 191 height 13
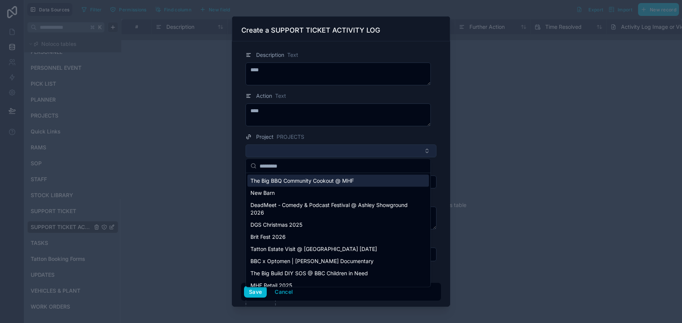
click at [282, 149] on button "Select Button" at bounding box center [340, 150] width 191 height 13
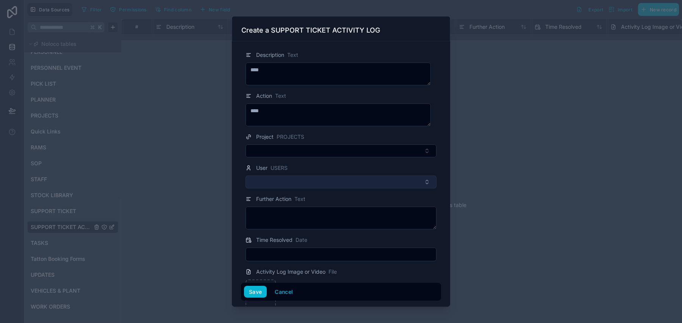
click at [287, 183] on button "Select Button" at bounding box center [340, 181] width 191 height 13
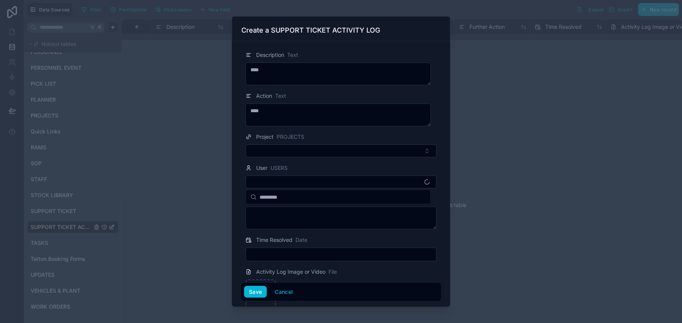
click at [311, 163] on form "Description Text **** Action Text **** Project PROJECTS User USERS Further Acti…" at bounding box center [341, 204] width 200 height 320
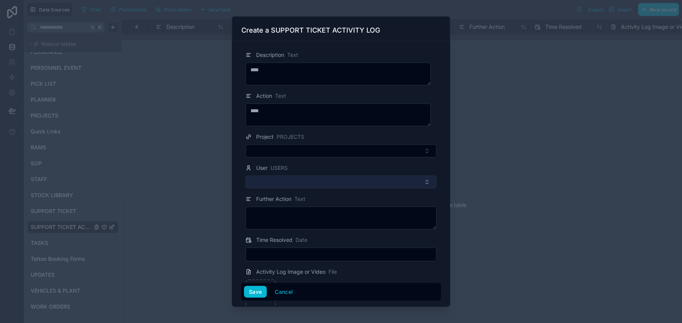
click at [327, 184] on button "Select Button" at bounding box center [340, 181] width 191 height 13
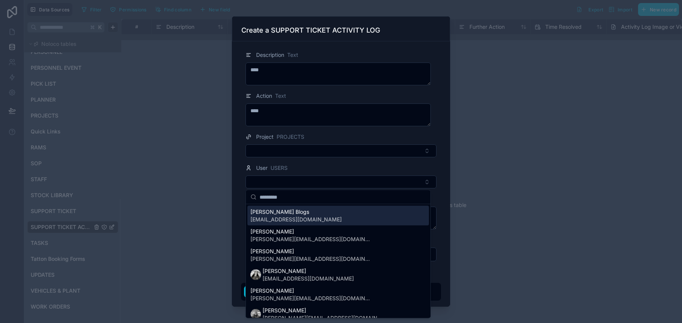
click at [333, 217] on div "[PERSON_NAME] Blogs [EMAIL_ADDRESS][DOMAIN_NAME]" at bounding box center [337, 216] width 181 height 20
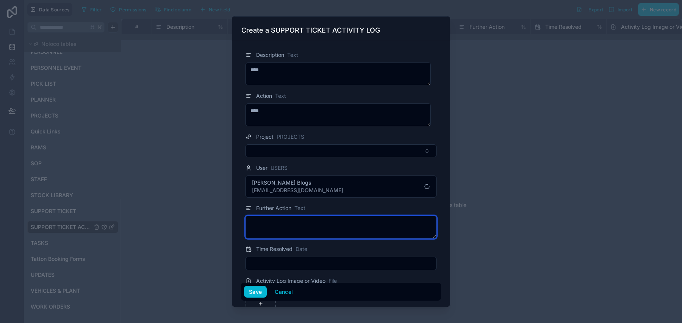
click at [317, 216] on textarea at bounding box center [340, 227] width 191 height 23
type textarea "****"
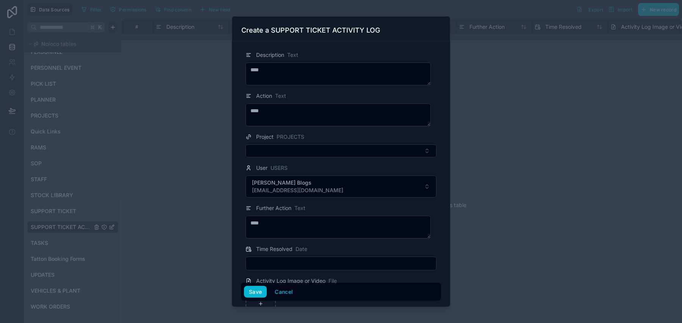
click at [314, 262] on input "text" at bounding box center [341, 263] width 190 height 11
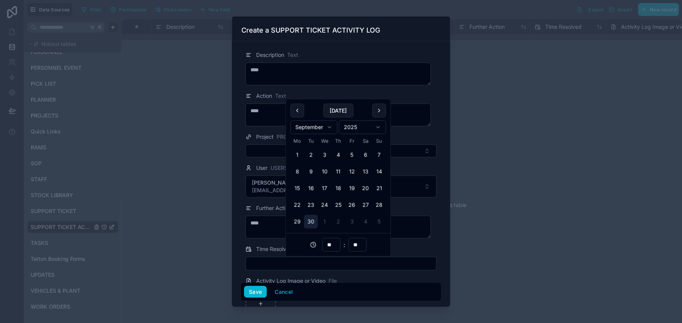
click at [310, 225] on button "30" at bounding box center [311, 222] width 14 height 14
click at [334, 247] on input "**" at bounding box center [330, 244] width 17 height 11
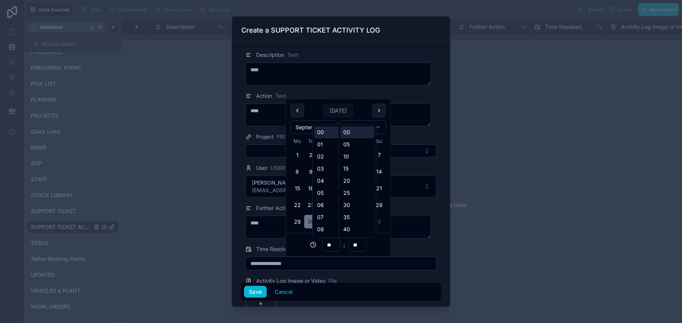
type input "**********"
type input "**"
type input "**********"
type input "**"
type input "**********"
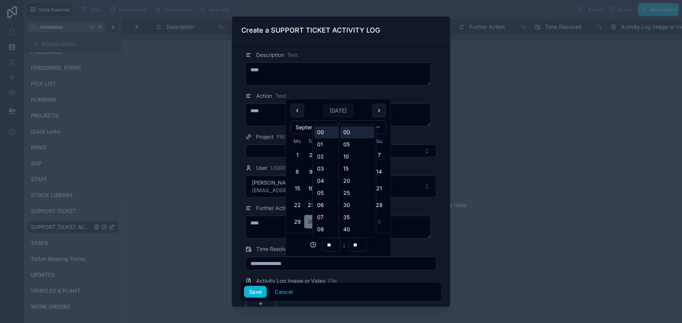
type input "**"
click at [386, 243] on div "** : **" at bounding box center [338, 244] width 105 height 23
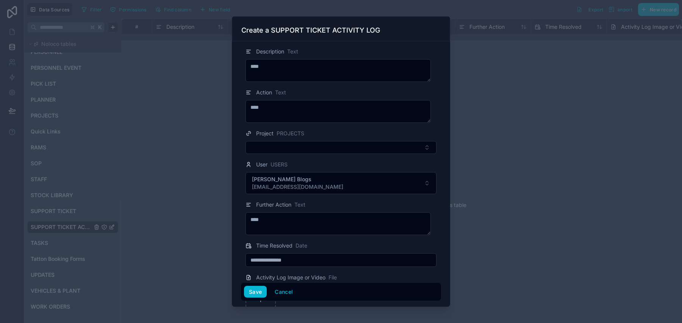
scroll to position [73, 0]
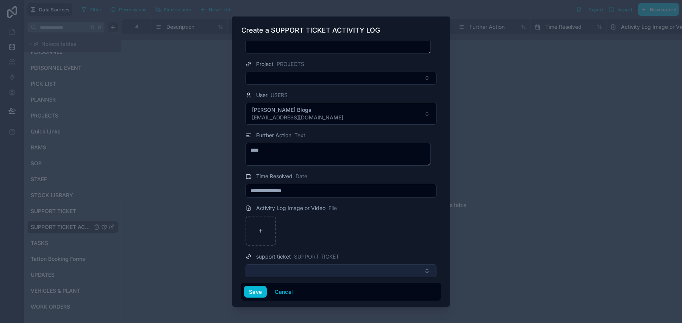
click at [332, 270] on button "Select Button" at bounding box center [340, 270] width 191 height 13
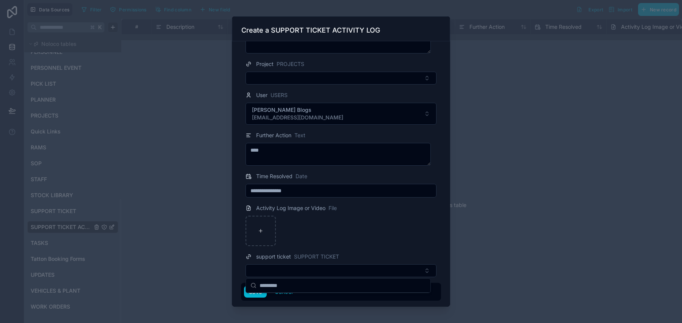
click at [353, 239] on div at bounding box center [340, 231] width 191 height 30
click at [256, 290] on button "Save" at bounding box center [255, 292] width 23 height 12
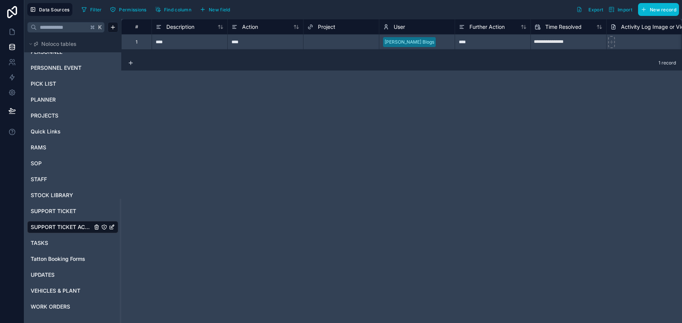
scroll to position [0, 303]
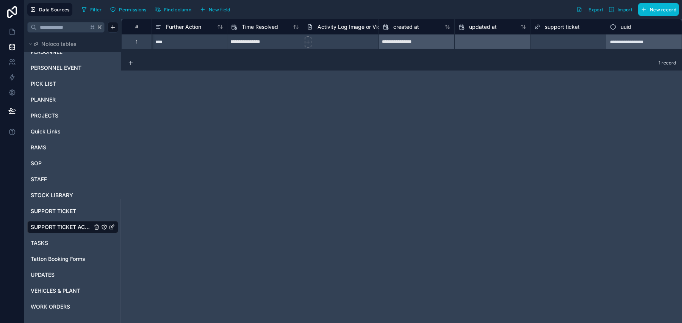
click at [558, 43] on div "Select a support ticket" at bounding box center [558, 42] width 48 height 6
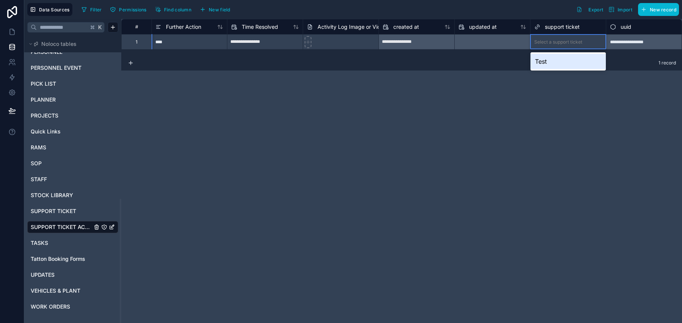
click at [559, 43] on div "Select a support ticket" at bounding box center [558, 42] width 48 height 6
click at [557, 64] on div "Test" at bounding box center [567, 61] width 75 height 15
click at [526, 119] on div "**********" at bounding box center [401, 171] width 561 height 304
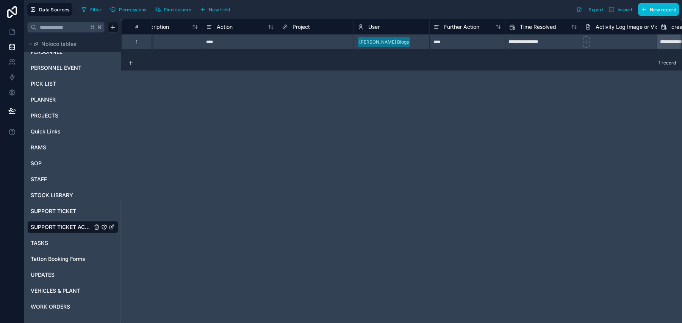
scroll to position [0, 0]
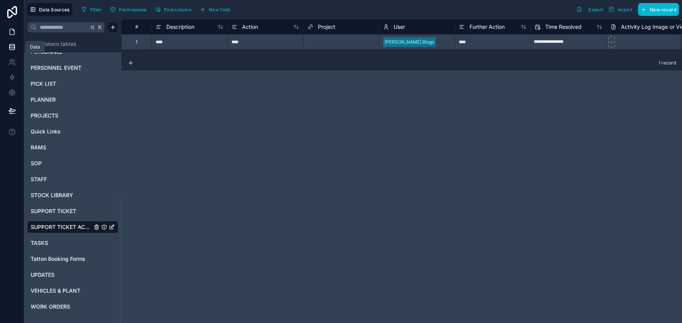
click at [8, 27] on link at bounding box center [12, 31] width 24 height 15
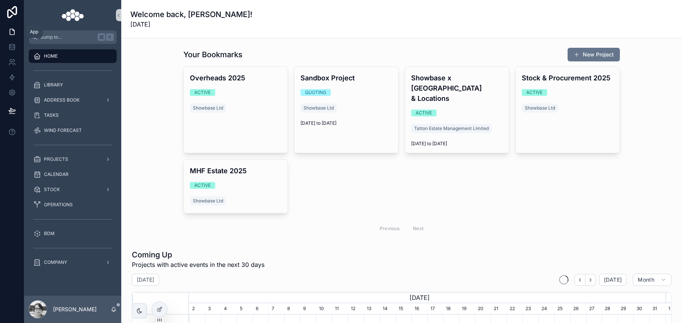
scroll to position [0, 476]
click at [159, 307] on icon at bounding box center [159, 309] width 6 height 6
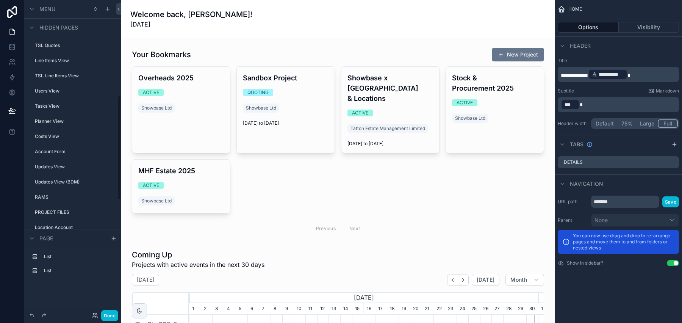
scroll to position [629, 0]
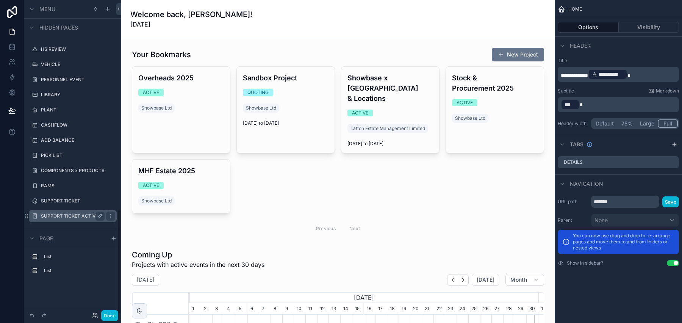
click at [81, 217] on label "SUPPORT TICKET ACTIVITY LOG" at bounding box center [73, 216] width 64 height 6
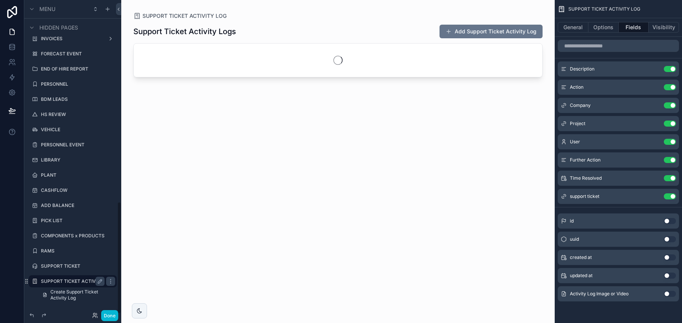
scroll to position [564, 0]
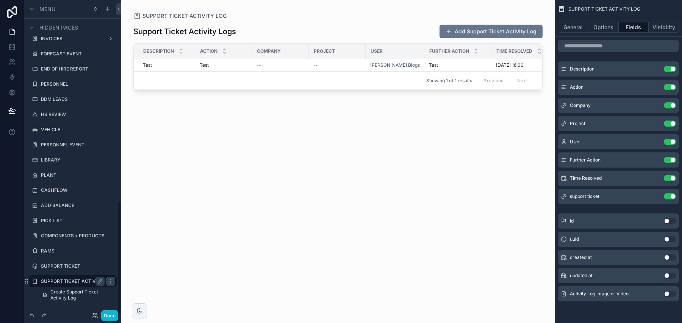
click at [468, 32] on div "scrollable content" at bounding box center [337, 157] width 433 height 314
click at [477, 30] on button "Add Support Ticket Activity Log" at bounding box center [490, 32] width 103 height 14
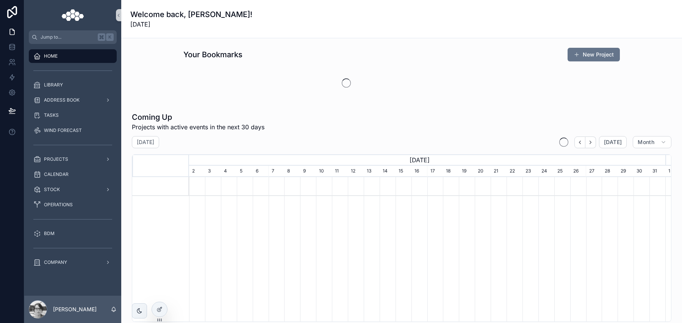
scroll to position [0, 476]
